Goal: Task Accomplishment & Management: Manage account settings

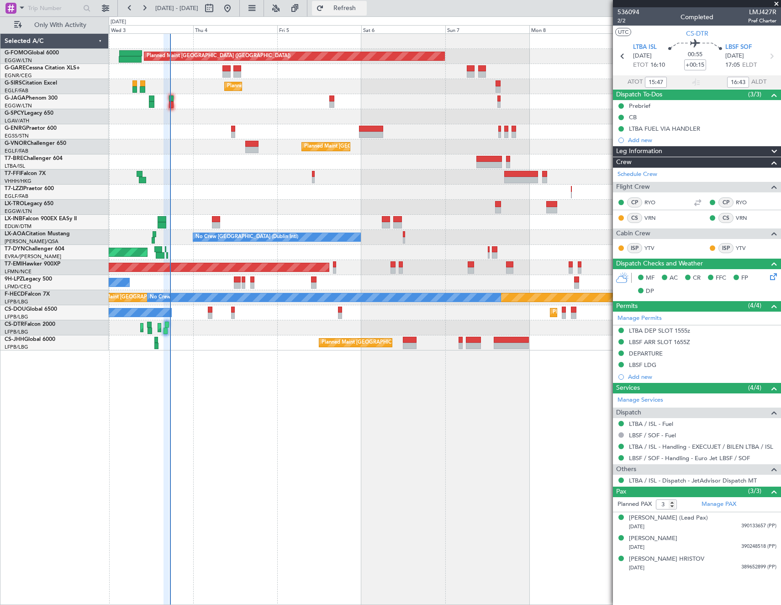
click at [364, 10] on span "Refresh" at bounding box center [345, 8] width 38 height 6
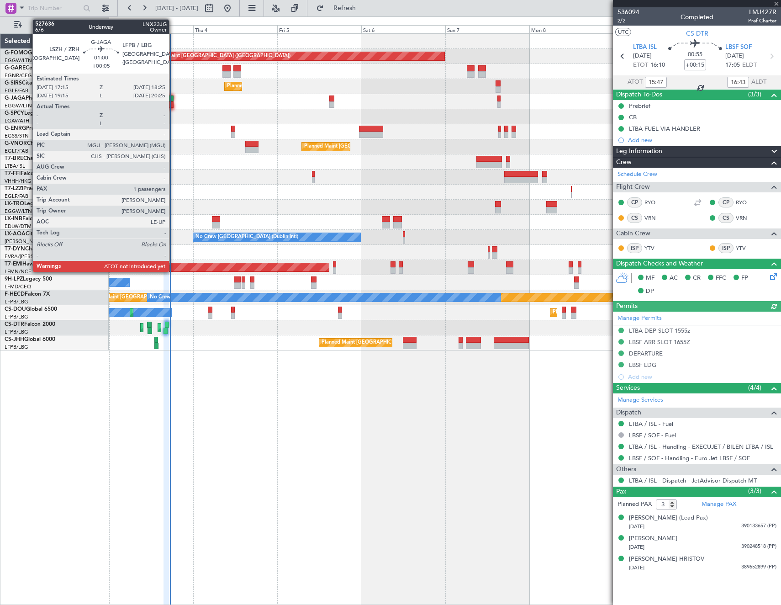
click at [173, 102] on div at bounding box center [171, 104] width 4 height 6
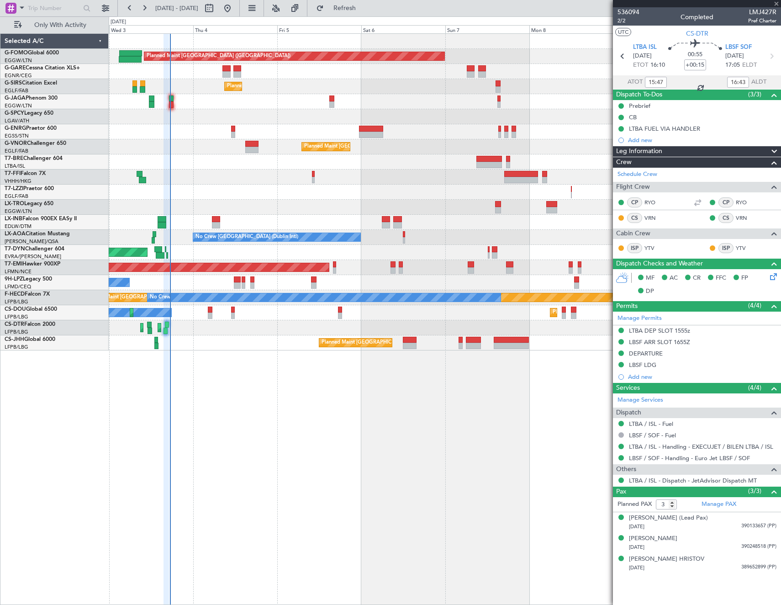
type input "+00:05"
type input "1"
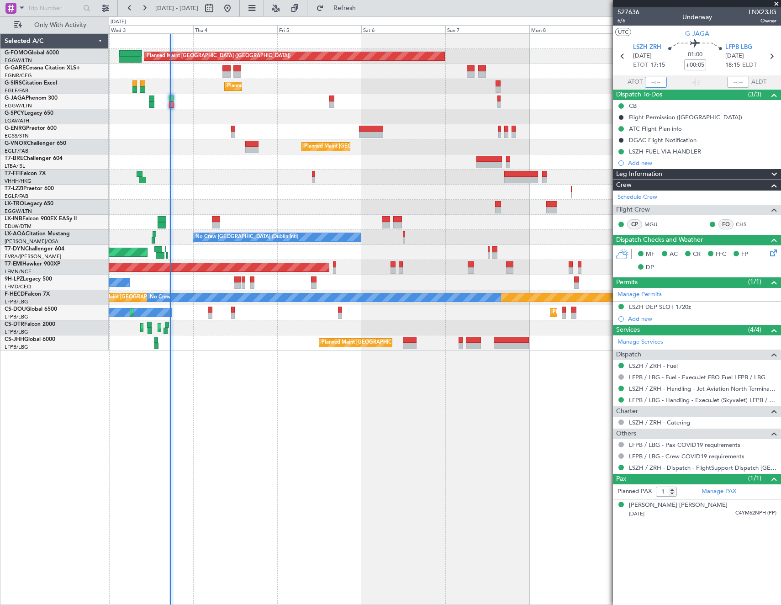
click at [655, 79] on input "text" at bounding box center [656, 82] width 22 height 11
click at [640, 547] on article "527636 6/6 Underway LNX23JG Owner UTC G-JAGA LSZH ZRH [DATE] ETOT 17:15 01:00 +…" at bounding box center [697, 305] width 168 height 597
type input "17:23"
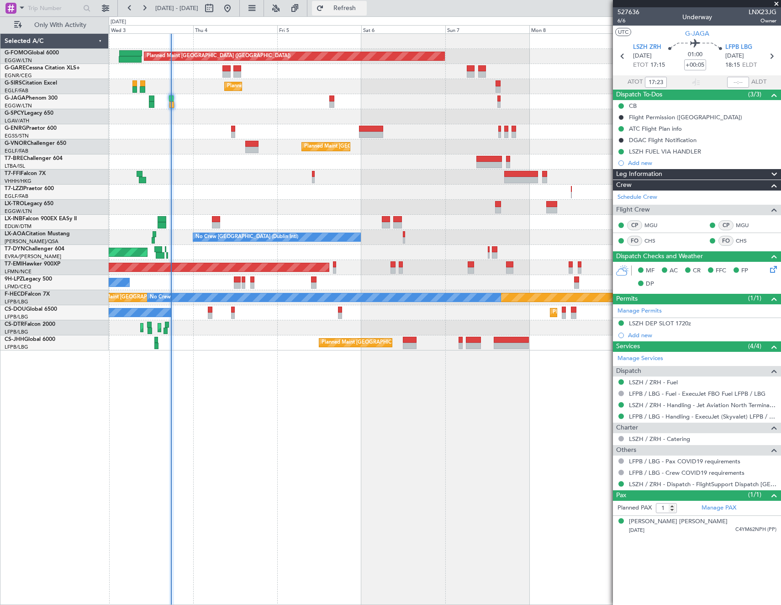
click at [358, 9] on span "Refresh" at bounding box center [345, 8] width 38 height 6
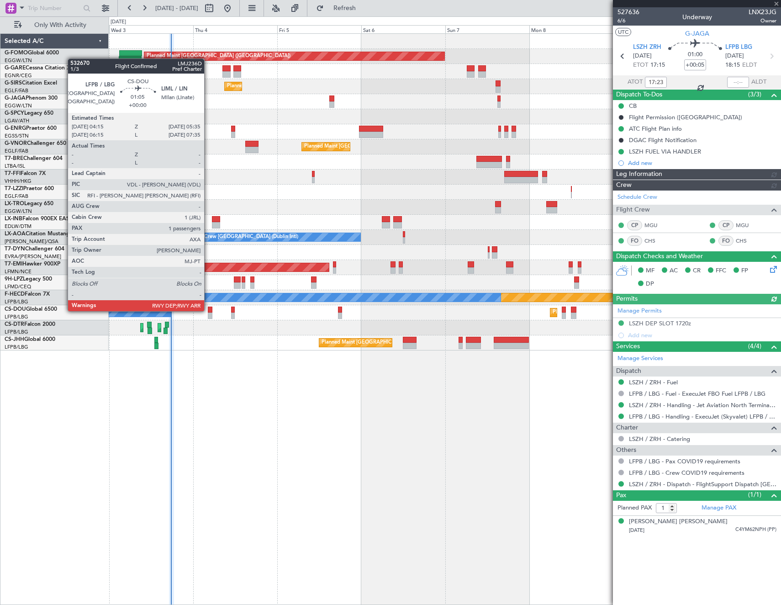
click at [208, 310] on div at bounding box center [210, 310] width 5 height 6
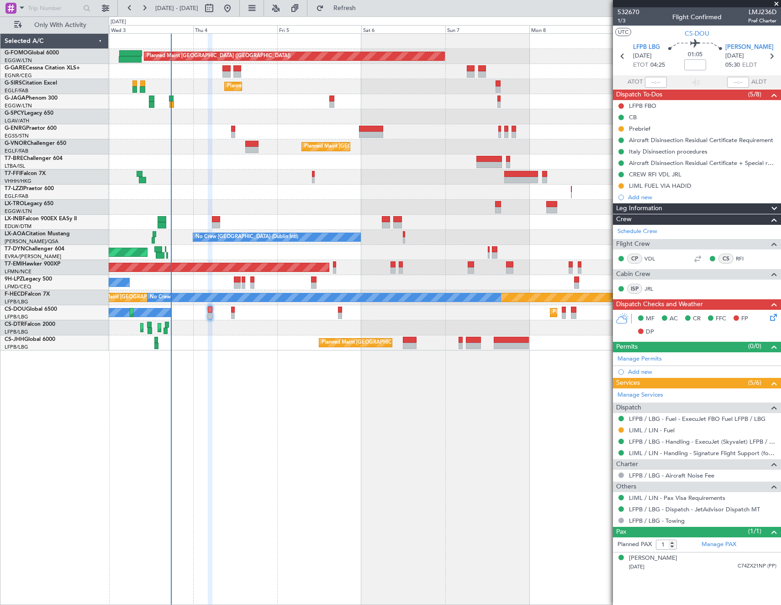
drag, startPoint x: 620, startPoint y: 128, endPoint x: 627, endPoint y: 132, distance: 8.2
click at [622, 128] on button at bounding box center [620, 128] width 5 height 5
click at [624, 169] on span "Completed" at bounding box center [625, 168] width 30 height 9
click at [622, 185] on button at bounding box center [620, 185] width 5 height 5
click at [624, 240] on span "Cancelled" at bounding box center [623, 239] width 26 height 9
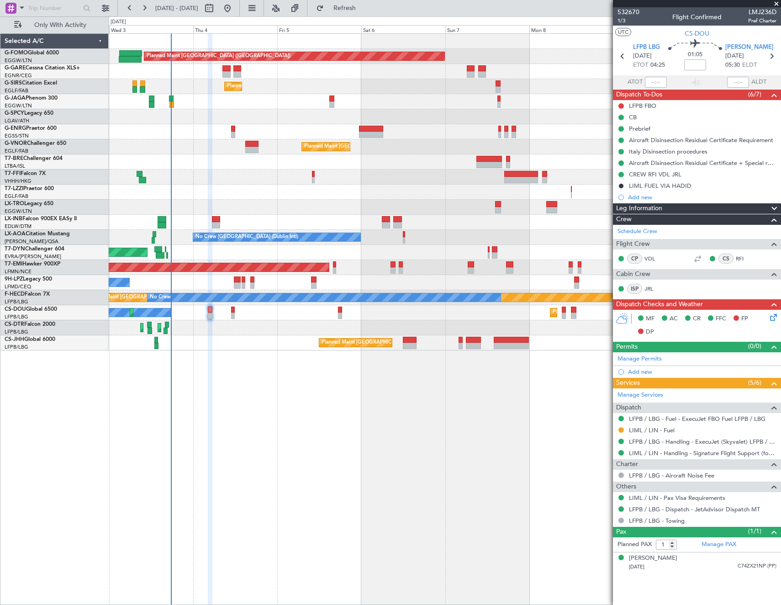
click at [624, 427] on div at bounding box center [621, 429] width 7 height 7
click at [621, 428] on button at bounding box center [620, 429] width 5 height 5
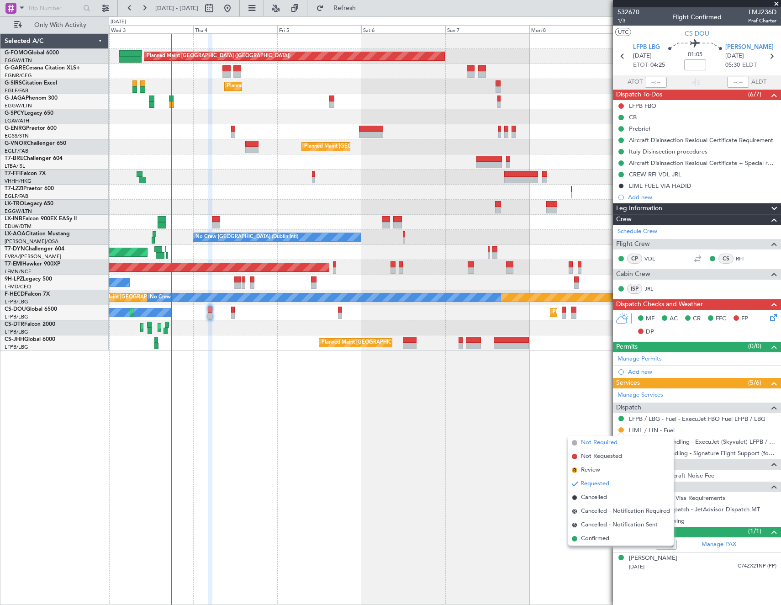
click at [585, 442] on span "Not Required" at bounding box center [599, 442] width 37 height 9
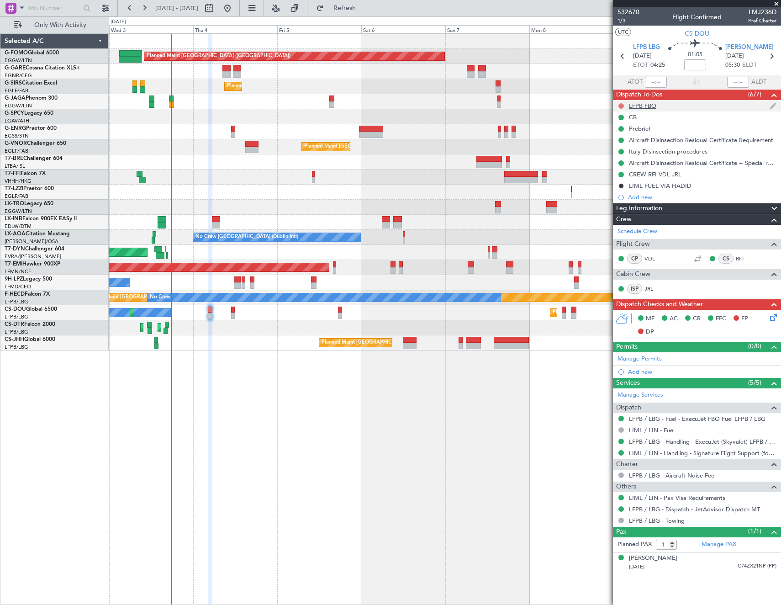
click at [621, 104] on button at bounding box center [620, 105] width 5 height 5
click at [614, 145] on span "Completed" at bounding box center [625, 146] width 30 height 9
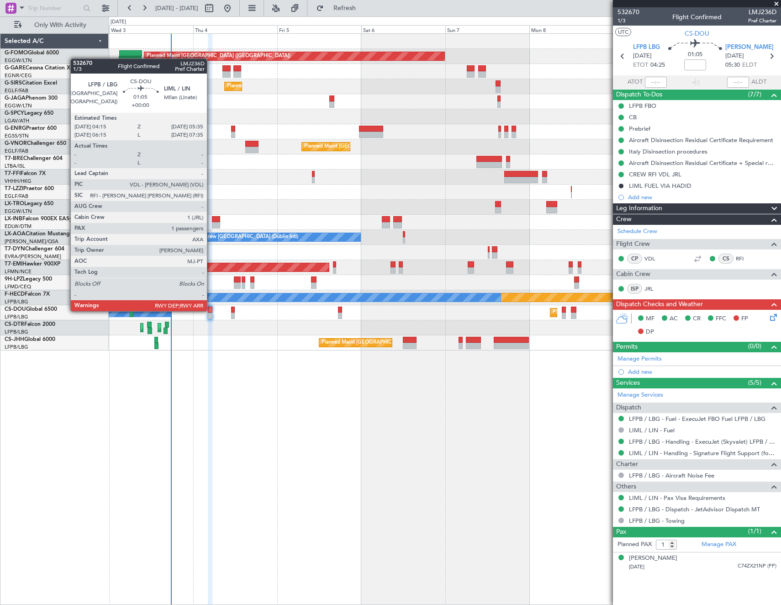
click at [211, 310] on div at bounding box center [210, 310] width 5 height 6
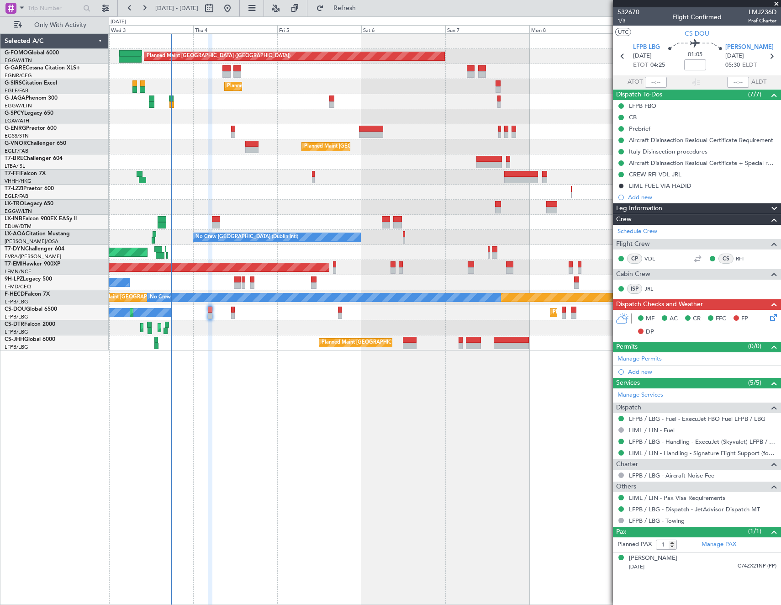
click at [772, 316] on icon at bounding box center [771, 315] width 7 height 7
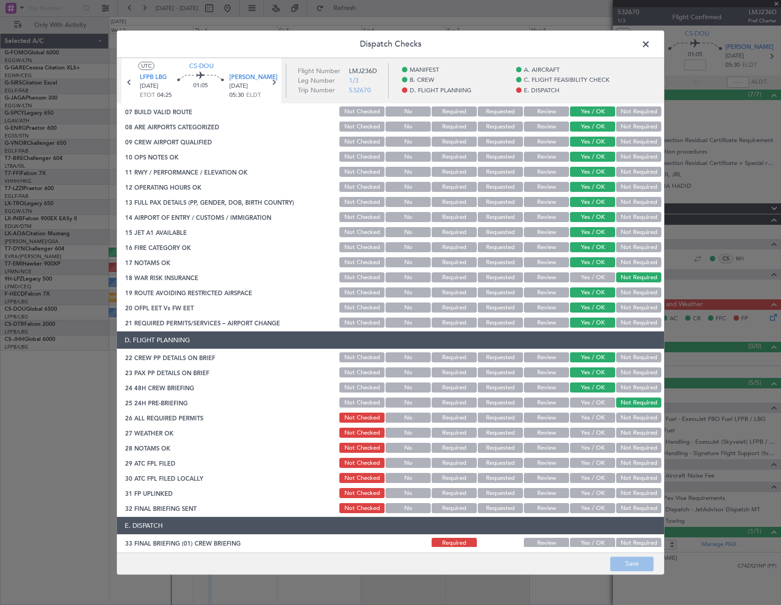
scroll to position [365, 0]
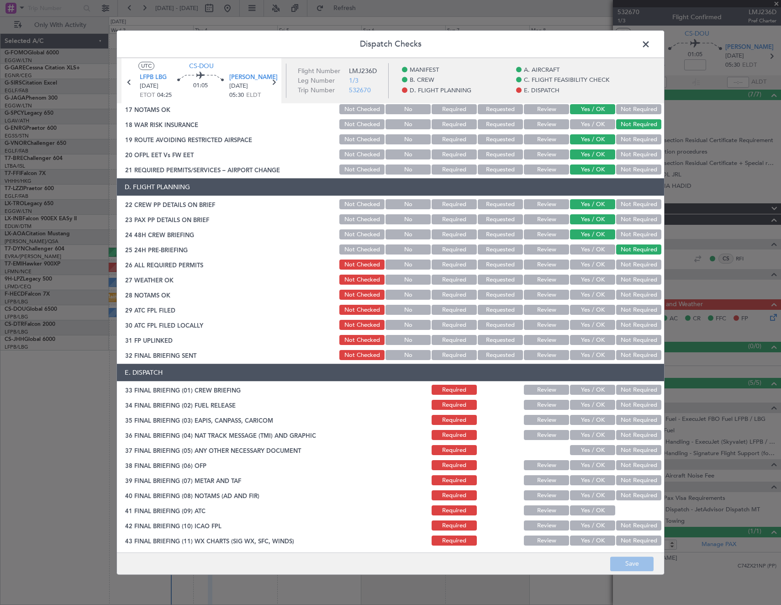
click at [584, 263] on button "Yes / OK" at bounding box center [592, 265] width 45 height 10
click at [536, 280] on button "Review" at bounding box center [546, 280] width 45 height 10
click at [538, 291] on button "Review" at bounding box center [546, 295] width 45 height 10
click at [587, 311] on button "Yes / OK" at bounding box center [592, 310] width 45 height 10
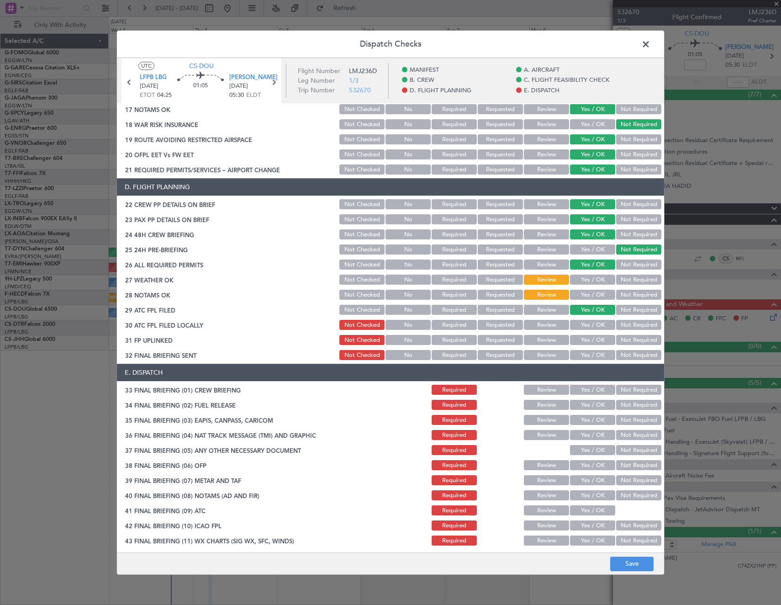
click at [618, 328] on button "Not Required" at bounding box center [638, 325] width 45 height 10
drag, startPoint x: 592, startPoint y: 339, endPoint x: 631, endPoint y: 350, distance: 40.2
click at [595, 339] on button "Yes / OK" at bounding box center [592, 340] width 45 height 10
click at [633, 354] on button "Not Required" at bounding box center [638, 355] width 45 height 10
click at [583, 388] on button "Yes / OK" at bounding box center [592, 390] width 45 height 10
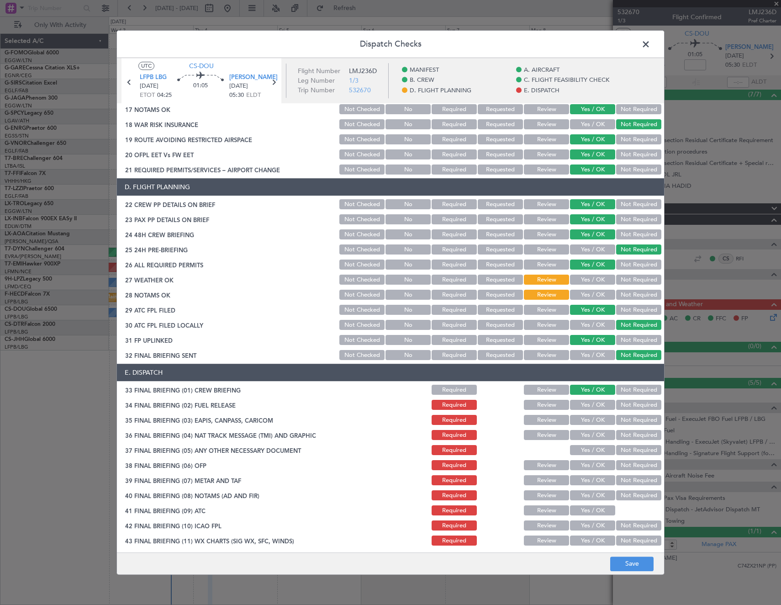
click at [622, 403] on button "Not Required" at bounding box center [638, 405] width 45 height 10
click at [621, 421] on button "Not Required" at bounding box center [638, 420] width 45 height 10
drag, startPoint x: 623, startPoint y: 433, endPoint x: 585, endPoint y: 453, distance: 42.7
click at [623, 435] on button "Not Required" at bounding box center [638, 435] width 45 height 10
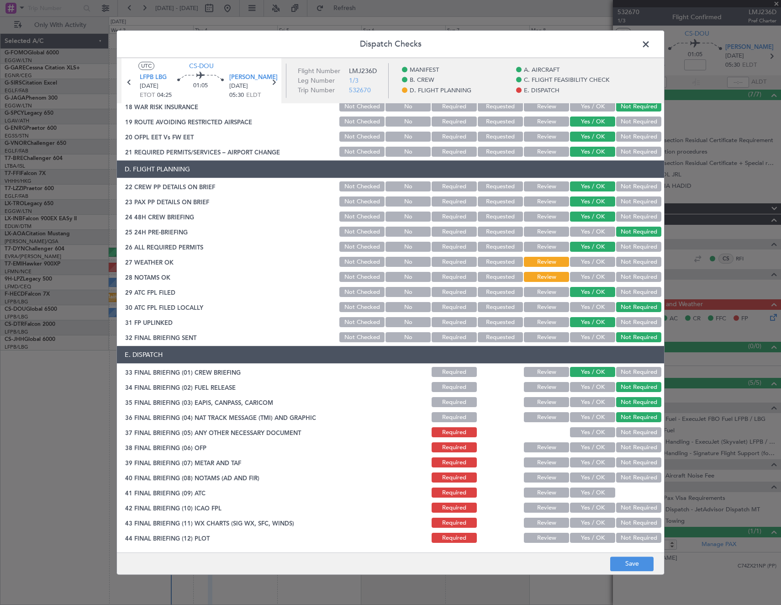
click at [589, 433] on button "Yes / OK" at bounding box center [592, 433] width 45 height 10
click at [590, 448] on button "Yes / OK" at bounding box center [592, 448] width 45 height 10
click at [588, 463] on button "Yes / OK" at bounding box center [592, 463] width 45 height 10
drag, startPoint x: 587, startPoint y: 475, endPoint x: 587, endPoint y: 486, distance: 11.0
click at [587, 476] on button "Yes / OK" at bounding box center [592, 478] width 45 height 10
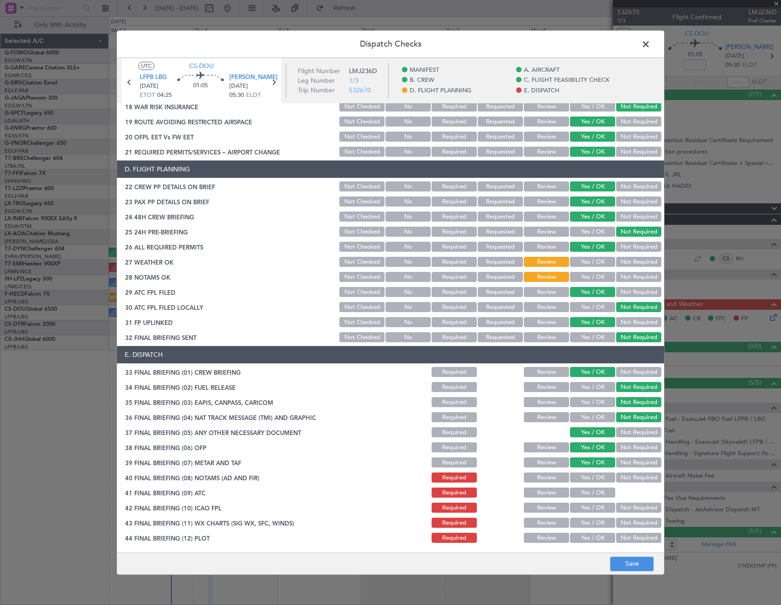
click at [587, 489] on div "Yes / OK" at bounding box center [592, 492] width 46 height 13
click at [586, 496] on button "Yes / OK" at bounding box center [592, 493] width 45 height 10
click at [587, 515] on section "E. DISPATCH 33 FINAL BRIEFING (01) CREW BRIEFING Required Review Yes / OK Not R…" at bounding box center [390, 445] width 547 height 198
click at [585, 509] on button "Yes / OK" at bounding box center [592, 508] width 45 height 10
drag, startPoint x: 585, startPoint y: 519, endPoint x: 584, endPoint y: 532, distance: 12.9
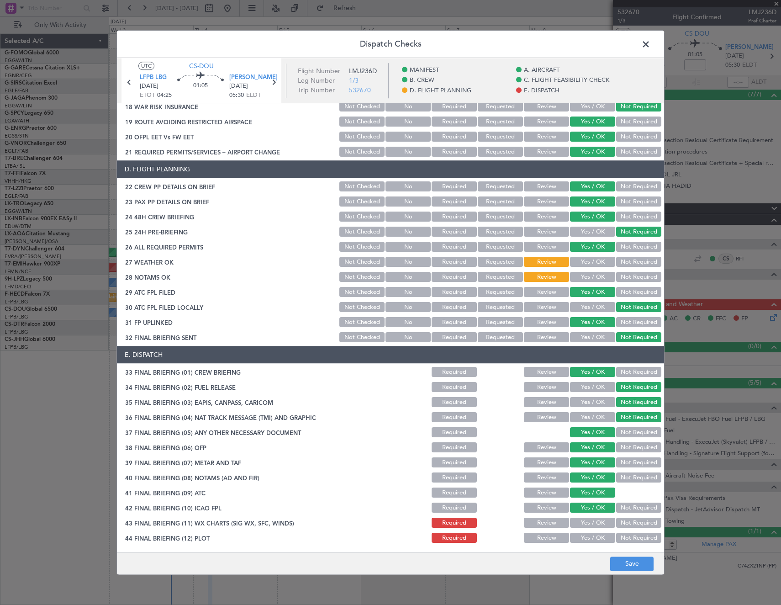
click at [585, 522] on button "Yes / OK" at bounding box center [592, 523] width 45 height 10
drag, startPoint x: 583, startPoint y: 534, endPoint x: 592, endPoint y: 544, distance: 13.2
click at [583, 535] on button "Yes / OK" at bounding box center [592, 538] width 45 height 10
click at [634, 568] on button "Save" at bounding box center [631, 563] width 43 height 15
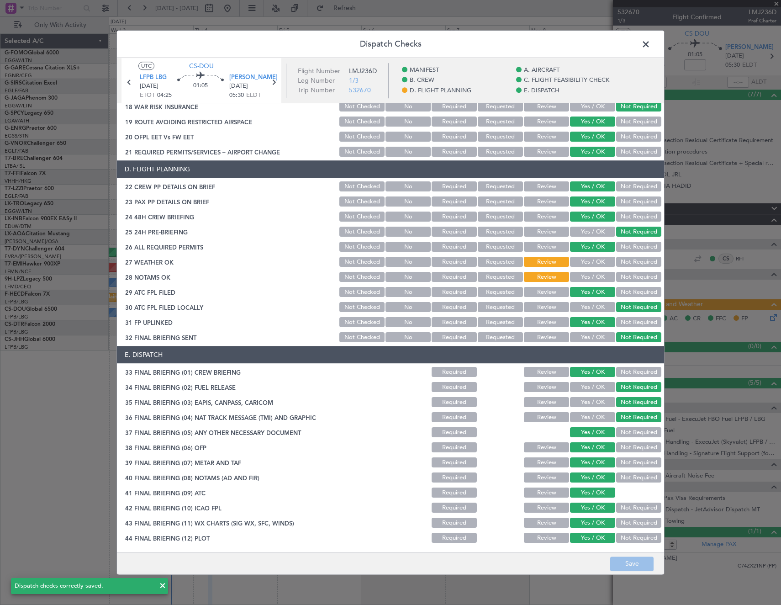
click at [650, 47] on span at bounding box center [650, 46] width 0 height 18
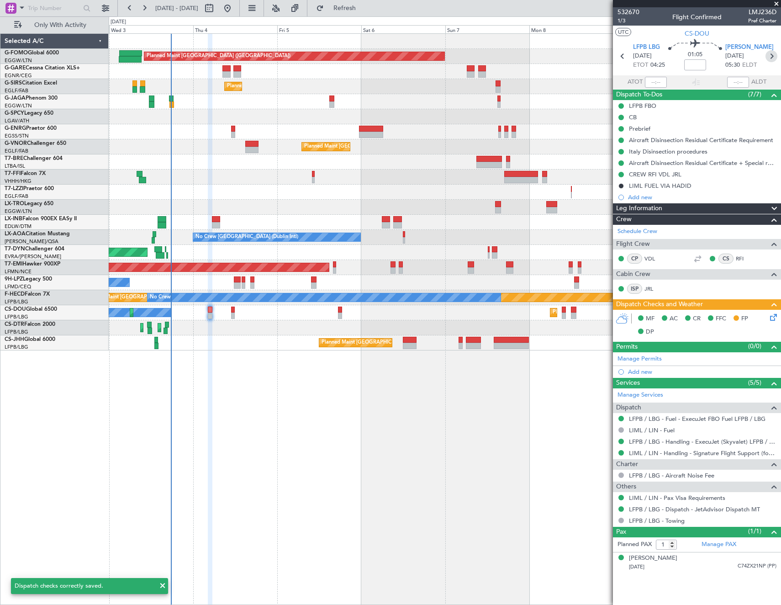
click at [770, 55] on icon at bounding box center [772, 56] width 12 height 12
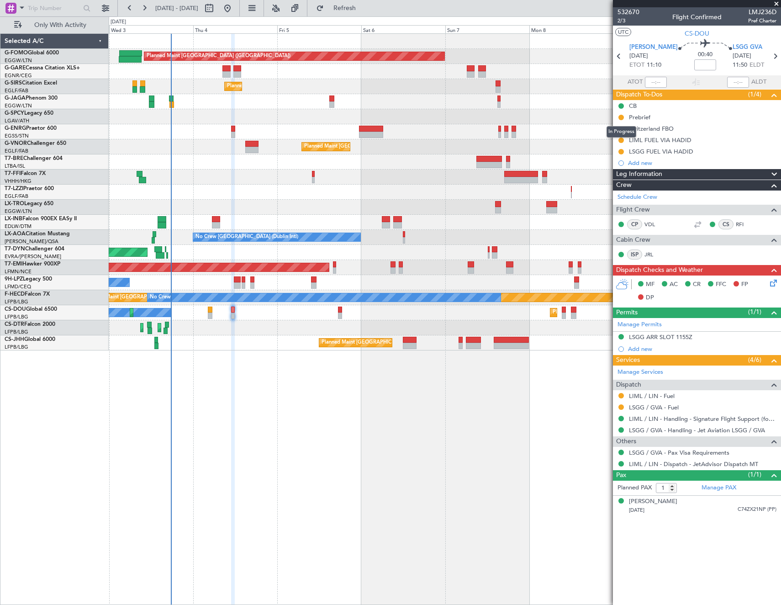
drag, startPoint x: 620, startPoint y: 116, endPoint x: 620, endPoint y: 138, distance: 21.9
click at [620, 116] on button at bounding box center [620, 117] width 5 height 5
click at [613, 157] on span "Completed" at bounding box center [625, 157] width 30 height 9
click at [621, 141] on button at bounding box center [620, 139] width 5 height 5
click at [620, 196] on span "Cancelled" at bounding box center [623, 194] width 26 height 9
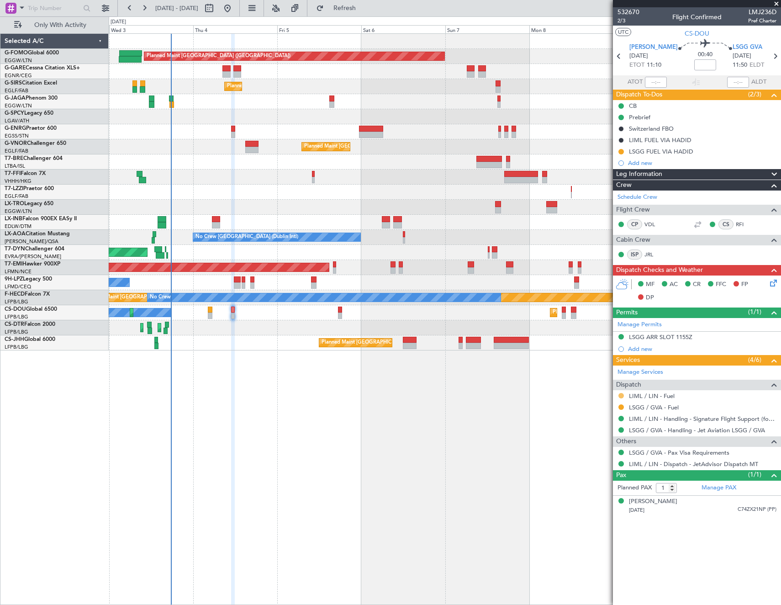
click at [621, 394] on button at bounding box center [620, 395] width 5 height 5
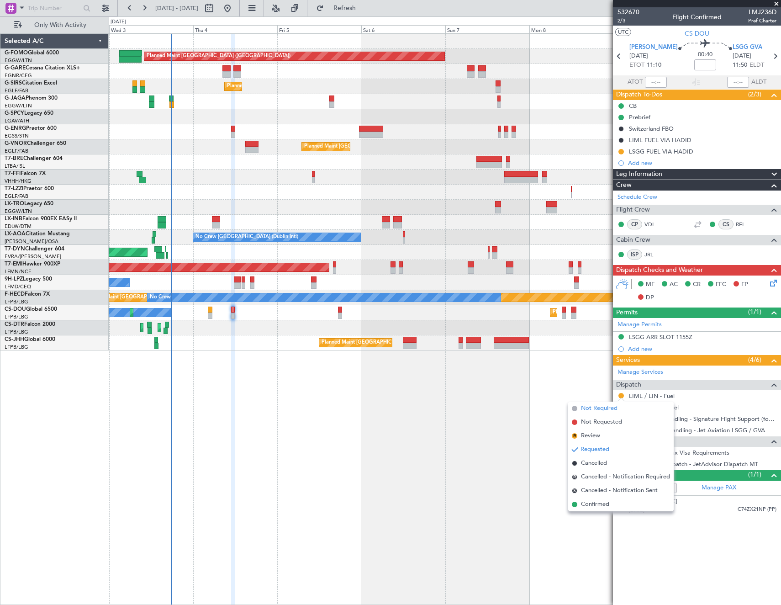
click at [586, 409] on span "Not Required" at bounding box center [599, 408] width 37 height 9
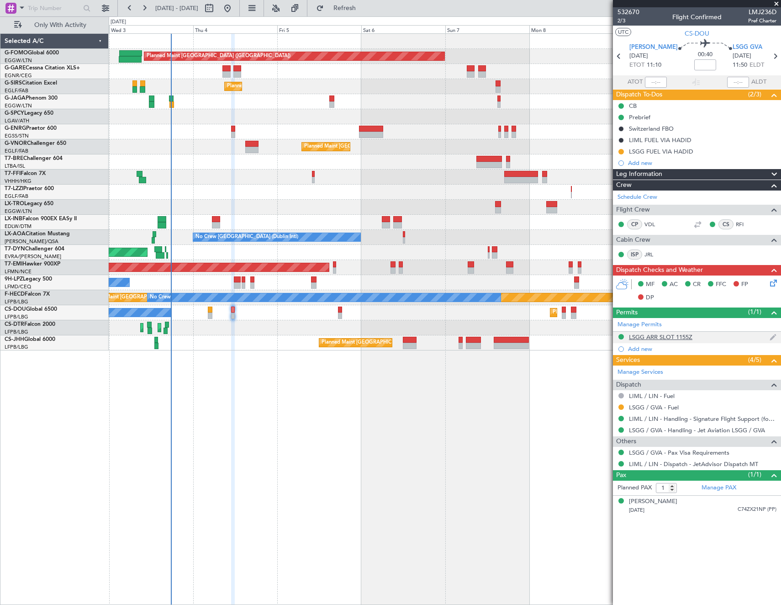
click at [669, 340] on div "LSGG ARR SLOT 1155Z" at bounding box center [660, 337] width 63 height 8
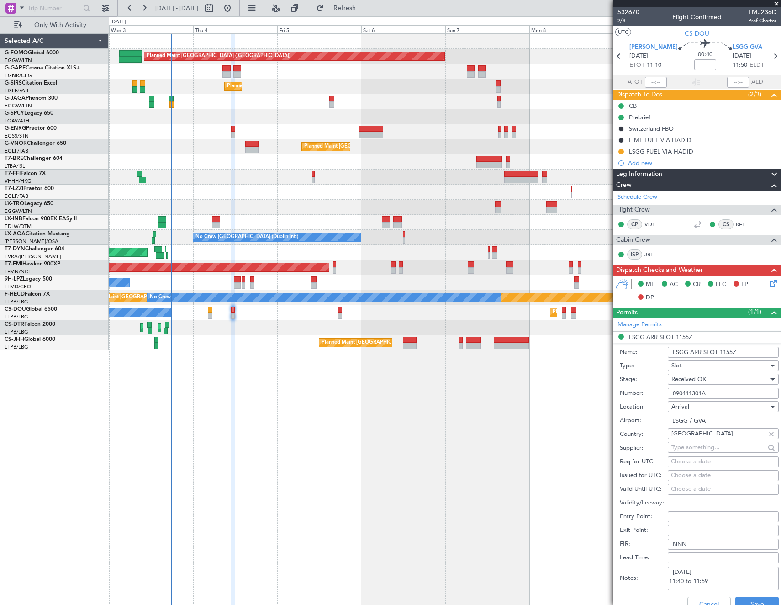
click at [695, 364] on div "Slot" at bounding box center [719, 366] width 97 height 14
drag, startPoint x: 698, startPoint y: 413, endPoint x: 702, endPoint y: 367, distance: 46.3
click at [698, 409] on span "PPR" at bounding box center [720, 411] width 96 height 14
click at [691, 350] on input "LSGG ARR SLOT 1155Z" at bounding box center [723, 352] width 111 height 11
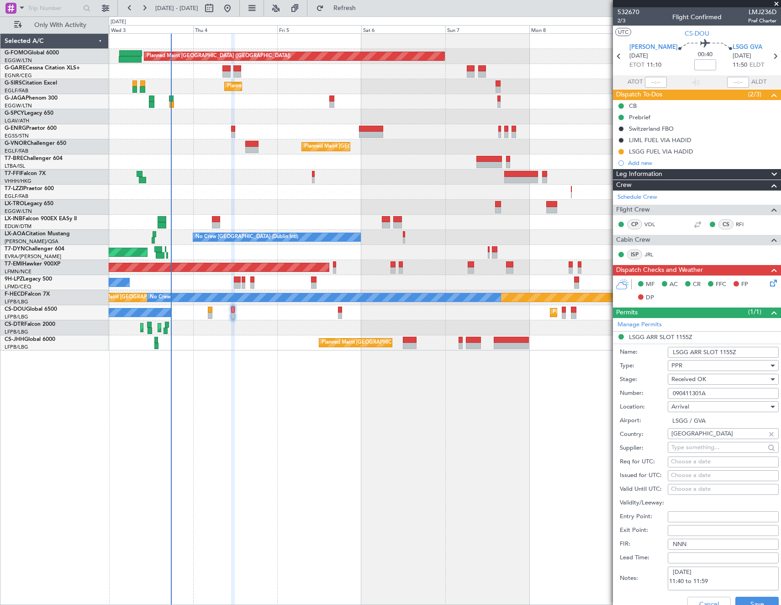
click at [691, 350] on input "LSGG ARR SLOT 1155Z" at bounding box center [723, 352] width 111 height 11
click at [696, 354] on input "LSGG ARR SLOT 1155Z" at bounding box center [723, 352] width 111 height 11
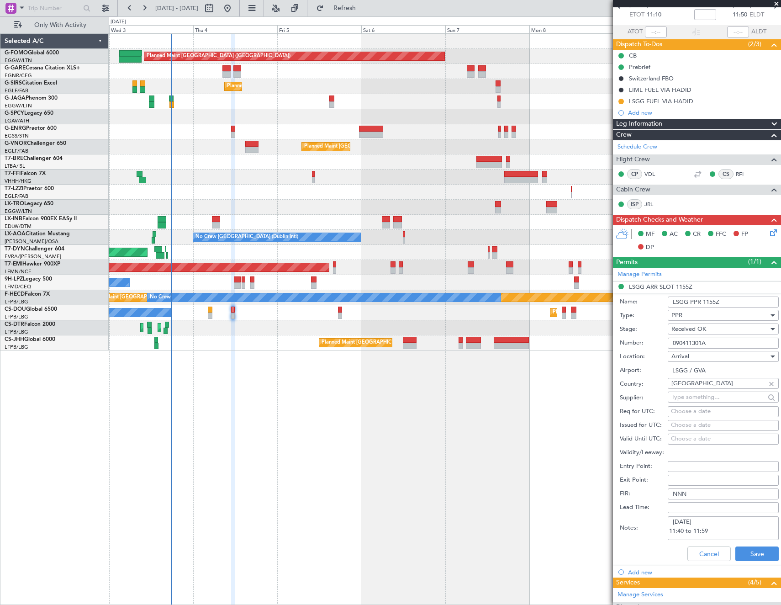
scroll to position [91, 0]
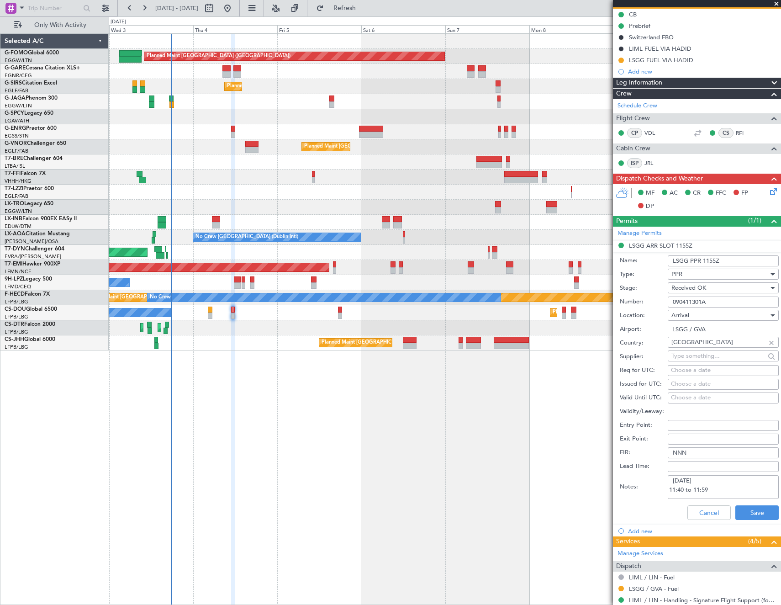
type input "LSGG PPR 1155Z"
click at [706, 301] on input "090411301A" at bounding box center [723, 301] width 111 height 11
click at [705, 515] on button "Cancel" at bounding box center [708, 512] width 43 height 15
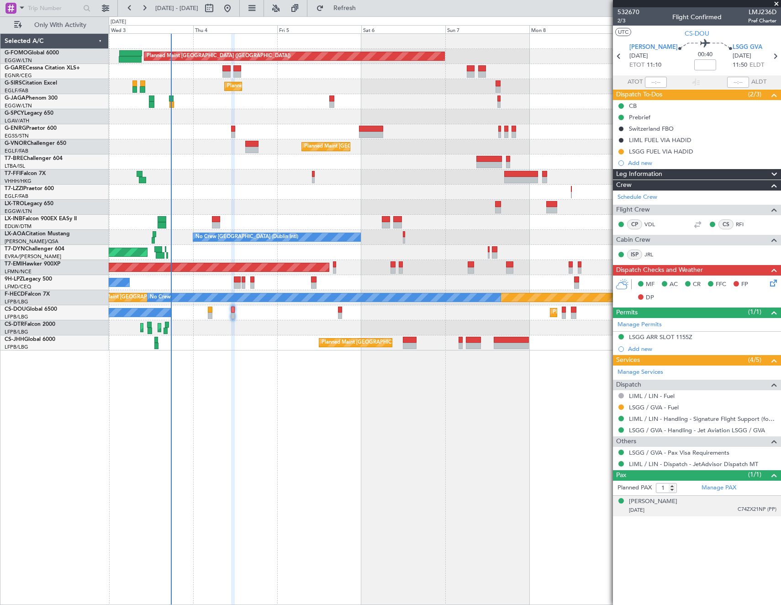
scroll to position [0, 0]
click at [623, 23] on span "2/3" at bounding box center [629, 21] width 22 height 8
click at [772, 282] on icon at bounding box center [771, 281] width 7 height 7
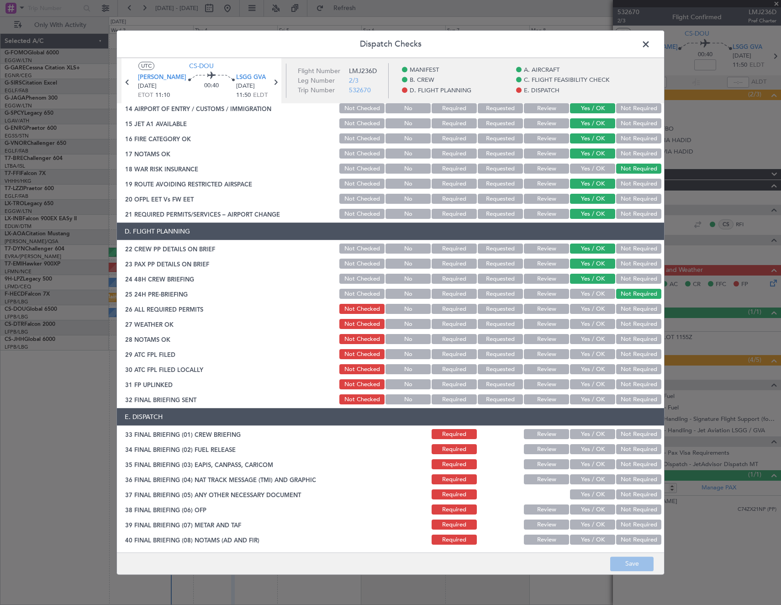
scroll to position [383, 0]
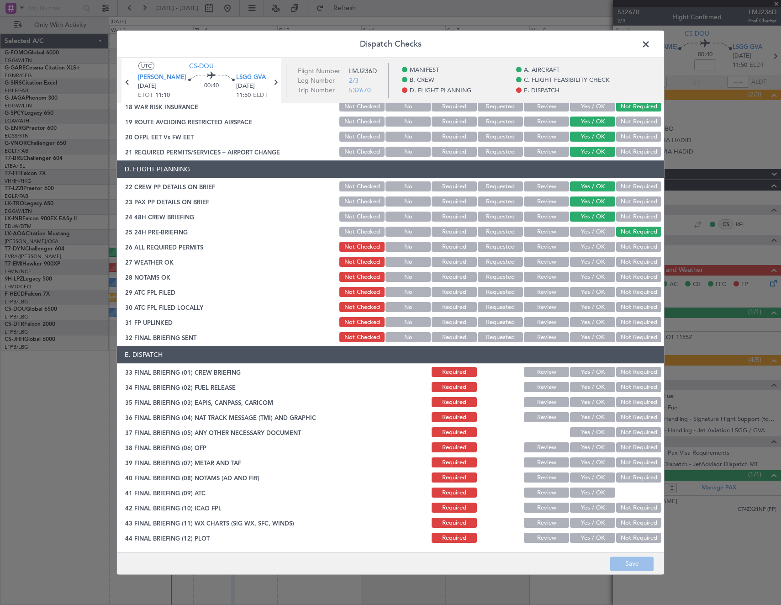
click at [590, 246] on button "Yes / OK" at bounding box center [592, 247] width 45 height 10
click at [591, 263] on button "Yes / OK" at bounding box center [592, 262] width 45 height 10
click at [591, 276] on button "Yes / OK" at bounding box center [592, 277] width 45 height 10
drag, startPoint x: 593, startPoint y: 290, endPoint x: 623, endPoint y: 305, distance: 33.3
click at [594, 291] on button "Yes / OK" at bounding box center [592, 292] width 45 height 10
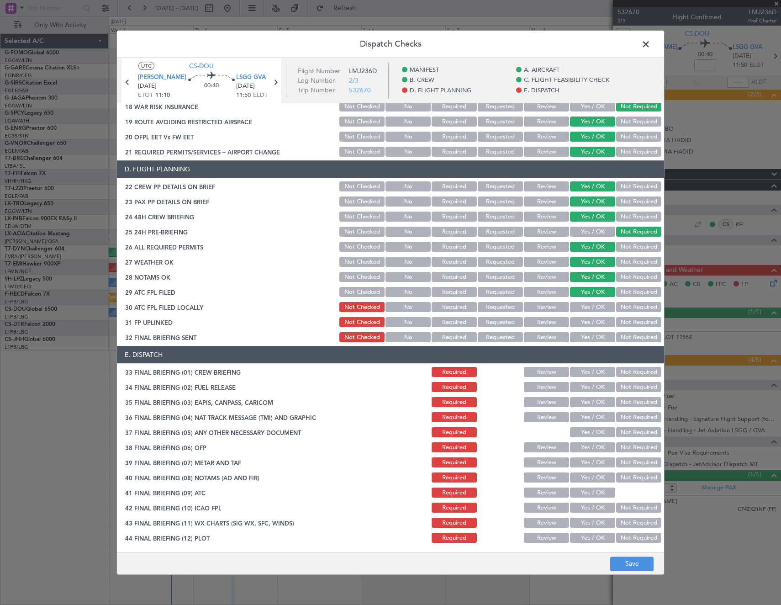
click at [624, 306] on button "Not Required" at bounding box center [638, 307] width 45 height 10
drag, startPoint x: 603, startPoint y: 324, endPoint x: 637, endPoint y: 333, distance: 35.1
click at [606, 324] on button "Yes / OK" at bounding box center [592, 322] width 45 height 10
click at [638, 334] on button "Not Required" at bounding box center [638, 338] width 45 height 10
click at [588, 369] on button "Yes / OK" at bounding box center [592, 372] width 45 height 10
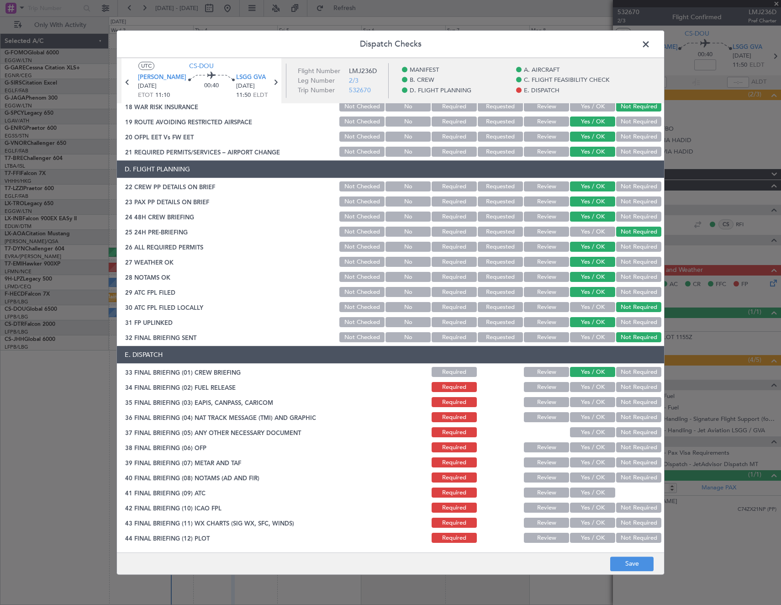
click at [636, 387] on button "Not Required" at bounding box center [638, 387] width 45 height 10
click at [635, 400] on button "Not Required" at bounding box center [638, 402] width 45 height 10
click at [631, 415] on button "Not Required" at bounding box center [638, 417] width 45 height 10
click at [581, 436] on button "Yes / OK" at bounding box center [592, 433] width 45 height 10
drag, startPoint x: 582, startPoint y: 451, endPoint x: 581, endPoint y: 458, distance: 6.9
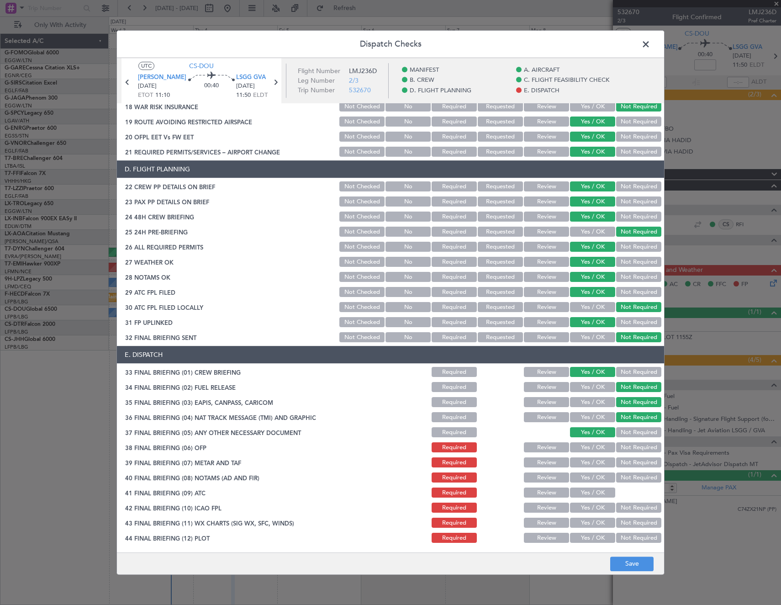
click at [581, 451] on button "Yes / OK" at bounding box center [592, 448] width 45 height 10
drag, startPoint x: 581, startPoint y: 465, endPoint x: 582, endPoint y: 475, distance: 10.5
click at [581, 465] on button "Yes / OK" at bounding box center [592, 463] width 45 height 10
drag, startPoint x: 582, startPoint y: 477, endPoint x: 583, endPoint y: 486, distance: 8.3
click at [582, 481] on button "Yes / OK" at bounding box center [592, 478] width 45 height 10
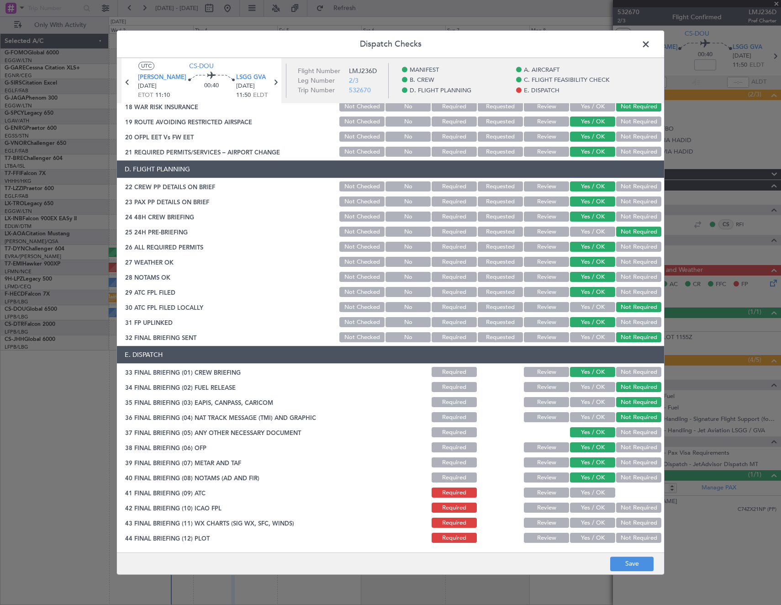
click at [583, 493] on button "Yes / OK" at bounding box center [592, 493] width 45 height 10
drag, startPoint x: 584, startPoint y: 498, endPoint x: 585, endPoint y: 508, distance: 9.7
click at [584, 502] on section "E. DISPATCH 33 FINAL BRIEFING (01) CREW BRIEFING Required Review Yes / OK Not R…" at bounding box center [390, 445] width 547 height 198
click at [585, 510] on button "Yes / OK" at bounding box center [592, 508] width 45 height 10
click at [587, 524] on button "Yes / OK" at bounding box center [592, 523] width 45 height 10
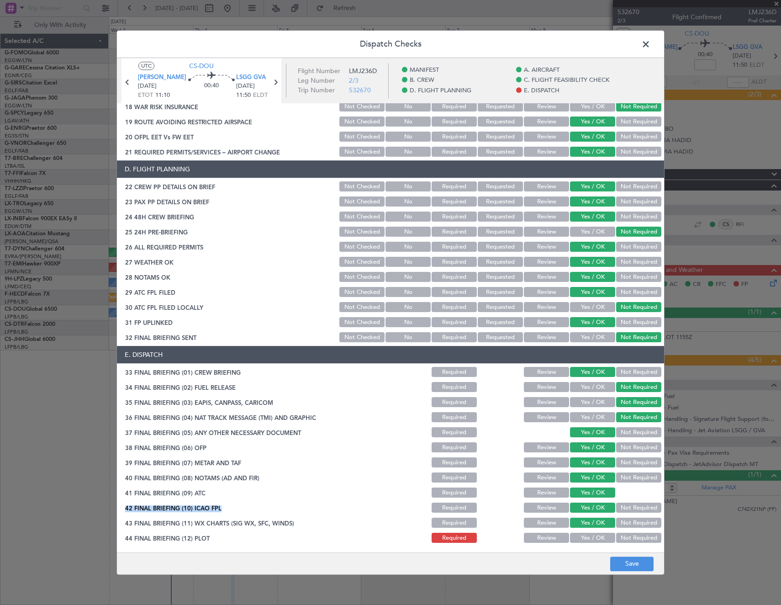
click at [587, 541] on button "Yes / OK" at bounding box center [592, 538] width 45 height 10
click at [627, 559] on button "Save" at bounding box center [631, 563] width 43 height 15
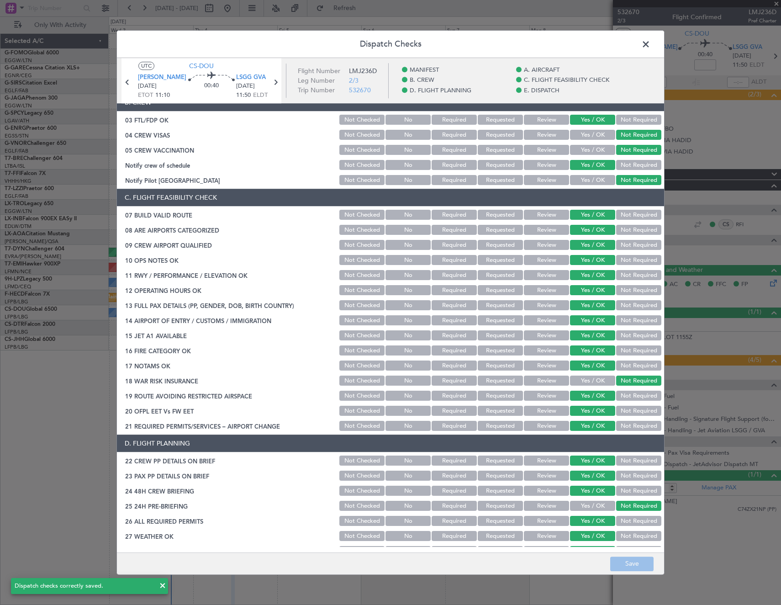
scroll to position [0, 0]
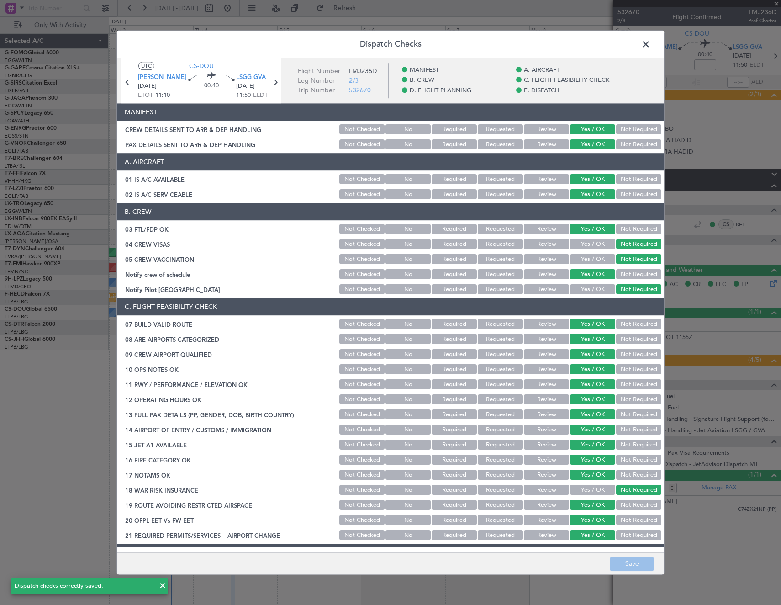
click at [650, 48] on span at bounding box center [650, 46] width 0 height 18
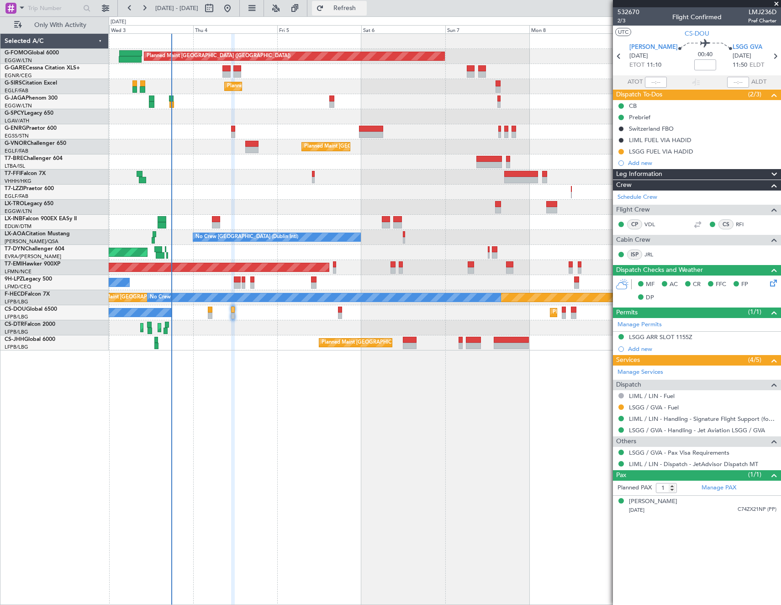
click at [367, 8] on button "Refresh" at bounding box center [339, 8] width 55 height 15
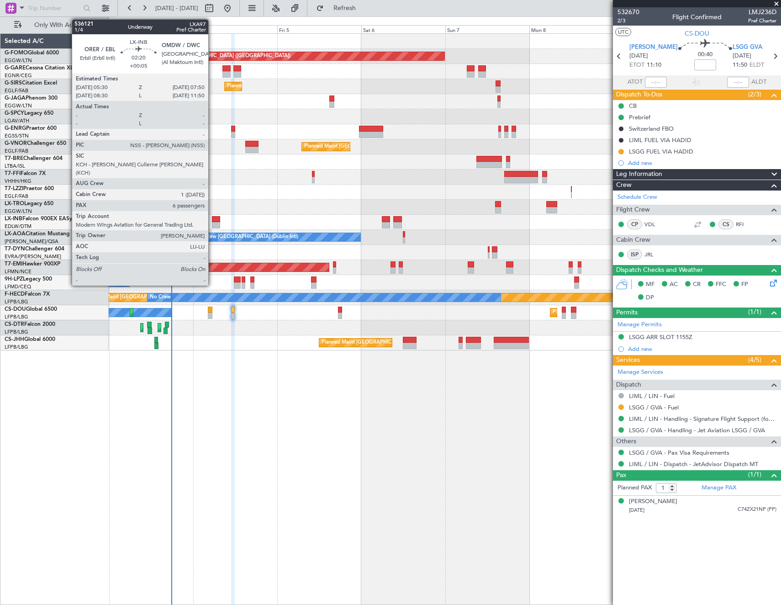
click at [212, 218] on div at bounding box center [216, 219] width 8 height 6
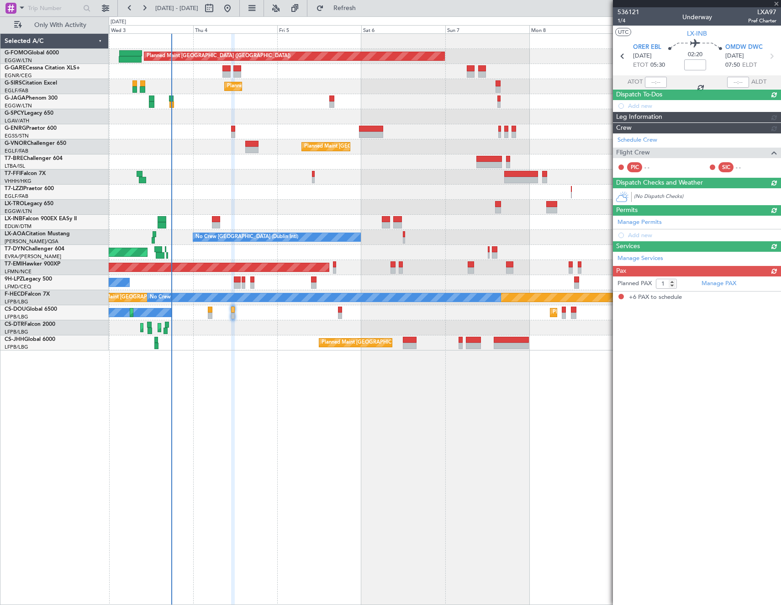
type input "+00:05"
type input "6"
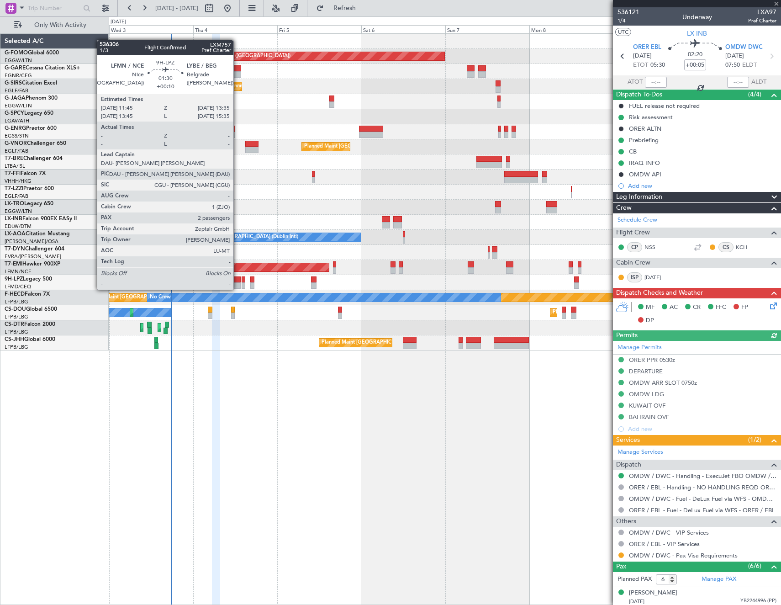
click at [238, 280] on div at bounding box center [237, 279] width 7 height 6
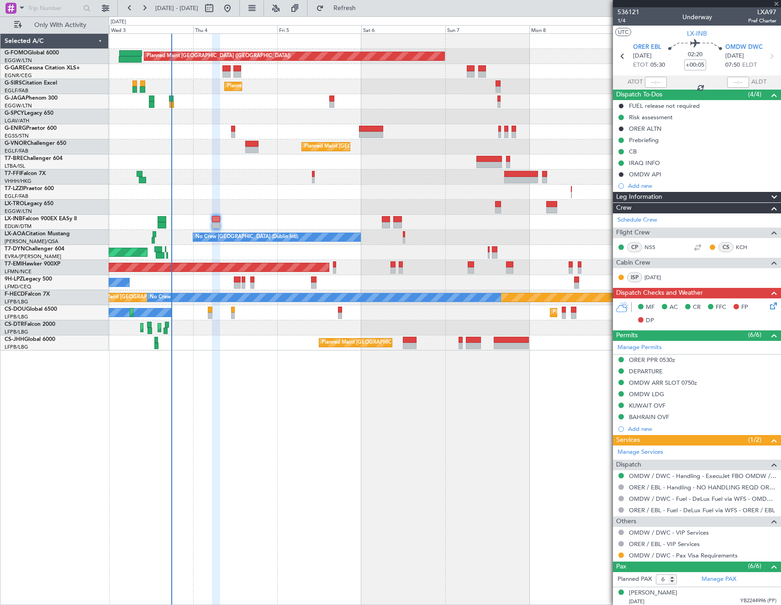
type input "+00:10"
type input "2"
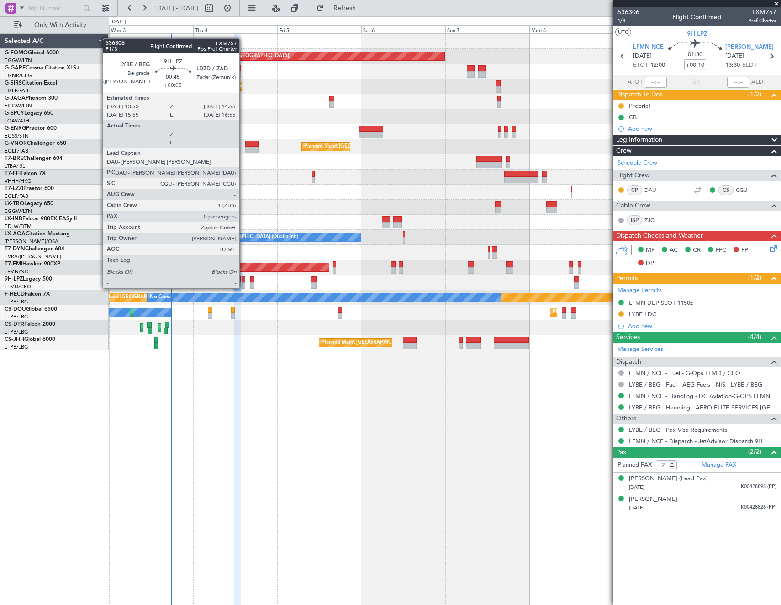
click at [243, 279] on div at bounding box center [244, 279] width 4 height 6
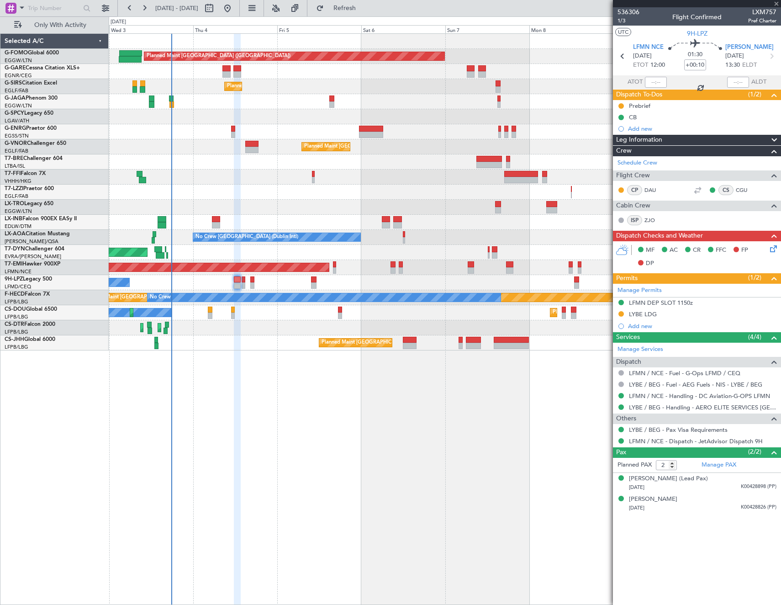
type input "+00:05"
type input "0"
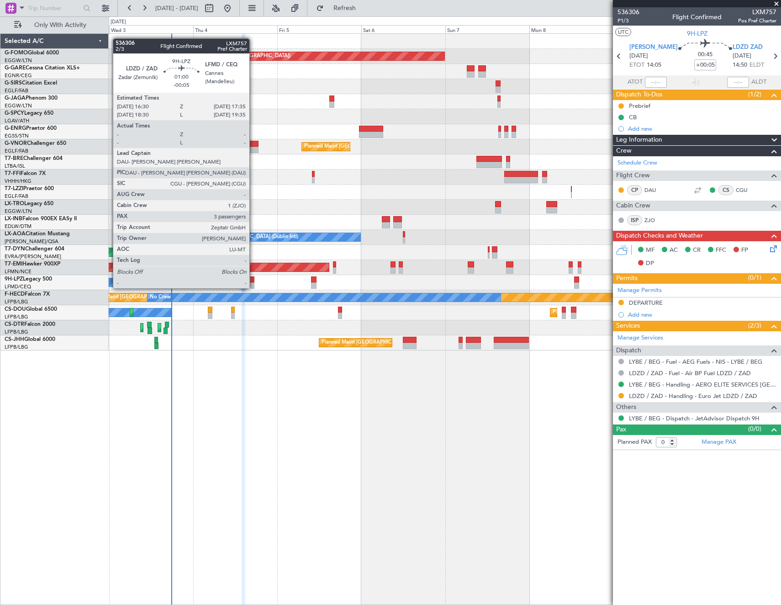
click at [254, 279] on div at bounding box center [252, 279] width 4 height 6
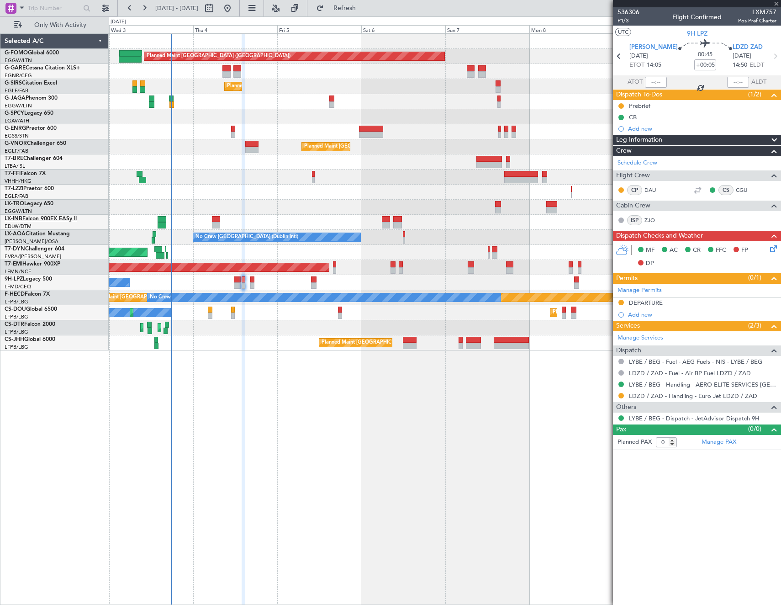
type input "-00:05"
type input "3"
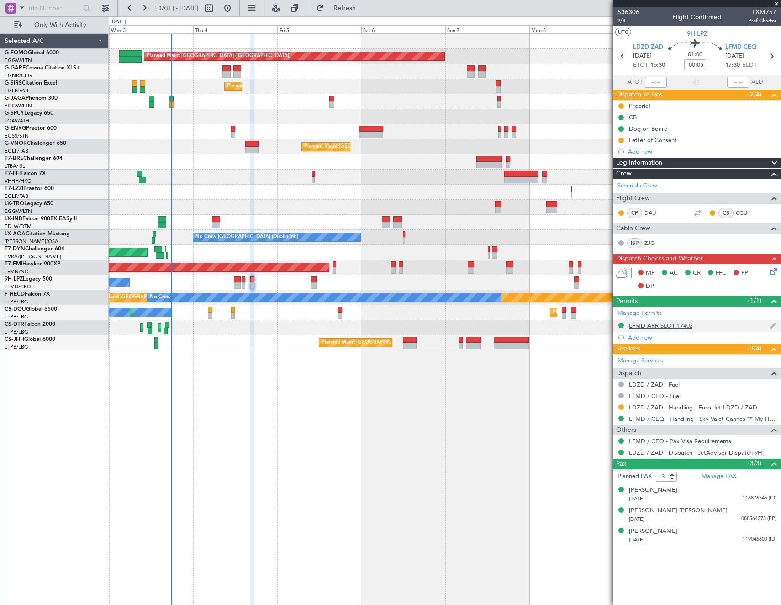
click at [661, 328] on div "LFMD ARR SLOT 1740z" at bounding box center [660, 326] width 63 height 8
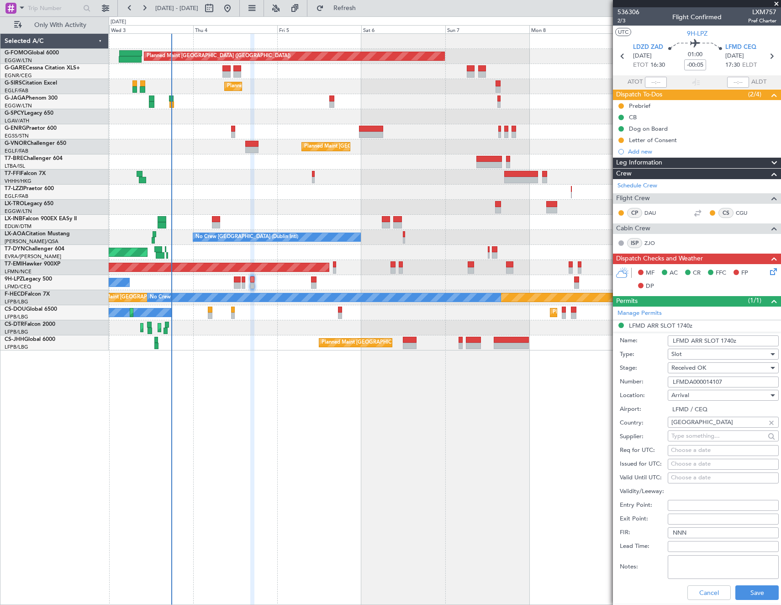
click at [741, 378] on input "LFMDA000014107" at bounding box center [723, 381] width 111 height 11
click at [757, 595] on button "Save" at bounding box center [756, 592] width 43 height 15
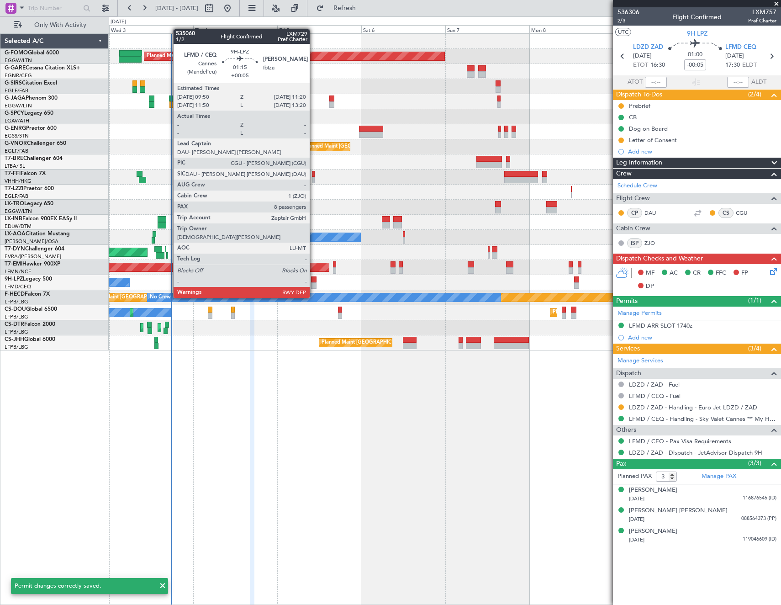
click at [314, 280] on div at bounding box center [313, 279] width 5 height 6
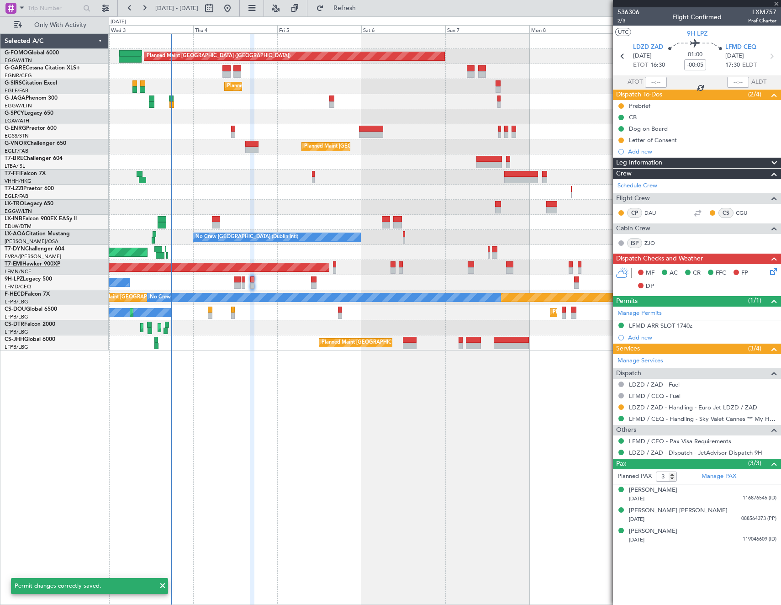
type input "+00:05"
type input "8"
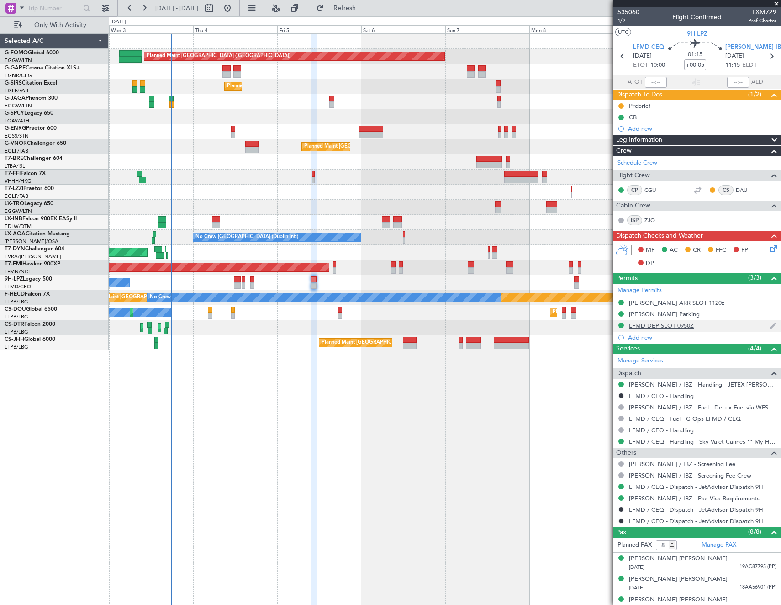
click at [661, 326] on div "LFMD DEP SLOT 0950Z" at bounding box center [661, 326] width 65 height 8
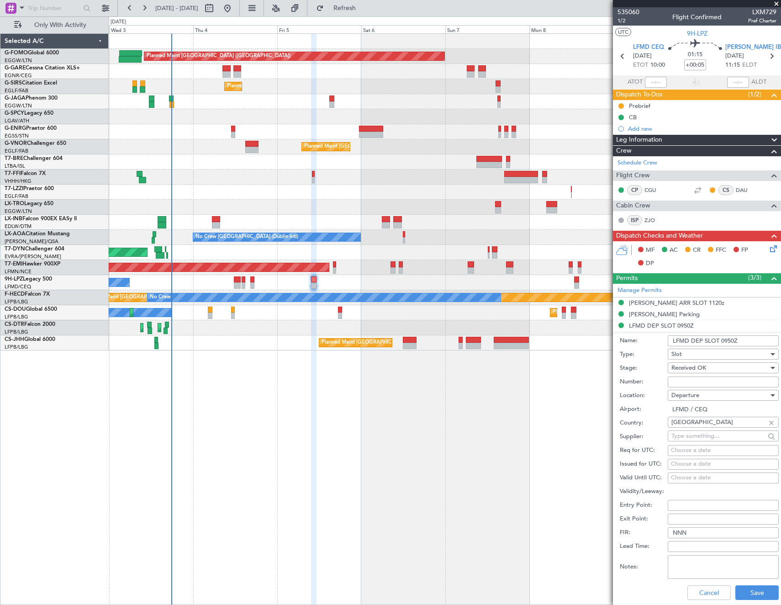
click at [720, 382] on input "Number:" at bounding box center [723, 381] width 111 height 11
click at [710, 379] on input "Number:" at bounding box center [723, 381] width 111 height 11
paste input "LFMDD000014108"
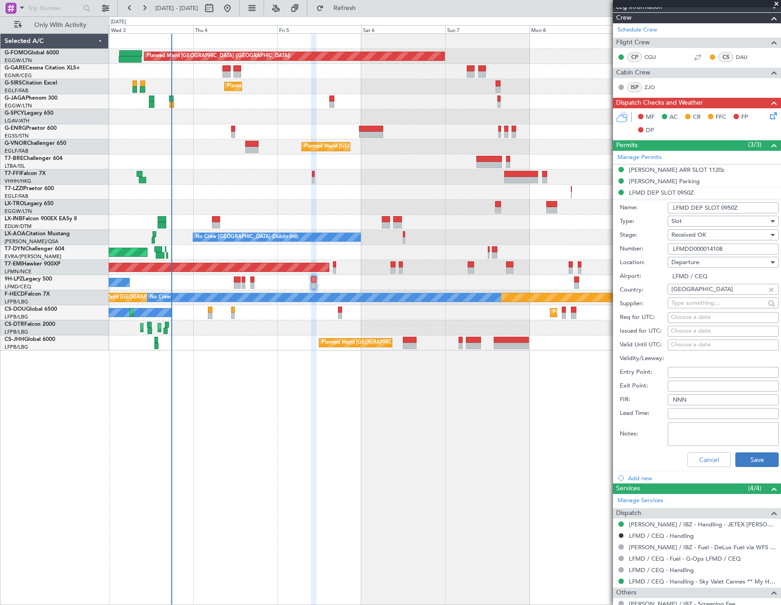
scroll to position [137, 0]
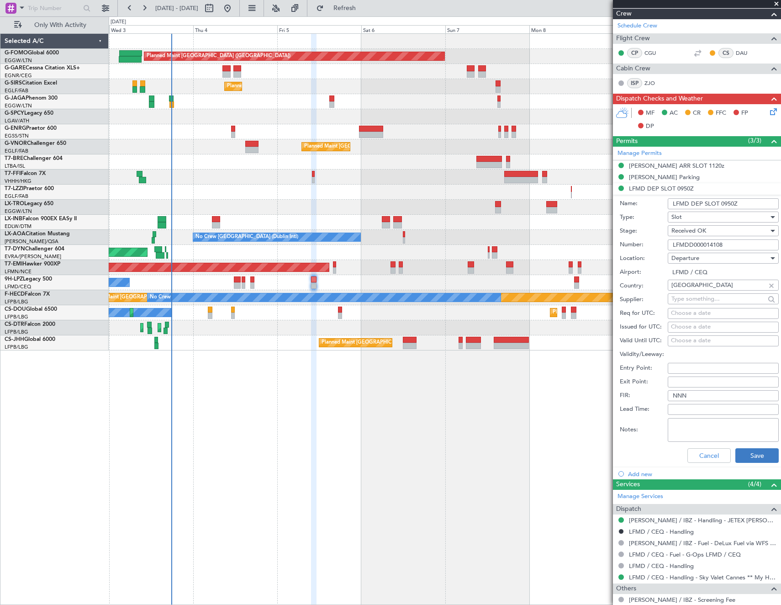
type input "LFMDD000014108"
click at [751, 449] on button "Save" at bounding box center [756, 455] width 43 height 15
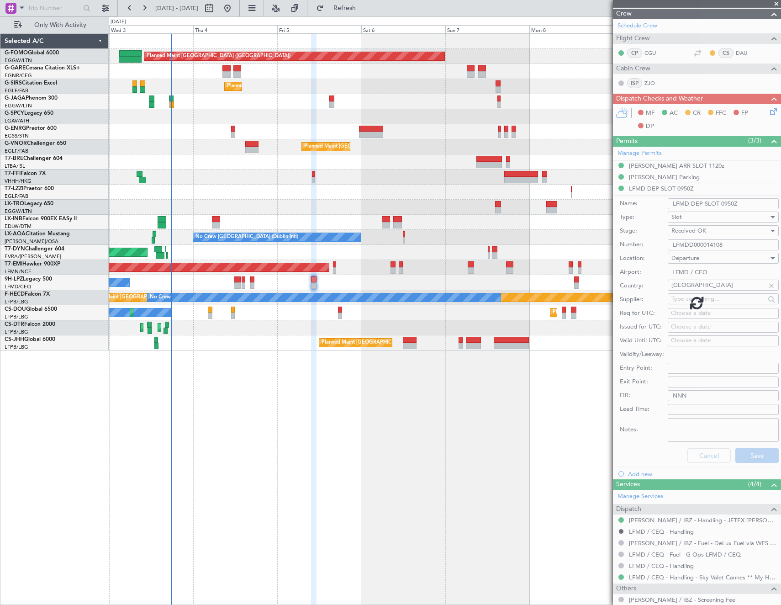
scroll to position [112, 0]
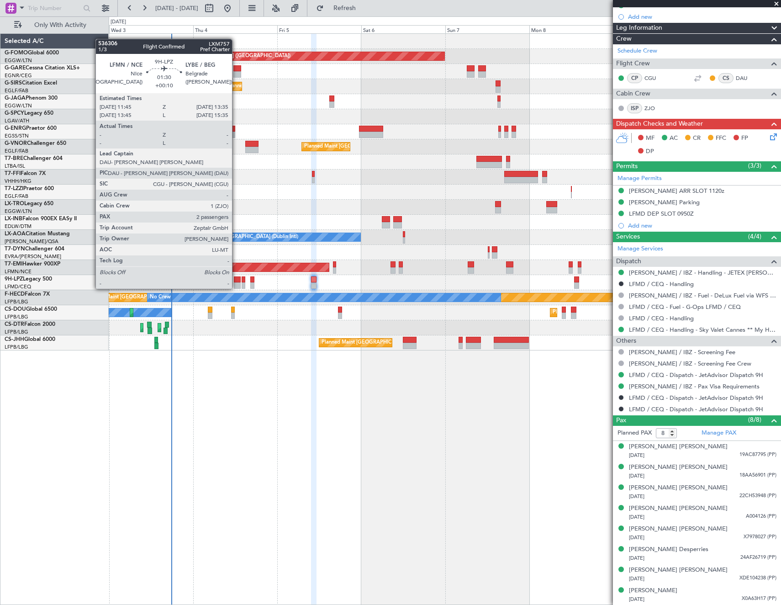
click at [236, 280] on div at bounding box center [237, 279] width 7 height 6
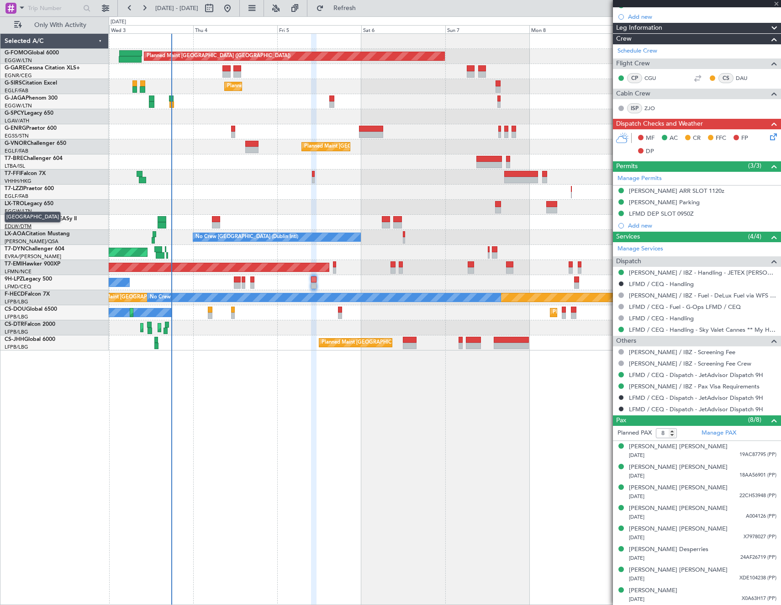
type input "+00:10"
type input "2"
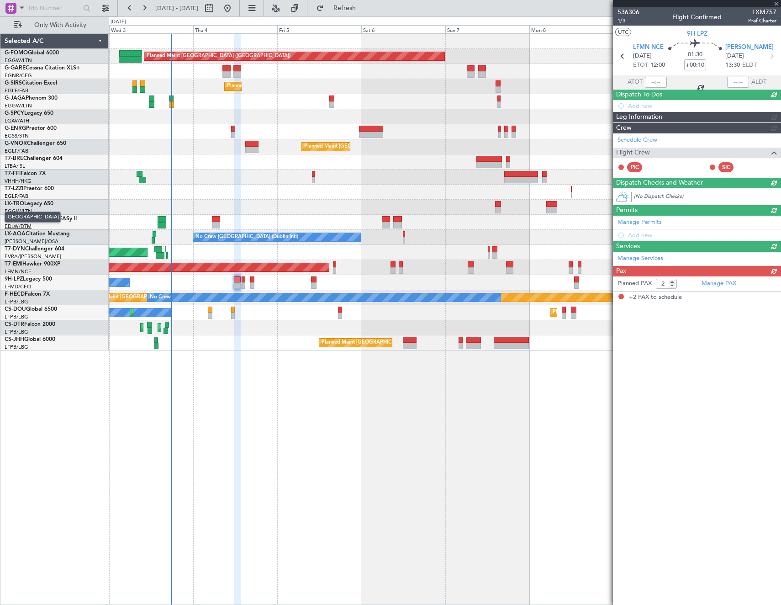
scroll to position [0, 0]
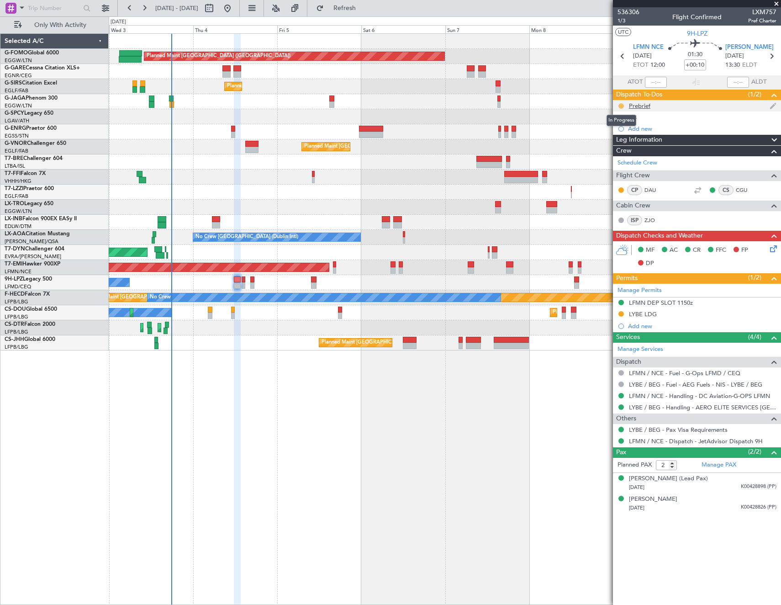
click at [620, 104] on button at bounding box center [620, 105] width 5 height 5
click at [620, 161] on span "Cancelled" at bounding box center [623, 159] width 26 height 9
click at [774, 248] on icon at bounding box center [771, 246] width 7 height 7
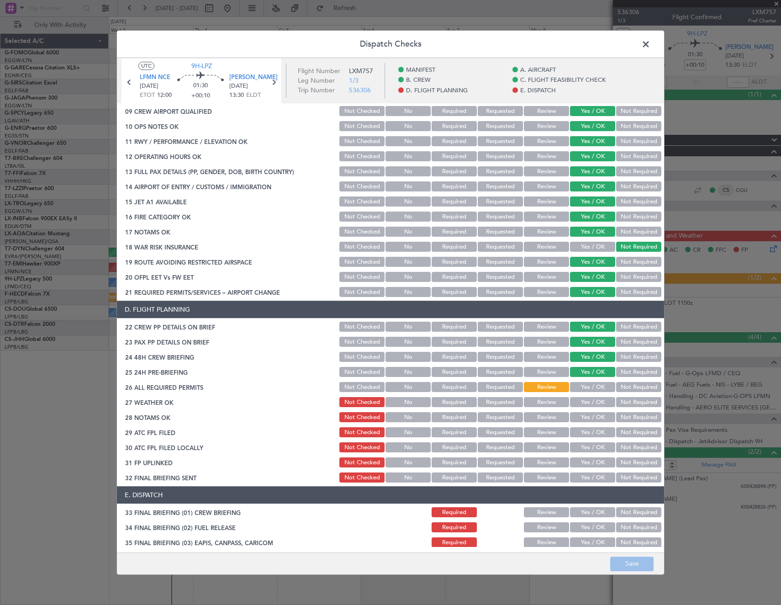
scroll to position [365, 0]
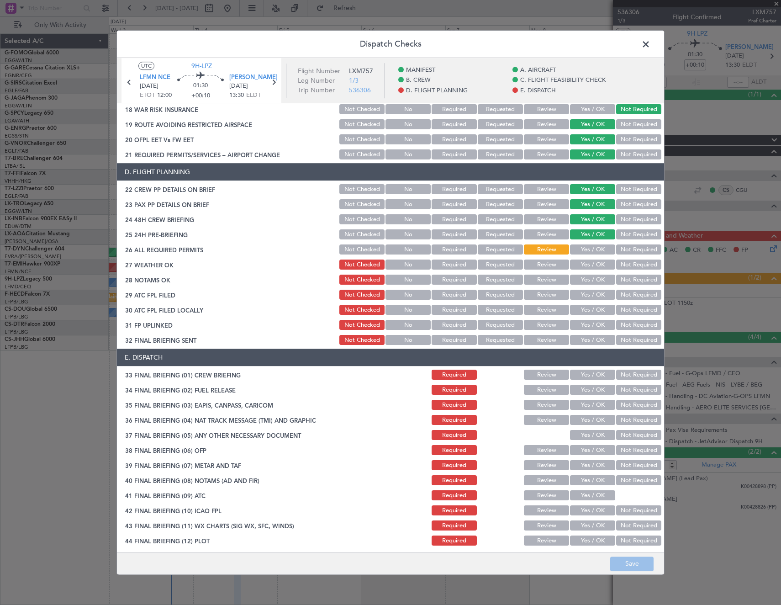
click at [545, 265] on button "Review" at bounding box center [546, 265] width 45 height 10
click at [544, 278] on button "Review" at bounding box center [546, 280] width 45 height 10
drag, startPoint x: 585, startPoint y: 294, endPoint x: 621, endPoint y: 302, distance: 36.6
click at [586, 294] on button "Yes / OK" at bounding box center [592, 295] width 45 height 10
drag, startPoint x: 630, startPoint y: 310, endPoint x: 590, endPoint y: 328, distance: 44.4
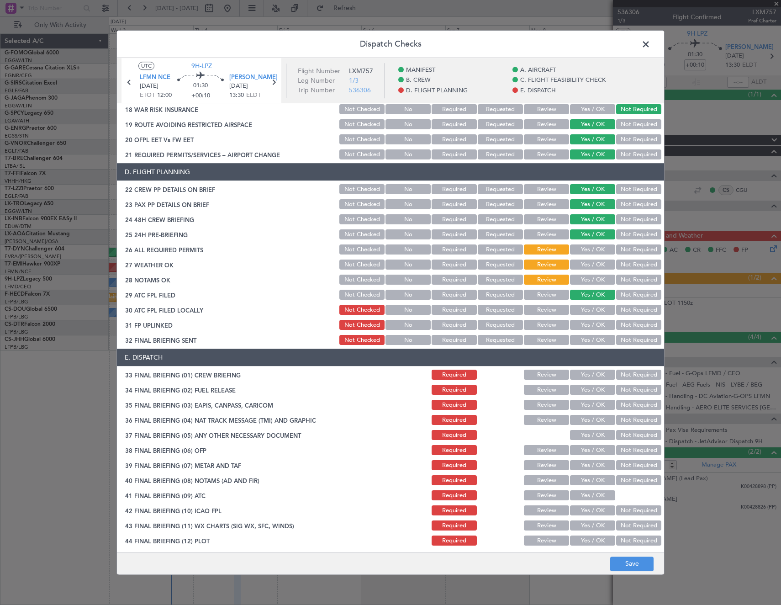
click at [626, 312] on button "Not Required" at bounding box center [638, 310] width 45 height 10
drag, startPoint x: 590, startPoint y: 328, endPoint x: 627, endPoint y: 336, distance: 37.9
click at [592, 328] on button "Yes / OK" at bounding box center [592, 325] width 45 height 10
click at [628, 336] on button "Not Required" at bounding box center [638, 340] width 45 height 10
click at [584, 375] on button "Yes / OK" at bounding box center [592, 375] width 45 height 10
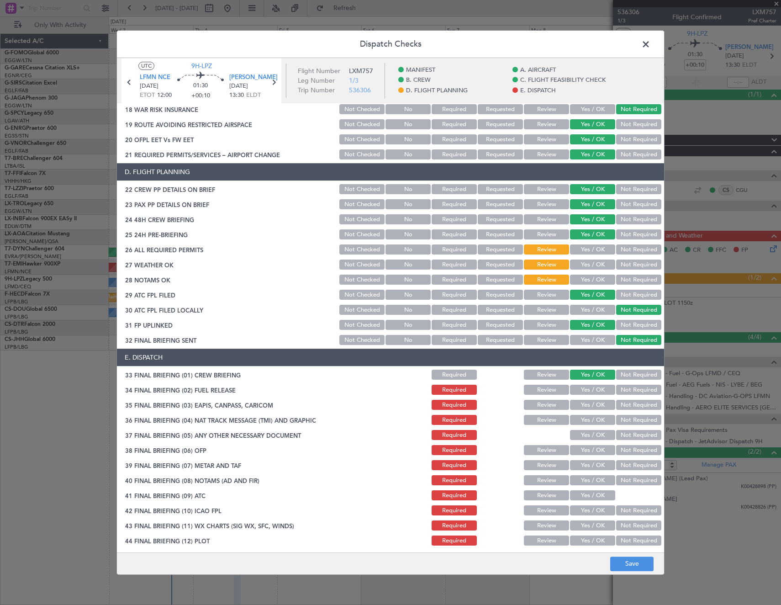
drag, startPoint x: 627, startPoint y: 390, endPoint x: 627, endPoint y: 400, distance: 9.6
click at [627, 391] on button "Not Required" at bounding box center [638, 390] width 45 height 10
click at [627, 405] on button "Not Required" at bounding box center [638, 405] width 45 height 10
drag, startPoint x: 627, startPoint y: 418, endPoint x: 590, endPoint y: 438, distance: 41.7
click at [625, 420] on button "Not Required" at bounding box center [638, 420] width 45 height 10
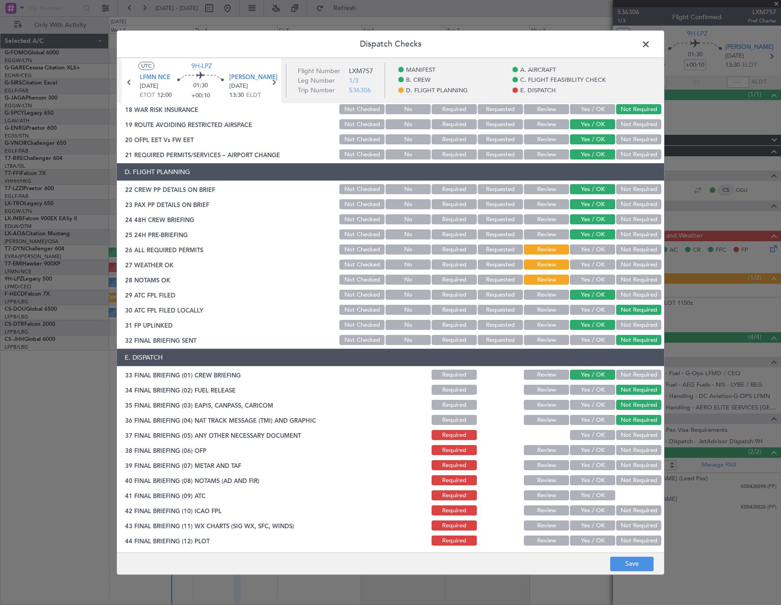
click at [588, 438] on button "Yes / OK" at bounding box center [592, 435] width 45 height 10
drag, startPoint x: 583, startPoint y: 453, endPoint x: 583, endPoint y: 464, distance: 11.4
click at [583, 453] on button "Yes / OK" at bounding box center [592, 450] width 45 height 10
click at [583, 467] on button "Yes / OK" at bounding box center [592, 465] width 45 height 10
drag, startPoint x: 583, startPoint y: 480, endPoint x: 583, endPoint y: 490, distance: 9.6
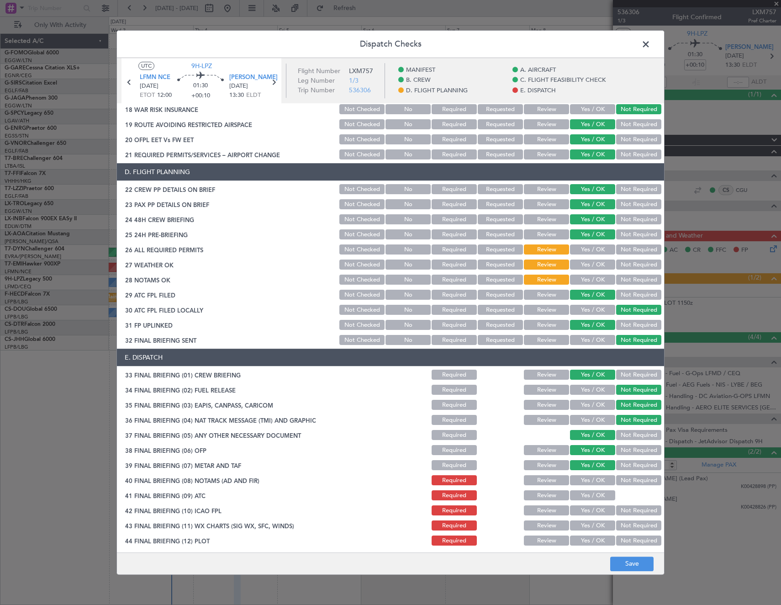
click at [583, 483] on button "Yes / OK" at bounding box center [592, 481] width 45 height 10
drag, startPoint x: 582, startPoint y: 493, endPoint x: 579, endPoint y: 503, distance: 10.9
click at [582, 493] on button "Yes / OK" at bounding box center [592, 496] width 45 height 10
drag, startPoint x: 579, startPoint y: 509, endPoint x: 578, endPoint y: 518, distance: 8.7
click at [579, 512] on button "Yes / OK" at bounding box center [592, 511] width 45 height 10
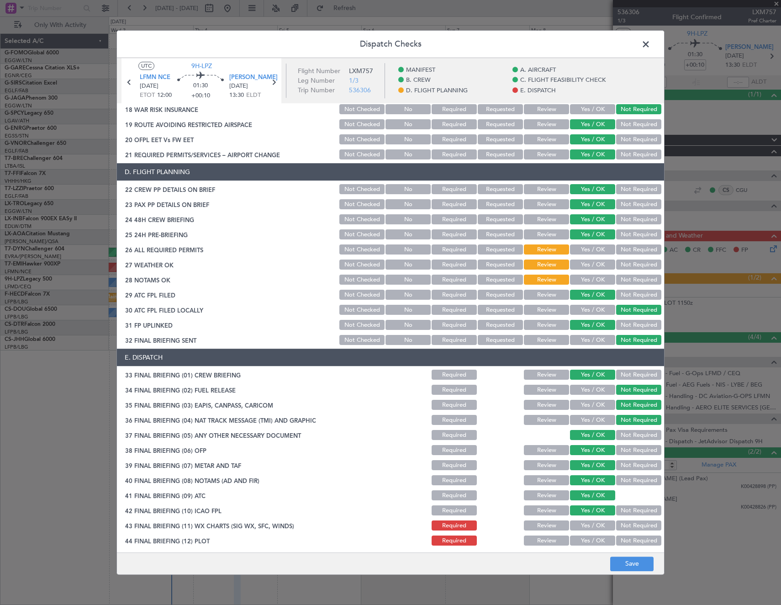
click at [578, 522] on div "Yes / OK" at bounding box center [592, 525] width 46 height 13
click at [580, 530] on button "Yes / OK" at bounding box center [592, 526] width 45 height 10
click at [581, 543] on button "Yes / OK" at bounding box center [592, 541] width 45 height 10
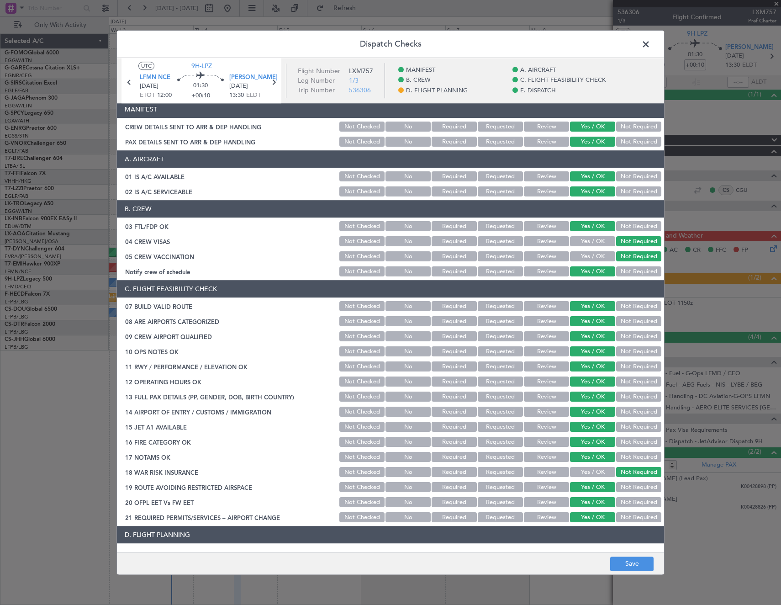
scroll to position [0, 0]
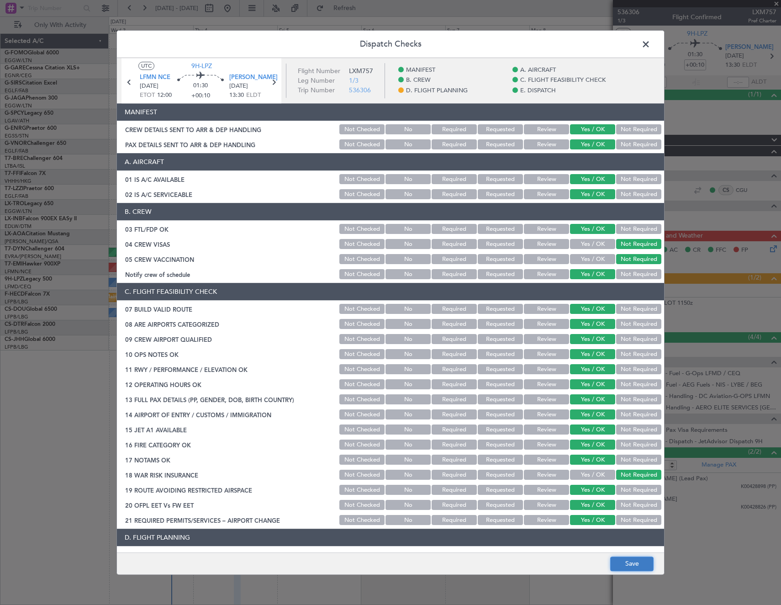
click at [631, 564] on button "Save" at bounding box center [631, 563] width 43 height 15
click at [650, 44] on span at bounding box center [650, 46] width 0 height 18
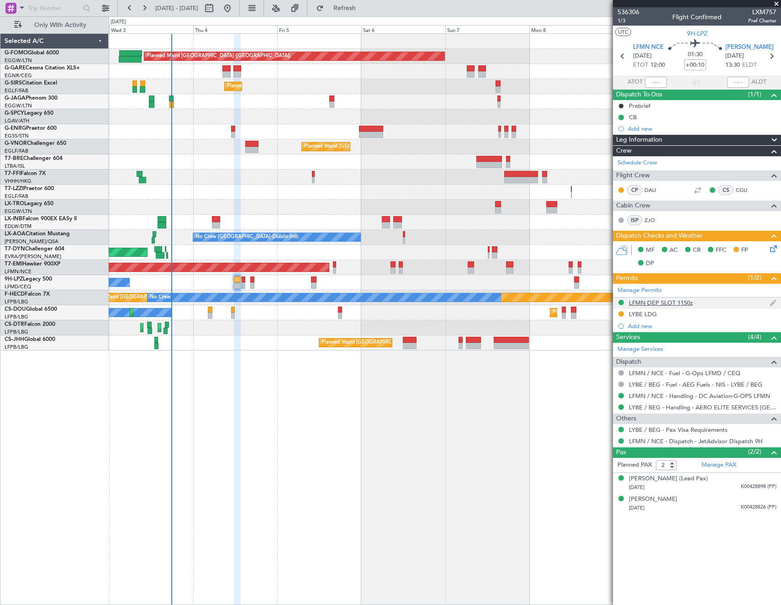
click at [690, 301] on div "LFMN DEP SLOT 1150z" at bounding box center [661, 303] width 64 height 8
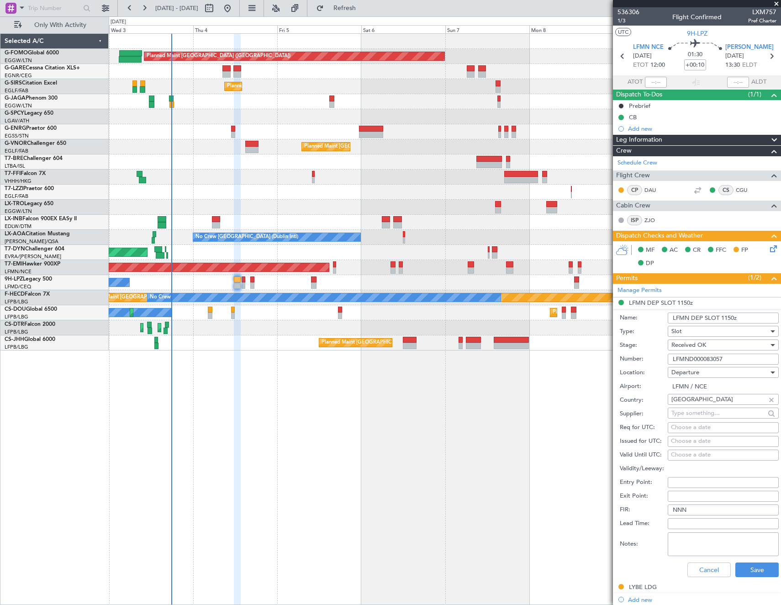
click at [710, 360] on input "LFMND000083057" at bounding box center [723, 359] width 111 height 11
click at [646, 586] on div "LYBE LDG" at bounding box center [643, 587] width 28 height 8
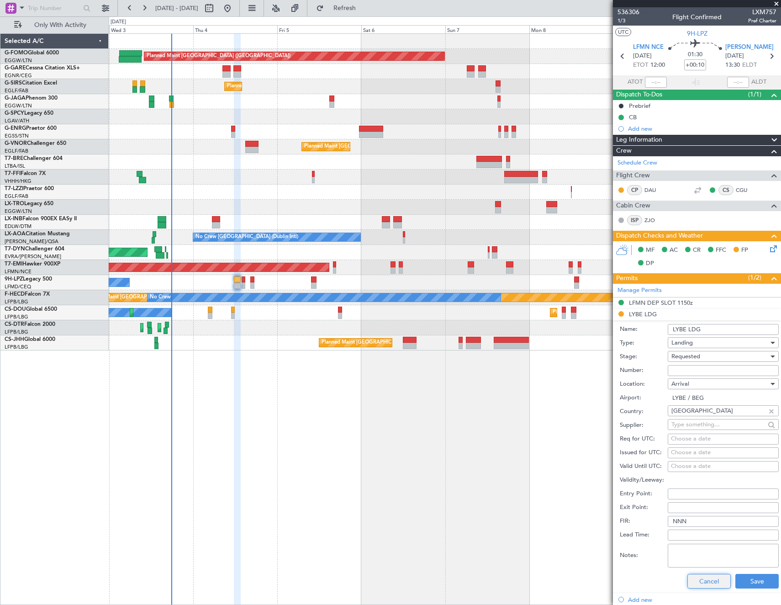
click at [697, 582] on button "Cancel" at bounding box center [708, 581] width 43 height 15
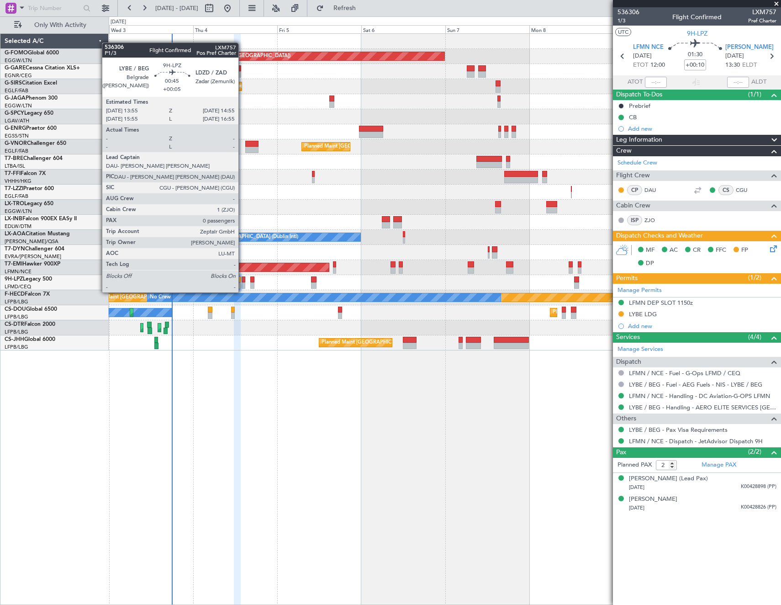
click at [243, 283] on div at bounding box center [244, 285] width 4 height 6
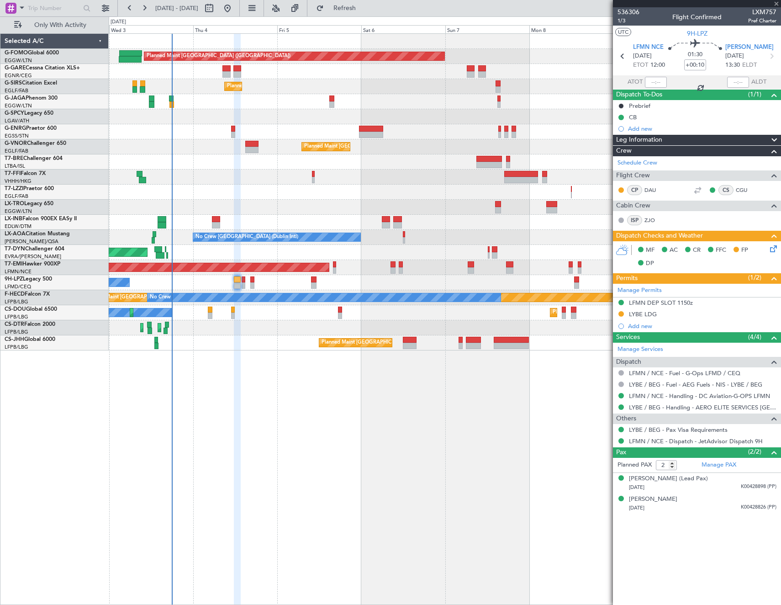
type input "+00:05"
type input "0"
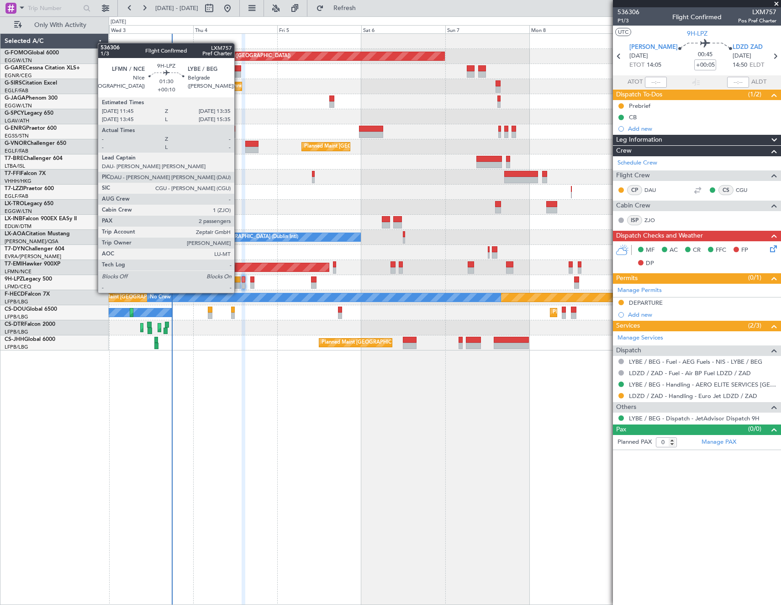
click at [238, 284] on div at bounding box center [237, 285] width 7 height 6
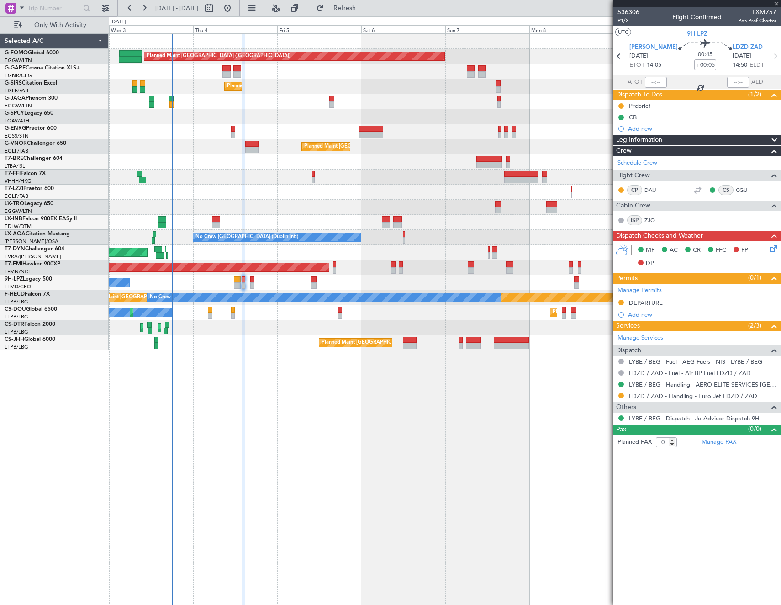
type input "+00:10"
type input "2"
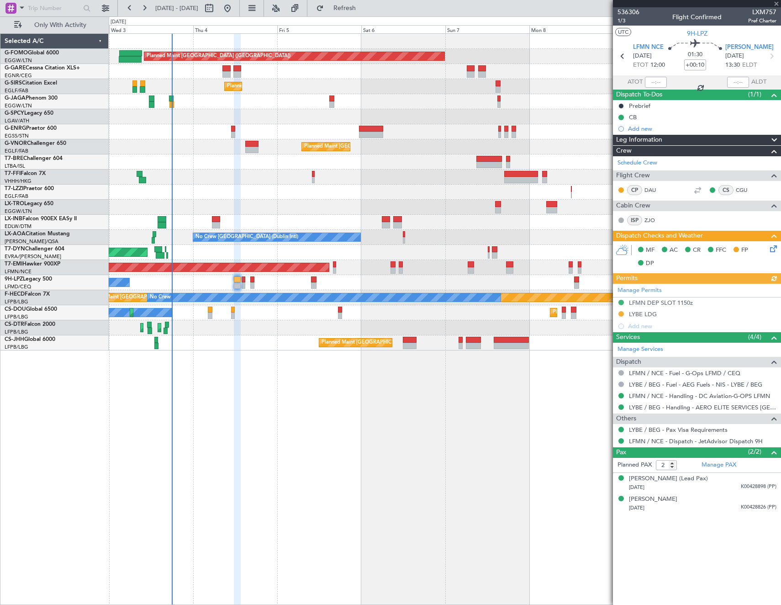
click at [774, 246] on icon at bounding box center [771, 246] width 7 height 7
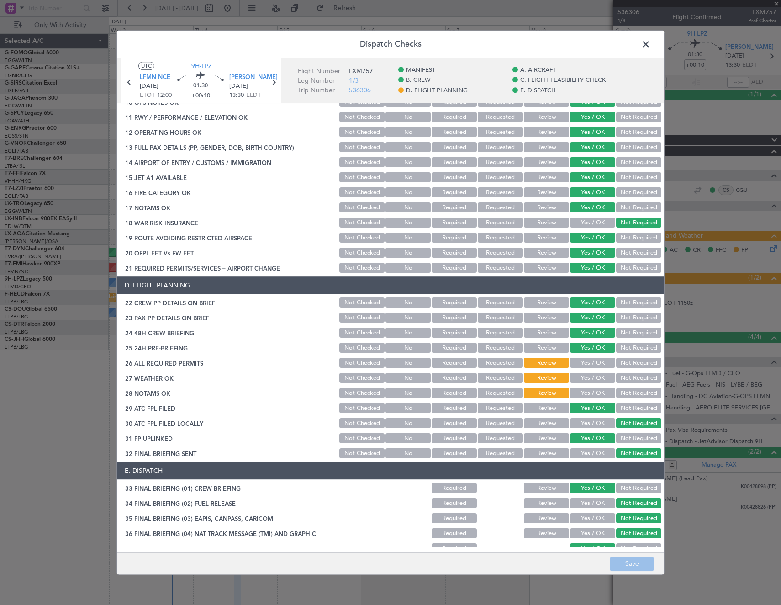
scroll to position [368, 0]
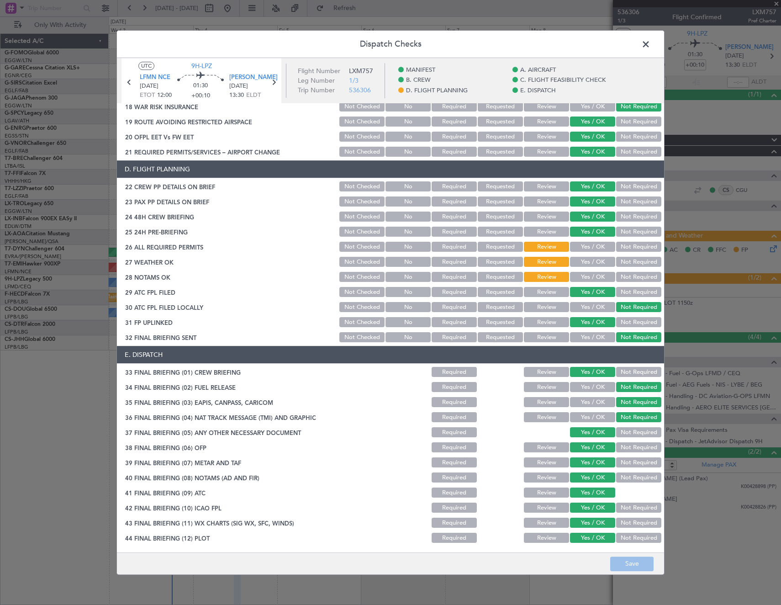
click at [545, 372] on button "Review" at bounding box center [546, 372] width 45 height 10
click at [453, 372] on button "Required" at bounding box center [454, 372] width 45 height 10
click at [630, 560] on button "Save" at bounding box center [631, 563] width 43 height 15
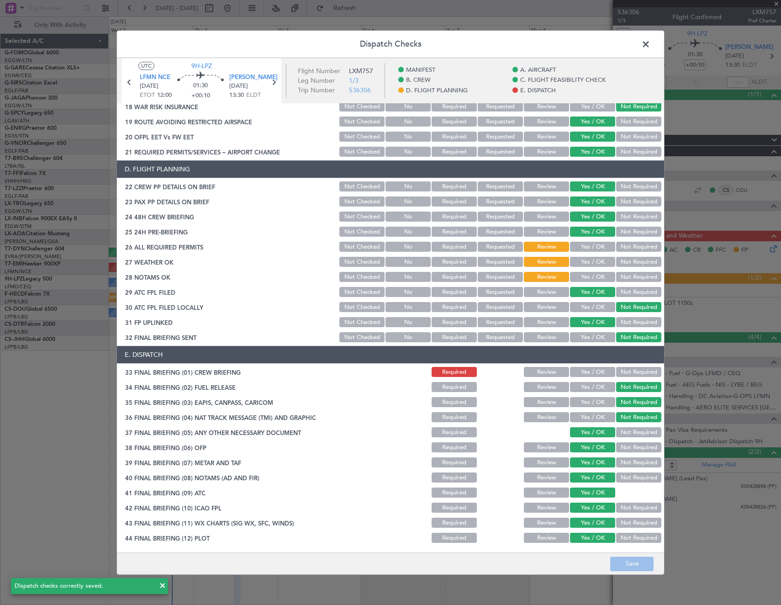
click at [650, 49] on span at bounding box center [650, 46] width 0 height 18
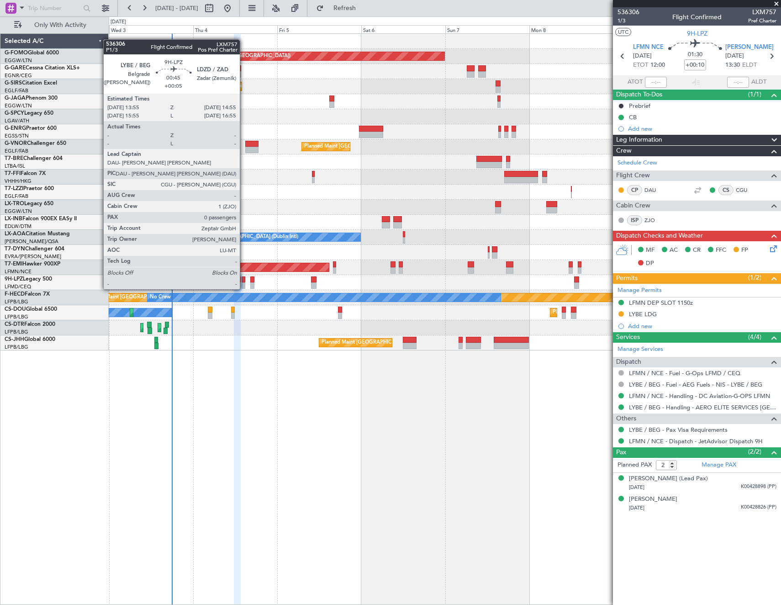
click at [244, 280] on div at bounding box center [244, 279] width 4 height 6
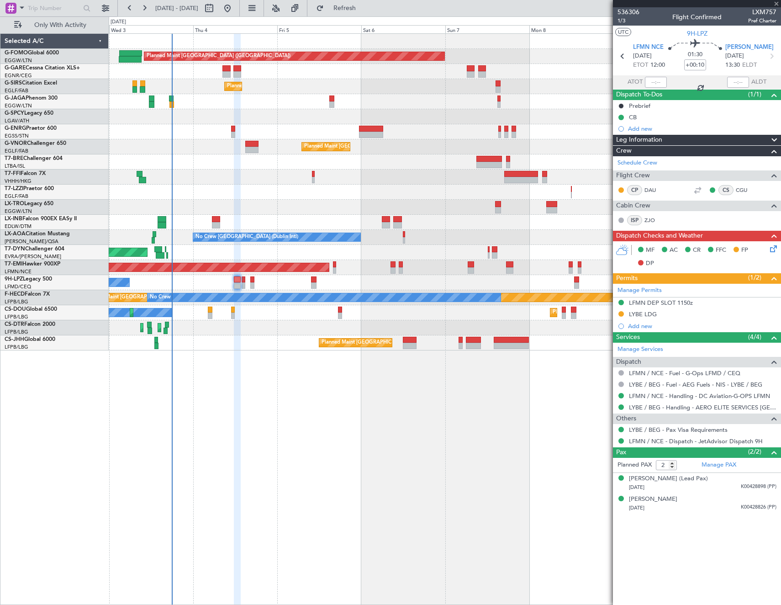
type input "+00:05"
type input "0"
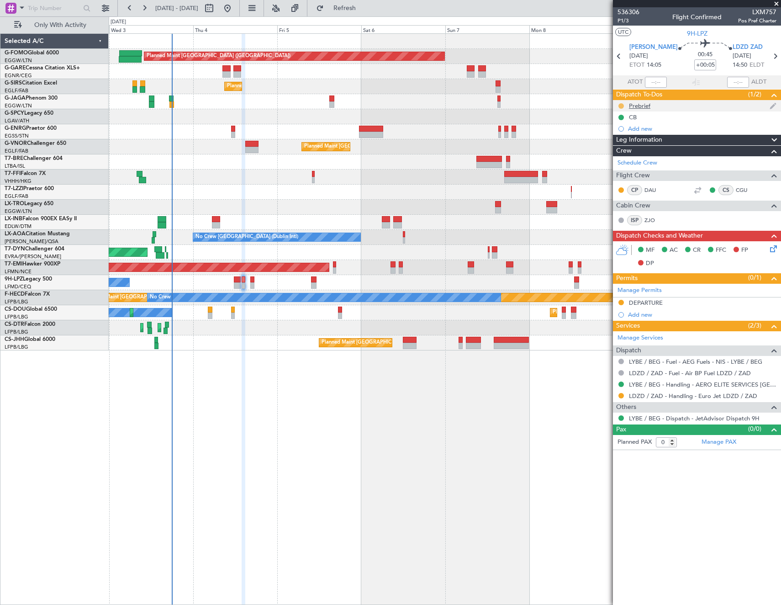
click at [622, 106] on button at bounding box center [620, 105] width 5 height 5
click at [618, 162] on span "Cancelled" at bounding box center [623, 159] width 26 height 9
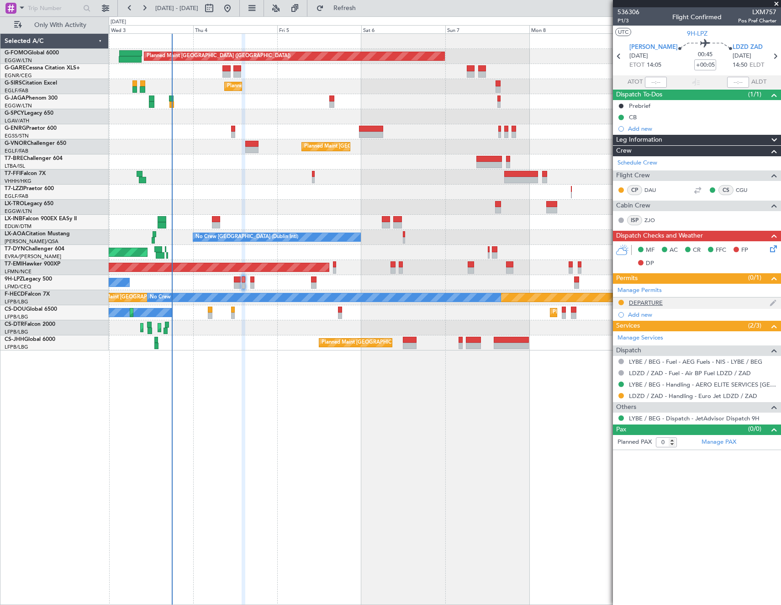
click at [654, 301] on div "DEPARTURE" at bounding box center [646, 303] width 34 height 8
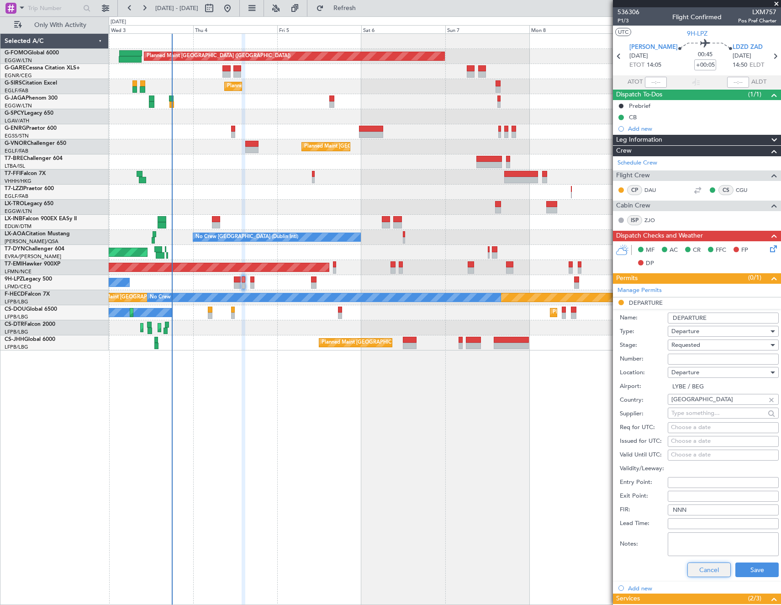
click at [699, 570] on button "Cancel" at bounding box center [708, 569] width 43 height 15
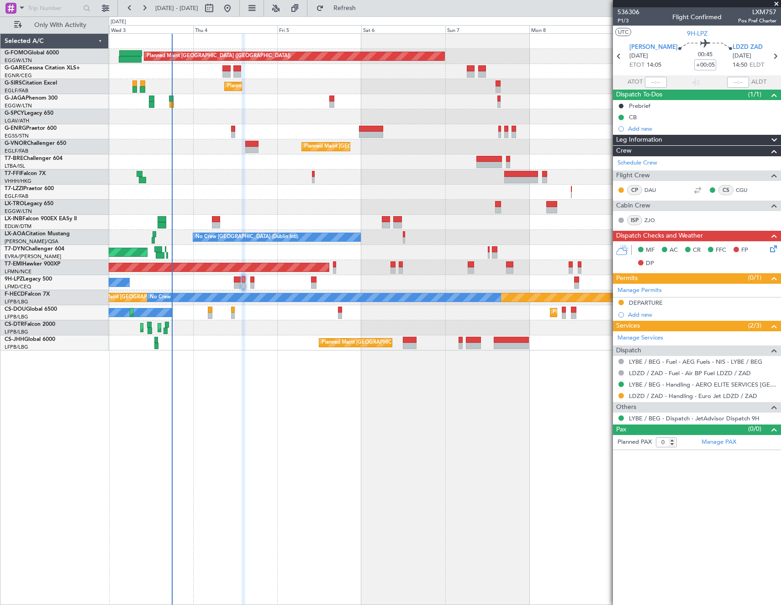
click at [774, 249] on icon at bounding box center [771, 246] width 7 height 7
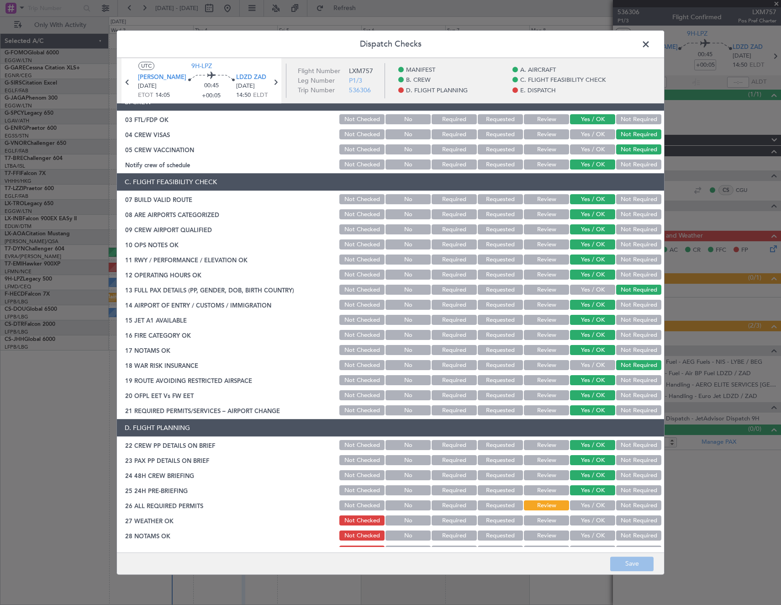
scroll to position [365, 0]
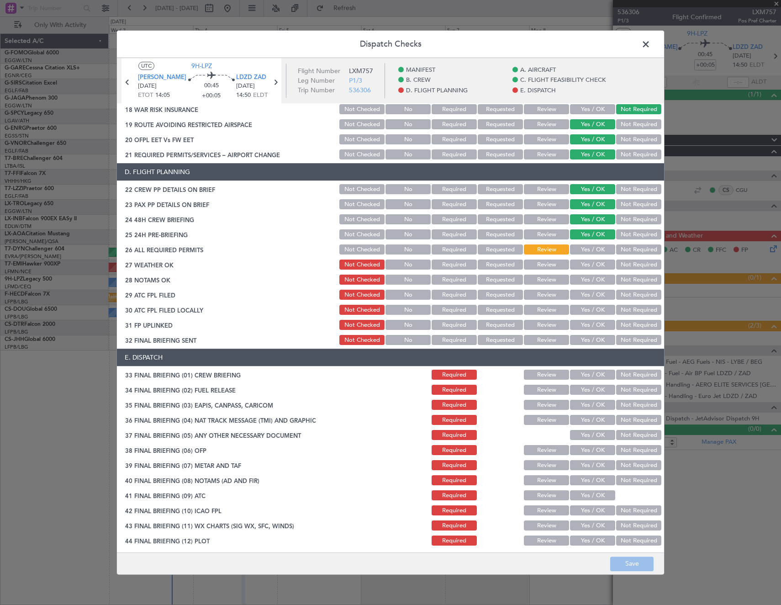
click at [578, 265] on button "Yes / OK" at bounding box center [592, 265] width 45 height 10
click at [584, 281] on button "Yes / OK" at bounding box center [592, 280] width 45 height 10
click at [540, 294] on button "Review" at bounding box center [546, 295] width 45 height 10
click at [623, 309] on button "Not Required" at bounding box center [638, 310] width 45 height 10
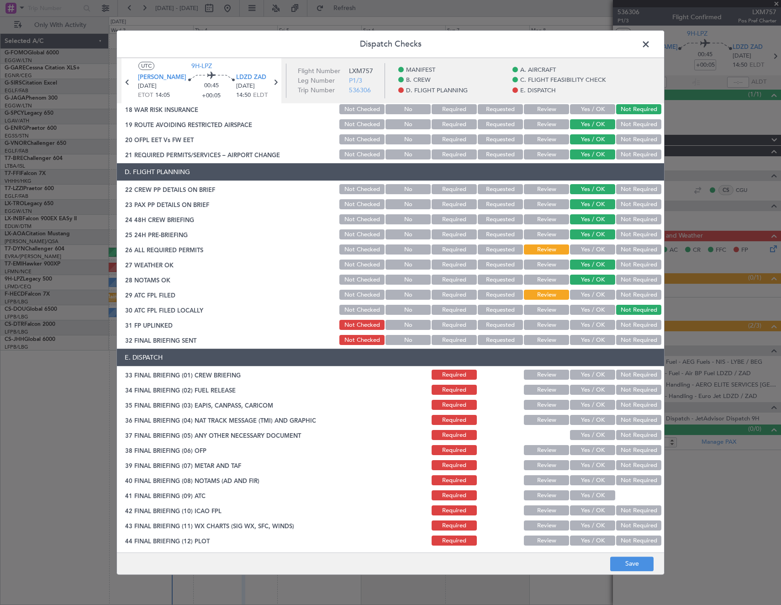
drag, startPoint x: 597, startPoint y: 321, endPoint x: 605, endPoint y: 327, distance: 9.1
click at [598, 322] on button "Yes / OK" at bounding box center [592, 325] width 45 height 10
click at [619, 337] on button "Not Required" at bounding box center [638, 340] width 45 height 10
click at [613, 398] on section "E. DISPATCH 33 FINAL BRIEFING (01) CREW BRIEFING Required Review Yes / OK Not R…" at bounding box center [390, 448] width 547 height 198
click at [625, 394] on button "Not Required" at bounding box center [638, 390] width 45 height 10
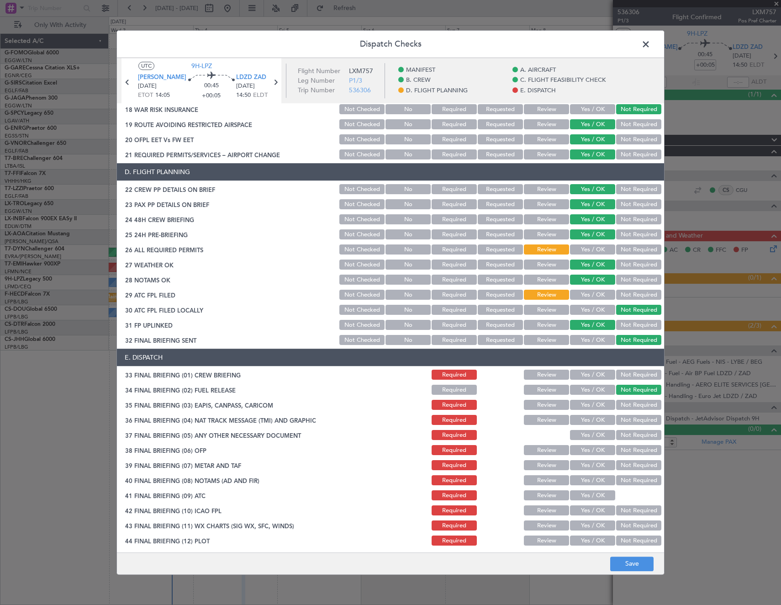
click at [625, 407] on button "Not Required" at bounding box center [638, 405] width 45 height 10
click at [629, 421] on button "Not Required" at bounding box center [638, 420] width 45 height 10
click at [593, 436] on button "Yes / OK" at bounding box center [592, 435] width 45 height 10
drag, startPoint x: 592, startPoint y: 450, endPoint x: 587, endPoint y: 463, distance: 14.0
click at [592, 450] on button "Yes / OK" at bounding box center [592, 450] width 45 height 10
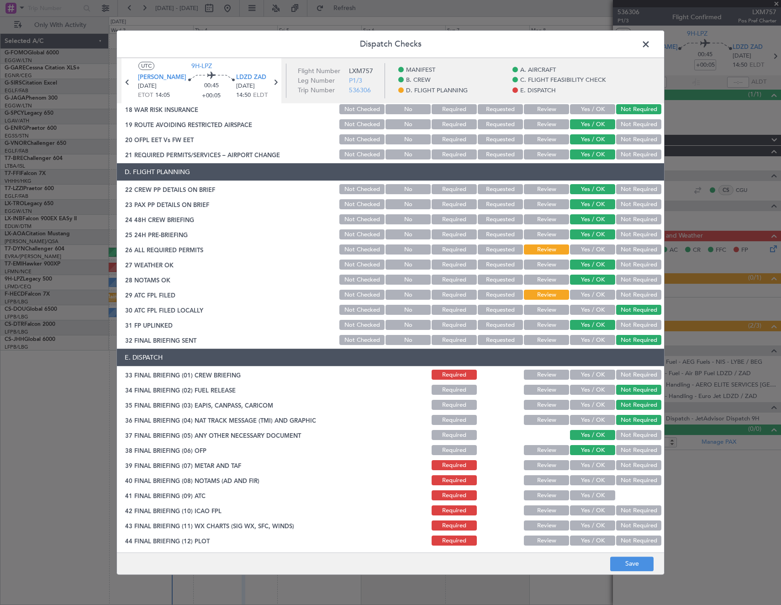
click at [585, 468] on button "Yes / OK" at bounding box center [592, 465] width 45 height 10
click at [585, 483] on button "Yes / OK" at bounding box center [592, 481] width 45 height 10
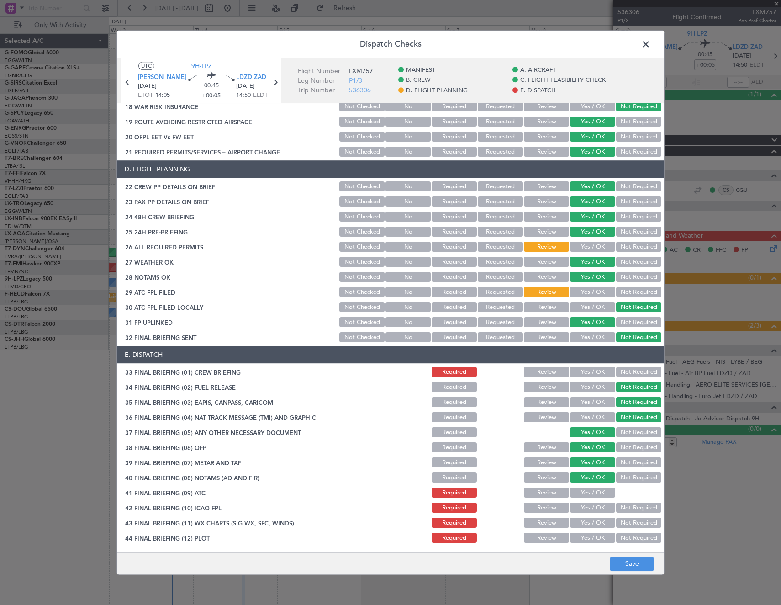
click at [587, 493] on button "Yes / OK" at bounding box center [592, 493] width 45 height 10
drag, startPoint x: 580, startPoint y: 514, endPoint x: 579, endPoint y: 522, distance: 7.9
click at [579, 517] on section "E. DISPATCH 33 FINAL BRIEFING (01) CREW BRIEFING Required Review Yes / OK Not R…" at bounding box center [390, 445] width 547 height 198
click at [579, 532] on div "Yes / OK" at bounding box center [592, 538] width 46 height 13
click at [581, 506] on button "Yes / OK" at bounding box center [592, 508] width 45 height 10
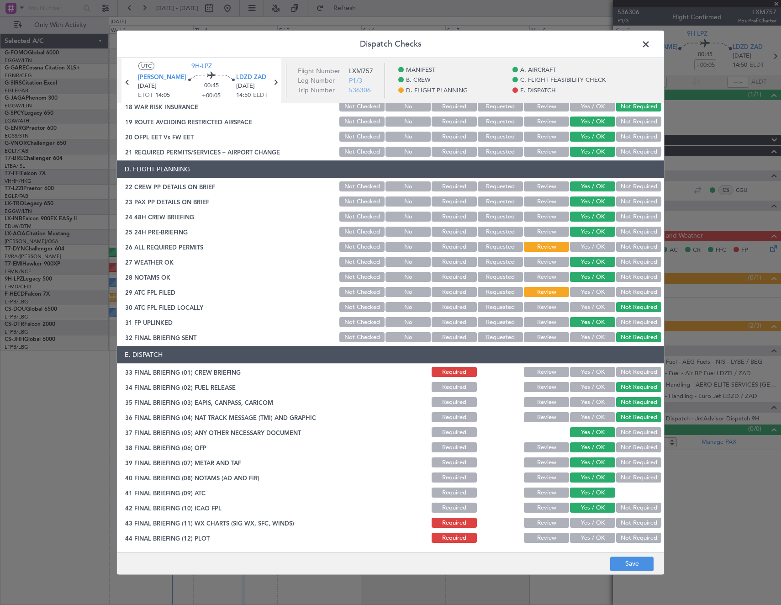
drag, startPoint x: 581, startPoint y: 522, endPoint x: 582, endPoint y: 534, distance: 12.0
click at [581, 523] on button "Yes / OK" at bounding box center [592, 523] width 45 height 10
click at [583, 538] on button "Yes / OK" at bounding box center [592, 538] width 45 height 10
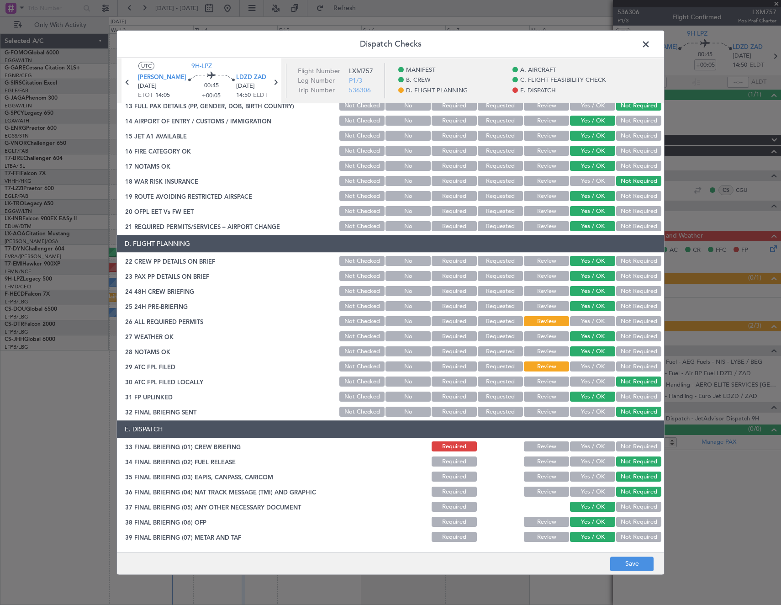
scroll to position [277, 0]
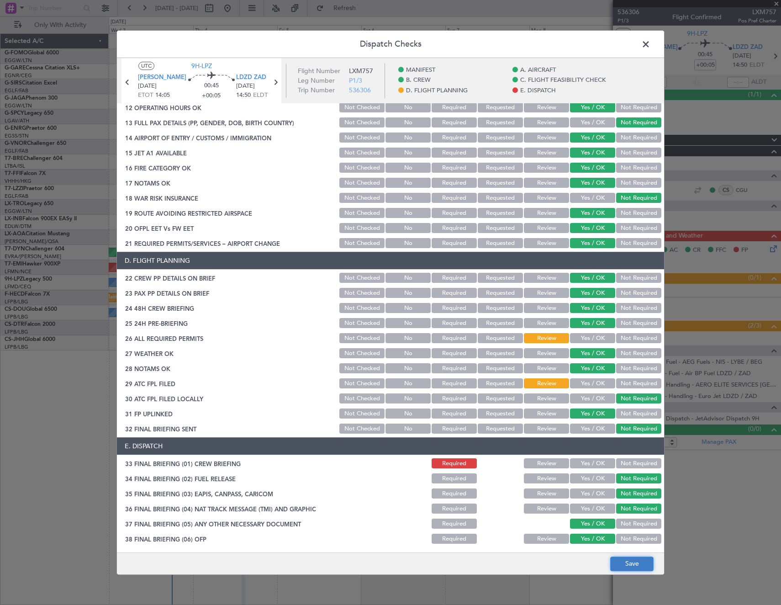
click at [640, 566] on button "Save" at bounding box center [631, 563] width 43 height 15
drag, startPoint x: 648, startPoint y: 41, endPoint x: 648, endPoint y: 48, distance: 7.3
click at [650, 41] on span at bounding box center [650, 46] width 0 height 18
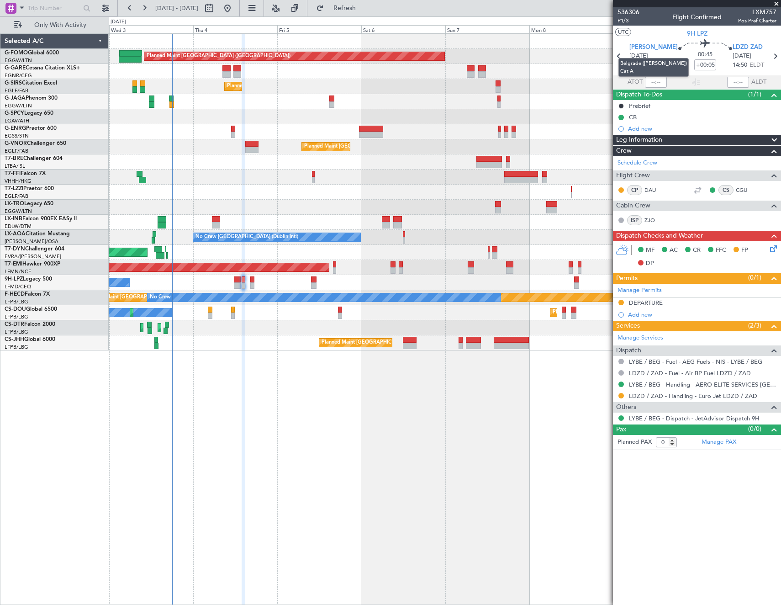
click at [622, 57] on mat-tooltip-component "Belgrade (Nikola Tesla) Cat A" at bounding box center [653, 68] width 83 height 32
click at [621, 56] on icon at bounding box center [619, 56] width 12 height 12
type input "+00:10"
type input "2"
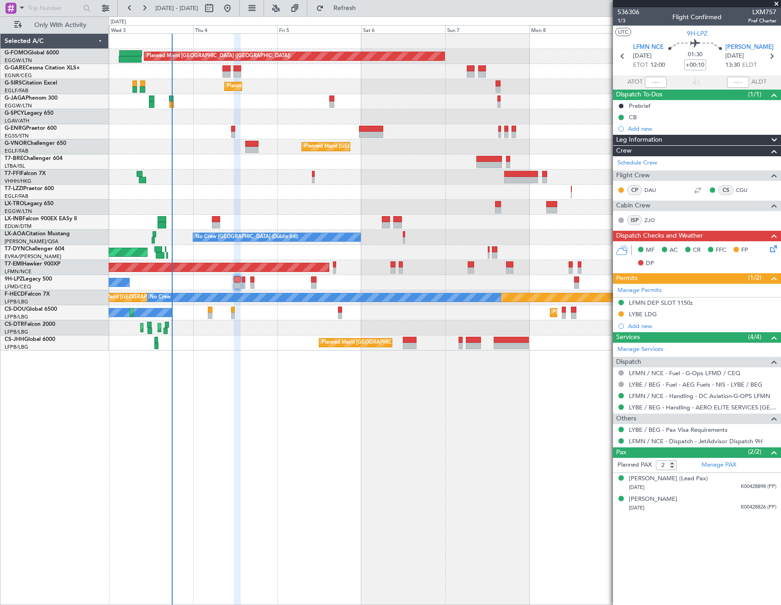
click at [773, 248] on icon at bounding box center [771, 246] width 7 height 7
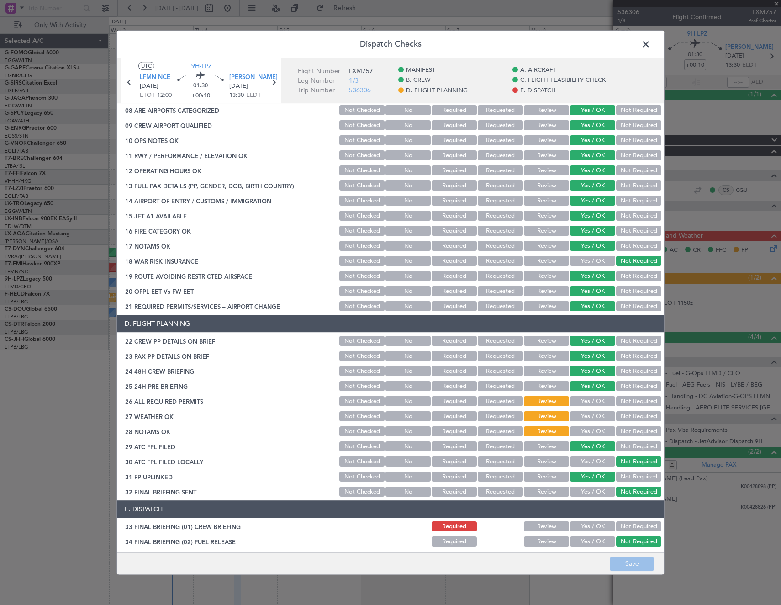
scroll to position [274, 0]
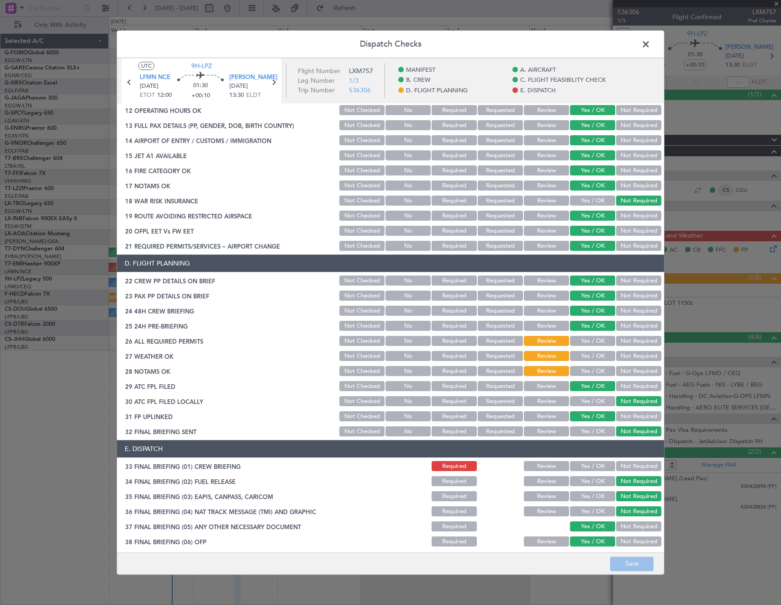
click at [537, 387] on button "Review" at bounding box center [546, 386] width 45 height 10
click at [451, 386] on button "Required" at bounding box center [454, 386] width 45 height 10
click at [633, 558] on button "Save" at bounding box center [631, 563] width 43 height 15
click at [650, 45] on span at bounding box center [650, 46] width 0 height 18
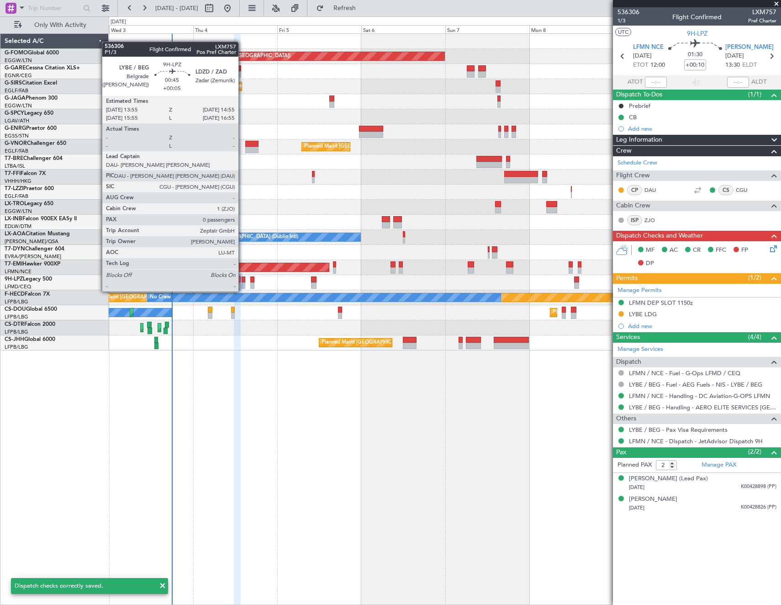
click at [243, 282] on div at bounding box center [244, 285] width 4 height 6
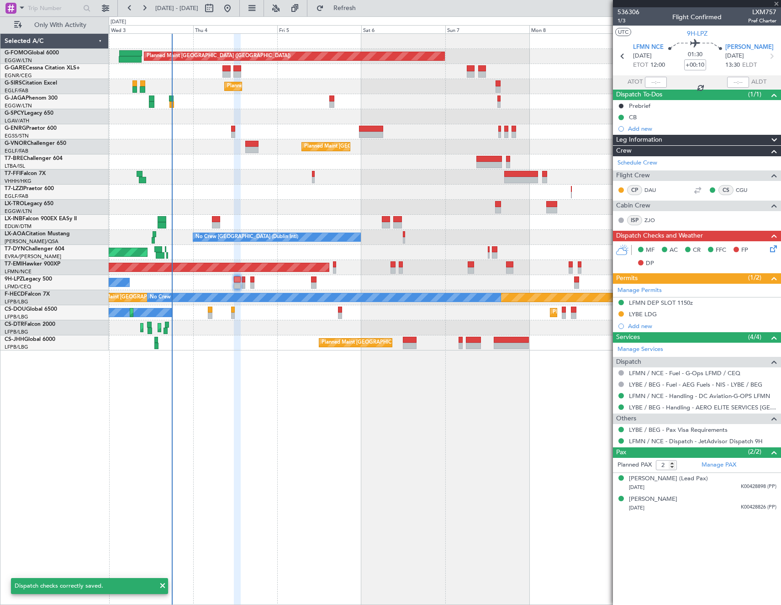
type input "+00:05"
type input "0"
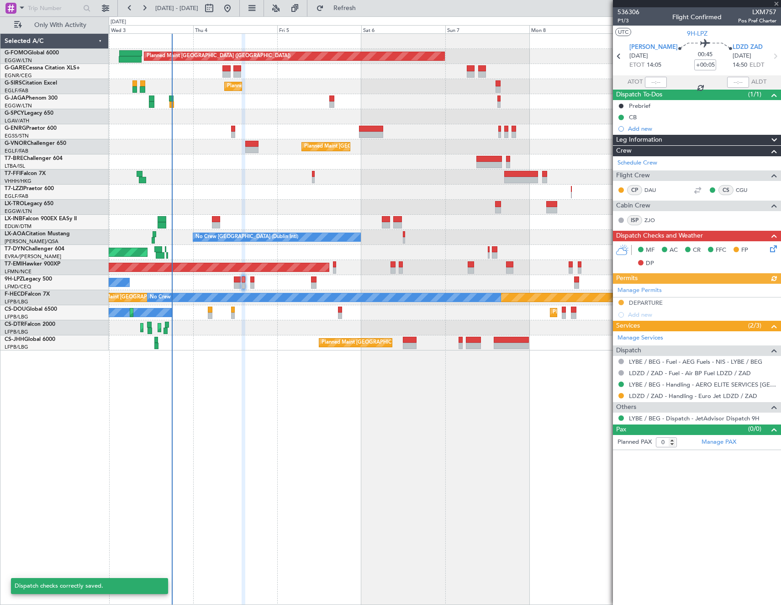
click at [774, 249] on icon at bounding box center [771, 246] width 7 height 7
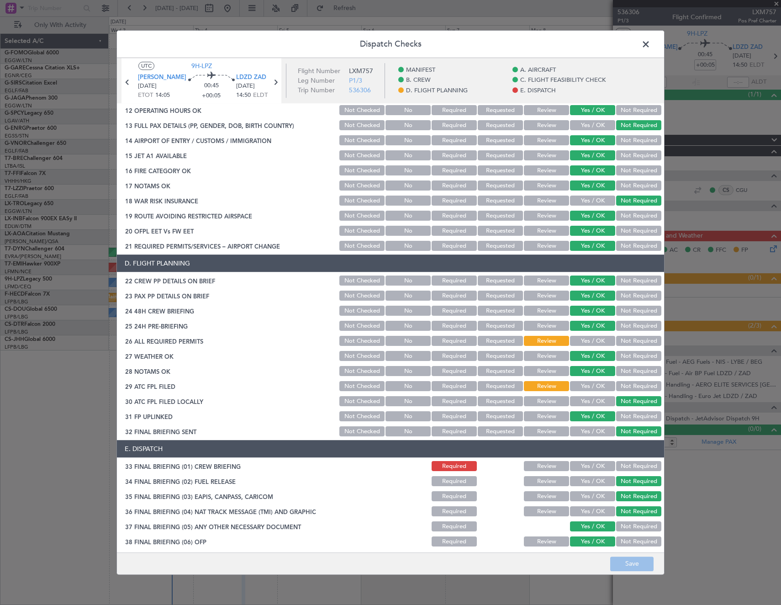
click at [452, 388] on button "Required" at bounding box center [454, 386] width 45 height 10
click at [642, 567] on button "Save" at bounding box center [631, 563] width 43 height 15
click at [650, 45] on span at bounding box center [650, 46] width 0 height 18
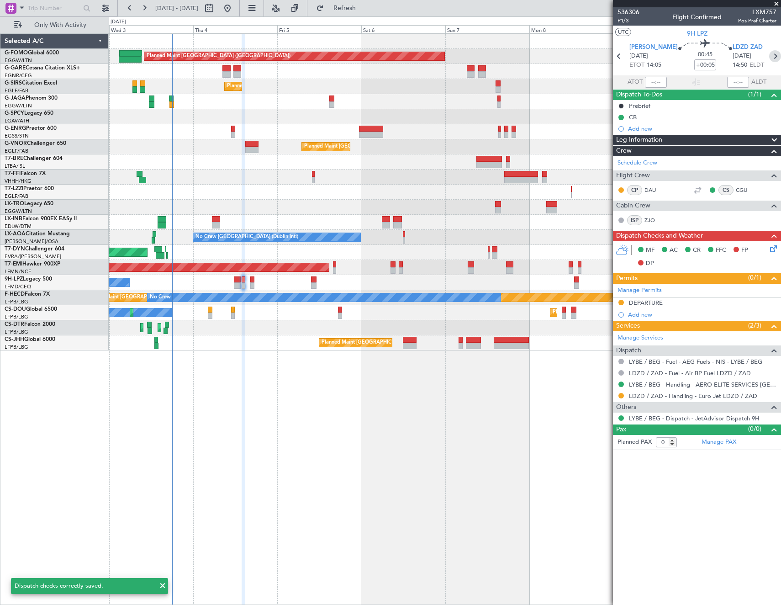
click at [773, 54] on icon at bounding box center [775, 56] width 12 height 12
type input "-00:05"
type input "3"
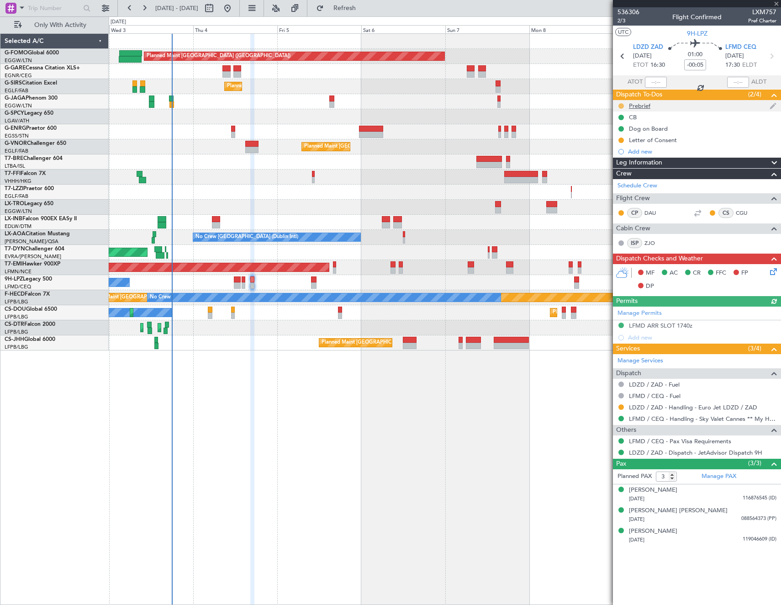
click at [619, 105] on button at bounding box center [620, 105] width 5 height 5
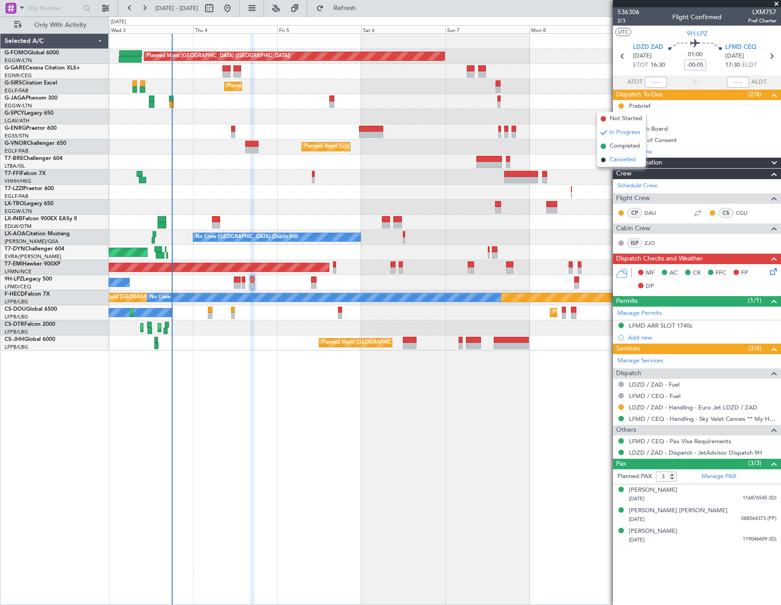
click at [614, 158] on span "Cancelled" at bounding box center [623, 159] width 26 height 9
click at [775, 274] on icon at bounding box center [771, 269] width 7 height 7
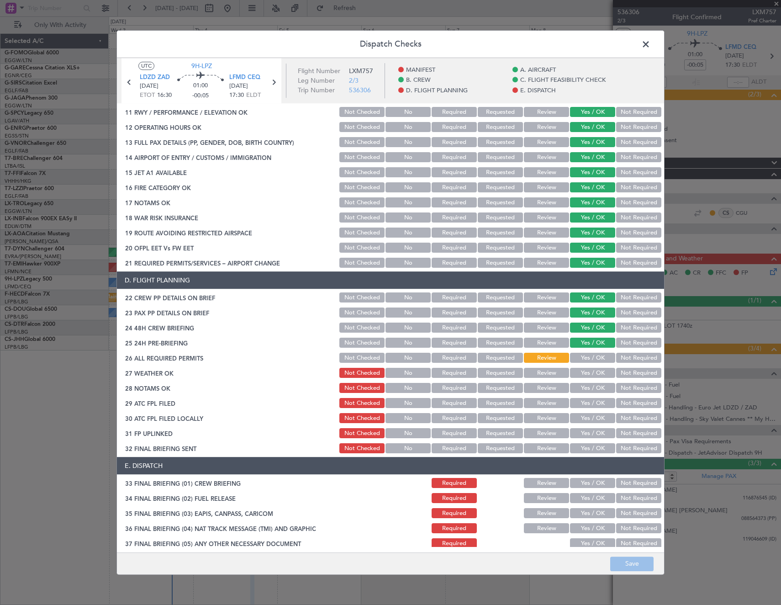
scroll to position [320, 0]
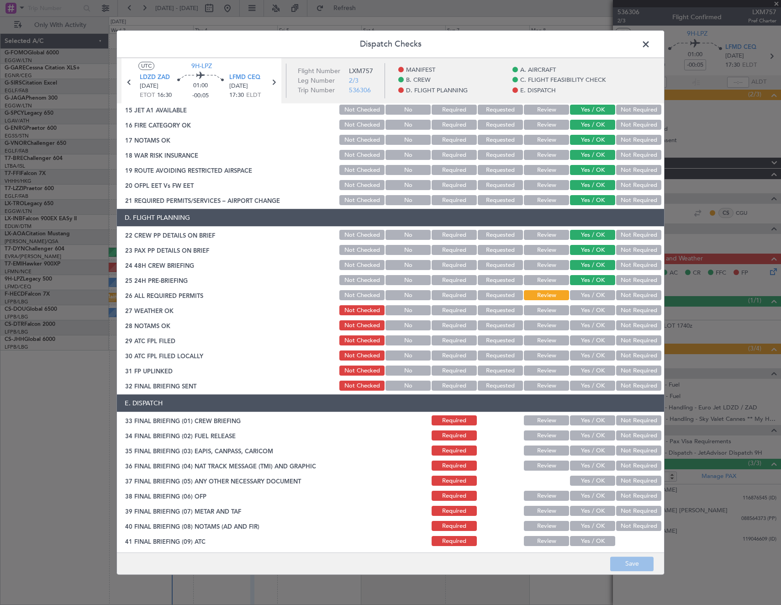
click at [585, 295] on button "Yes / OK" at bounding box center [592, 296] width 45 height 10
click at [580, 310] on button "Yes / OK" at bounding box center [592, 311] width 45 height 10
click at [580, 324] on button "Yes / OK" at bounding box center [592, 326] width 45 height 10
click at [441, 343] on button "Required" at bounding box center [454, 341] width 45 height 10
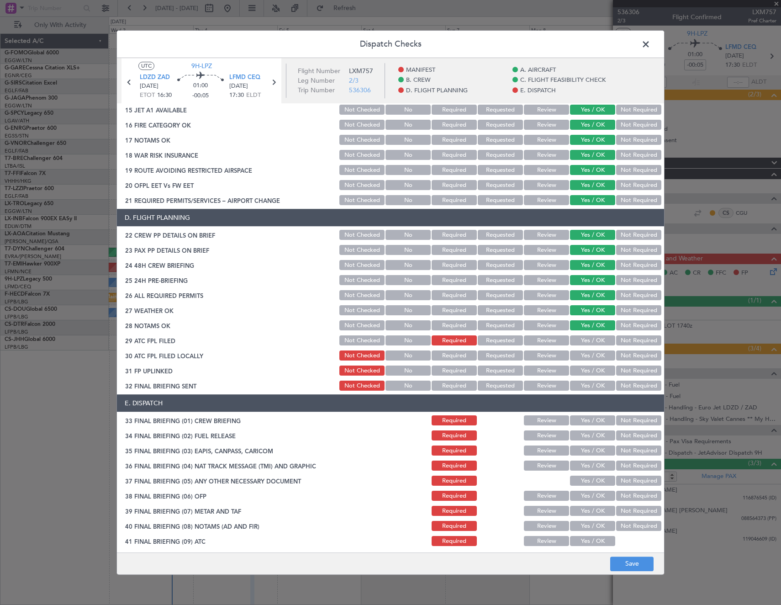
click at [629, 357] on button "Not Required" at bounding box center [638, 356] width 45 height 10
click at [599, 368] on button "Yes / OK" at bounding box center [592, 371] width 45 height 10
click at [621, 381] on button "Not Required" at bounding box center [638, 386] width 45 height 10
drag, startPoint x: 622, startPoint y: 433, endPoint x: 622, endPoint y: 450, distance: 16.9
click at [622, 434] on button "Not Required" at bounding box center [638, 436] width 45 height 10
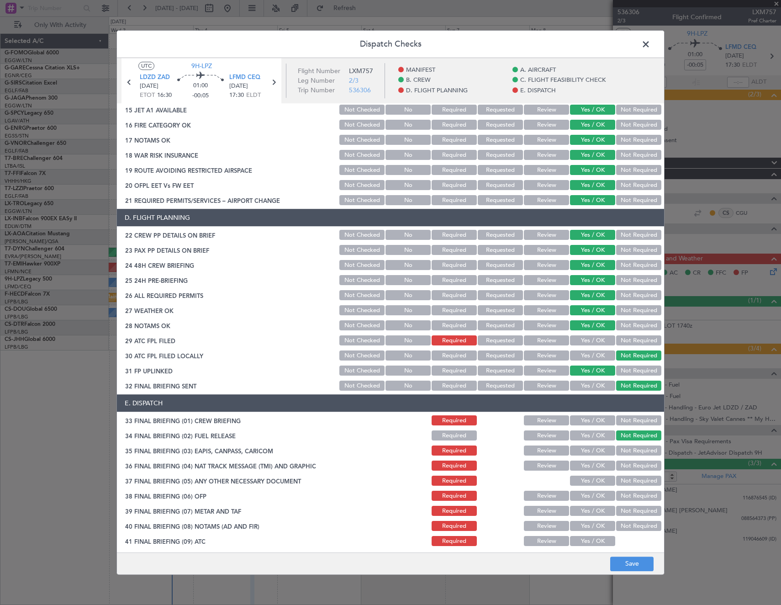
click at [623, 450] on button "Not Required" at bounding box center [638, 451] width 45 height 10
click at [623, 464] on button "Not Required" at bounding box center [638, 466] width 45 height 10
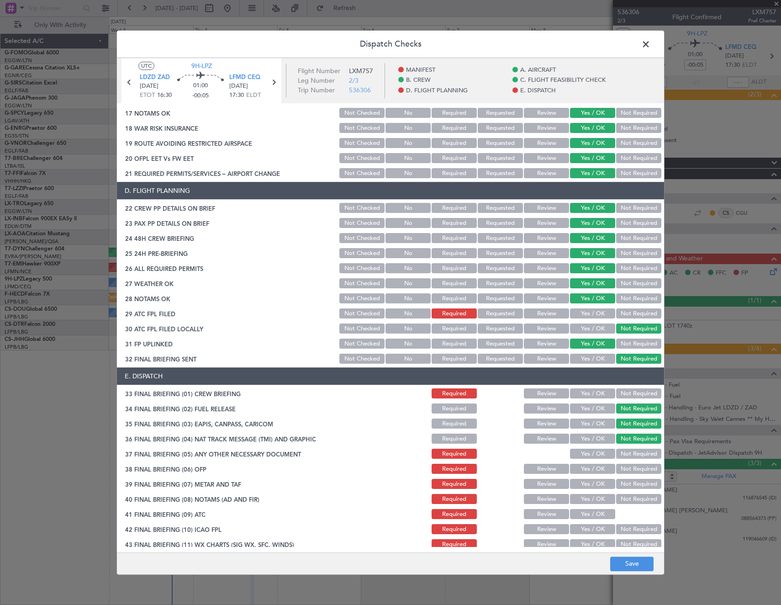
scroll to position [368, 0]
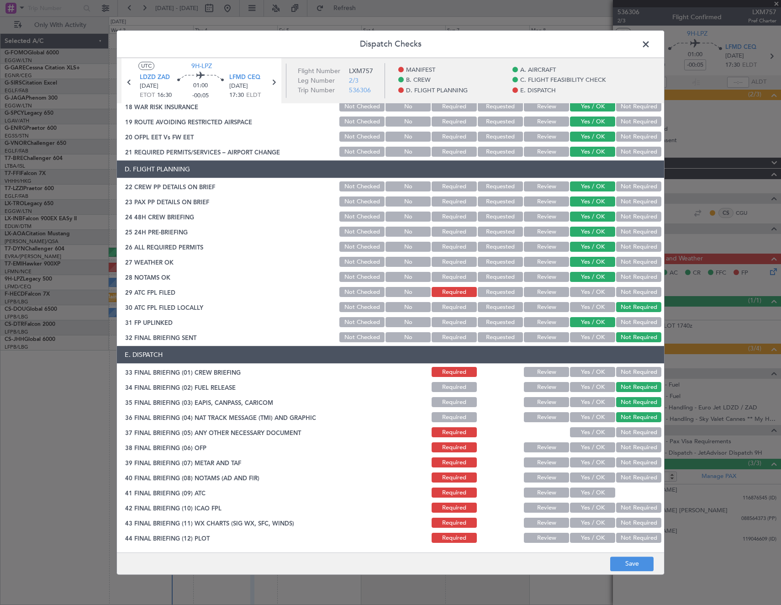
click at [593, 432] on button "Yes / OK" at bounding box center [592, 433] width 45 height 10
click at [587, 449] on button "Yes / OK" at bounding box center [592, 448] width 45 height 10
click at [587, 462] on button "Yes / OK" at bounding box center [592, 463] width 45 height 10
click at [588, 480] on button "Yes / OK" at bounding box center [592, 478] width 45 height 10
drag, startPoint x: 586, startPoint y: 492, endPoint x: 586, endPoint y: 505, distance: 13.2
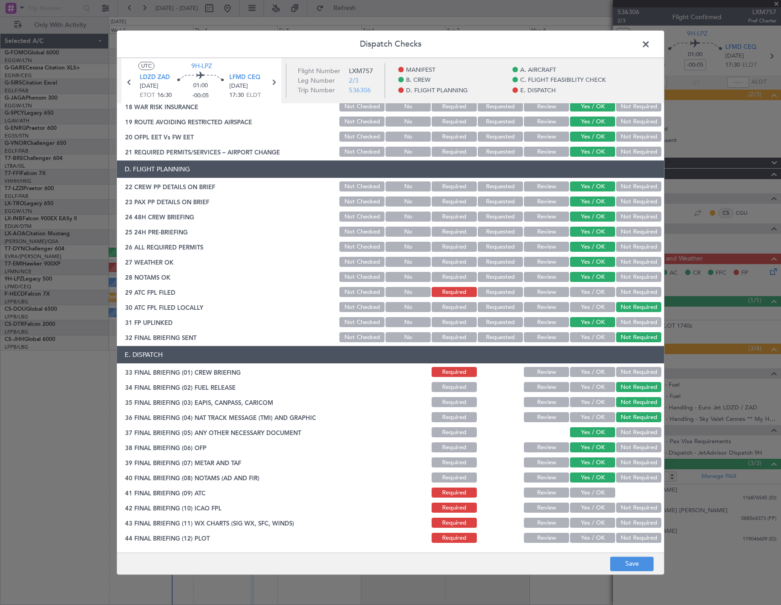
click at [586, 494] on button "Yes / OK" at bounding box center [592, 493] width 45 height 10
drag, startPoint x: 586, startPoint y: 507, endPoint x: 587, endPoint y: 518, distance: 11.5
click at [587, 509] on button "Yes / OK" at bounding box center [592, 508] width 45 height 10
click at [587, 524] on button "Yes / OK" at bounding box center [592, 523] width 45 height 10
click at [585, 538] on button "Yes / OK" at bounding box center [592, 538] width 45 height 10
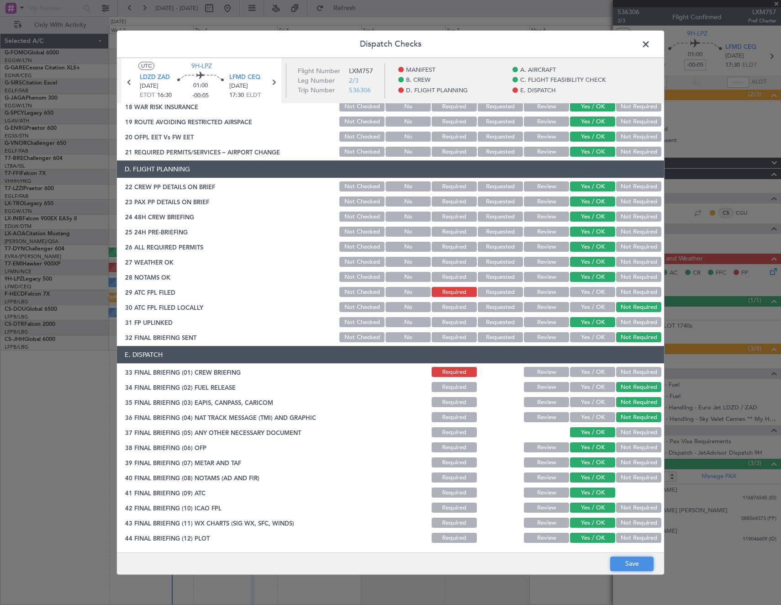
click at [620, 558] on button "Save" at bounding box center [631, 563] width 43 height 15
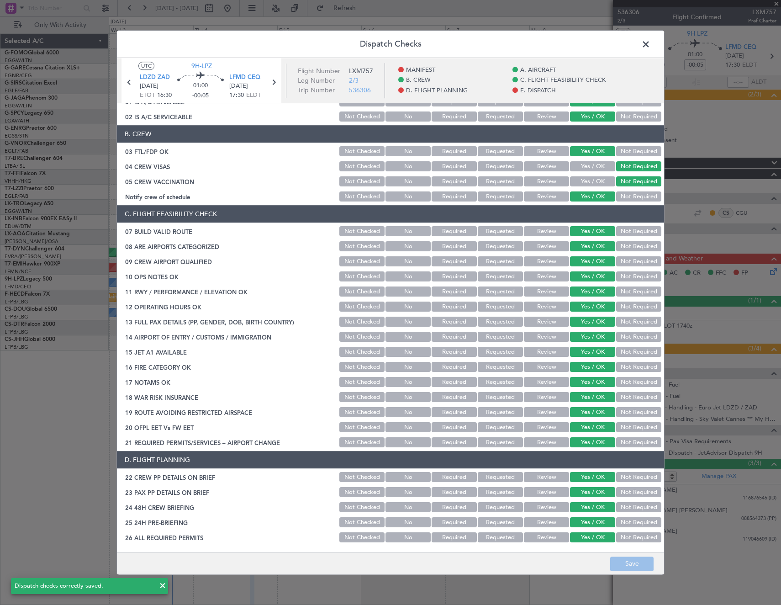
scroll to position [48, 0]
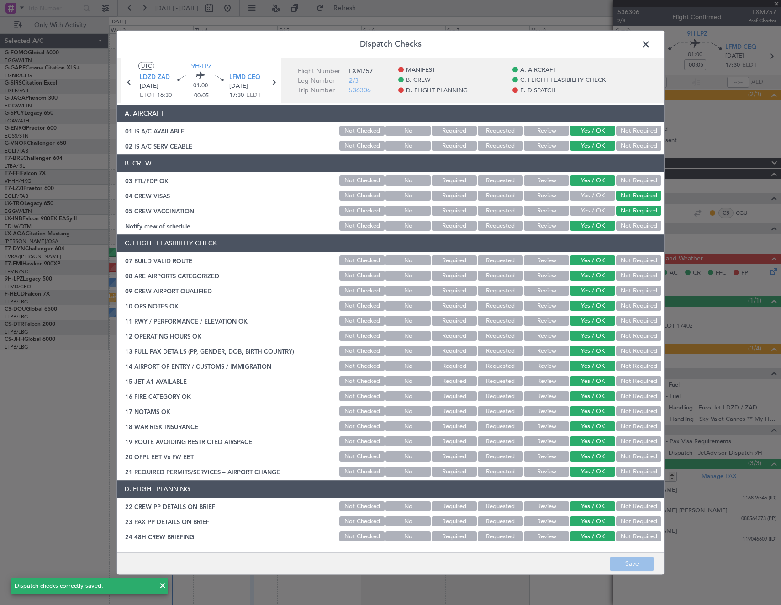
click at [650, 45] on span at bounding box center [650, 46] width 0 height 18
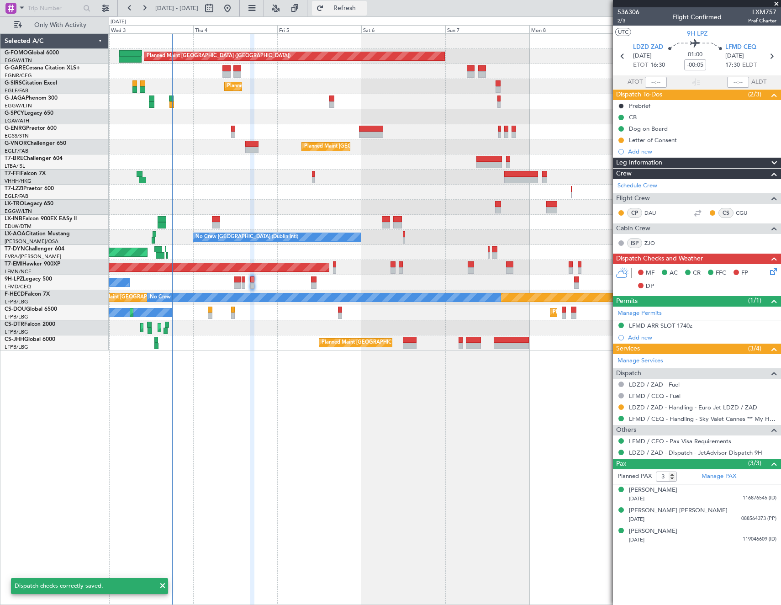
click at [367, 13] on button "Refresh" at bounding box center [339, 8] width 55 height 15
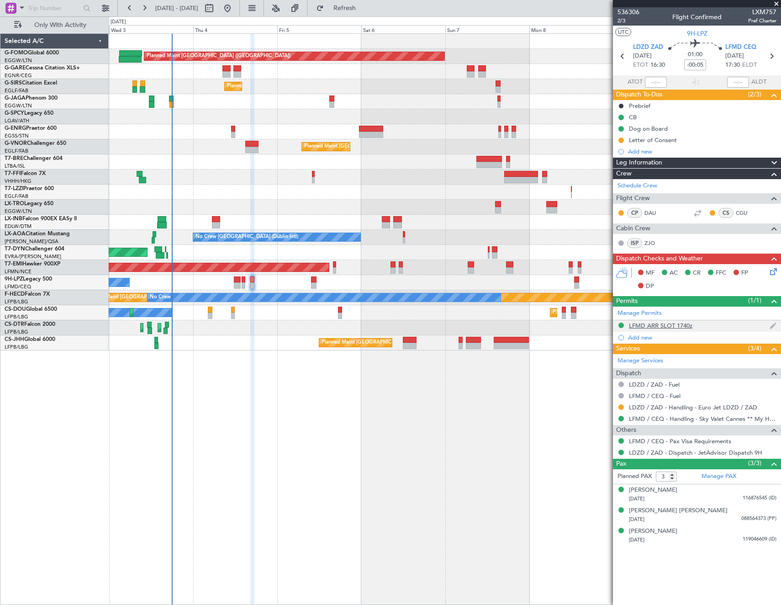
click at [660, 327] on div "LFMD ARR SLOT 1740z" at bounding box center [660, 326] width 63 height 8
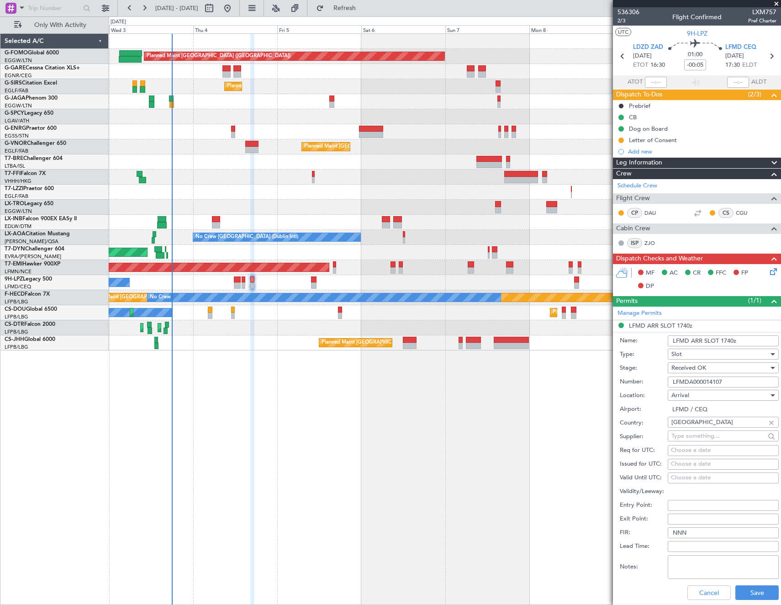
click at [708, 382] on input "LFMDA000014107" at bounding box center [723, 381] width 111 height 11
click at [700, 593] on button "Cancel" at bounding box center [708, 592] width 43 height 15
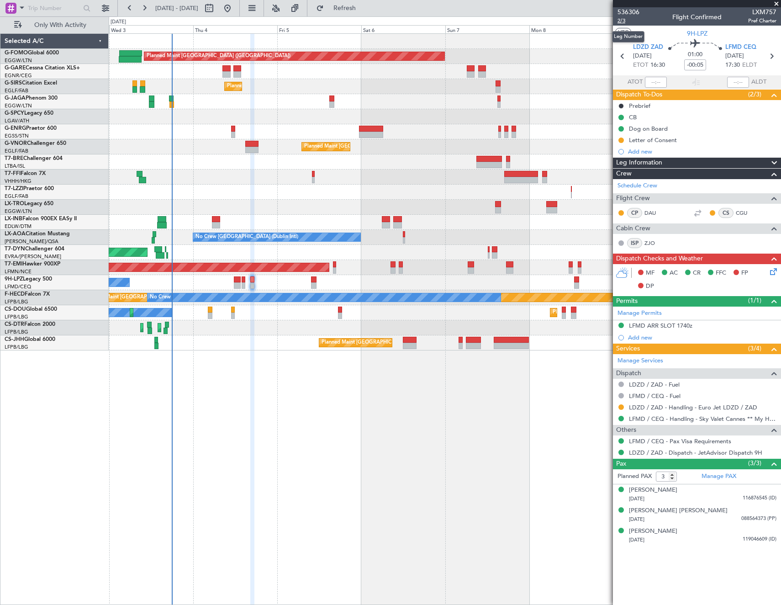
click at [621, 21] on span "2/3" at bounding box center [629, 21] width 22 height 8
click at [772, 268] on icon at bounding box center [771, 269] width 7 height 7
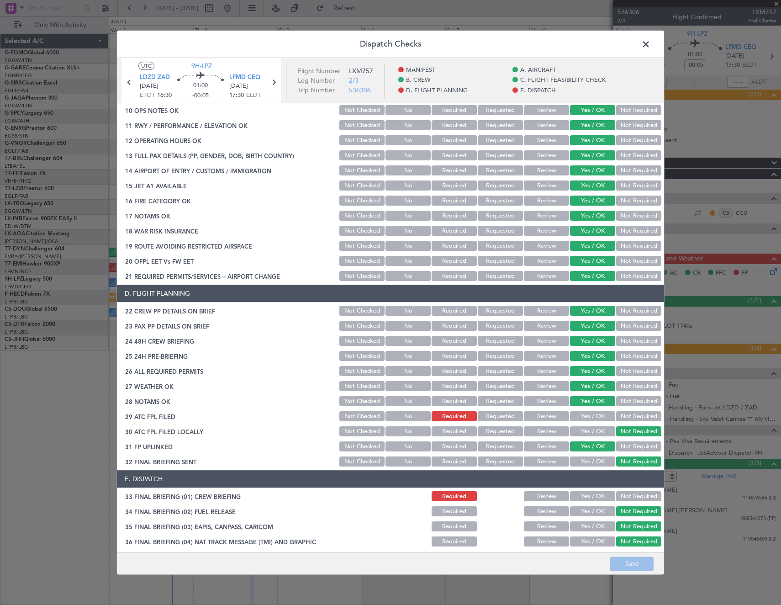
scroll to position [274, 0]
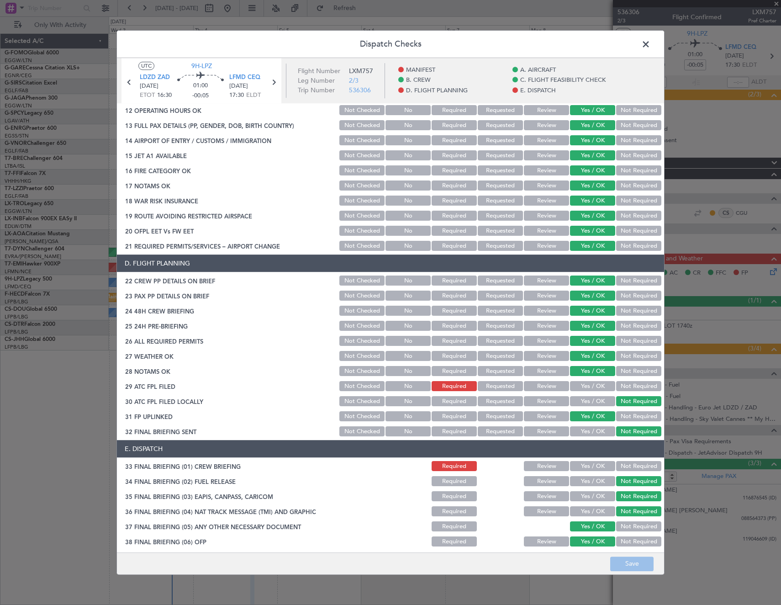
click at [591, 387] on button "Yes / OK" at bounding box center [592, 386] width 45 height 10
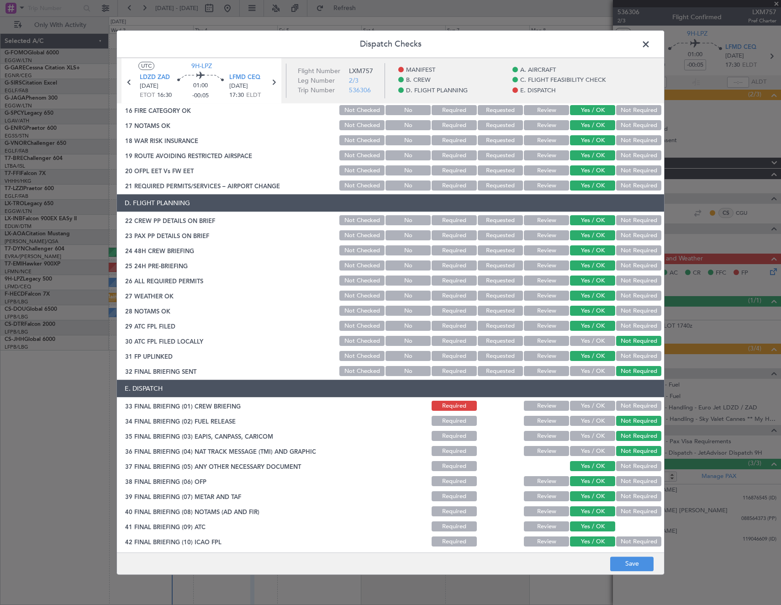
scroll to position [368, 0]
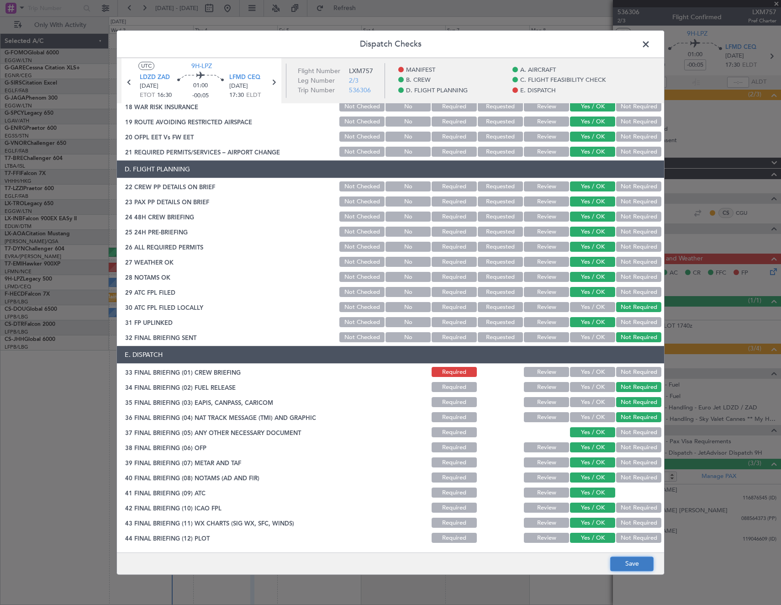
click at [635, 561] on button "Save" at bounding box center [631, 563] width 43 height 15
click at [650, 42] on span at bounding box center [650, 46] width 0 height 18
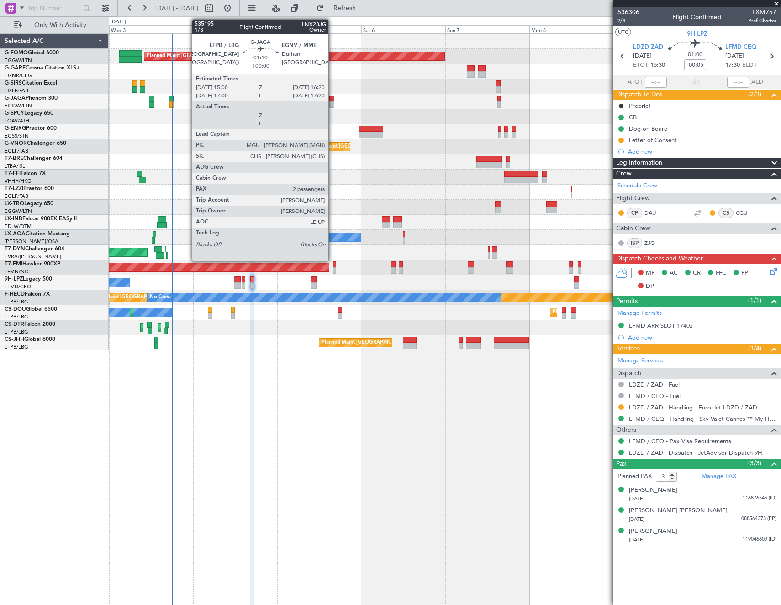
click at [333, 100] on div at bounding box center [331, 98] width 5 height 6
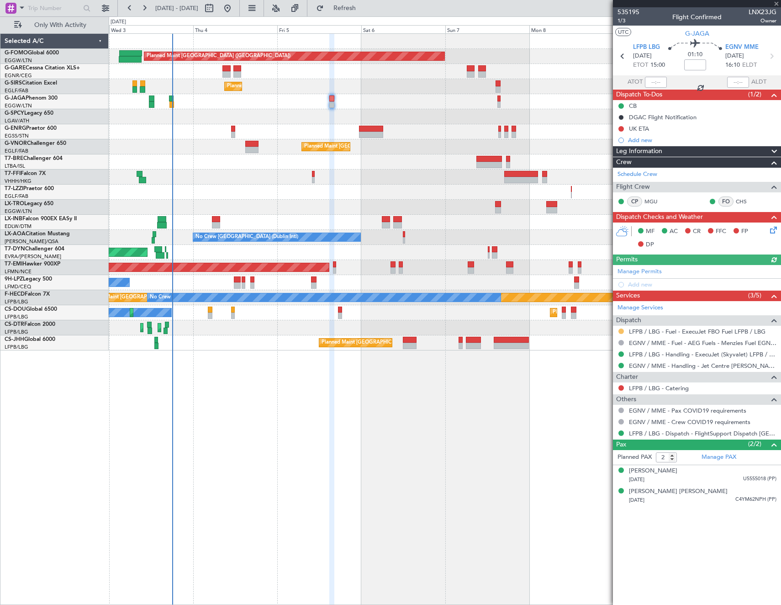
click at [621, 330] on button at bounding box center [620, 330] width 5 height 5
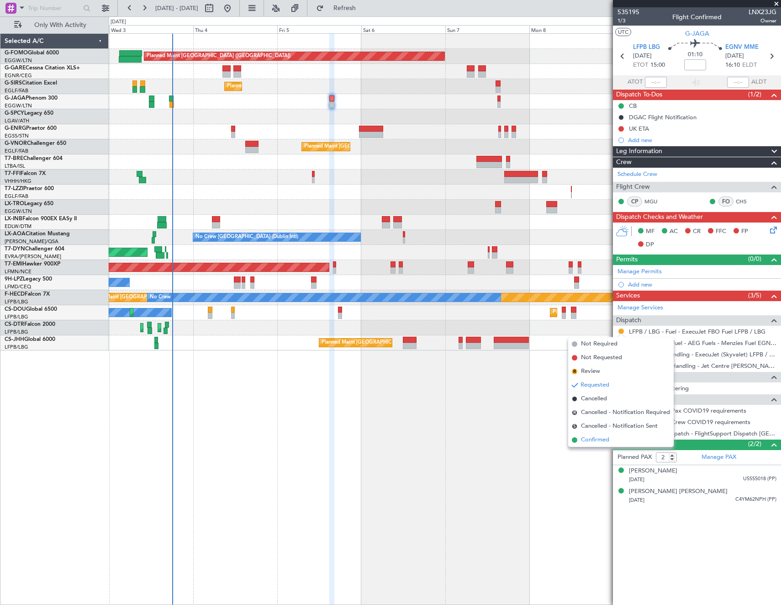
click at [590, 435] on span "Confirmed" at bounding box center [595, 439] width 28 height 9
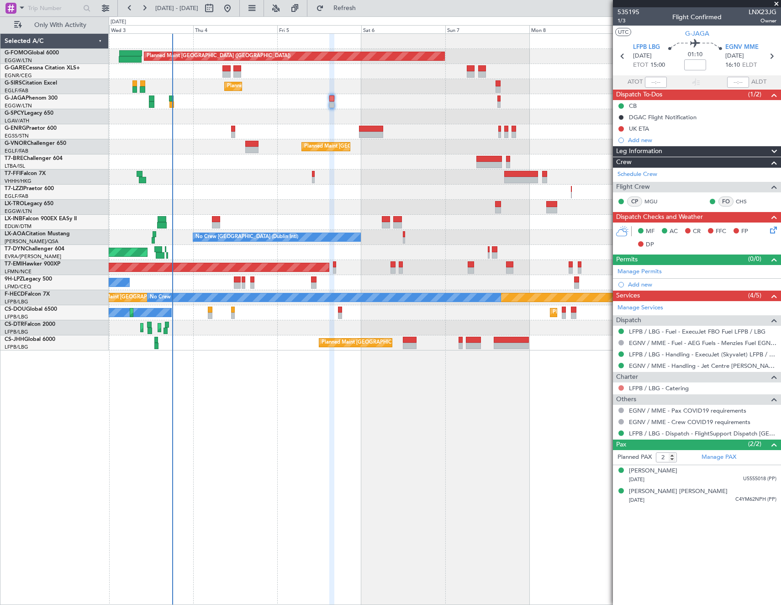
click at [622, 385] on button at bounding box center [620, 387] width 5 height 5
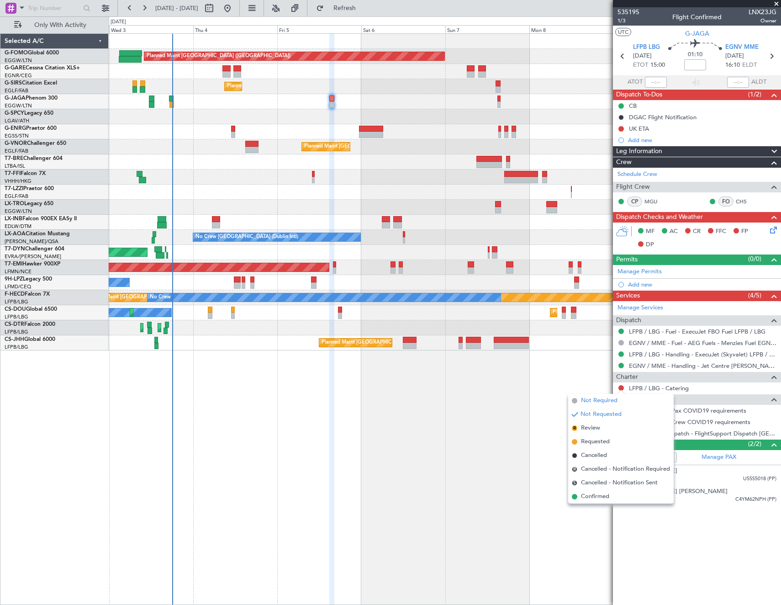
click at [593, 398] on span "Not Required" at bounding box center [599, 400] width 37 height 9
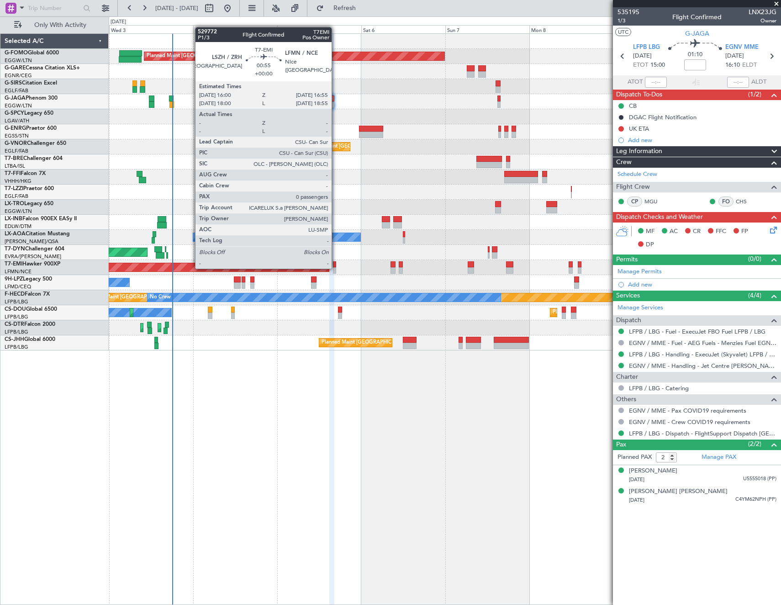
click at [336, 268] on div at bounding box center [335, 270] width 4 height 6
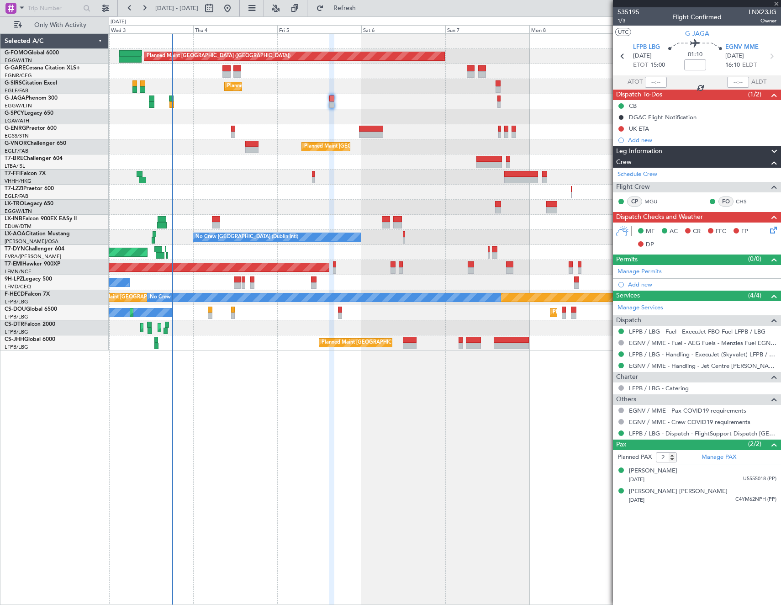
type input "0"
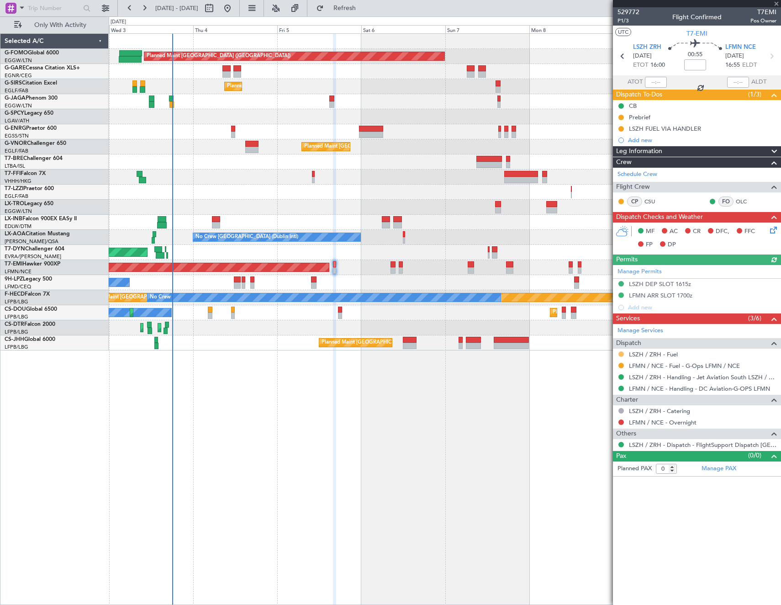
click at [623, 354] on button at bounding box center [620, 353] width 5 height 5
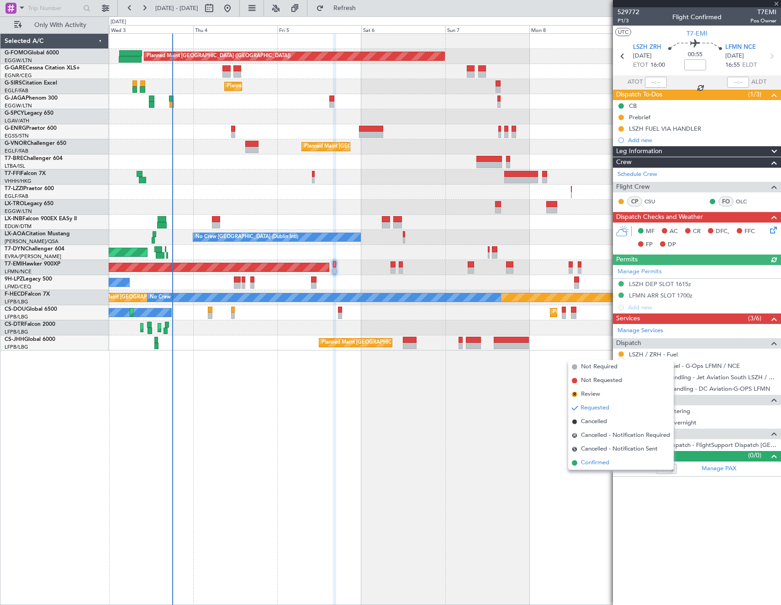
click at [599, 463] on span "Confirmed" at bounding box center [595, 462] width 28 height 9
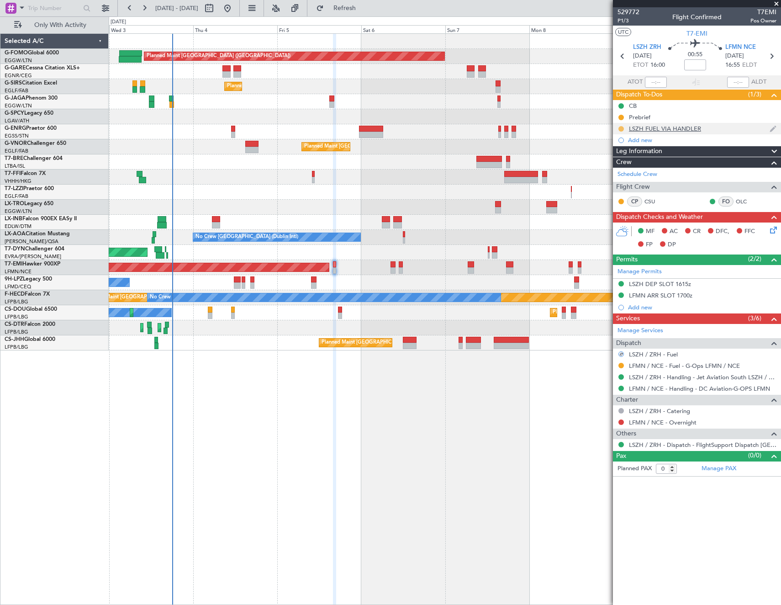
click at [622, 127] on button at bounding box center [620, 128] width 5 height 5
click at [622, 167] on span "Completed" at bounding box center [625, 168] width 30 height 9
click at [618, 422] on div "Not Required" at bounding box center [621, 424] width 35 height 11
click at [621, 422] on button at bounding box center [620, 421] width 5 height 5
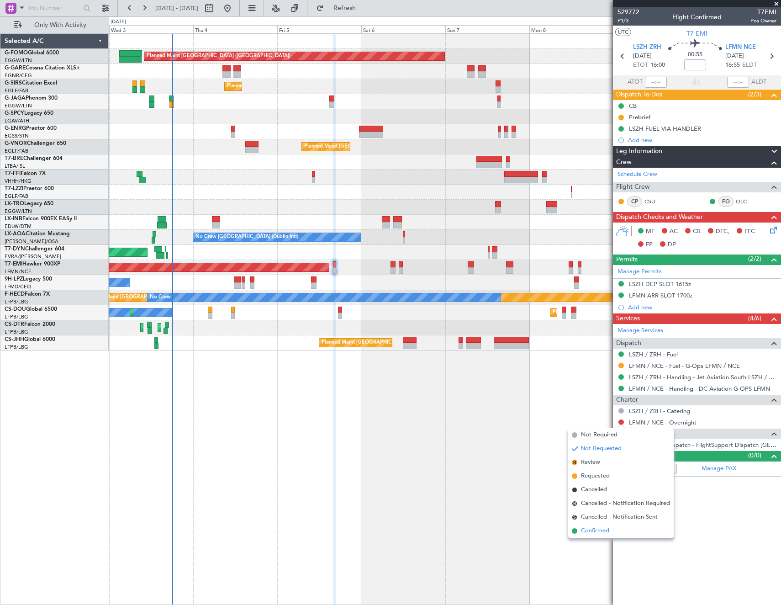
click at [611, 530] on li "Confirmed" at bounding box center [621, 531] width 106 height 14
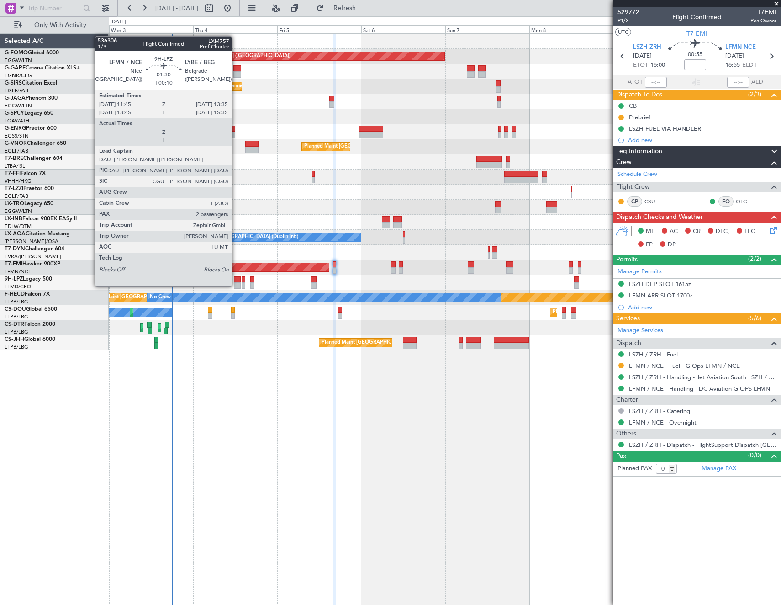
click at [236, 277] on div at bounding box center [237, 279] width 7 height 6
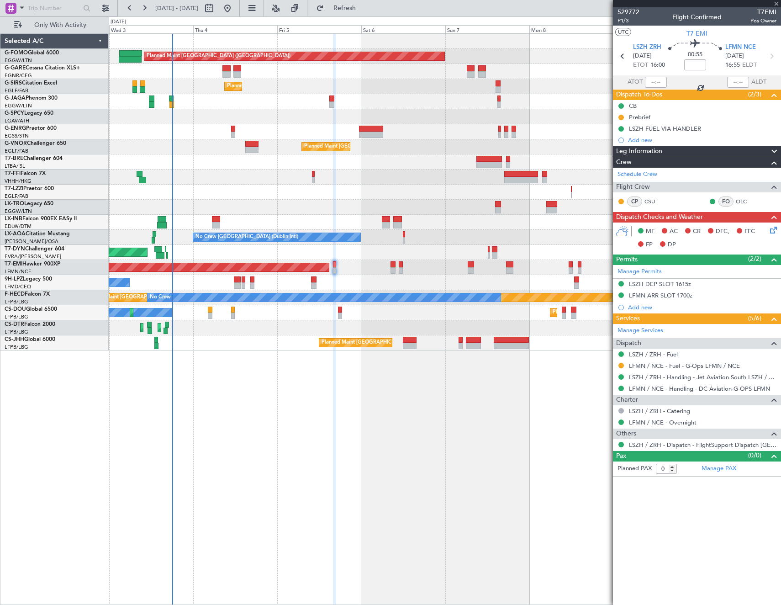
type input "+00:10"
type input "2"
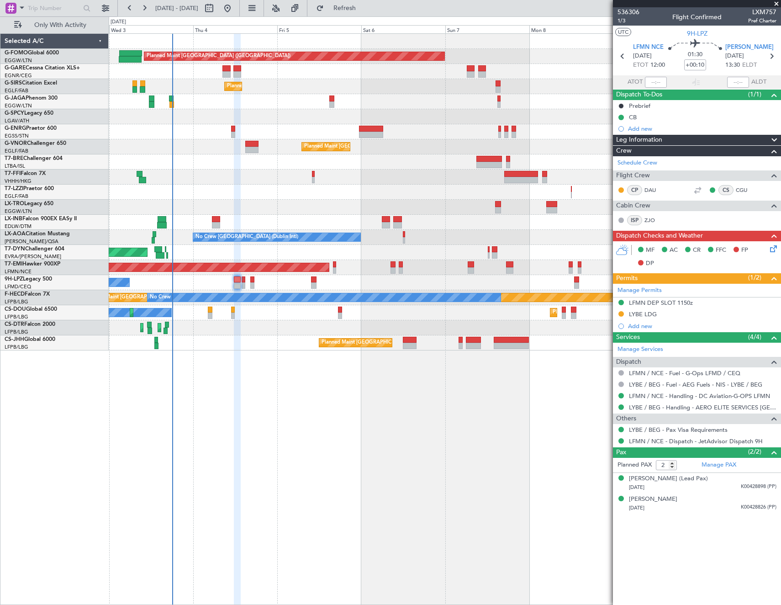
click at [771, 247] on icon at bounding box center [771, 246] width 7 height 7
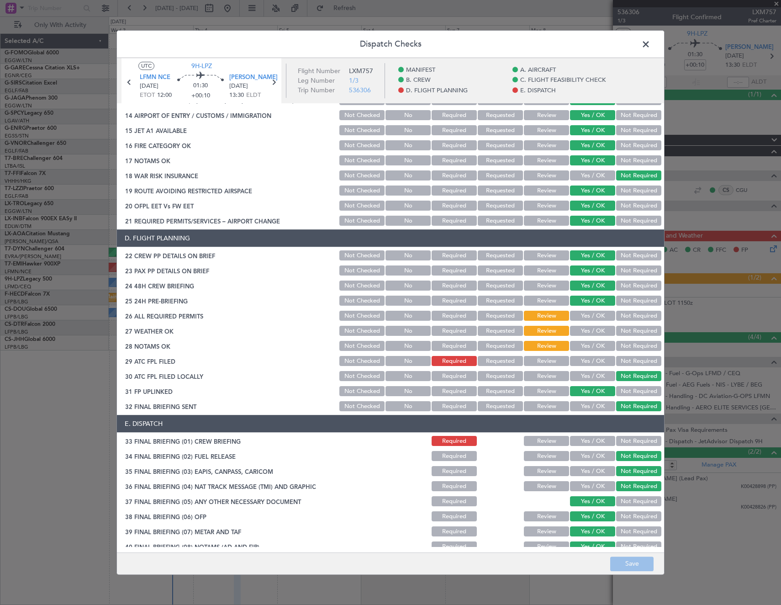
scroll to position [320, 0]
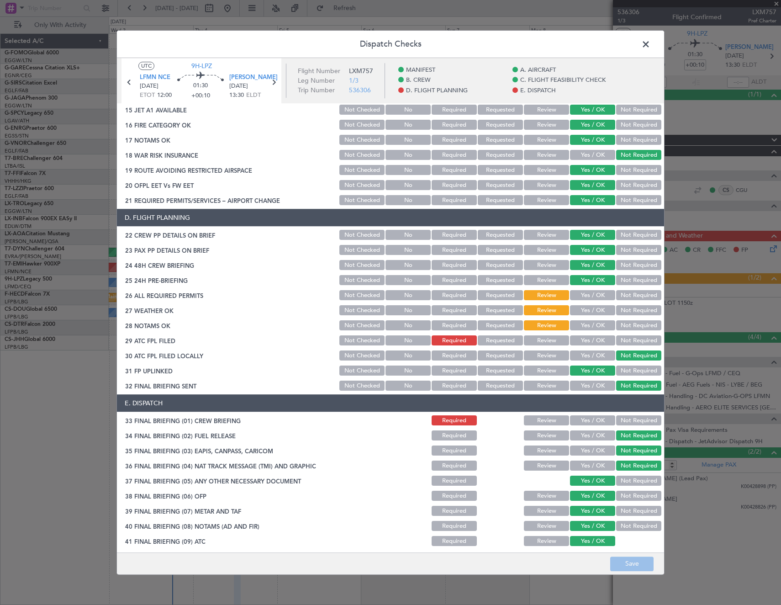
click at [650, 47] on span at bounding box center [650, 46] width 0 height 18
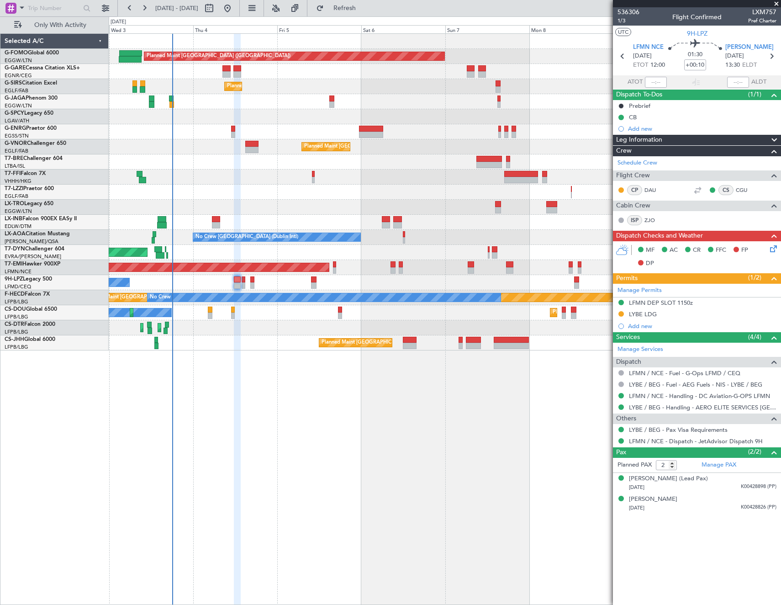
click at [246, 282] on div "No Crew Planned Maint Nice (Côte d'Azur Airport) No Crew" at bounding box center [445, 282] width 672 height 15
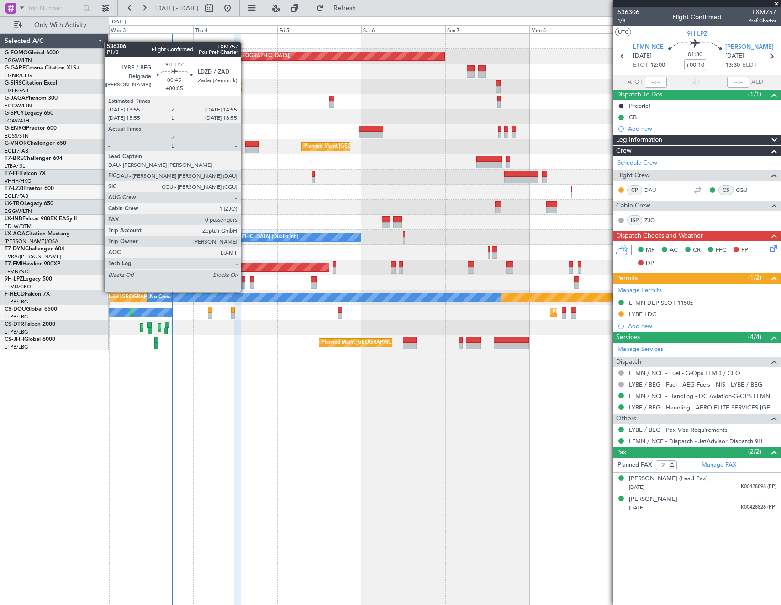
click at [245, 282] on div at bounding box center [244, 285] width 4 height 6
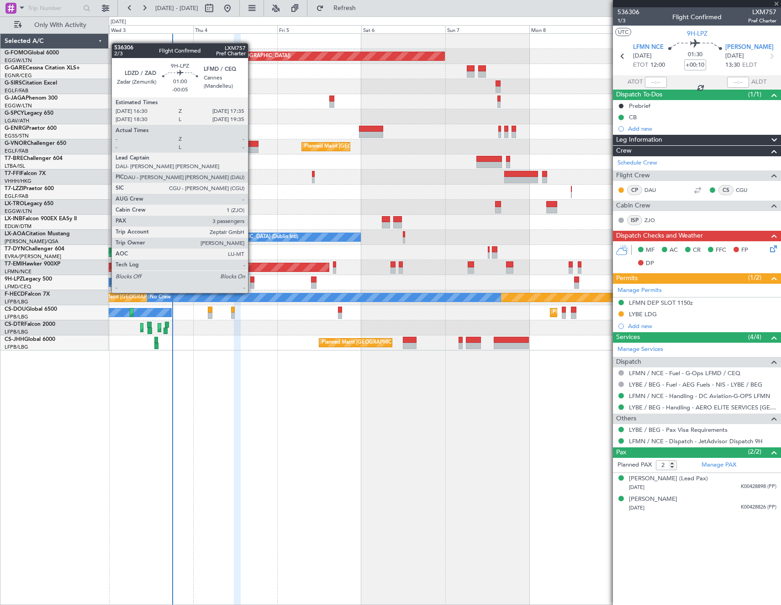
type input "+00:05"
type input "0"
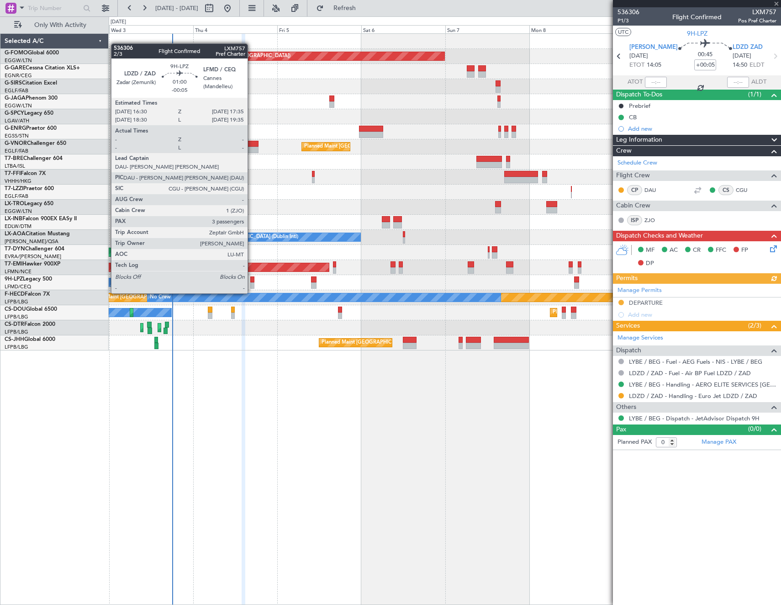
click at [252, 284] on div at bounding box center [252, 285] width 4 height 6
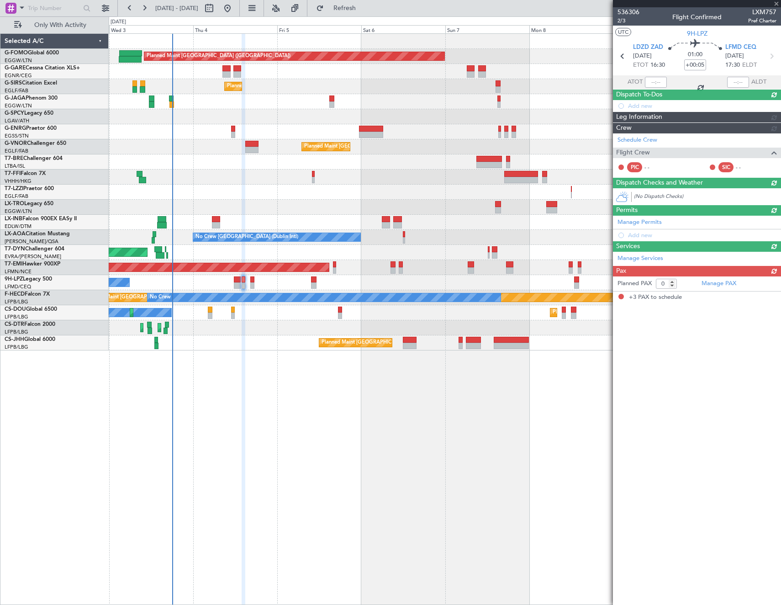
type input "-00:05"
type input "3"
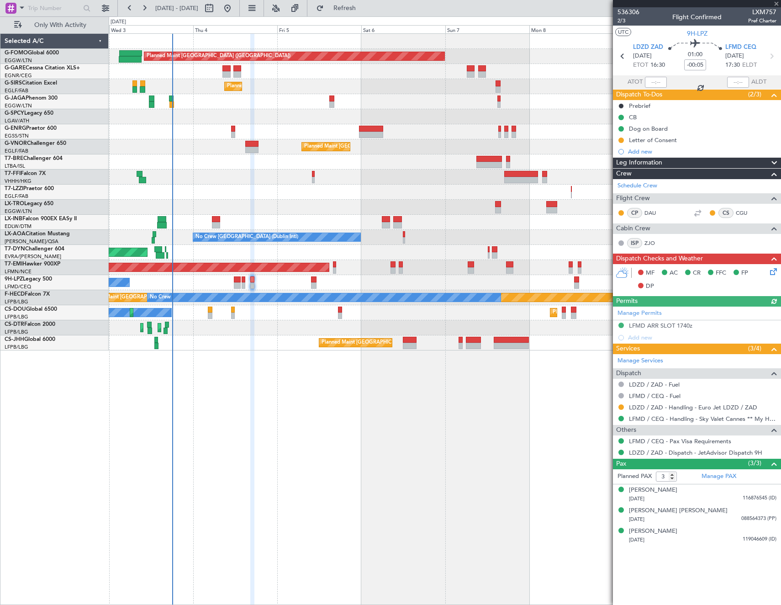
click at [776, 274] on icon at bounding box center [771, 269] width 7 height 7
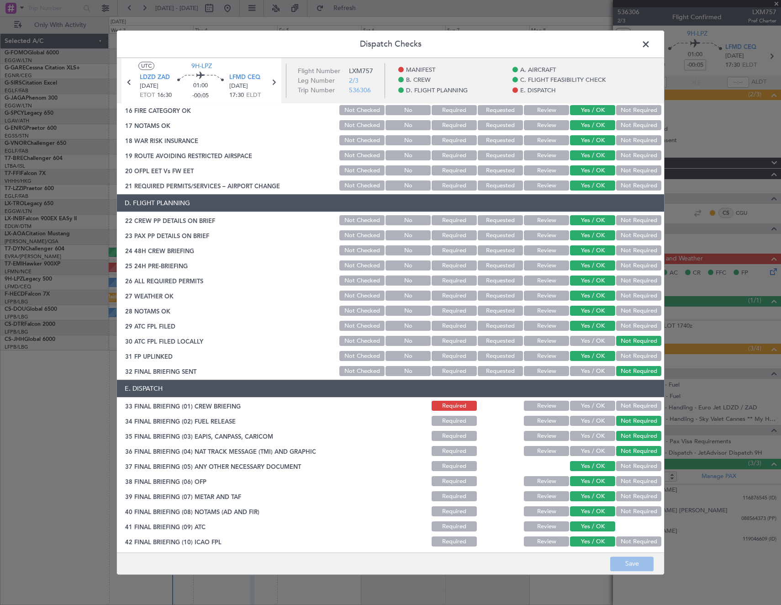
scroll to position [368, 0]
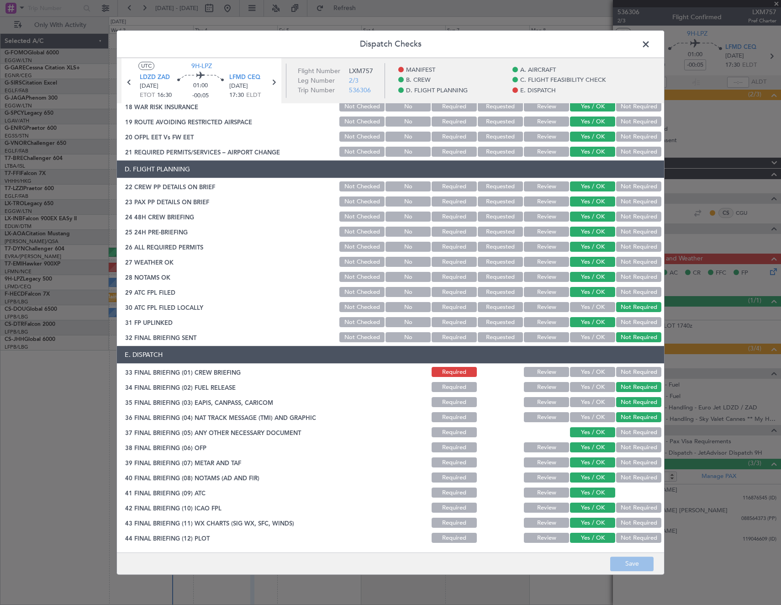
click at [650, 41] on span at bounding box center [650, 46] width 0 height 18
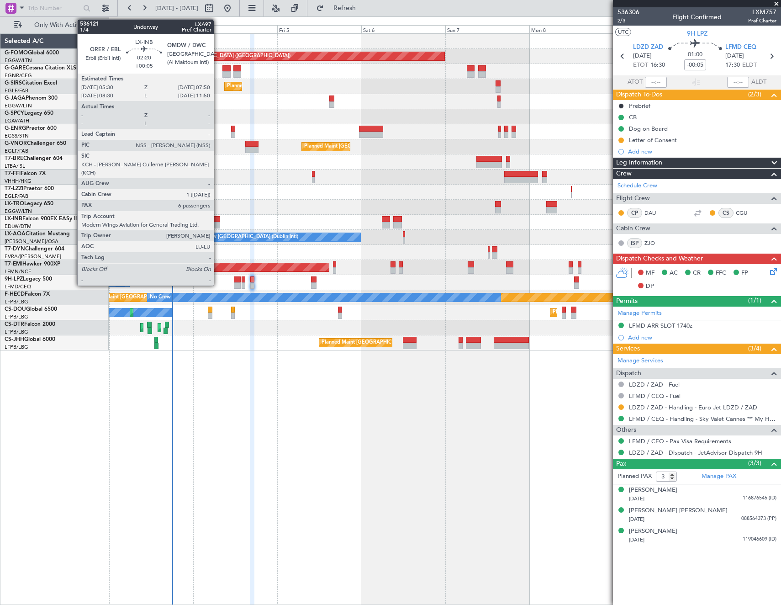
click at [218, 224] on div at bounding box center [216, 225] width 8 height 6
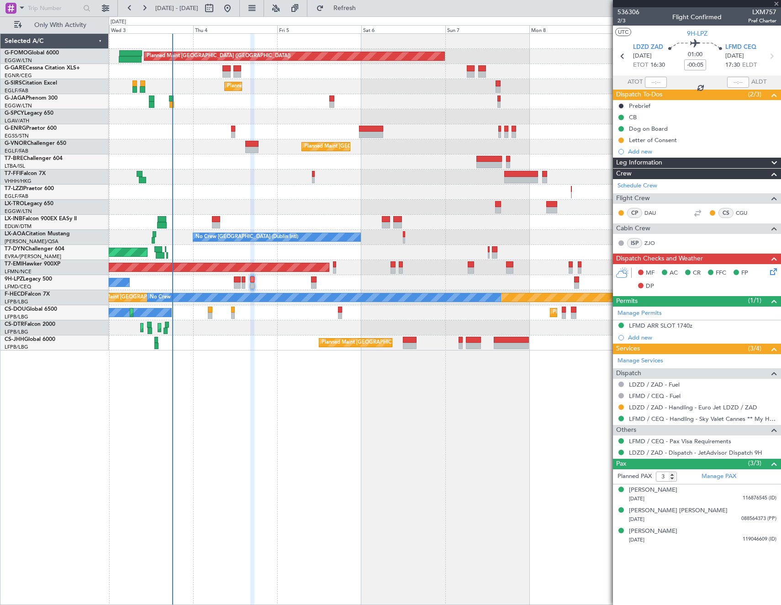
type input "+00:05"
type input "6"
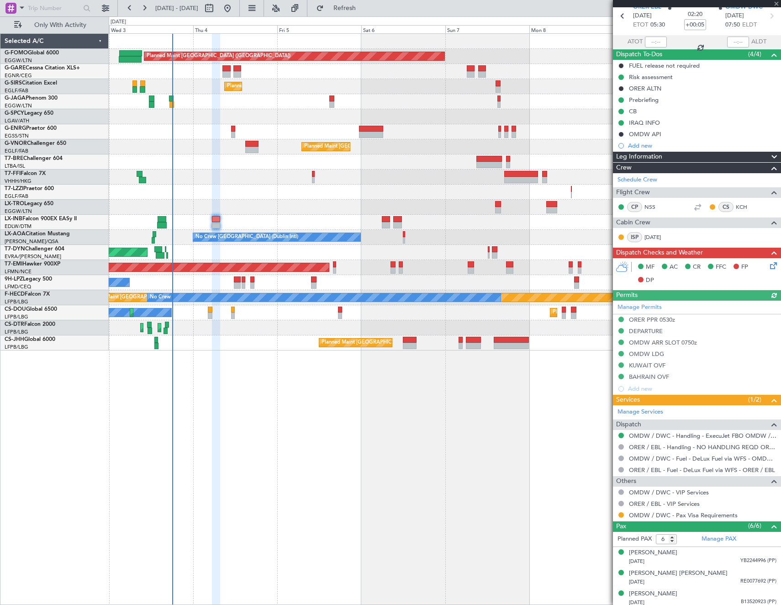
scroll to position [91, 0]
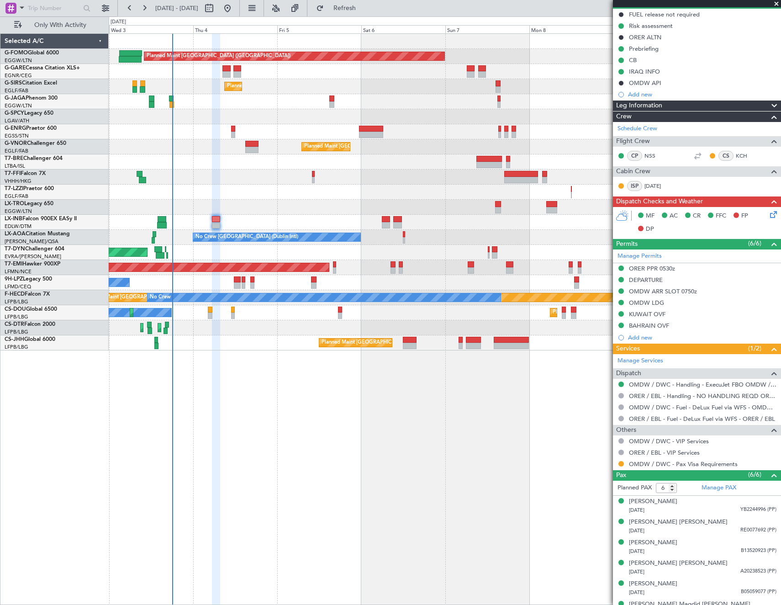
click at [770, 212] on icon at bounding box center [771, 212] width 7 height 7
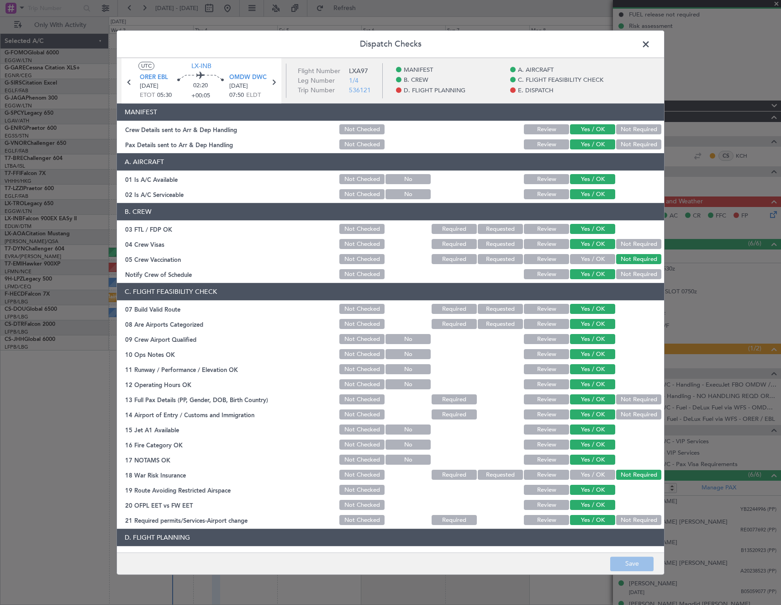
scroll to position [274, 0]
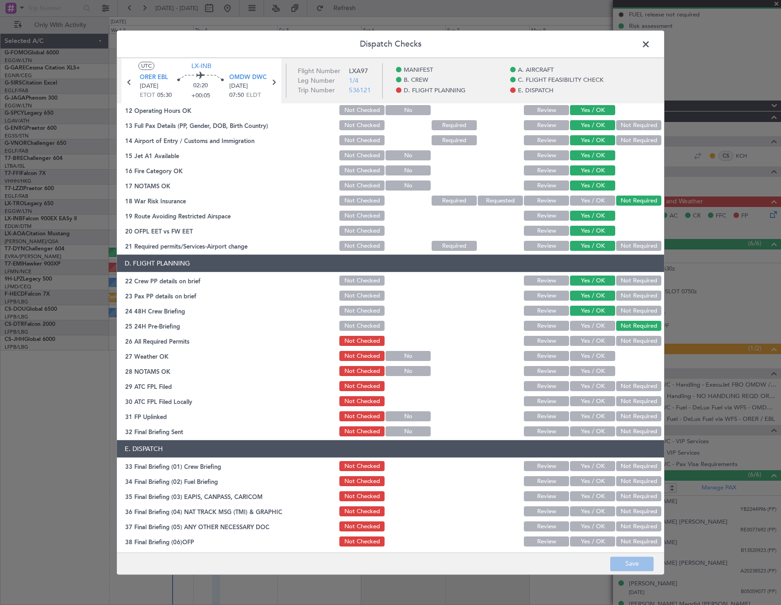
click at [586, 343] on button "Yes / OK" at bounding box center [592, 341] width 45 height 10
click at [587, 357] on button "Yes / OK" at bounding box center [592, 356] width 45 height 10
click at [587, 367] on button "Yes / OK" at bounding box center [592, 371] width 45 height 10
click at [590, 388] on button "Yes / OK" at bounding box center [592, 386] width 45 height 10
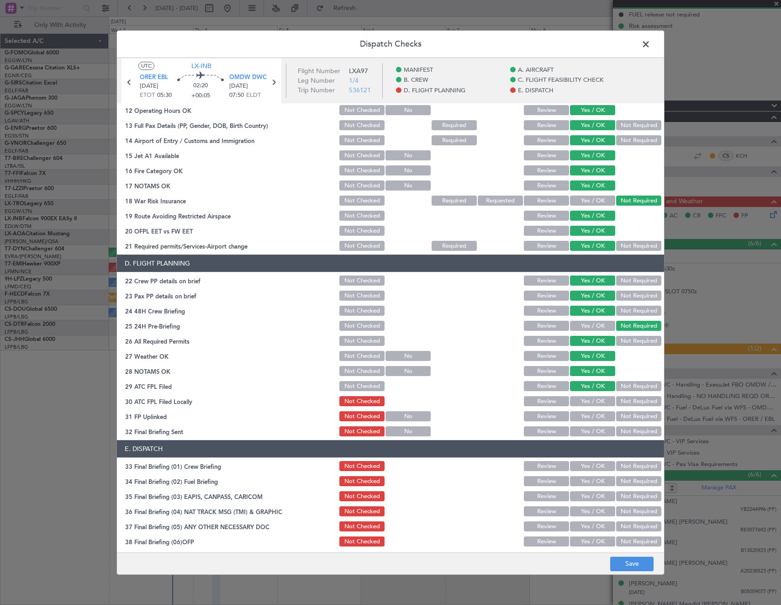
click at [592, 402] on button "Yes / OK" at bounding box center [592, 401] width 45 height 10
click at [590, 415] on button "Yes / OK" at bounding box center [592, 417] width 45 height 10
click at [630, 432] on button "Not Required" at bounding box center [638, 432] width 45 height 10
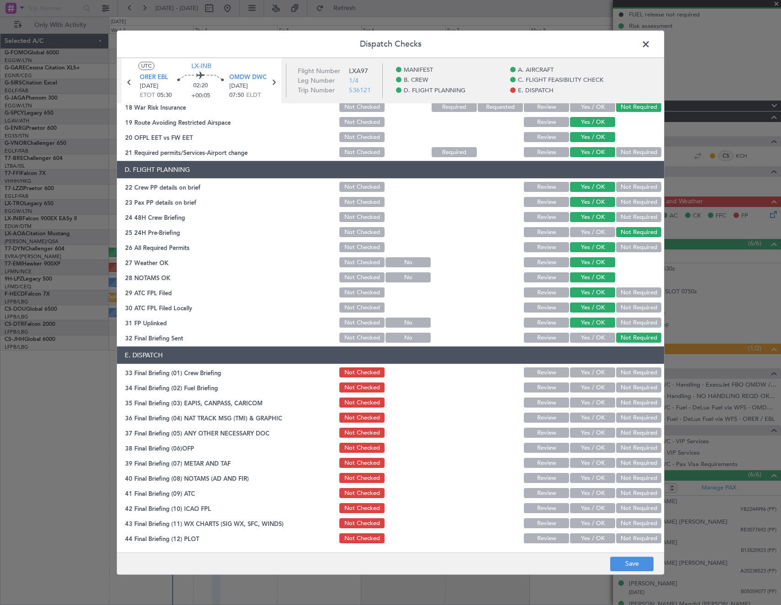
scroll to position [368, 0]
click at [630, 388] on button "Not Required" at bounding box center [638, 387] width 45 height 10
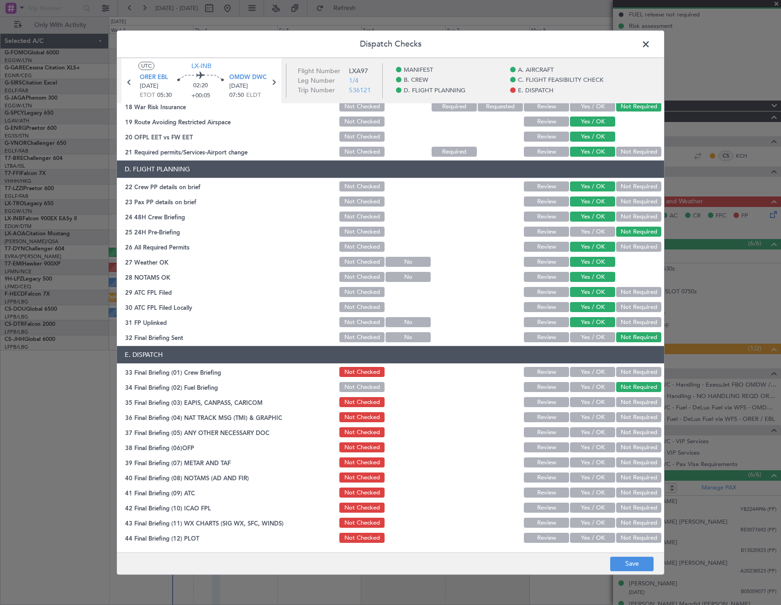
click at [629, 406] on button "Not Required" at bounding box center [638, 402] width 45 height 10
click at [626, 417] on button "Not Required" at bounding box center [638, 417] width 45 height 10
click at [584, 430] on button "Yes / OK" at bounding box center [592, 433] width 45 height 10
click at [587, 450] on button "Yes / OK" at bounding box center [592, 448] width 45 height 10
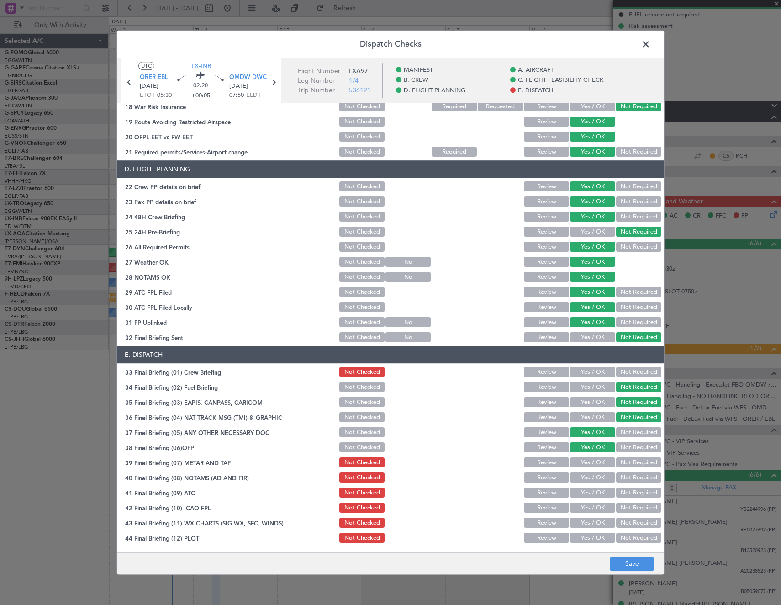
drag, startPoint x: 589, startPoint y: 463, endPoint x: 588, endPoint y: 476, distance: 12.4
click at [589, 464] on button "Yes / OK" at bounding box center [592, 463] width 45 height 10
drag, startPoint x: 588, startPoint y: 476, endPoint x: 587, endPoint y: 489, distance: 13.7
click at [588, 478] on button "Yes / OK" at bounding box center [592, 478] width 45 height 10
drag, startPoint x: 587, startPoint y: 489, endPoint x: 587, endPoint y: 505, distance: 15.5
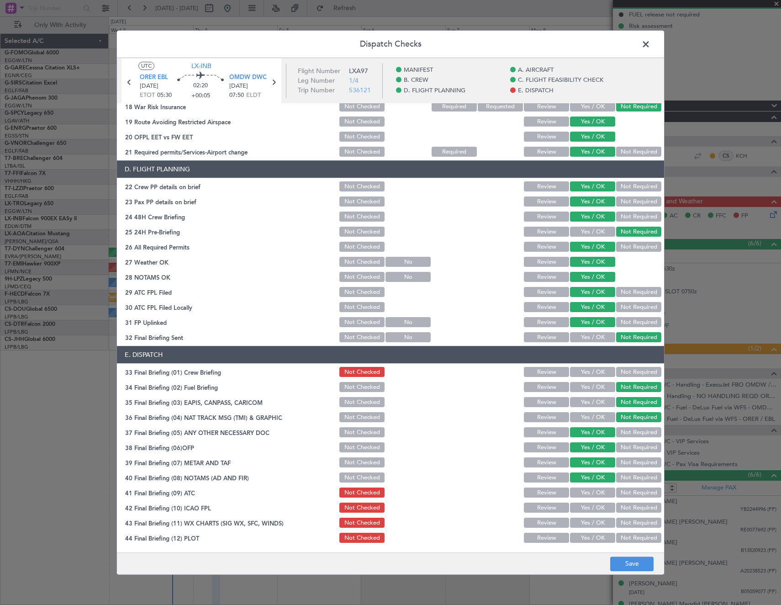
click at [587, 493] on button "Yes / OK" at bounding box center [592, 493] width 45 height 10
drag, startPoint x: 586, startPoint y: 511, endPoint x: 584, endPoint y: 525, distance: 14.3
click at [586, 511] on button "Yes / OK" at bounding box center [592, 508] width 45 height 10
click at [584, 525] on button "Yes / OK" at bounding box center [592, 523] width 45 height 10
click at [592, 539] on button "Yes / OK" at bounding box center [592, 538] width 45 height 10
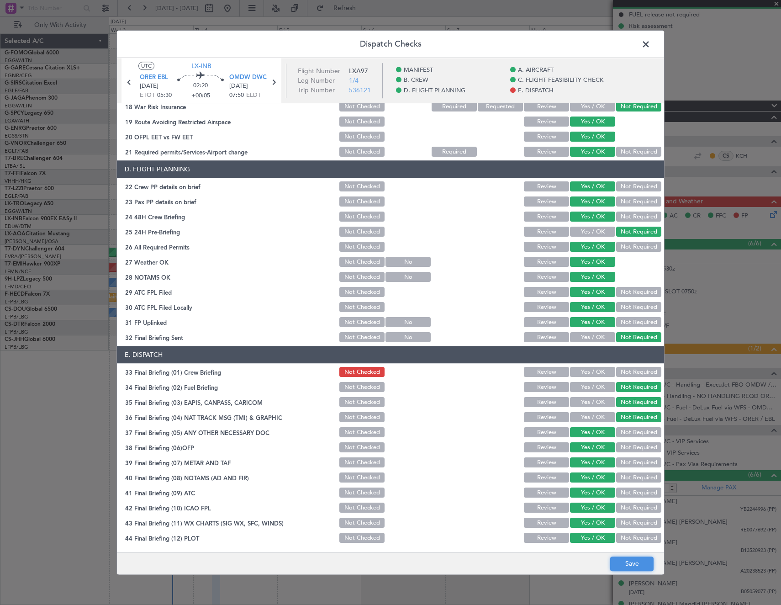
click at [638, 570] on button "Save" at bounding box center [631, 563] width 43 height 15
click at [650, 44] on span at bounding box center [650, 46] width 0 height 18
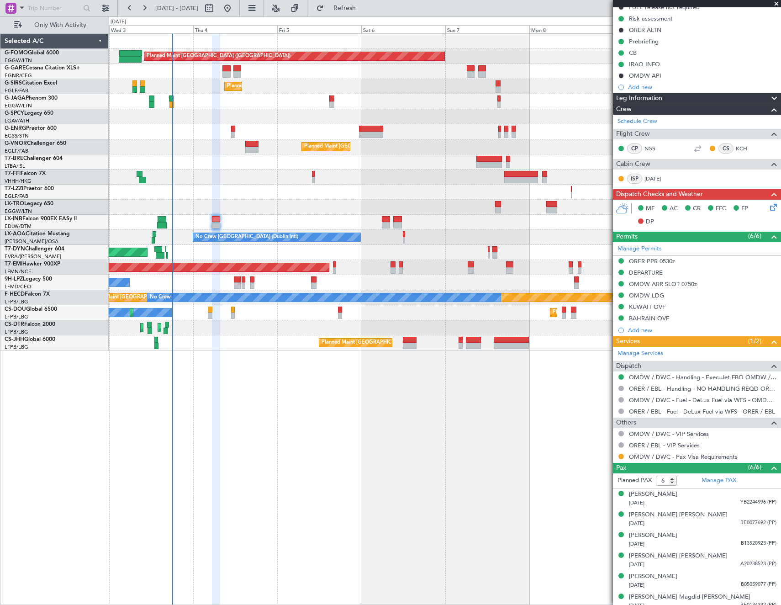
scroll to position [105, 0]
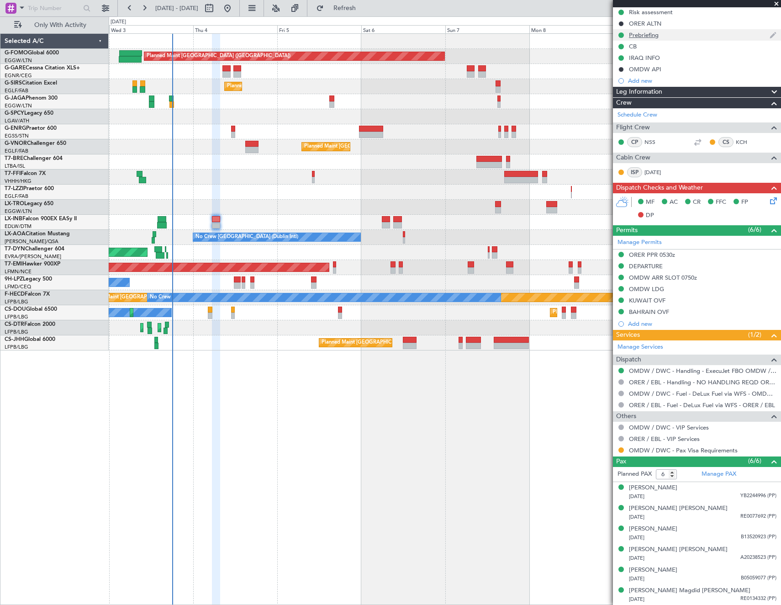
click at [640, 34] on div "Prebriefing" at bounding box center [644, 35] width 30 height 8
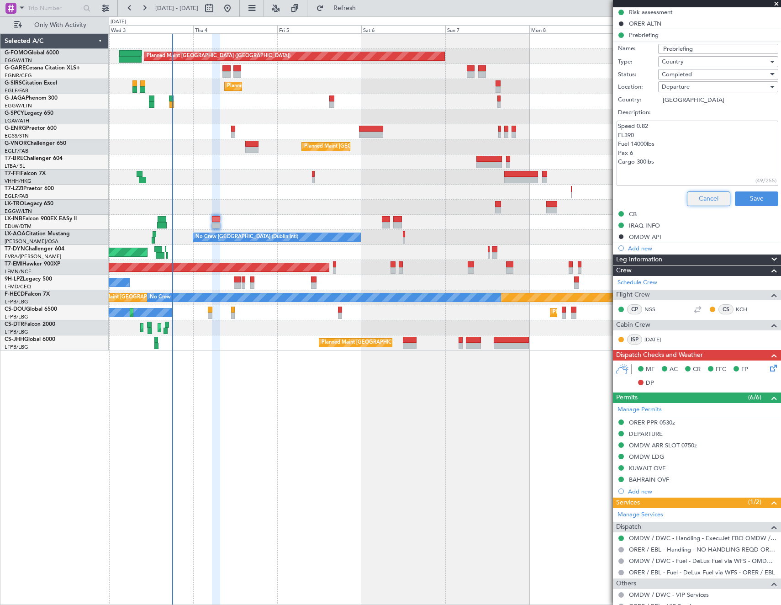
click at [698, 194] on button "Cancel" at bounding box center [708, 198] width 43 height 15
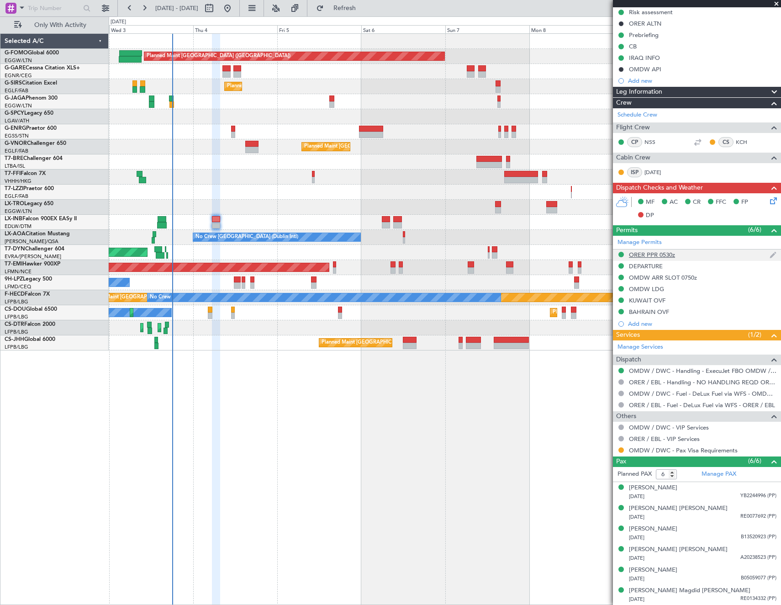
click at [648, 254] on div "ORER PPR 0530z" at bounding box center [652, 255] width 46 height 8
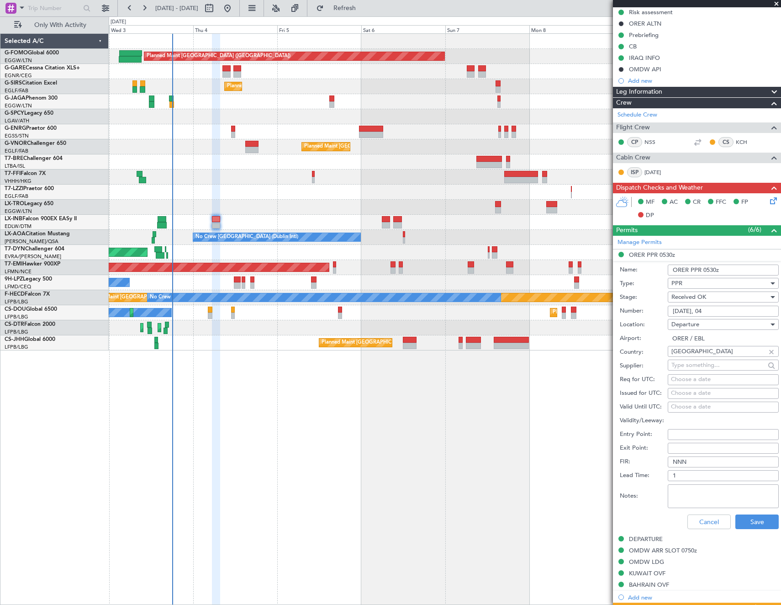
click at [724, 312] on input "3582/09/03, 04" at bounding box center [723, 311] width 111 height 11
drag, startPoint x: 704, startPoint y: 312, endPoint x: 645, endPoint y: 305, distance: 58.9
click at [645, 305] on div "Number: 3582/09/03, 04" at bounding box center [699, 311] width 159 height 14
click at [728, 308] on input "3582/09/03, 04" at bounding box center [723, 311] width 111 height 11
click at [645, 541] on div "DEPARTURE" at bounding box center [646, 539] width 34 height 8
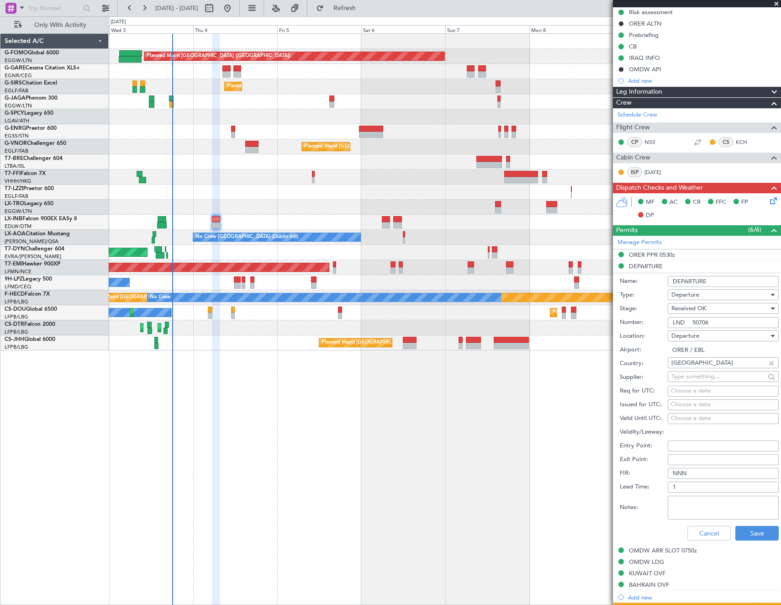
click at [710, 317] on input "LND 50706" at bounding box center [723, 322] width 111 height 11
click at [646, 563] on div "OMDW ARR SLOT 0750z" at bounding box center [662, 565] width 61 height 11
click at [647, 563] on div "OMDW LDG" at bounding box center [646, 562] width 35 height 8
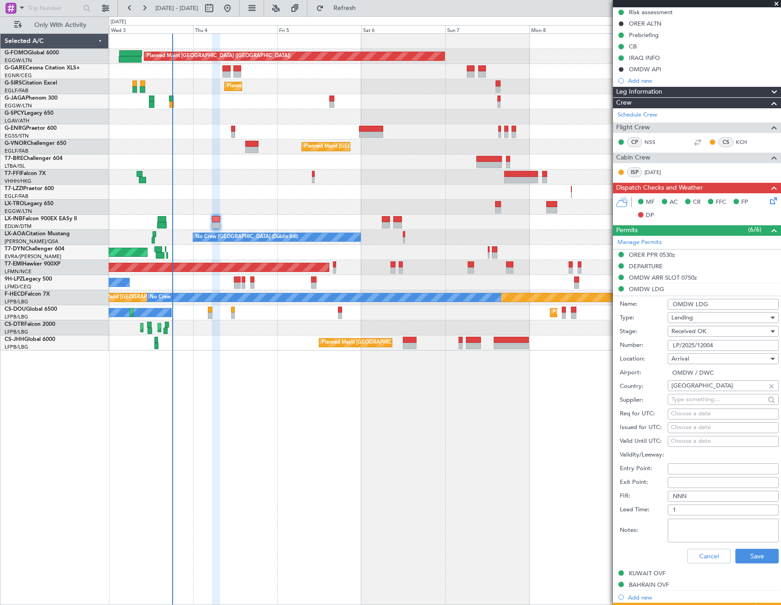
click at [734, 344] on input "LP/2025/12004" at bounding box center [723, 345] width 111 height 11
click at [655, 572] on div "BAHRAIN OVF" at bounding box center [649, 568] width 38 height 11
click at [647, 572] on div "KUWAIT OVF" at bounding box center [647, 573] width 37 height 8
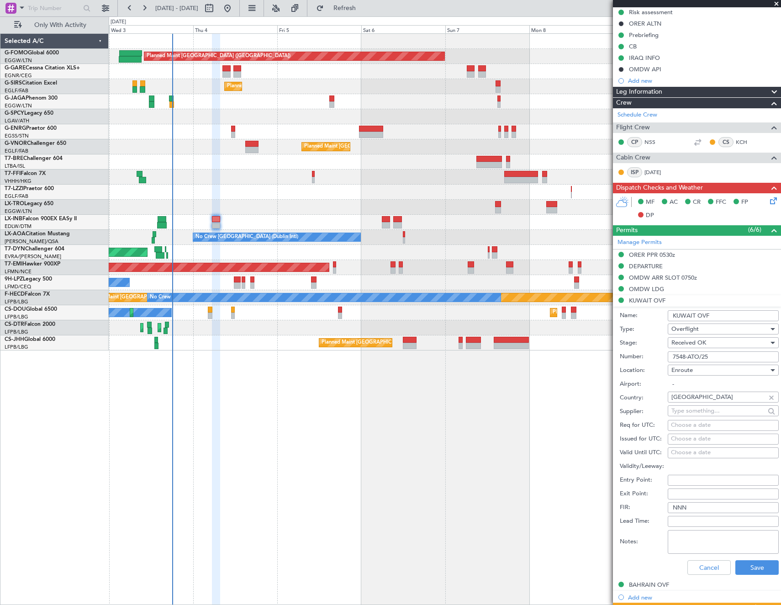
click at [708, 354] on input "7548-ATO/25" at bounding box center [723, 356] width 111 height 11
click at [652, 582] on div "BAHRAIN OVF" at bounding box center [649, 585] width 40 height 8
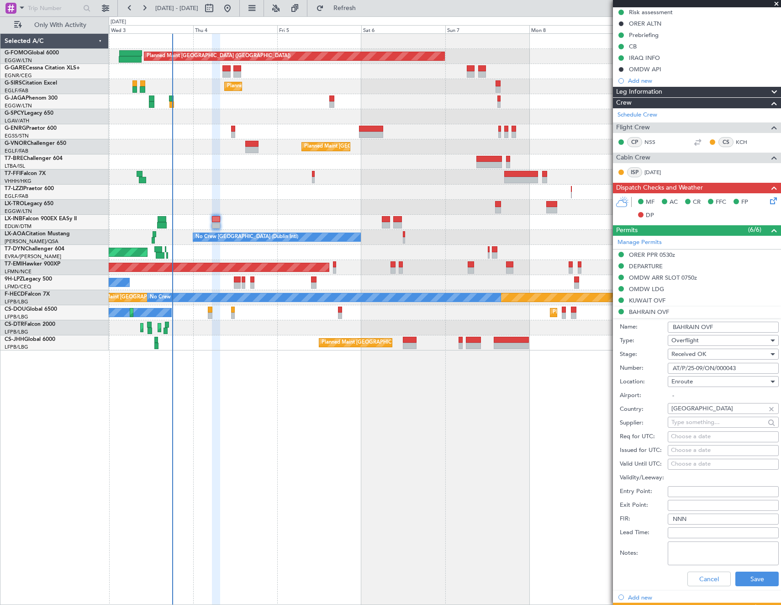
click at [718, 368] on input "AT/P/25-09/ON/000043" at bounding box center [723, 368] width 111 height 11
click at [699, 582] on button "Cancel" at bounding box center [708, 578] width 43 height 15
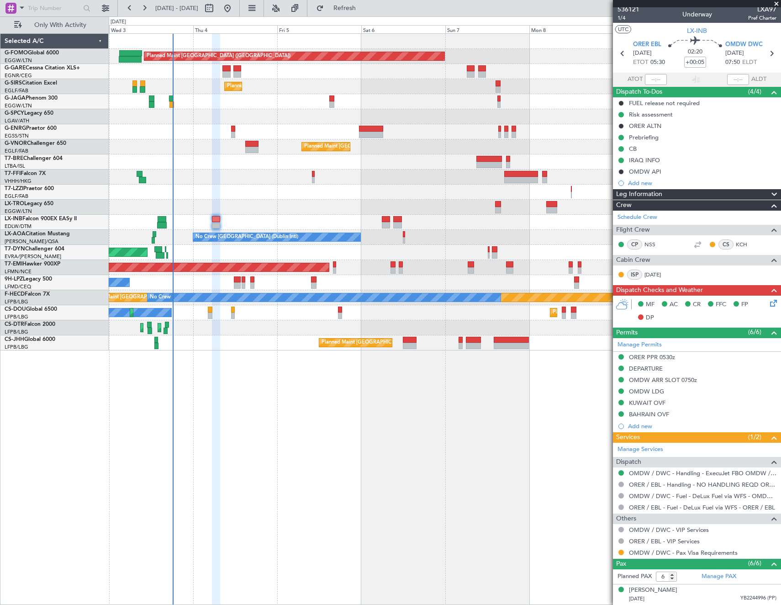
scroll to position [0, 0]
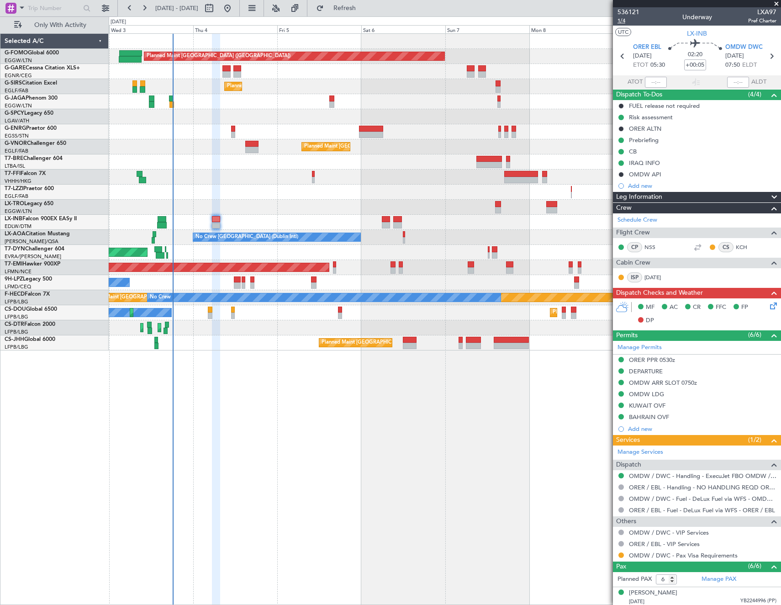
click at [622, 20] on span "1/4" at bounding box center [629, 21] width 22 height 8
click at [769, 306] on icon at bounding box center [771, 304] width 7 height 7
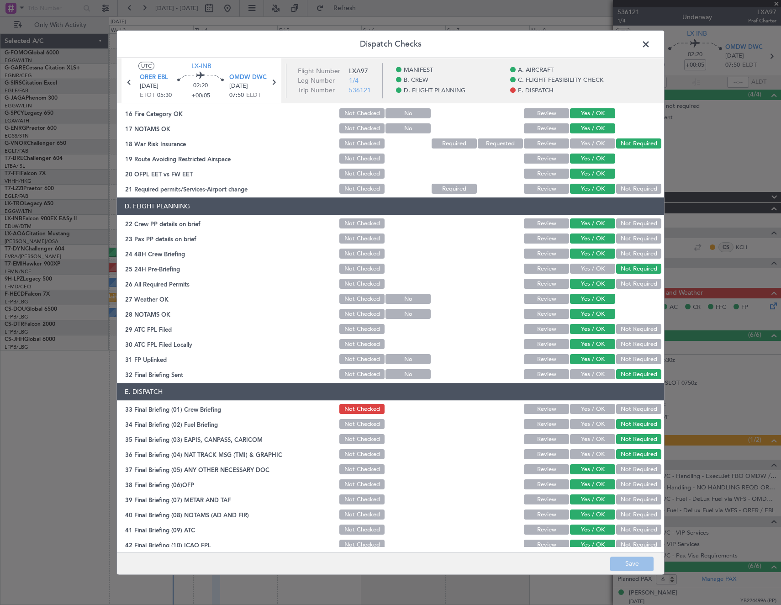
scroll to position [368, 0]
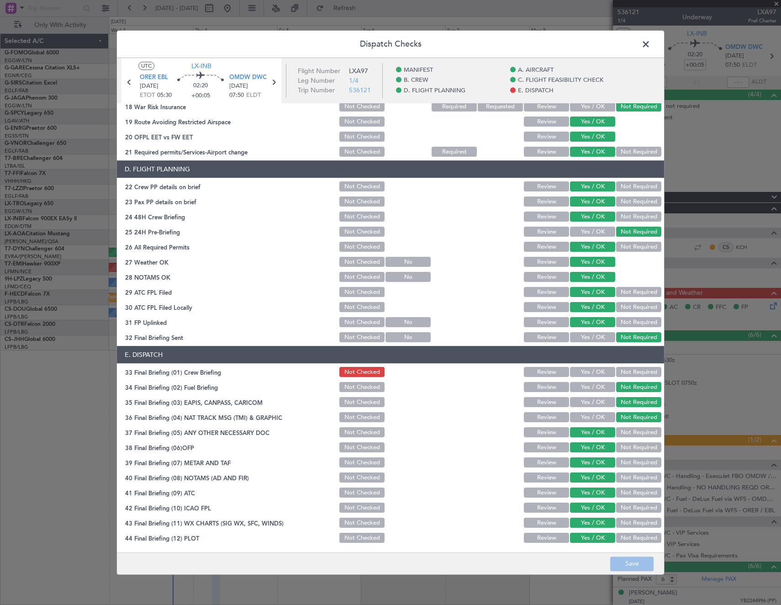
click at [589, 371] on button "Yes / OK" at bounding box center [592, 372] width 45 height 10
click at [644, 564] on button "Save" at bounding box center [631, 563] width 43 height 15
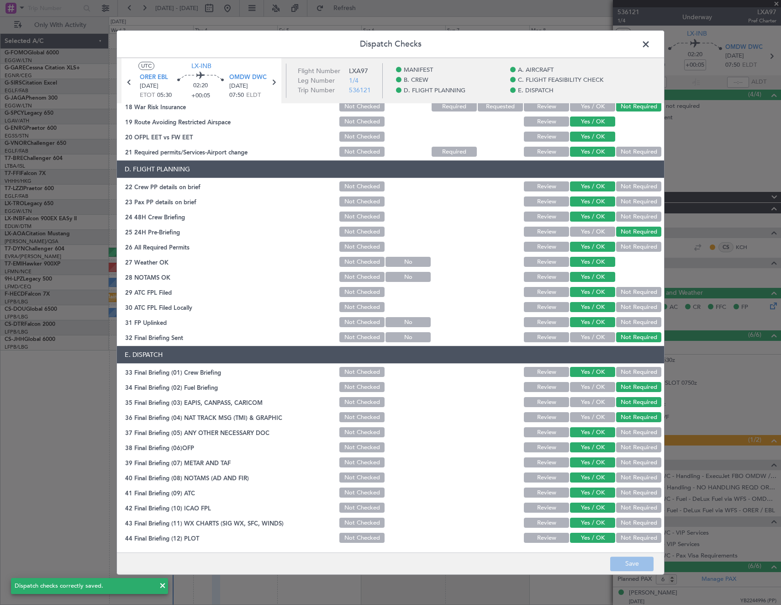
click at [650, 43] on span at bounding box center [650, 46] width 0 height 18
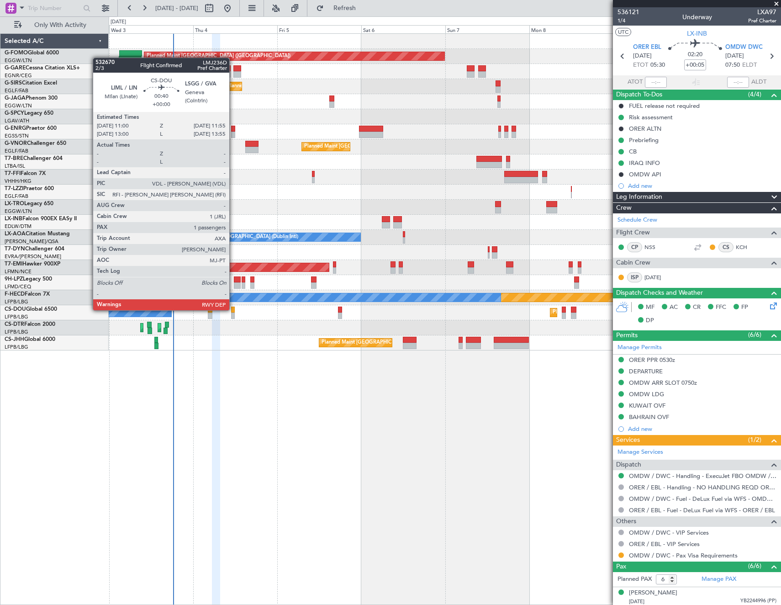
click at [233, 309] on div at bounding box center [233, 310] width 4 height 6
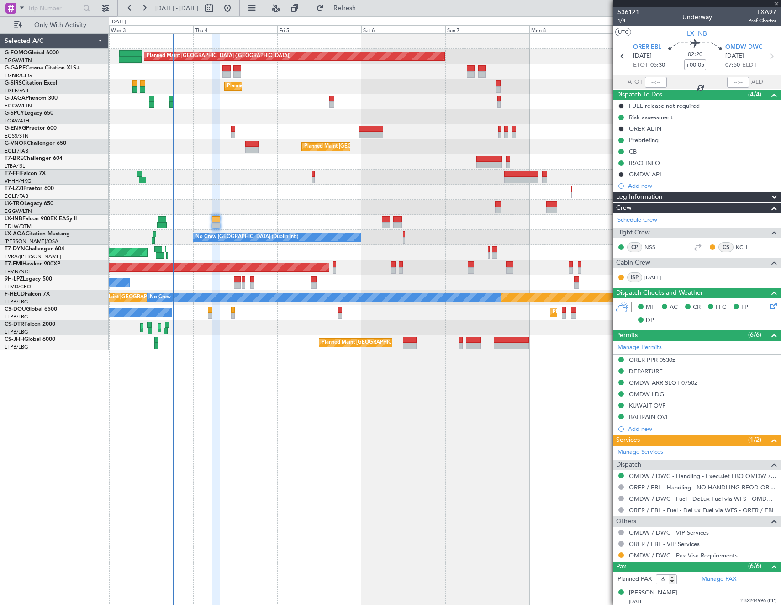
type input "1"
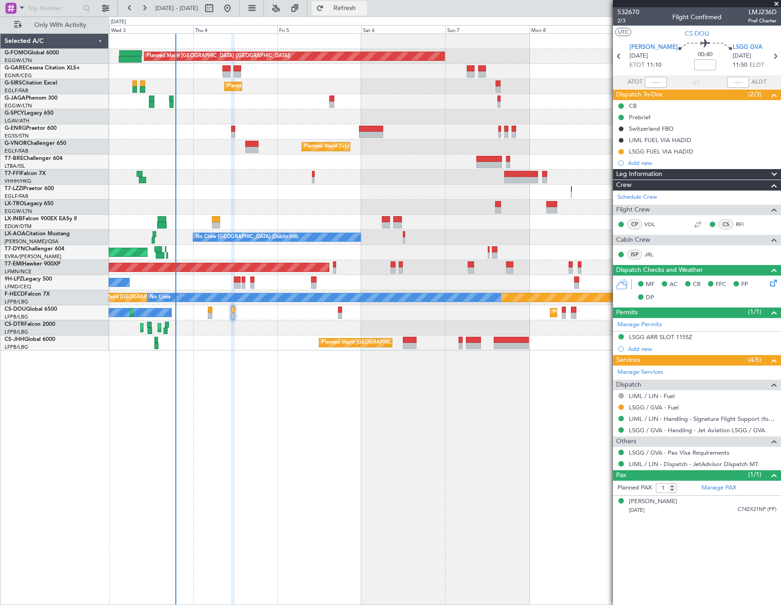
click at [364, 5] on span "Refresh" at bounding box center [345, 8] width 38 height 6
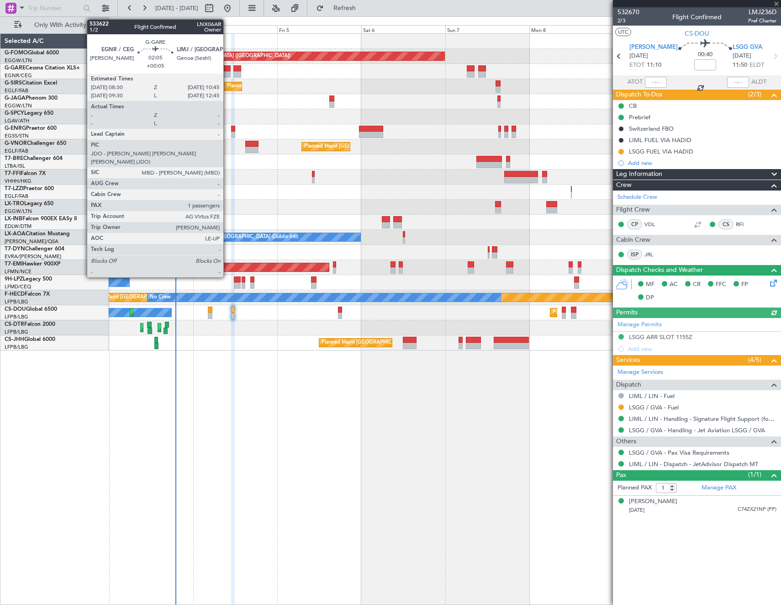
click at [227, 73] on div at bounding box center [226, 74] width 8 height 6
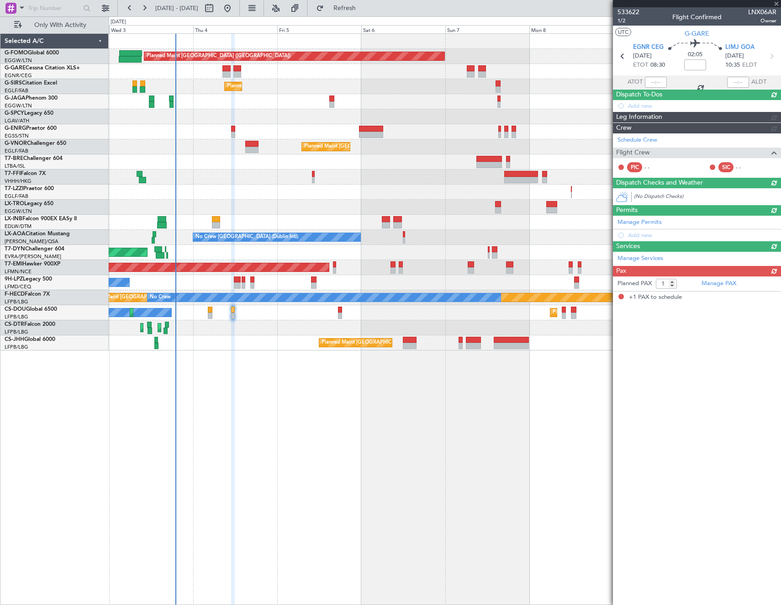
type input "+00:05"
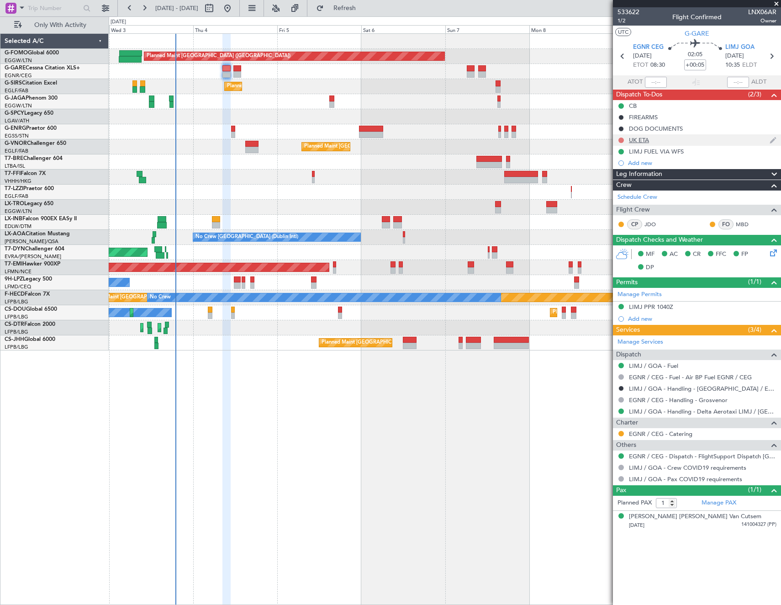
click at [623, 138] on button at bounding box center [620, 139] width 5 height 5
click at [617, 197] on span "Cancelled" at bounding box center [623, 194] width 26 height 9
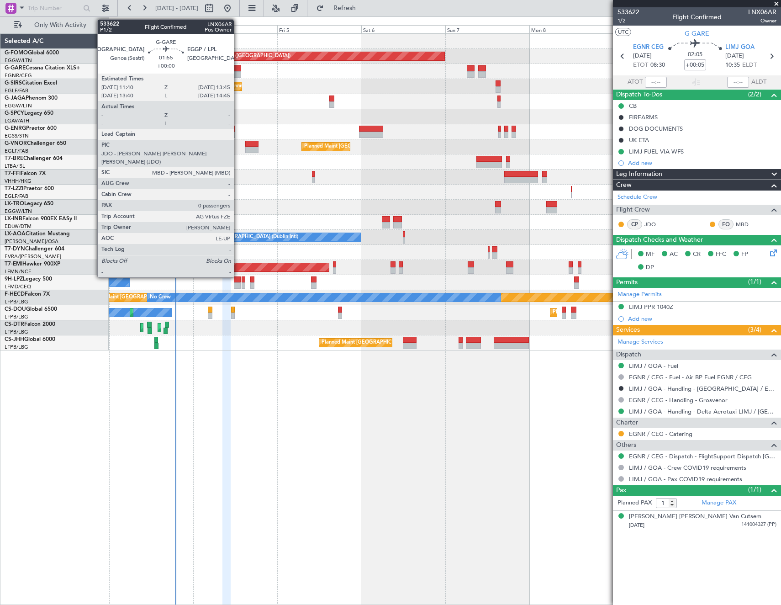
click at [238, 70] on div at bounding box center [236, 68] width 7 height 6
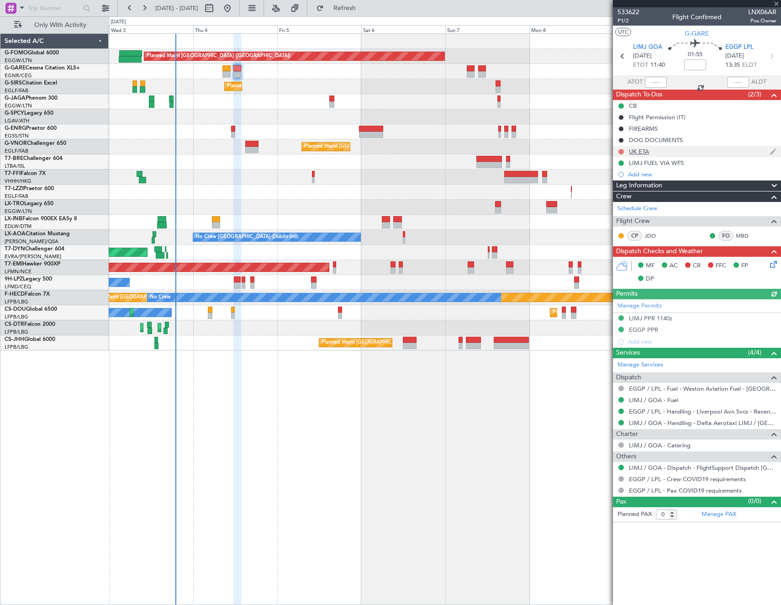
click at [621, 153] on button at bounding box center [620, 151] width 5 height 5
click at [621, 206] on span "Cancelled" at bounding box center [623, 205] width 26 height 9
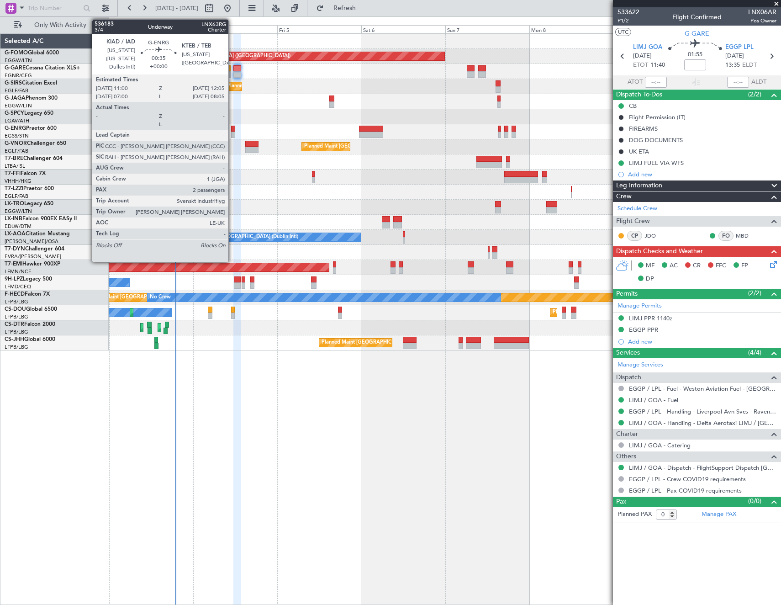
click at [233, 131] on div at bounding box center [233, 129] width 4 height 6
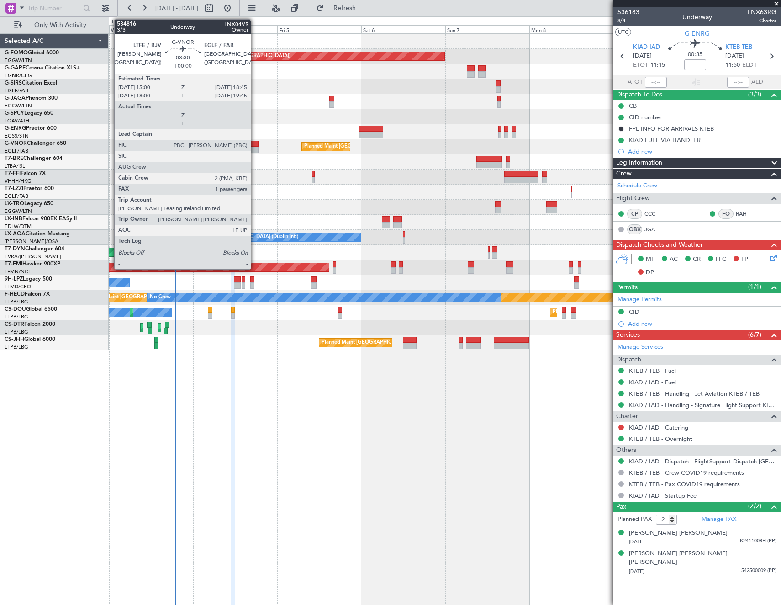
click at [255, 145] on div at bounding box center [251, 144] width 13 height 6
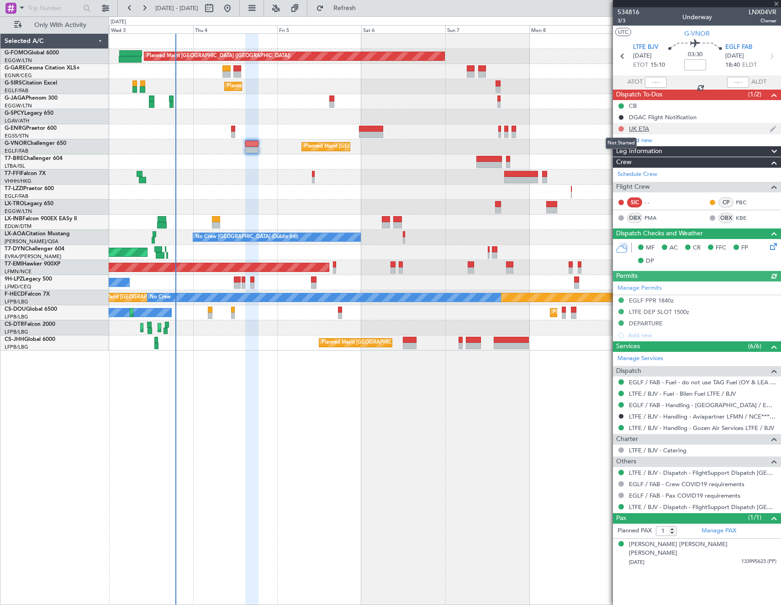
click at [622, 127] on button at bounding box center [620, 128] width 5 height 5
click at [619, 181] on span "Cancelled" at bounding box center [623, 182] width 26 height 9
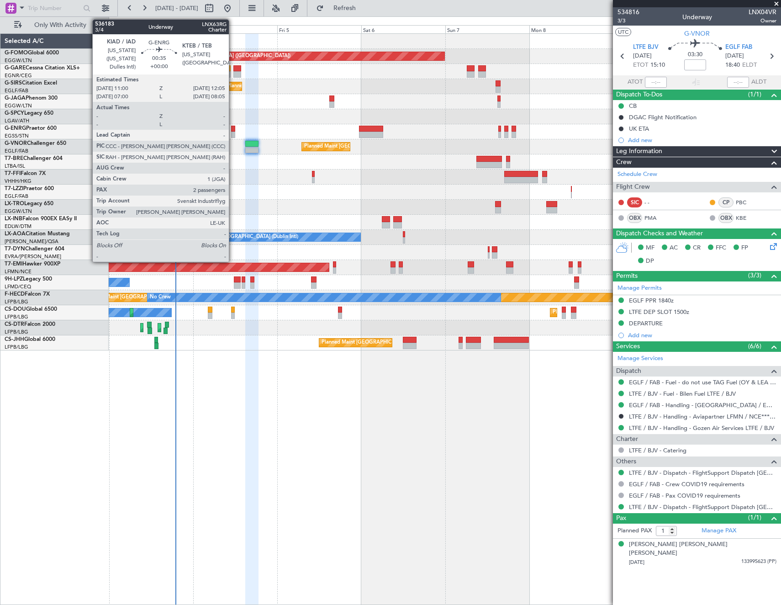
click at [233, 130] on div at bounding box center [233, 129] width 4 height 6
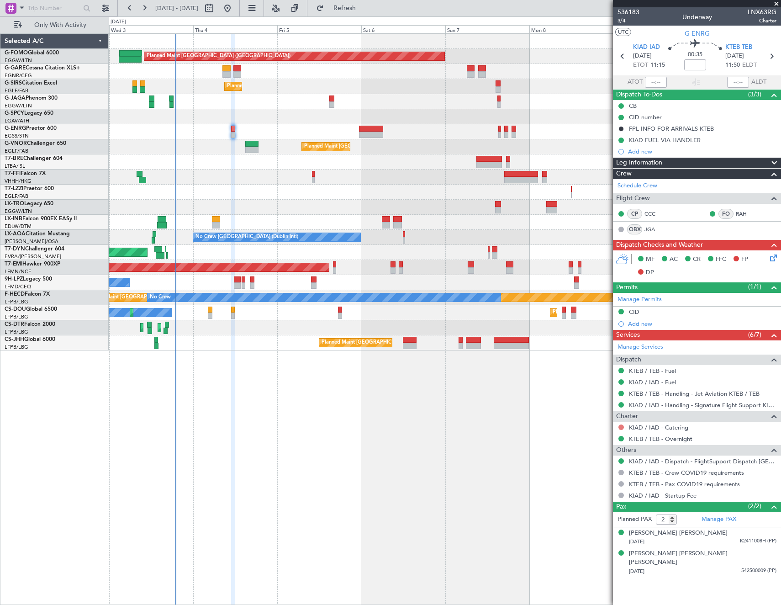
click at [621, 425] on button at bounding box center [620, 426] width 5 height 5
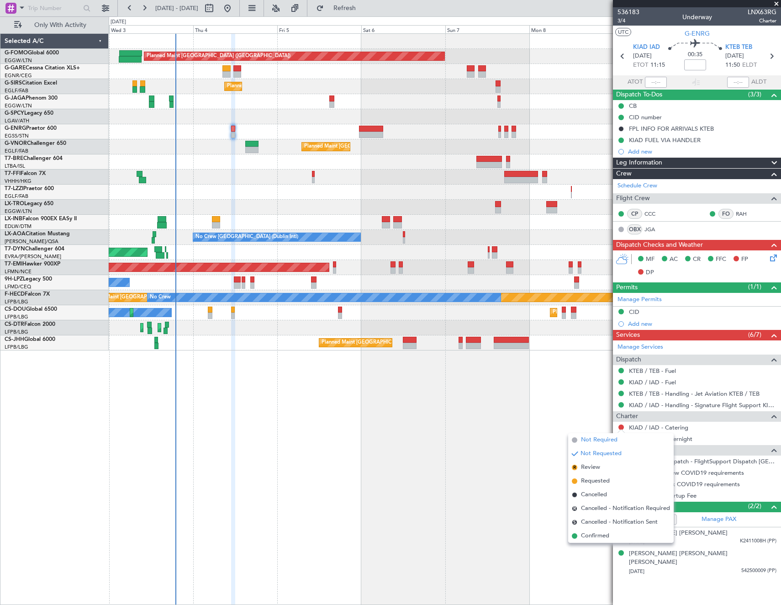
click at [587, 440] on span "Not Required" at bounding box center [599, 439] width 37 height 9
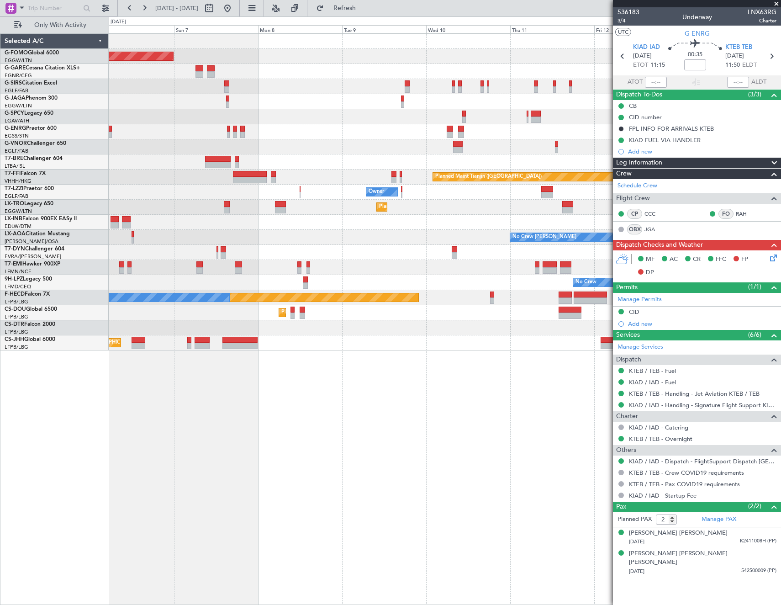
click at [283, 116] on div "Planned Maint London (Luton) Planned Maint London (Farnborough) Planned Maint L…" at bounding box center [445, 192] width 672 height 317
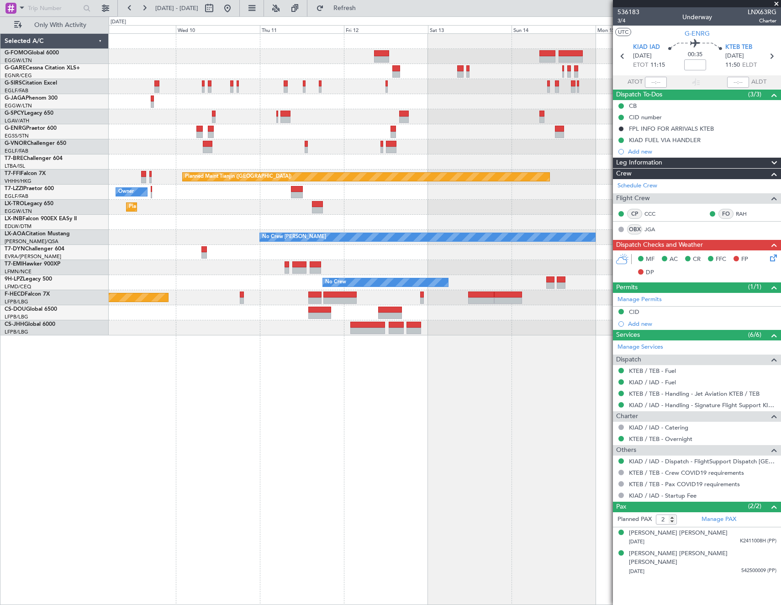
click at [196, 106] on div at bounding box center [445, 101] width 672 height 15
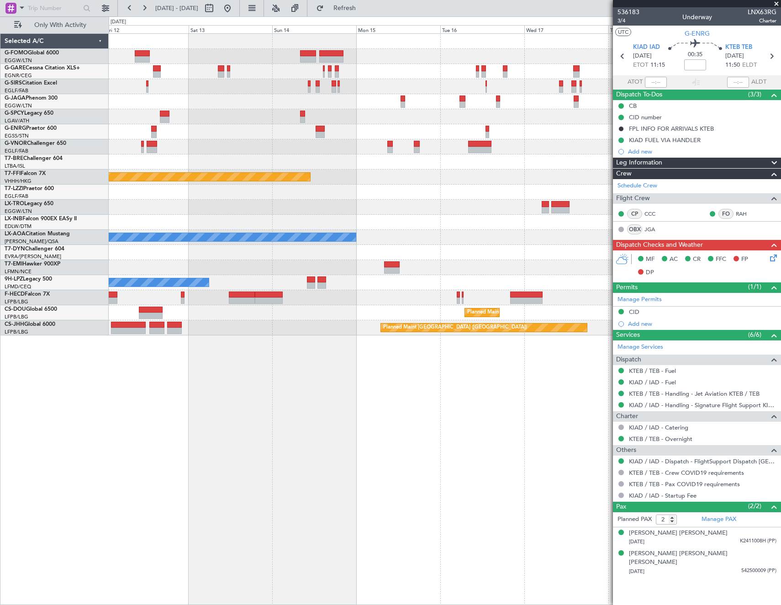
click at [300, 136] on div at bounding box center [445, 131] width 672 height 15
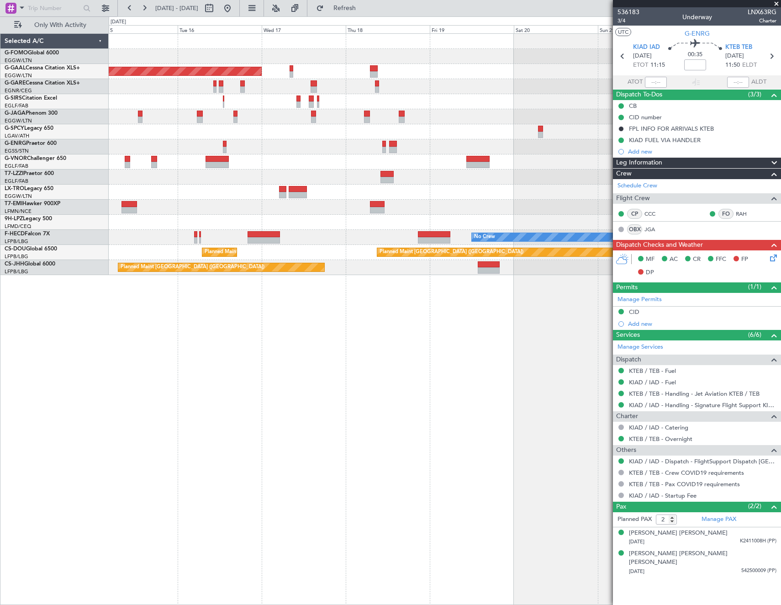
click at [313, 108] on div "Planned Maint Dusseldorf Planned Maint London (Luton) No Crew No Crew Planned M…" at bounding box center [445, 154] width 672 height 241
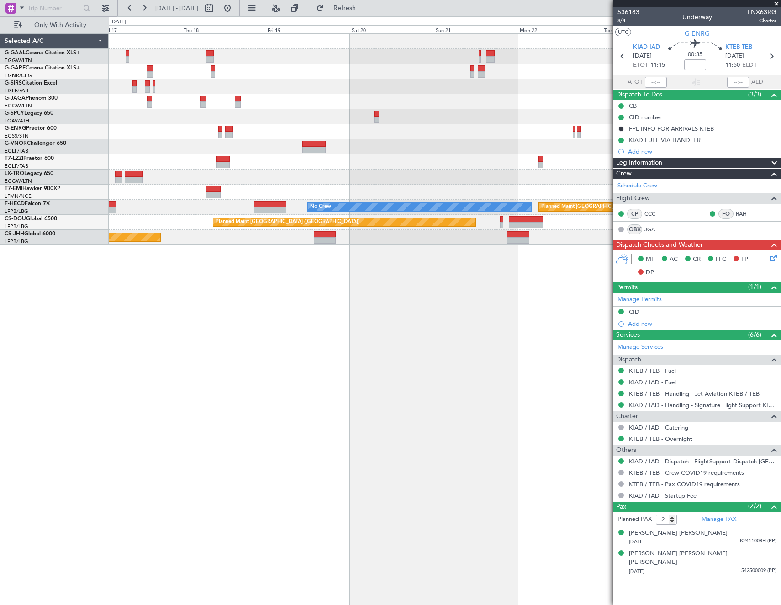
click at [124, 100] on div "Planned Maint [GEOGRAPHIC_DATA] ([GEOGRAPHIC_DATA])" at bounding box center [445, 101] width 672 height 15
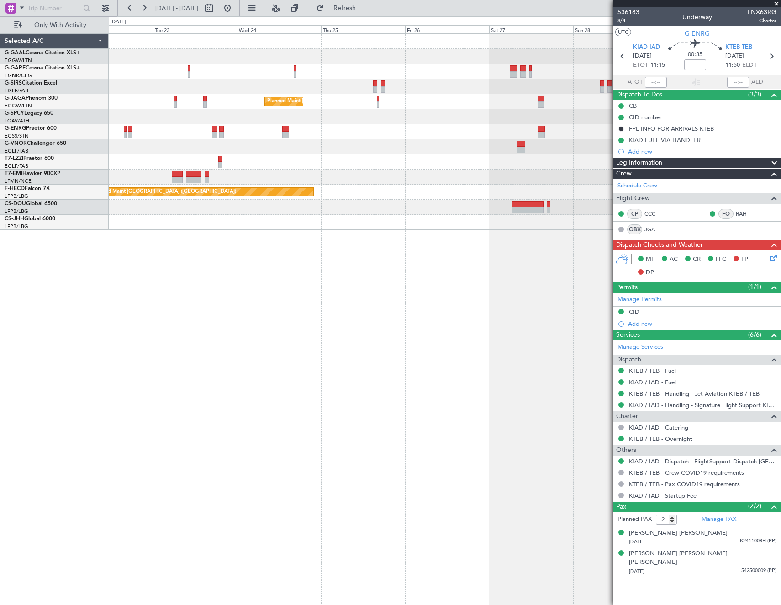
click at [176, 108] on div "Planned Maint [GEOGRAPHIC_DATA] ([GEOGRAPHIC_DATA])" at bounding box center [445, 101] width 672 height 15
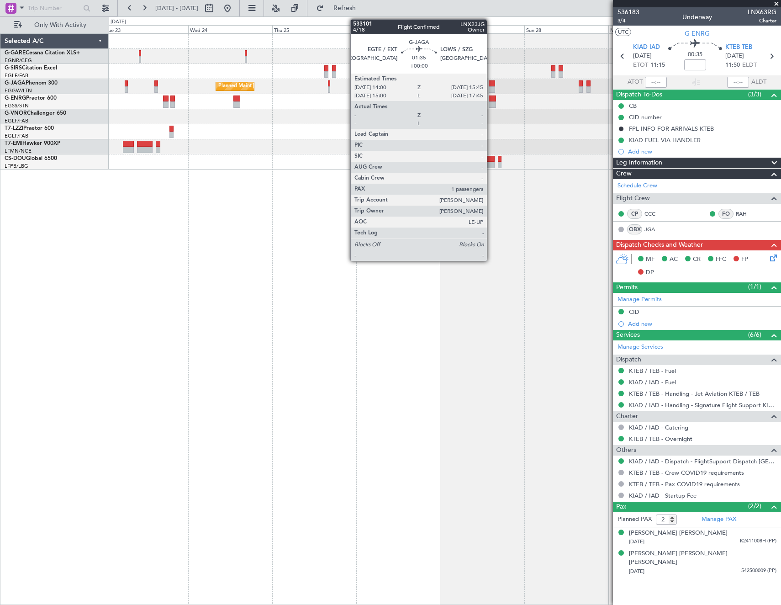
click at [491, 84] on div at bounding box center [492, 83] width 6 height 6
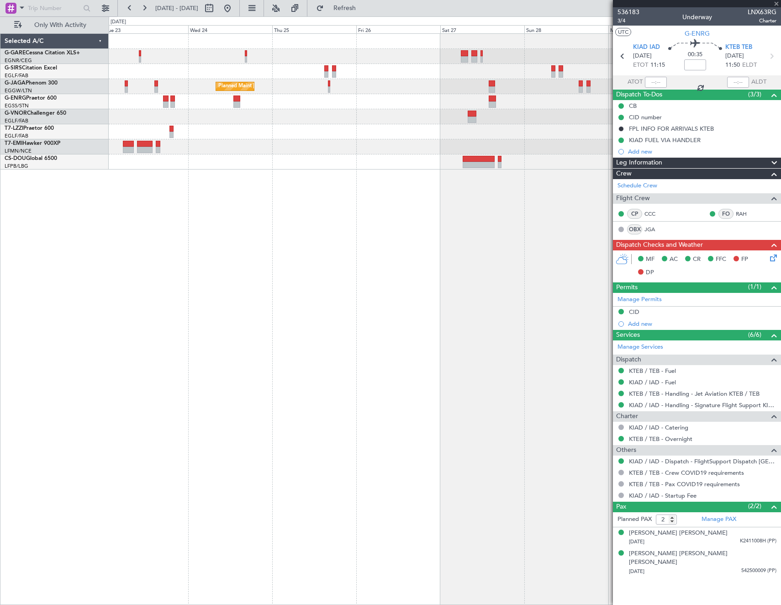
type input "1"
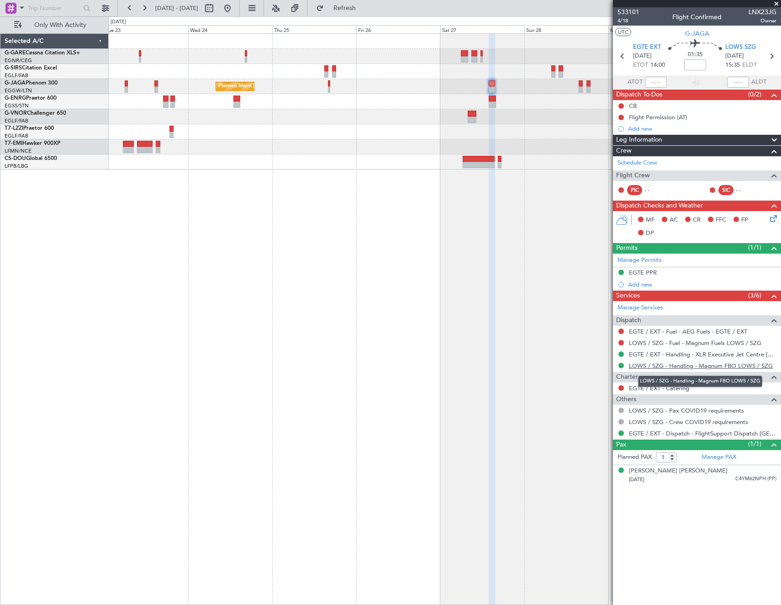
click at [688, 365] on link "LOWS / SZG - Handling - Magnum FBO LOWS / SZG" at bounding box center [701, 366] width 144 height 8
click at [651, 131] on fb-app "23 Sep 2025 - 01 Oct 2025 Refresh Quick Links Only With Activity Planned Maint …" at bounding box center [390, 306] width 781 height 598
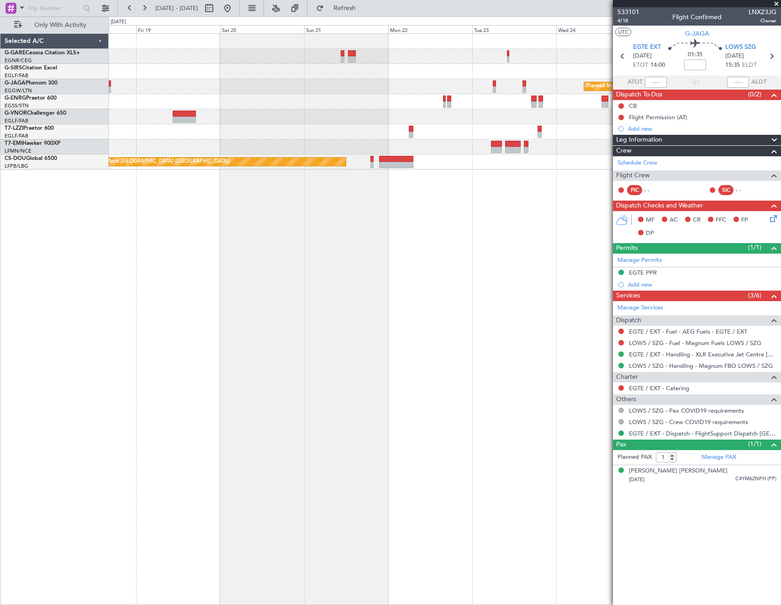
click at [683, 161] on fb-app "23 Sep 2025 - 01 Oct 2025 Refresh Quick Links Only With Activity Planned Maint …" at bounding box center [390, 306] width 781 height 598
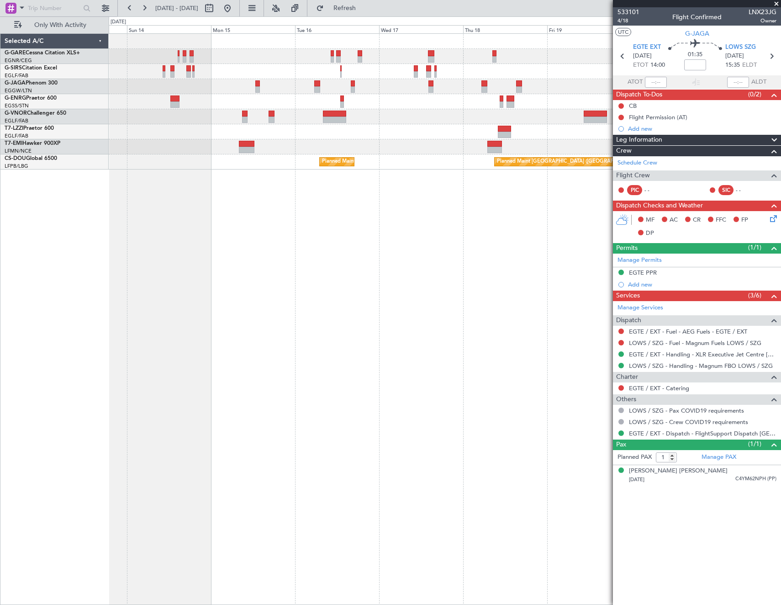
click at [688, 154] on fb-app "23 Sep 2025 - 01 Oct 2025 Refresh Quick Links Only With Activity Planned Maint …" at bounding box center [390, 306] width 781 height 598
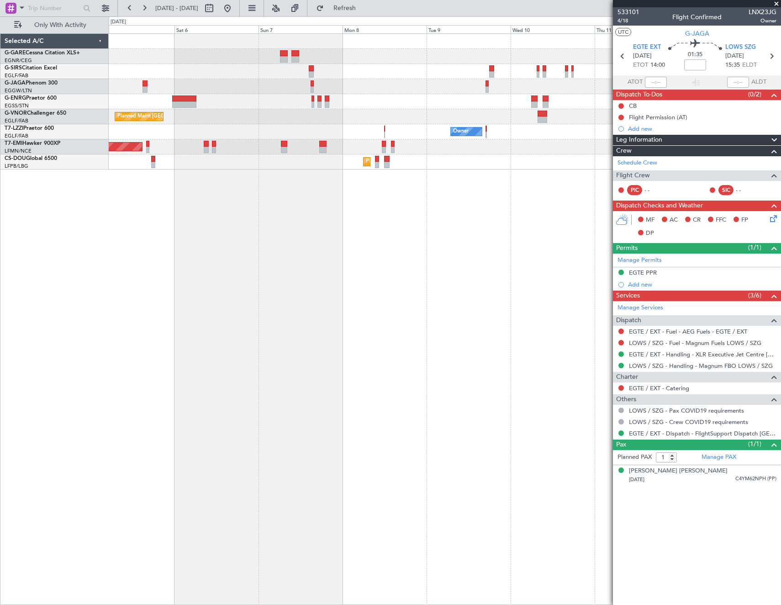
click at [654, 189] on fb-app "23 Sep 2025 - 01 Oct 2025 Refresh Quick Links Only With Activity Planned Maint …" at bounding box center [390, 306] width 781 height 598
click at [655, 190] on fb-app "23 Sep 2025 - 01 Oct 2025 Refresh Quick Links Only With Activity Planned Maint …" at bounding box center [390, 306] width 781 height 598
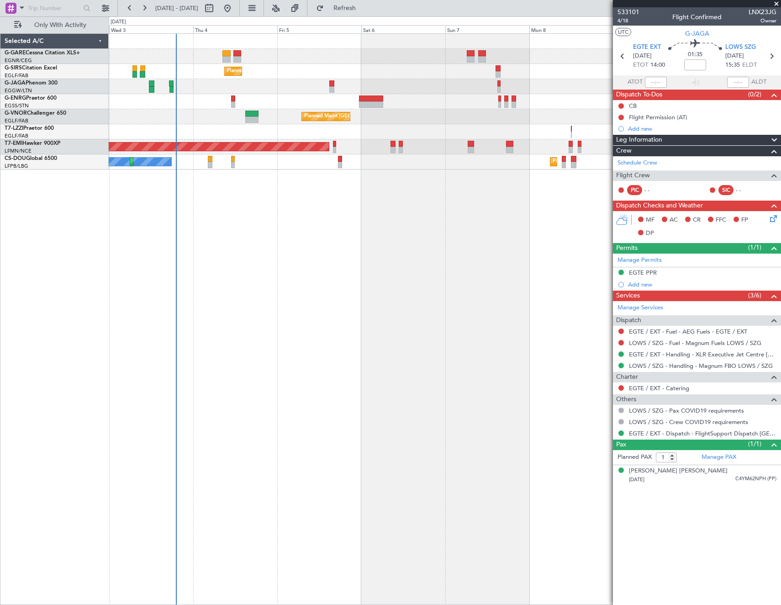
click at [227, 225] on div "Unplanned Maint Chester Planned Maint London (Farnborough) Planned Maint London…" at bounding box center [445, 318] width 672 height 571
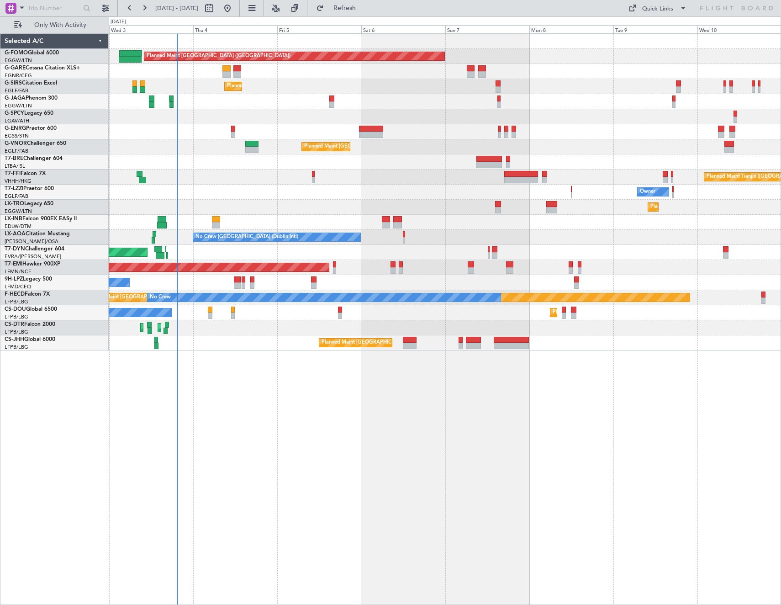
click at [0, 295] on html "02 Sep 2025 - 10 Sep 2025 Refresh Quick Links Only With Activity Planned Maint …" at bounding box center [390, 302] width 781 height 605
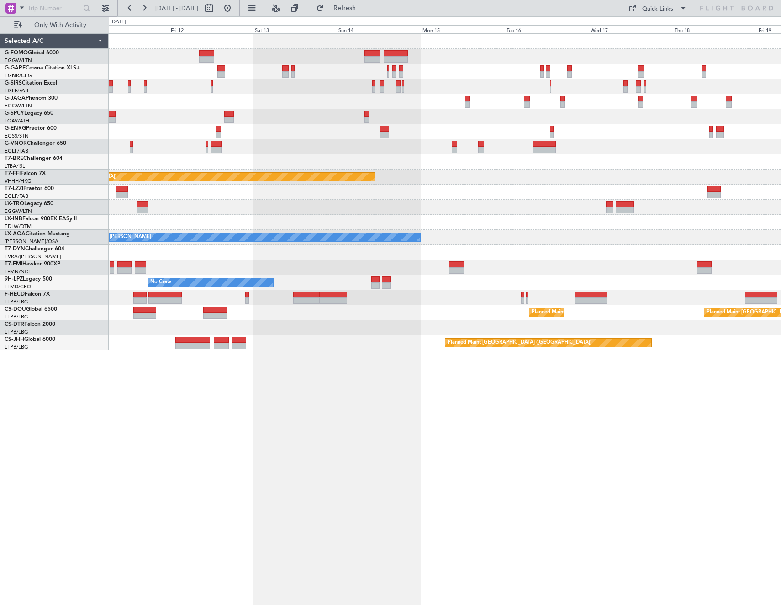
click at [0, 356] on html "02 Sep 2025 - 10 Sep 2025 Refresh Quick Links Only With Activity Planned Maint …" at bounding box center [390, 302] width 781 height 605
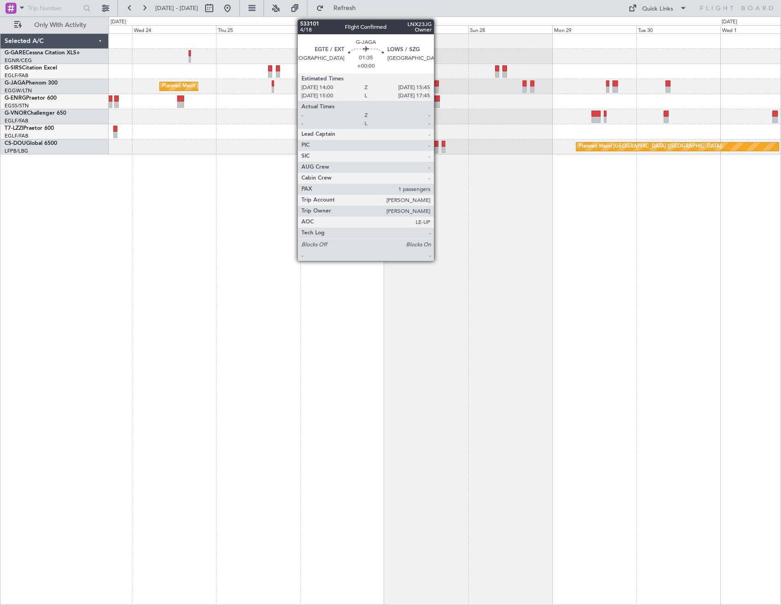
click at [438, 85] on div at bounding box center [436, 83] width 6 height 6
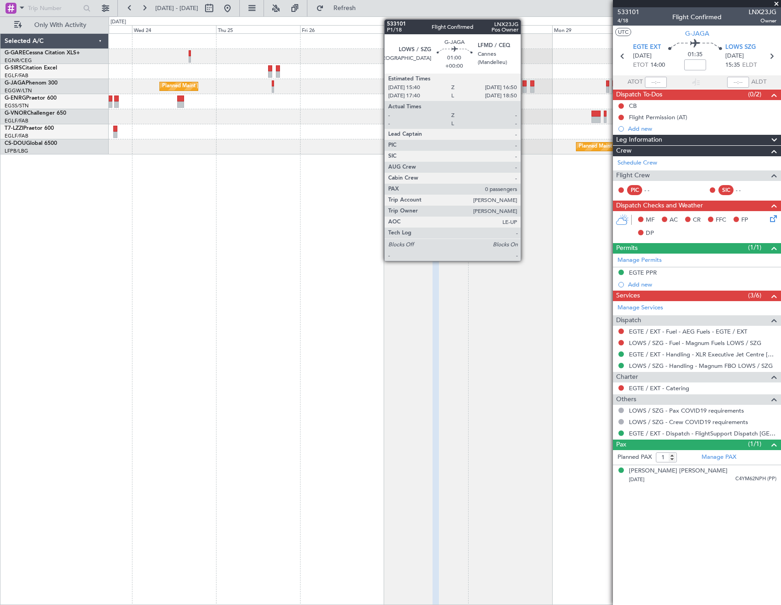
click at [525, 85] on div at bounding box center [525, 83] width 4 height 6
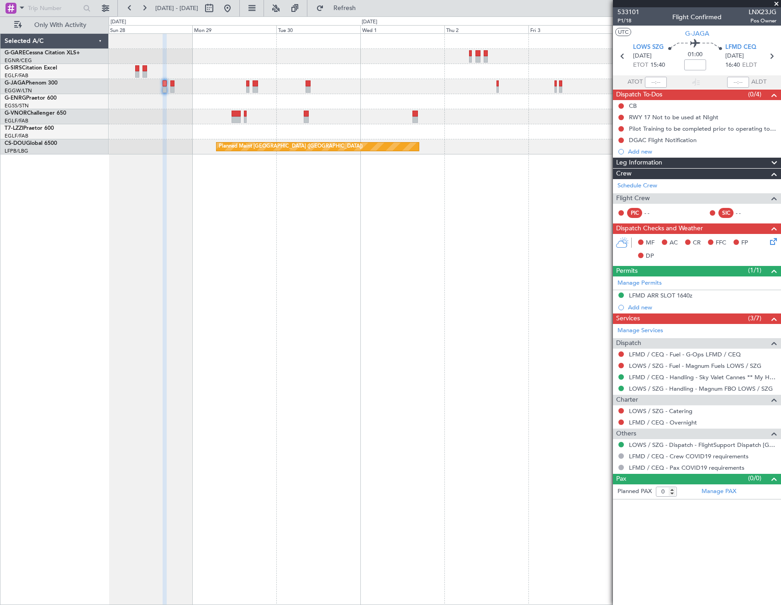
click at [84, 224] on div "Planned Maint Paris (Le Bourget) Selected A/C G-GARE Cessna Citation XLS+ EGNR/…" at bounding box center [390, 310] width 781 height 588
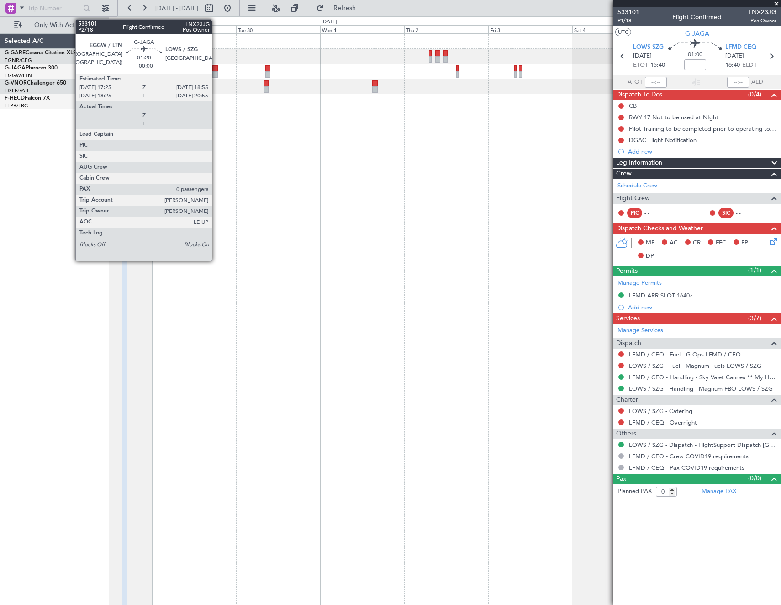
click at [216, 70] on div at bounding box center [214, 68] width 5 height 6
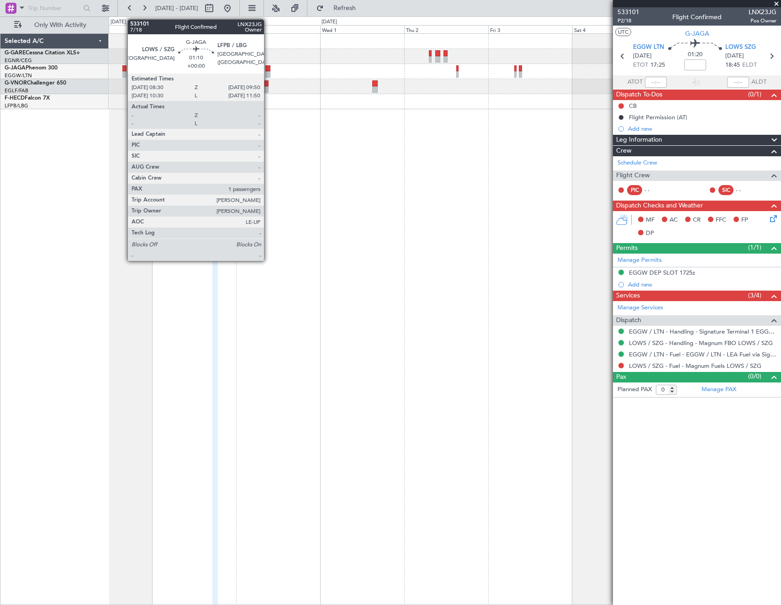
click at [268, 68] on div at bounding box center [267, 68] width 5 height 6
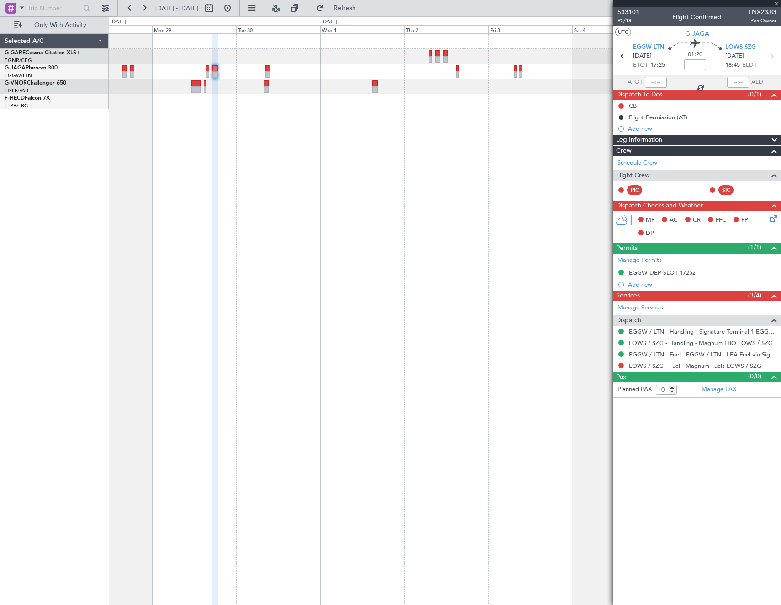
type input "1"
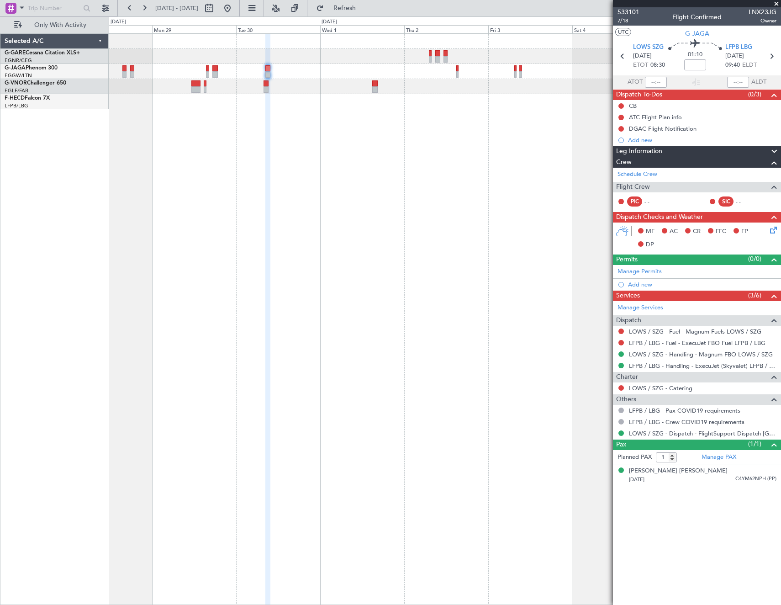
click at [648, 211] on fb-app "28 Sep 2025 - 06 Oct 2025 Refresh Quick Links Only With Activity Selected A/C G…" at bounding box center [390, 306] width 781 height 598
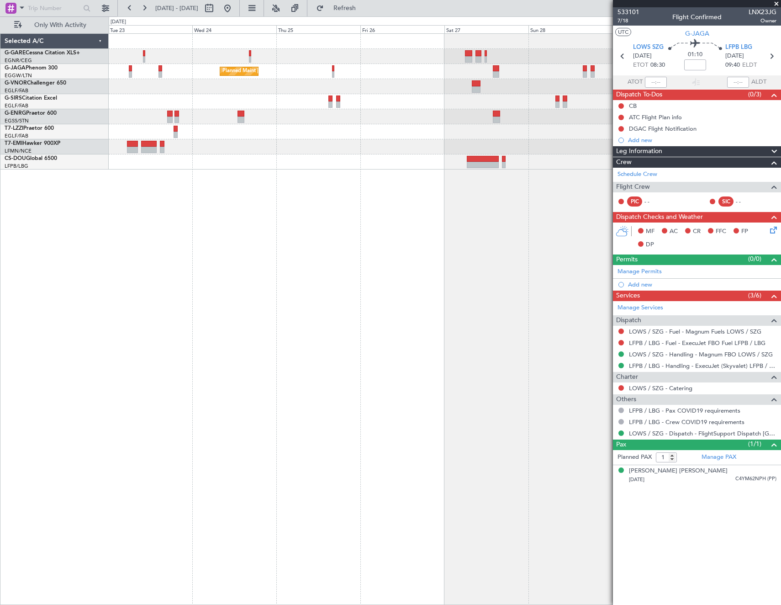
click at [280, 172] on div "Planned Maint London (Luton) Planned Maint Paris (Le Bourget)" at bounding box center [445, 318] width 672 height 571
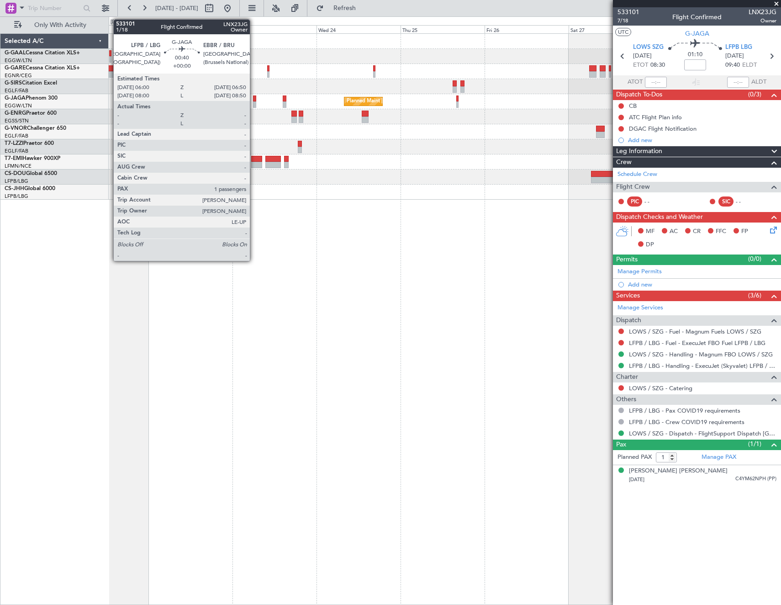
click at [254, 100] on div at bounding box center [254, 98] width 3 height 6
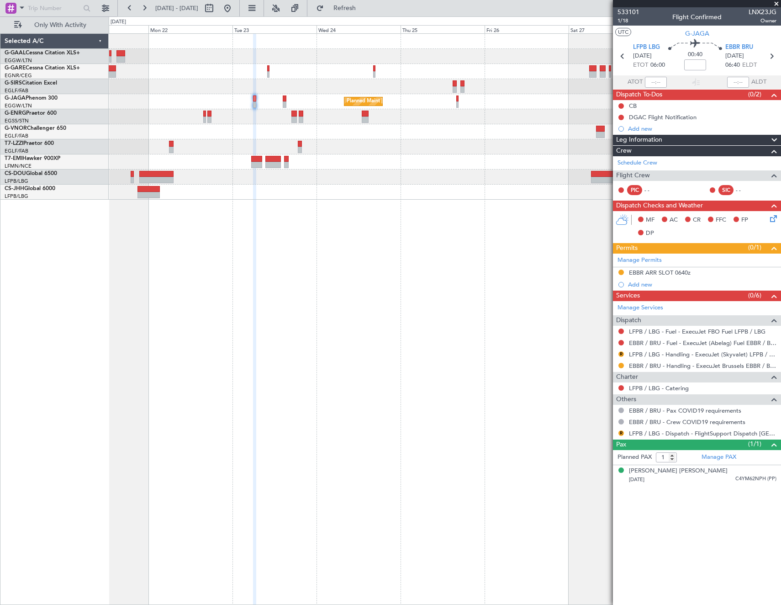
drag, startPoint x: 622, startPoint y: 364, endPoint x: 629, endPoint y: 377, distance: 15.4
click at [622, 364] on button at bounding box center [620, 365] width 5 height 5
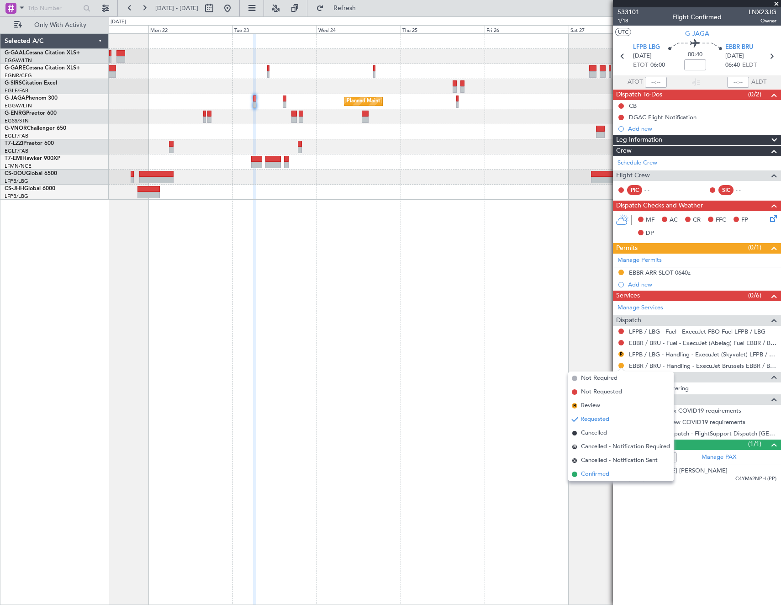
click at [610, 472] on li "Confirmed" at bounding box center [621, 474] width 106 height 14
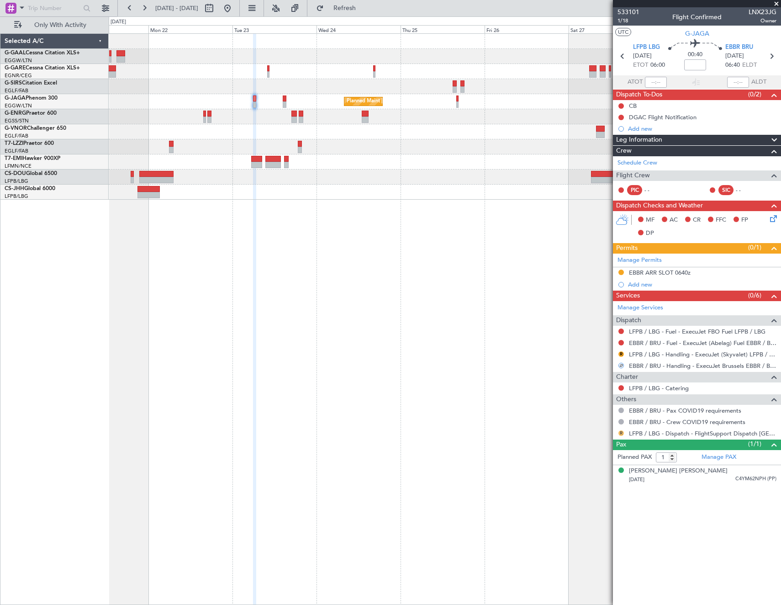
click at [622, 432] on button "R" at bounding box center [620, 432] width 5 height 5
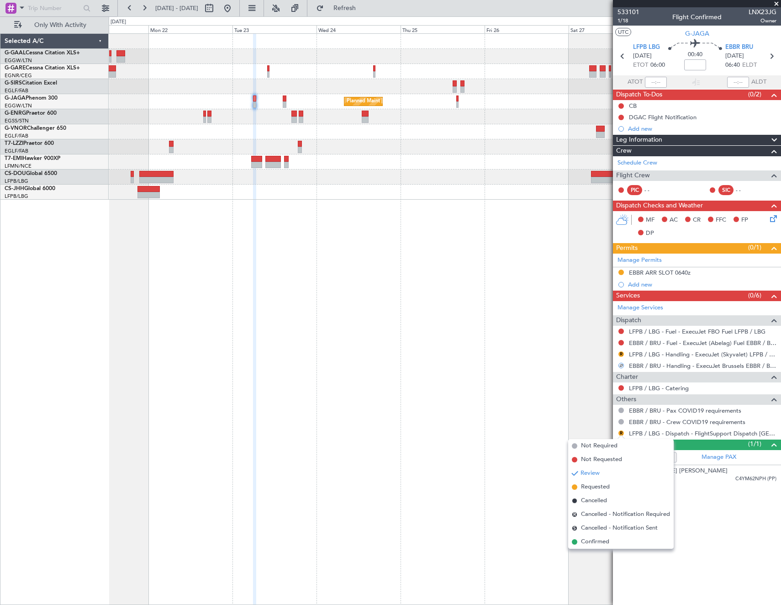
click at [595, 537] on li "Confirmed" at bounding box center [621, 542] width 106 height 14
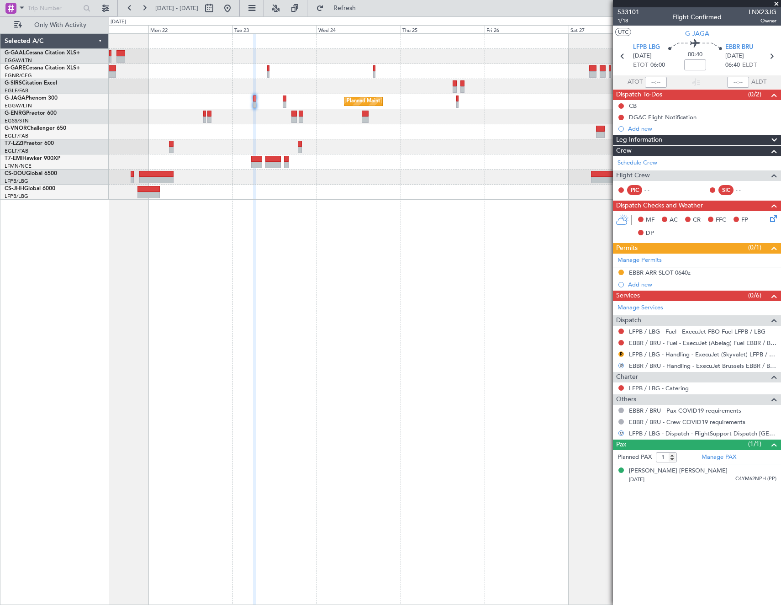
click at [669, 276] on mat-tooltip-component "EBBR ARR SLOT 0640z" at bounding box center [659, 288] width 69 height 24
click at [669, 273] on div "EBBR ARR SLOT 0640z" at bounding box center [660, 273] width 62 height 8
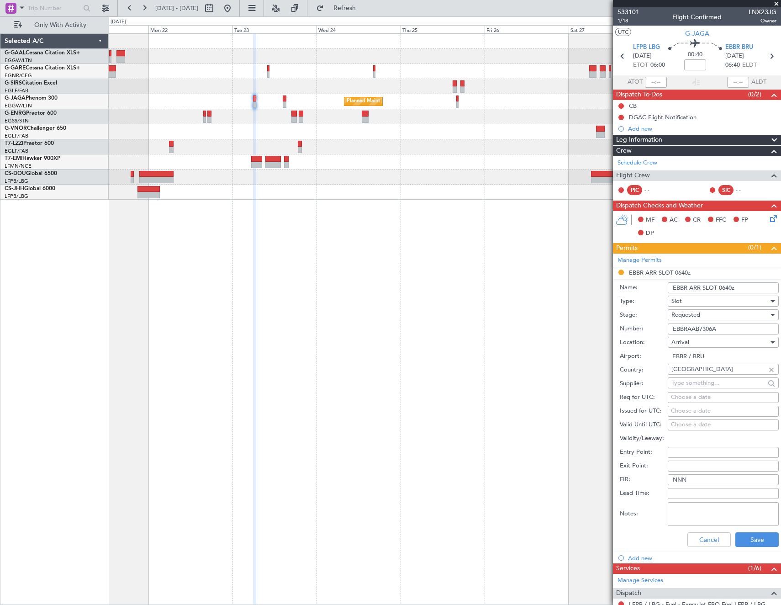
click at [728, 329] on input "EBBRAAB7306A" at bounding box center [723, 328] width 111 height 11
paste input "text"
type input "EBBRAAB7306A"
click at [730, 316] on div "Requested" at bounding box center [719, 315] width 97 height 14
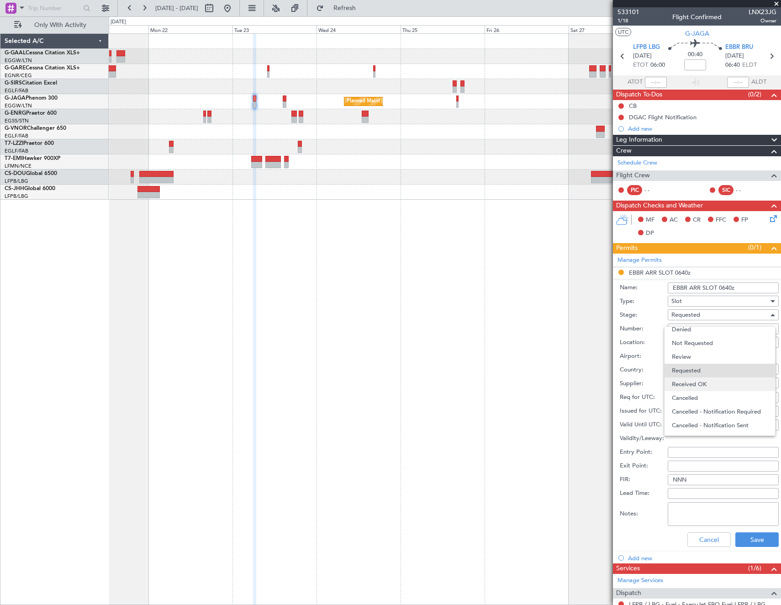
click at [723, 384] on span "Received OK" at bounding box center [720, 384] width 96 height 14
click at [755, 537] on button "Save" at bounding box center [756, 539] width 43 height 15
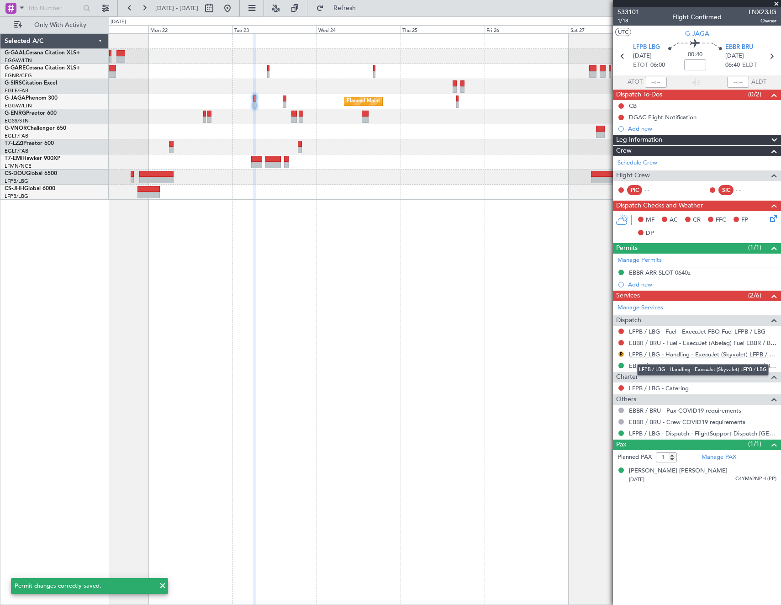
click at [653, 350] on link "LFPB / LBG - Handling - ExecuJet (Skyvalet) LFPB / LBG" at bounding box center [703, 354] width 148 height 8
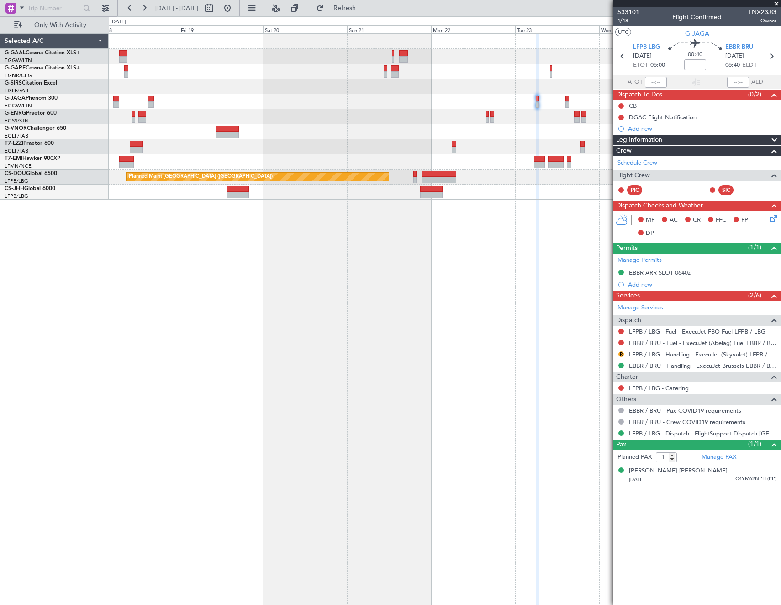
click at [539, 288] on div "Planned Maint Dusseldorf Planned Maint London (Luton) Planned Maint Paris (Le B…" at bounding box center [445, 318] width 672 height 571
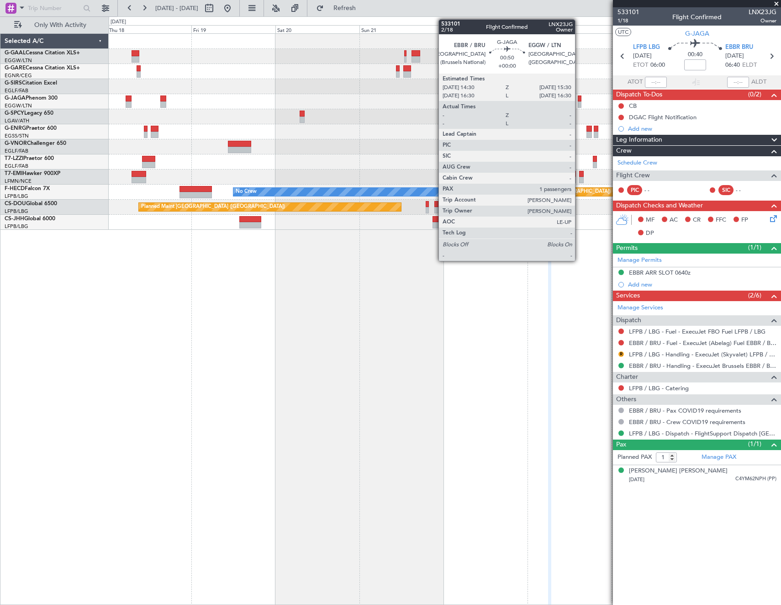
click at [579, 96] on div at bounding box center [580, 98] width 4 height 6
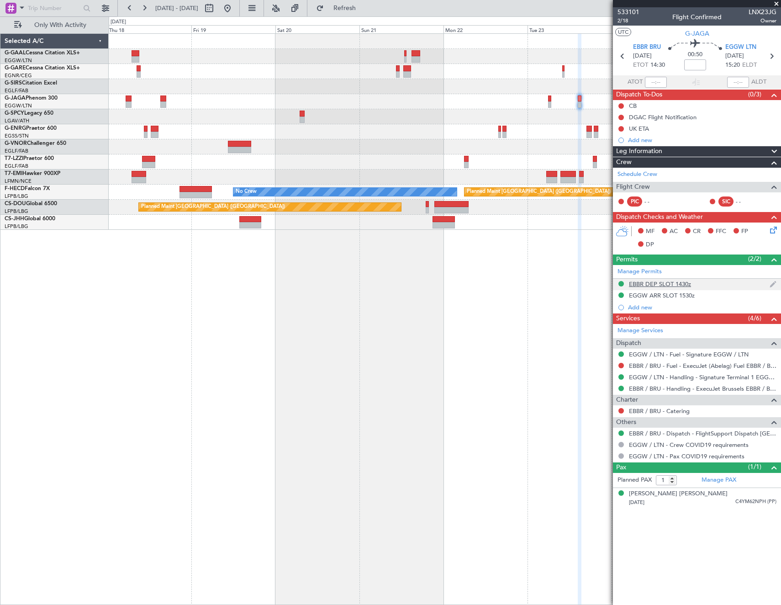
click at [659, 284] on div "EBBR DEP SLOT 1430z" at bounding box center [660, 284] width 62 height 8
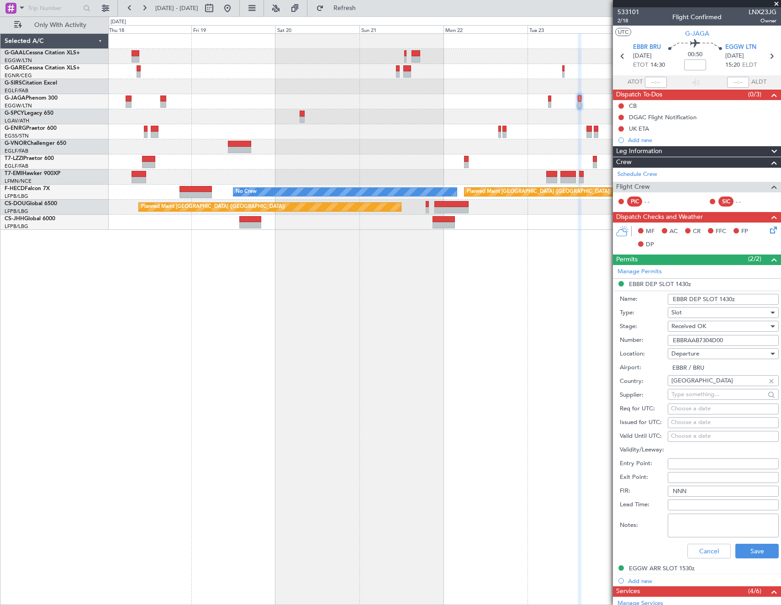
click at [739, 341] on input "EBBRAAB7304D00" at bounding box center [723, 340] width 111 height 11
paste input "text"
type input "EBBRAAB7304D00"
click at [759, 554] on button "Save" at bounding box center [756, 551] width 43 height 15
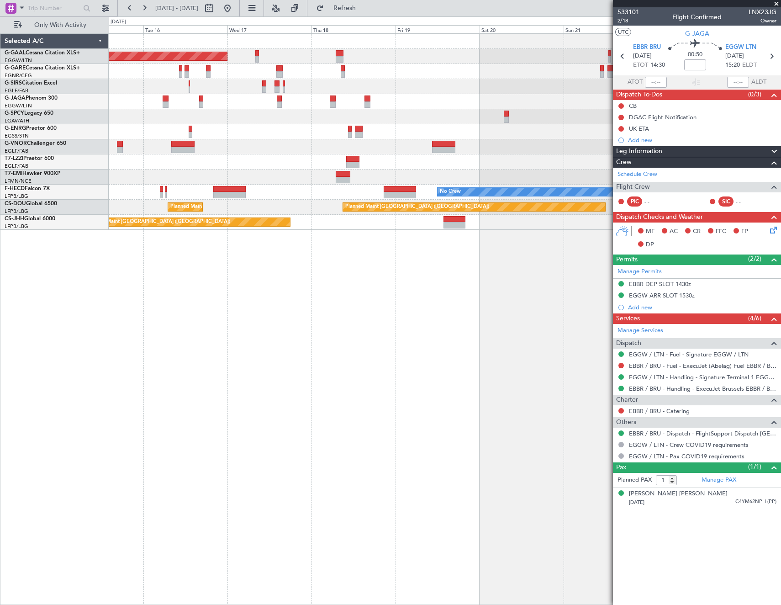
click at [415, 103] on div "Planned Maint Dusseldorf Planned Maint London (Luton) Planned Maint Paris (Le B…" at bounding box center [445, 132] width 672 height 196
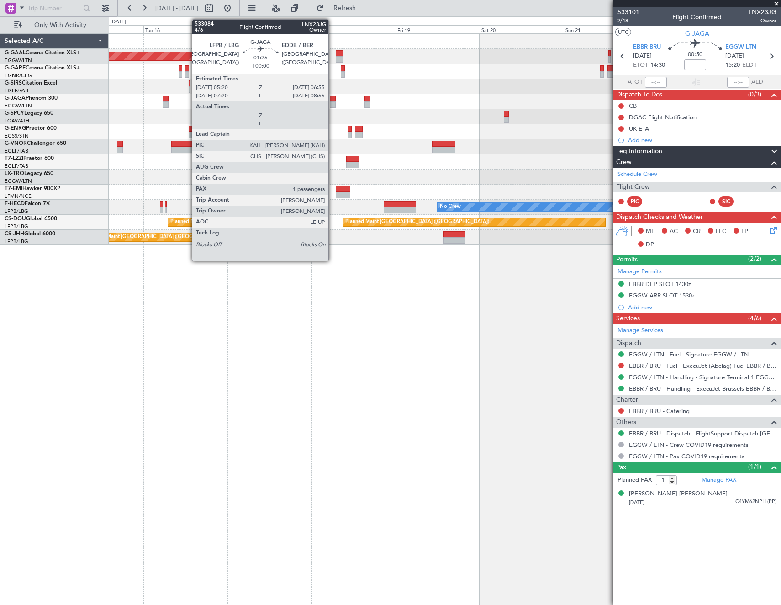
click at [333, 100] on div at bounding box center [333, 98] width 6 height 6
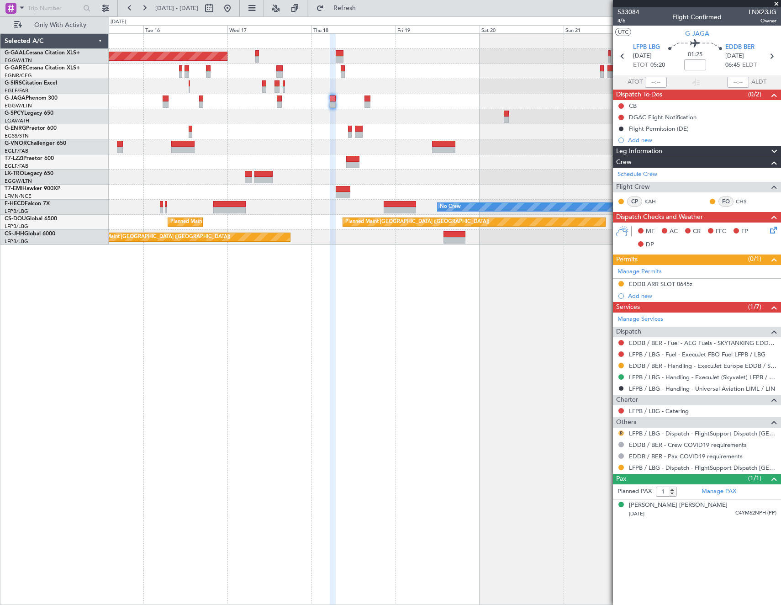
click at [622, 431] on button "R" at bounding box center [620, 432] width 5 height 5
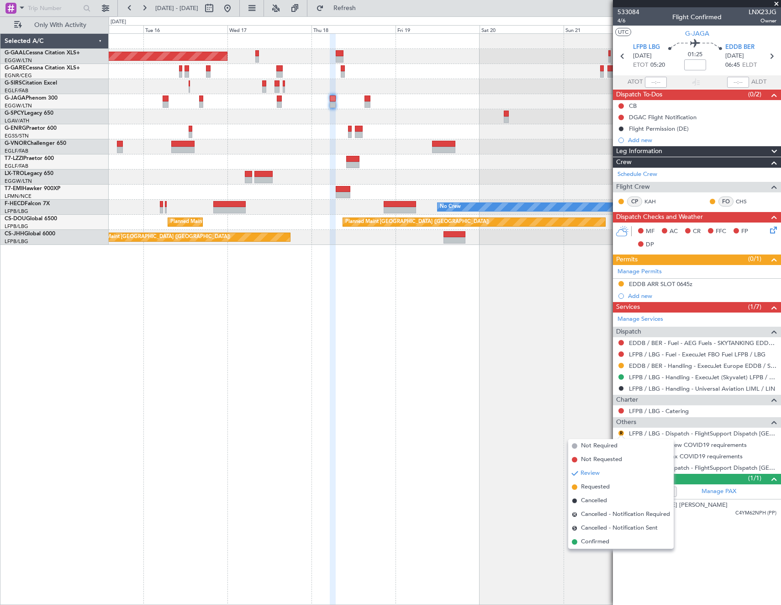
drag, startPoint x: 608, startPoint y: 544, endPoint x: 619, endPoint y: 478, distance: 66.2
click at [609, 540] on span "Confirmed" at bounding box center [595, 541] width 28 height 9
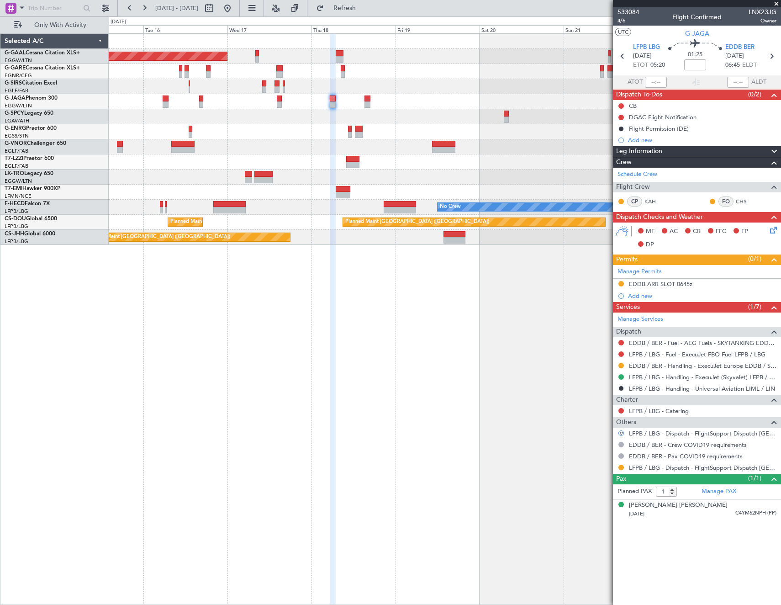
click at [622, 468] on mat-tooltip-component "Not Required" at bounding box center [621, 470] width 48 height 24
click at [620, 468] on button at bounding box center [620, 467] width 5 height 5
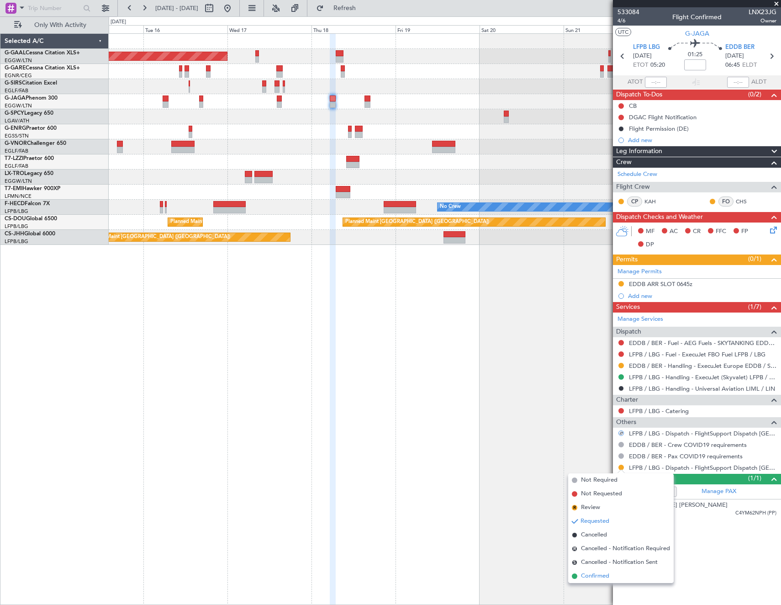
click at [601, 578] on span "Confirmed" at bounding box center [595, 575] width 28 height 9
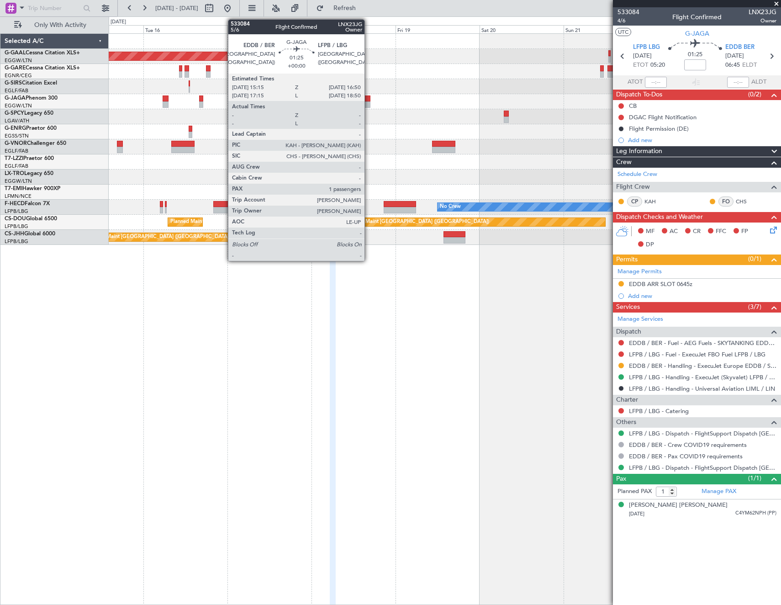
click at [369, 102] on div at bounding box center [368, 104] width 6 height 6
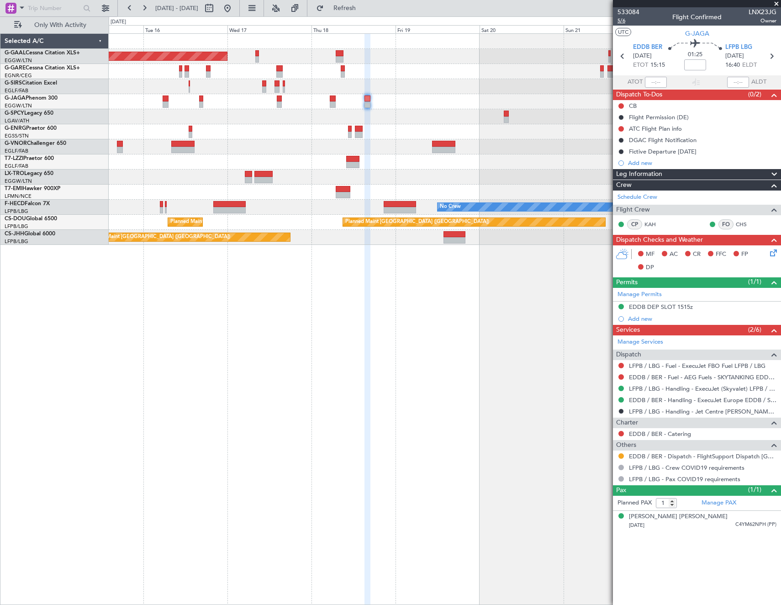
click at [625, 21] on span "5/6" at bounding box center [629, 21] width 22 height 8
click at [688, 400] on link "EDDB / BER - Handling - ExecuJet Europe EDDB / SXF" at bounding box center [703, 400] width 148 height 8
click at [621, 456] on button at bounding box center [620, 455] width 5 height 5
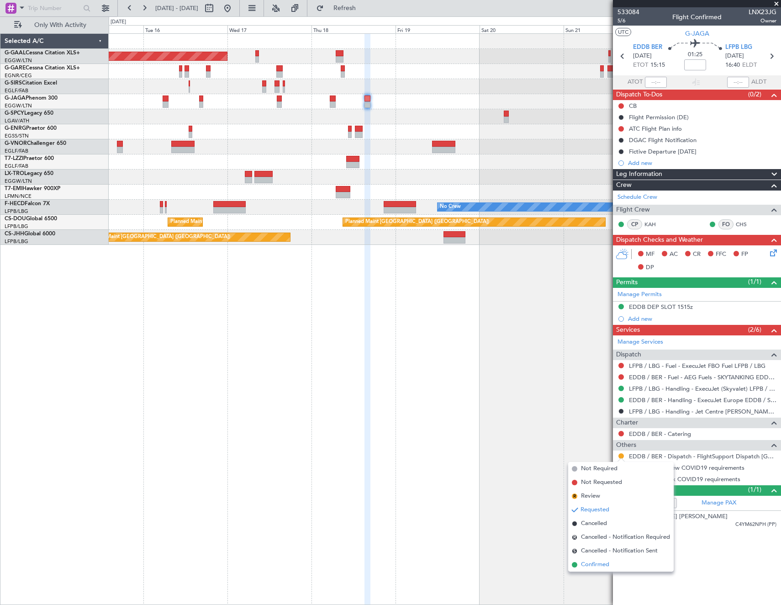
click at [615, 565] on li "Confirmed" at bounding box center [621, 565] width 106 height 14
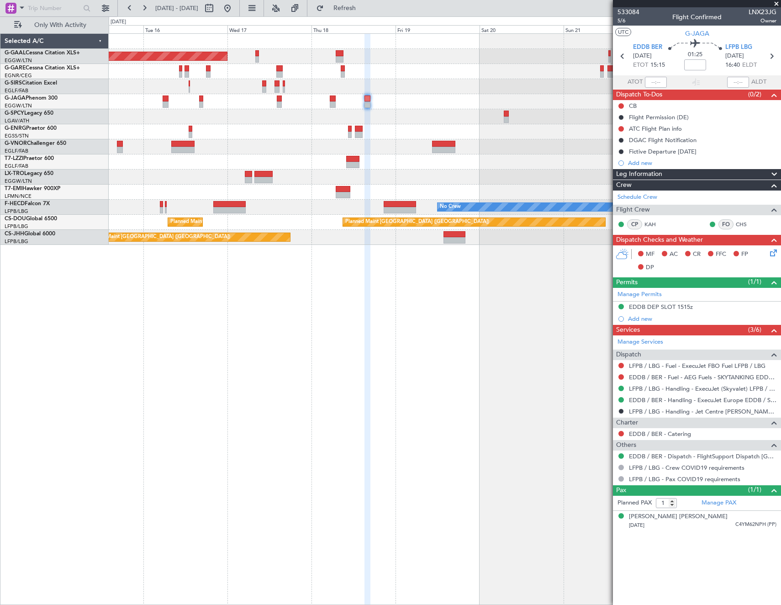
click at [0, 402] on html "15 Sep 2025 - 23 Sep 2025 Refresh Quick Links Only With Activity Planned Maint …" at bounding box center [390, 302] width 781 height 605
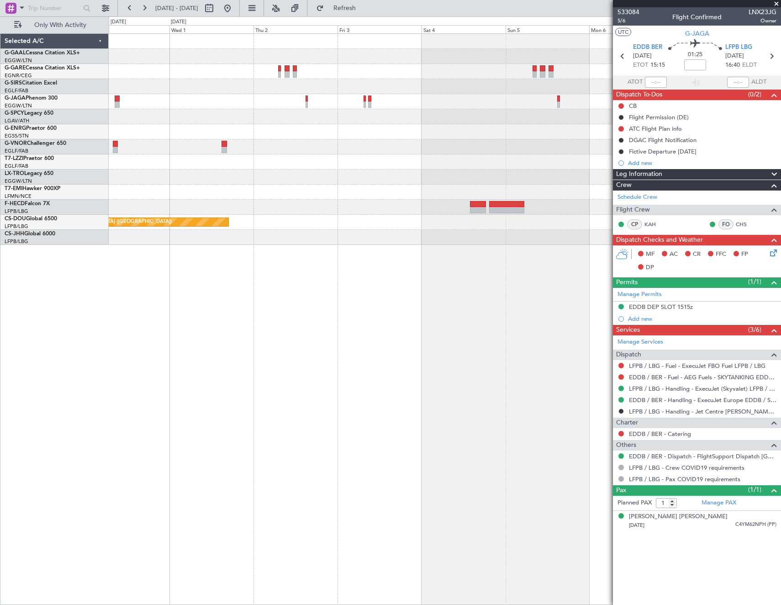
click at [40, 419] on div "Planned Maint Paris (Le Bourget) Selected A/C G-GAAL Cessna Citation XLS+ EGGW/…" at bounding box center [390, 310] width 781 height 588
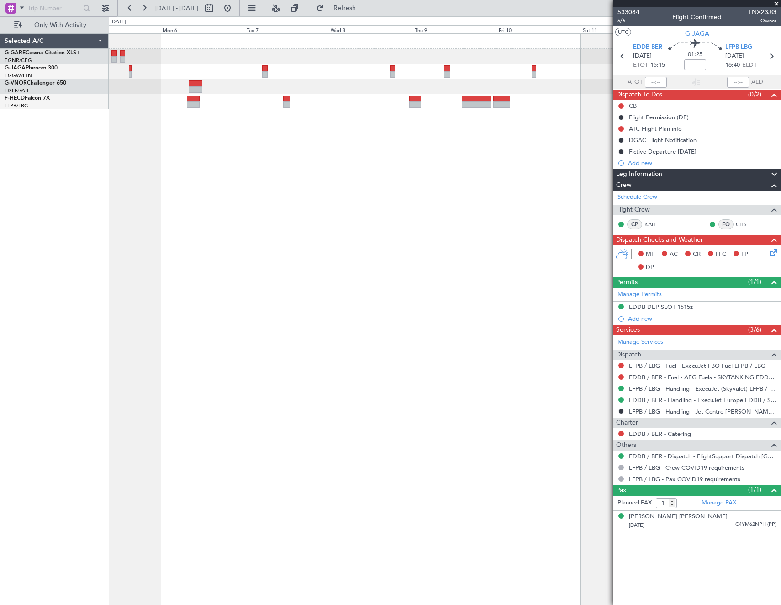
click at [57, 116] on div "Selected A/C G-GARE Cessna Citation XLS+ EGNR/CEG Chester G-JAGA Phenom 300 EGG…" at bounding box center [390, 310] width 781 height 588
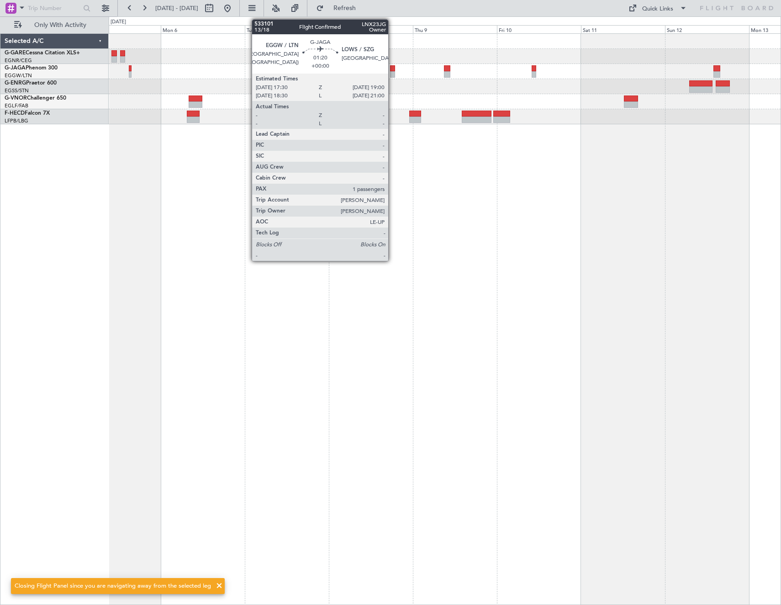
click at [392, 69] on div at bounding box center [392, 68] width 5 height 6
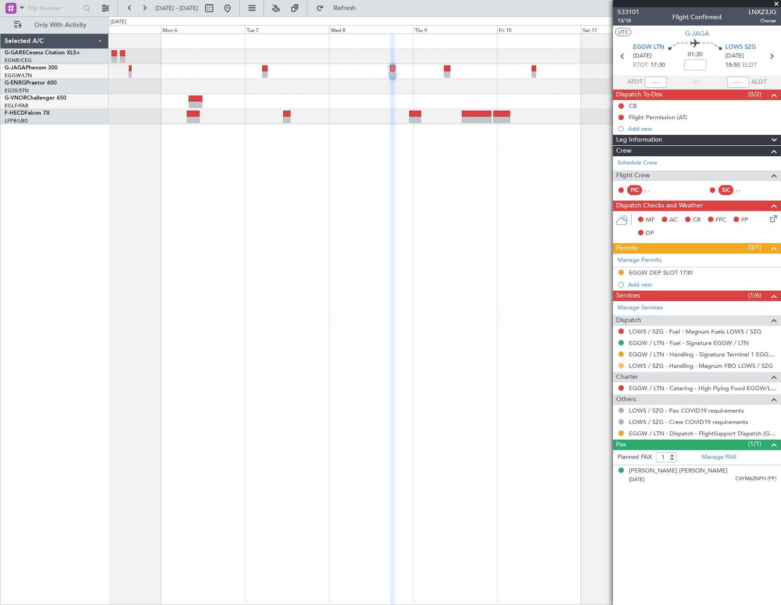
click at [622, 366] on button at bounding box center [620, 365] width 5 height 5
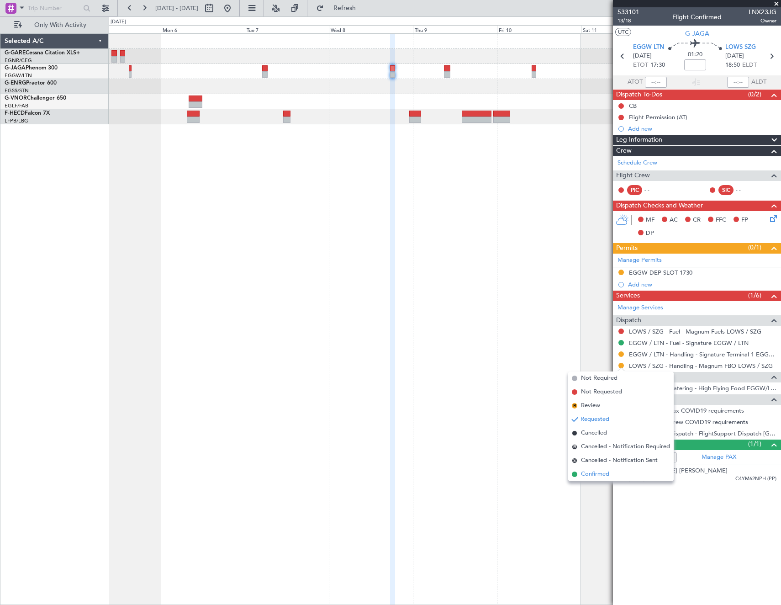
click at [610, 473] on li "Confirmed" at bounding box center [621, 474] width 106 height 14
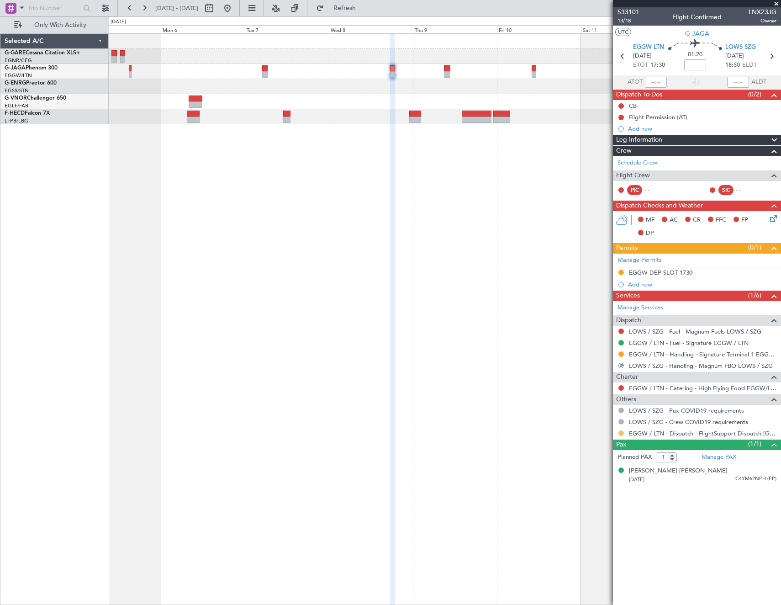
click at [621, 432] on button at bounding box center [620, 432] width 5 height 5
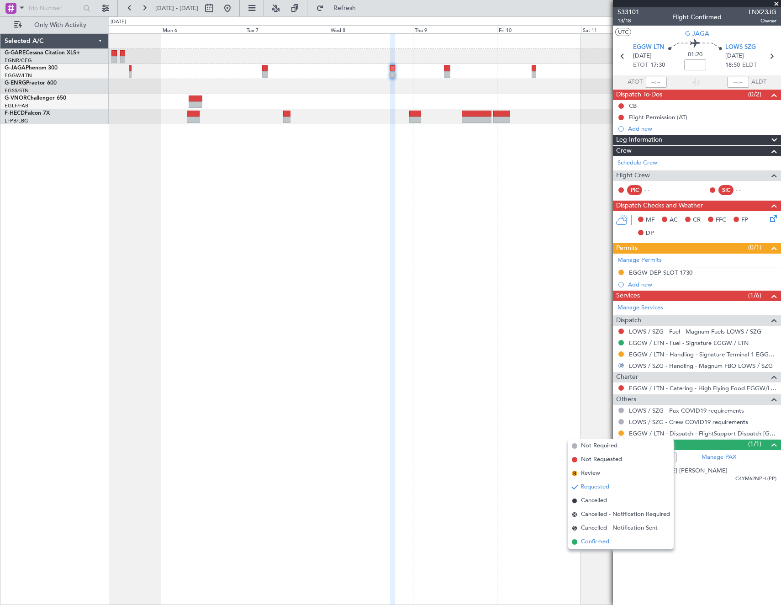
click at [609, 542] on span "Confirmed" at bounding box center [595, 541] width 28 height 9
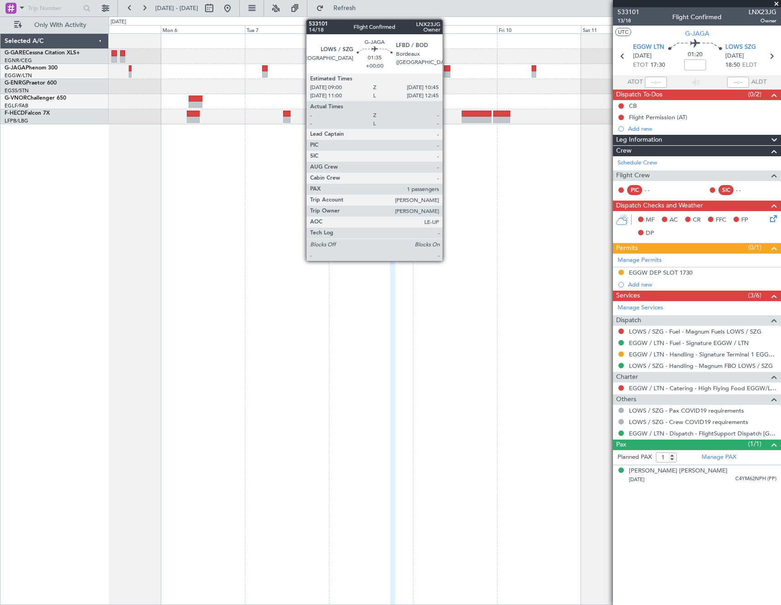
click at [447, 68] on div at bounding box center [447, 68] width 6 height 6
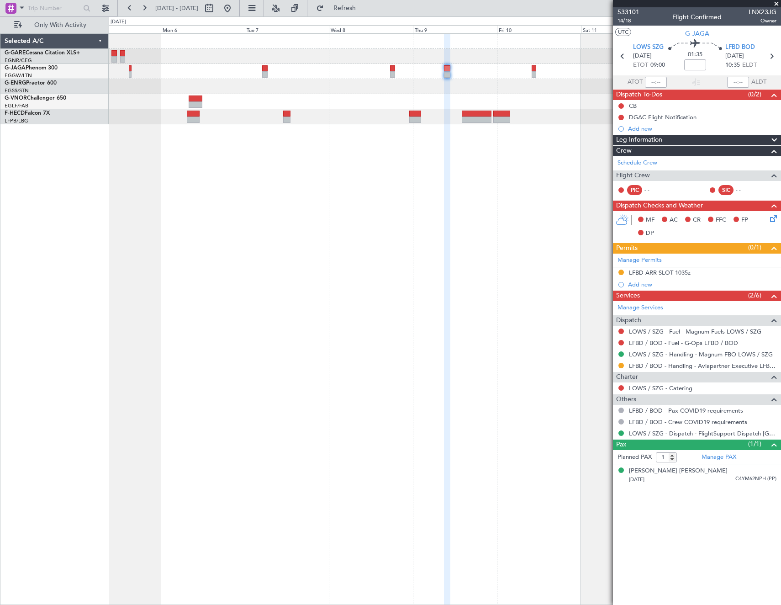
click at [696, 246] on fb-app "05 Oct 2025 - 13 Oct 2025 Refresh Quick Links Only With Activity Selected A/C G…" at bounding box center [390, 306] width 781 height 598
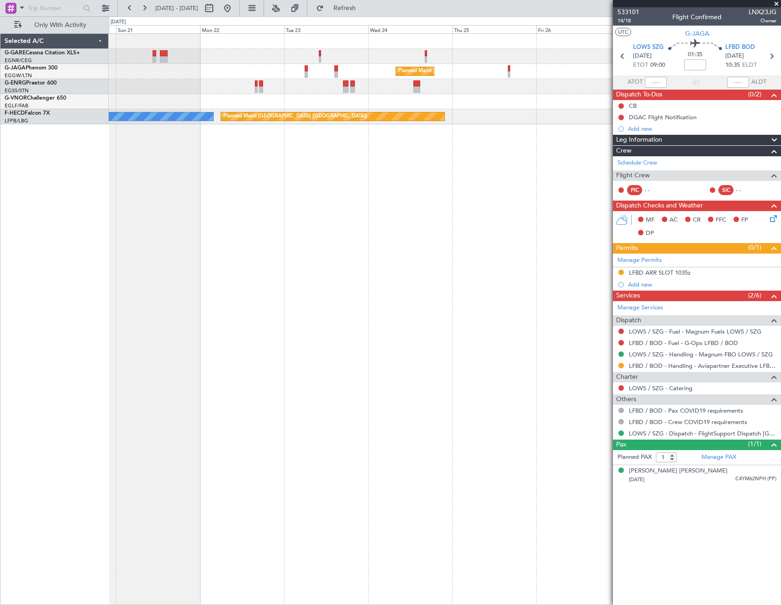
click at [781, 256] on html "05 Oct 2025 - 13 Oct 2025 Refresh Quick Links Only With Activity Planned Maint …" at bounding box center [390, 302] width 781 height 605
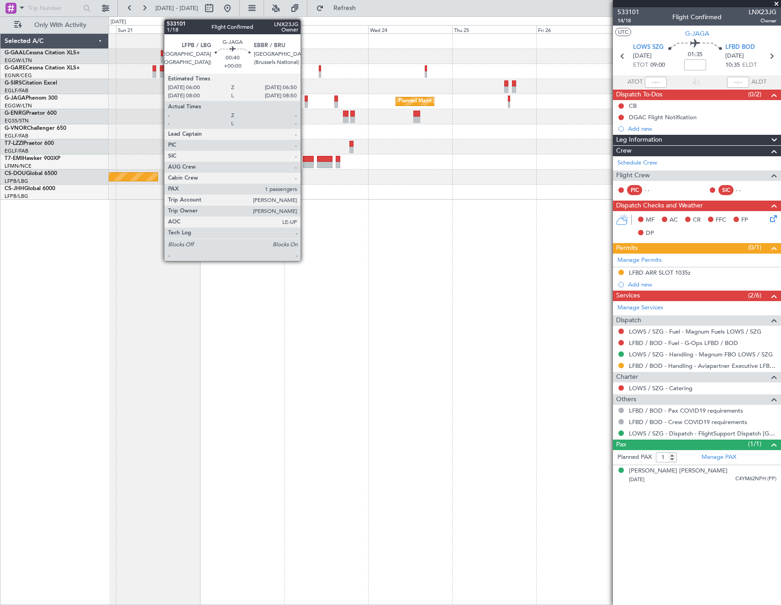
click at [305, 98] on div at bounding box center [306, 98] width 3 height 6
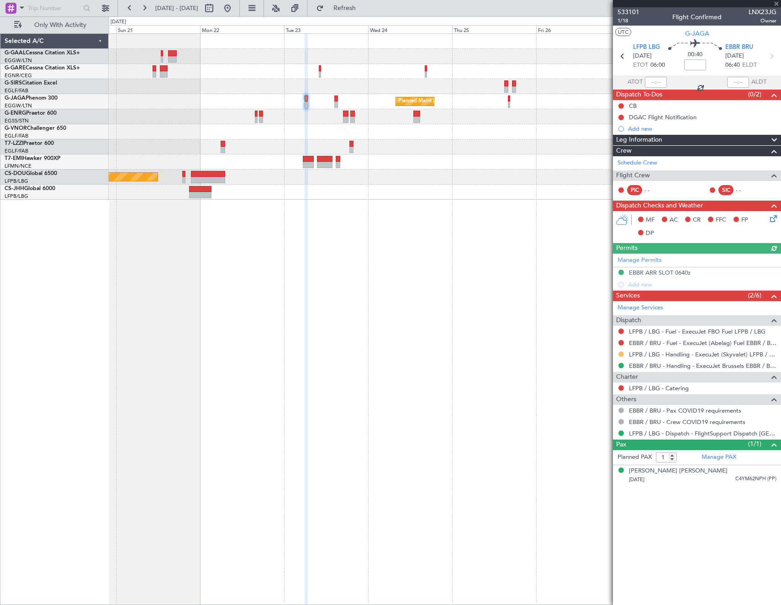
click at [621, 354] on button at bounding box center [620, 353] width 5 height 5
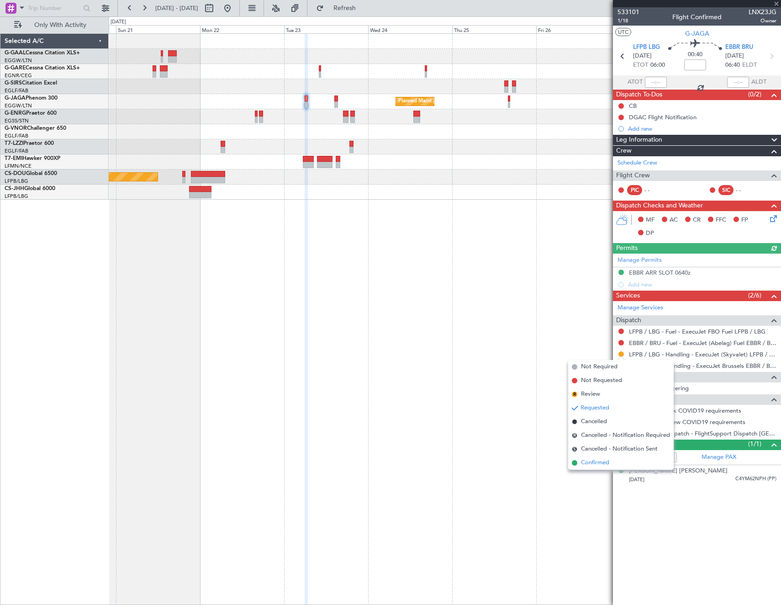
click at [583, 459] on span "Confirmed" at bounding box center [595, 462] width 28 height 9
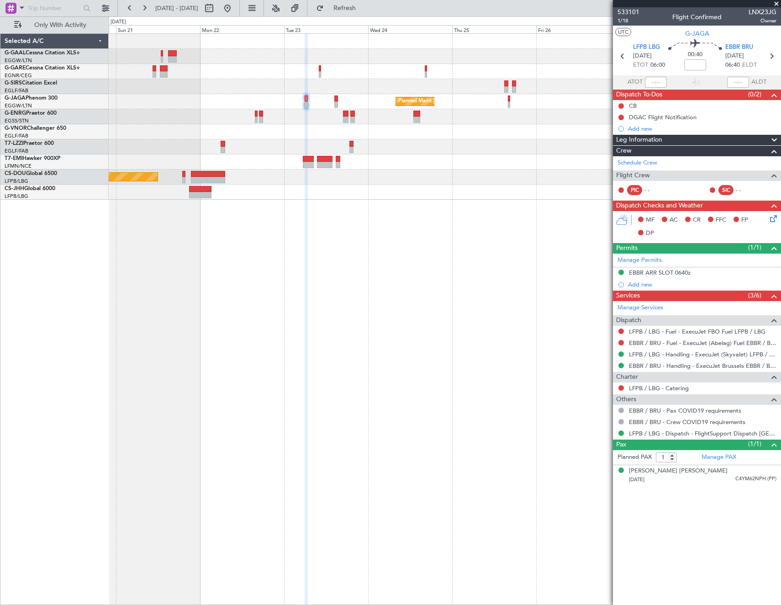
drag, startPoint x: 253, startPoint y: 10, endPoint x: 259, endPoint y: 37, distance: 28.4
click at [235, 10] on button at bounding box center [227, 8] width 15 height 15
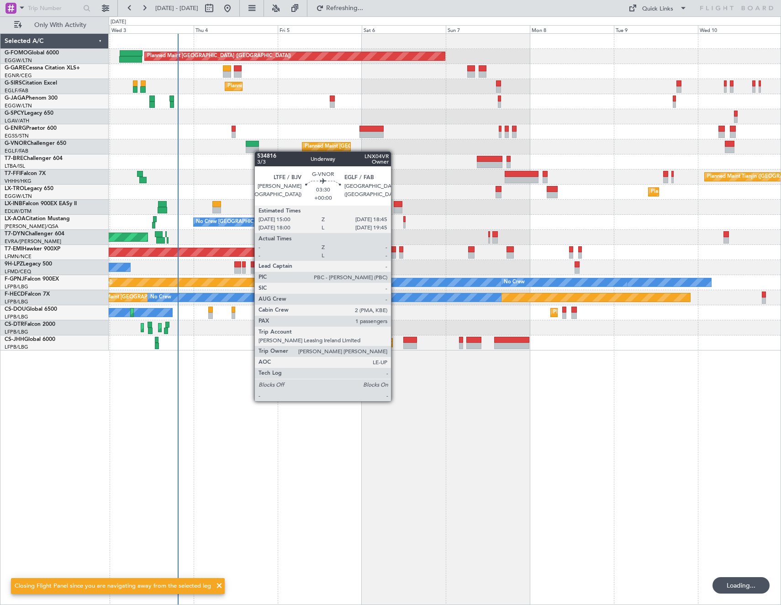
click at [259, 151] on div "Planned Maint London (Luton) Unplanned Maint Chester Planned Maint London (Farn…" at bounding box center [445, 318] width 672 height 571
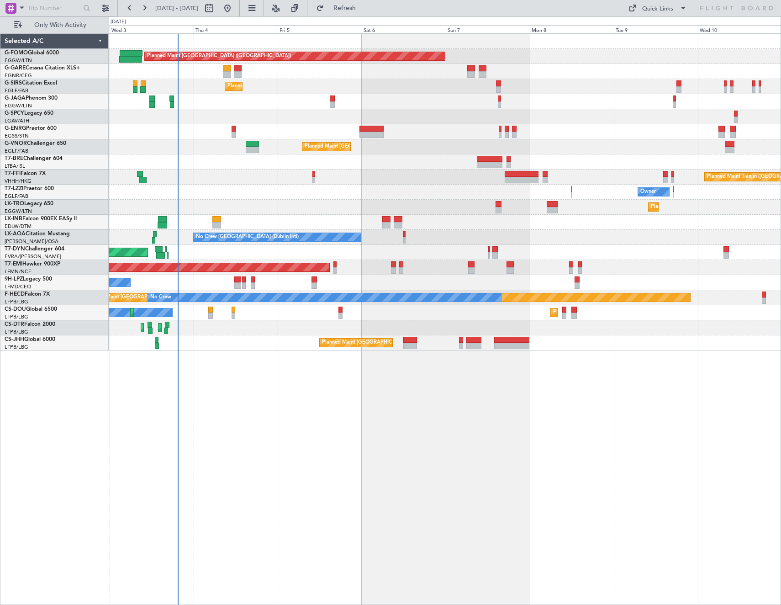
click at [0, 222] on html "02 Sep 2025 - 10 Sep 2025 Refresh Quick Links Only With Activity Planned Maint …" at bounding box center [390, 302] width 781 height 605
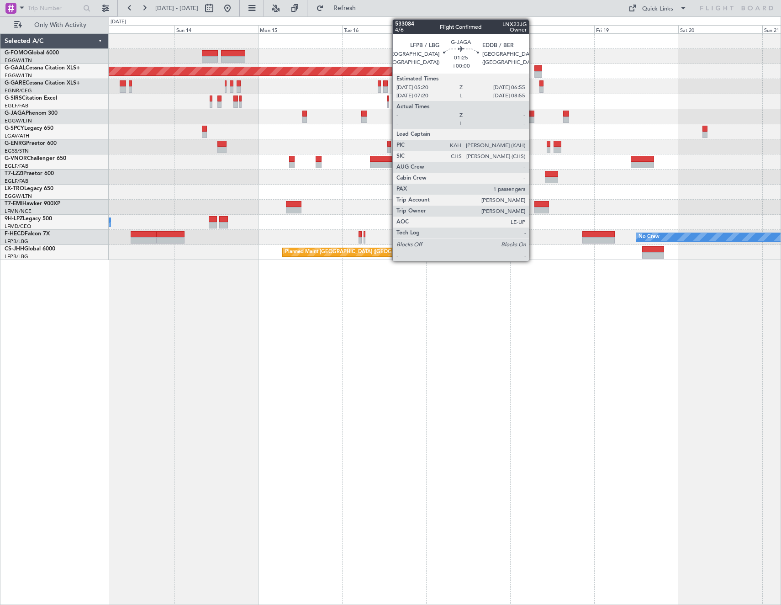
click at [533, 114] on div at bounding box center [532, 114] width 6 height 6
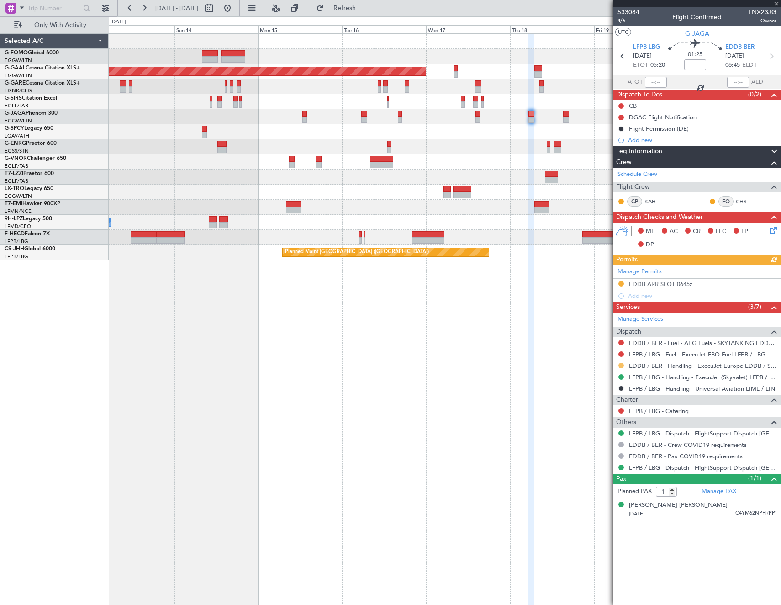
click at [624, 363] on div at bounding box center [621, 365] width 7 height 7
click at [621, 363] on button at bounding box center [620, 365] width 5 height 5
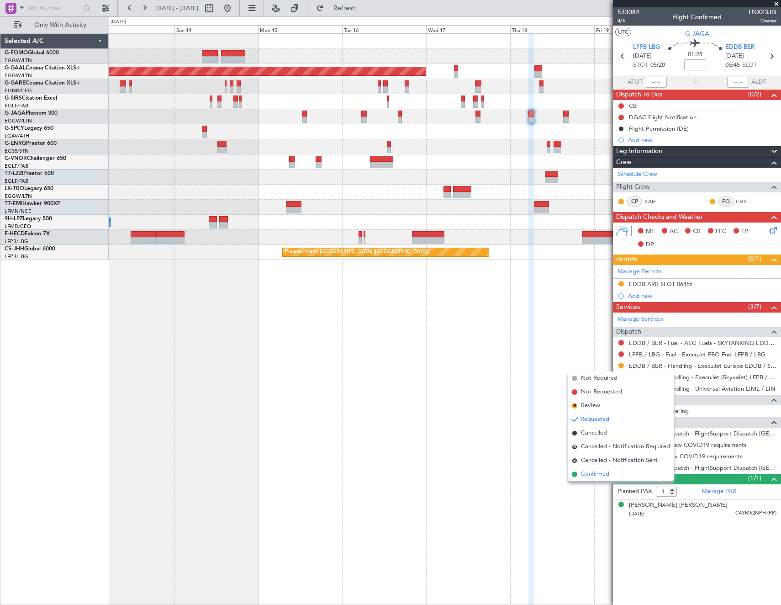
click at [597, 470] on span "Confirmed" at bounding box center [595, 474] width 28 height 9
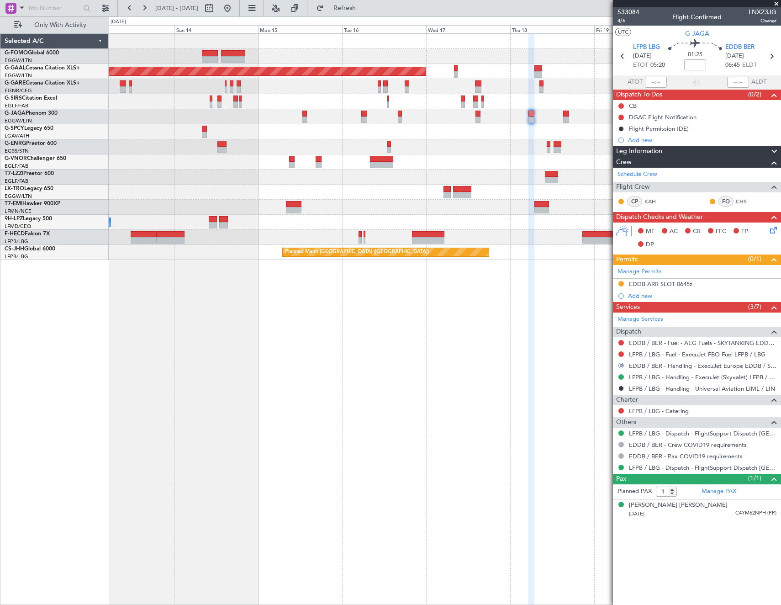
click at [664, 287] on div "EDDB ARR SLOT 0645z" at bounding box center [697, 284] width 168 height 11
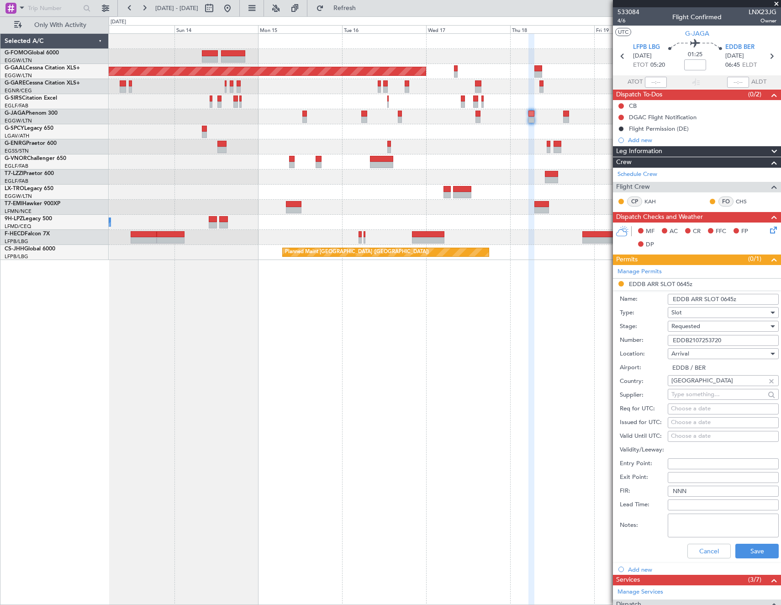
click at [736, 338] on input "EDDB2107253720" at bounding box center [723, 340] width 111 height 11
paste input "text"
type input "EDDB2107253720"
click at [749, 327] on div "Requested" at bounding box center [719, 326] width 97 height 14
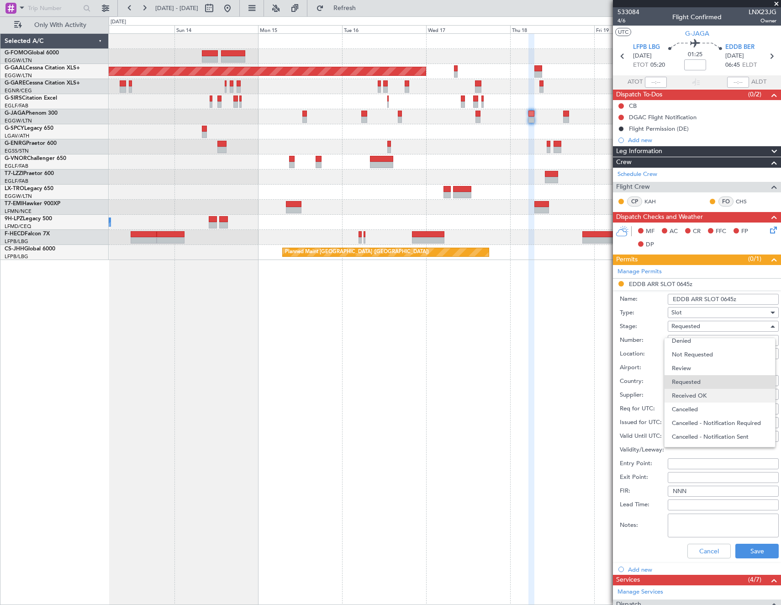
click at [726, 394] on span "Received OK" at bounding box center [720, 396] width 96 height 14
click at [756, 550] on button "Save" at bounding box center [756, 551] width 43 height 15
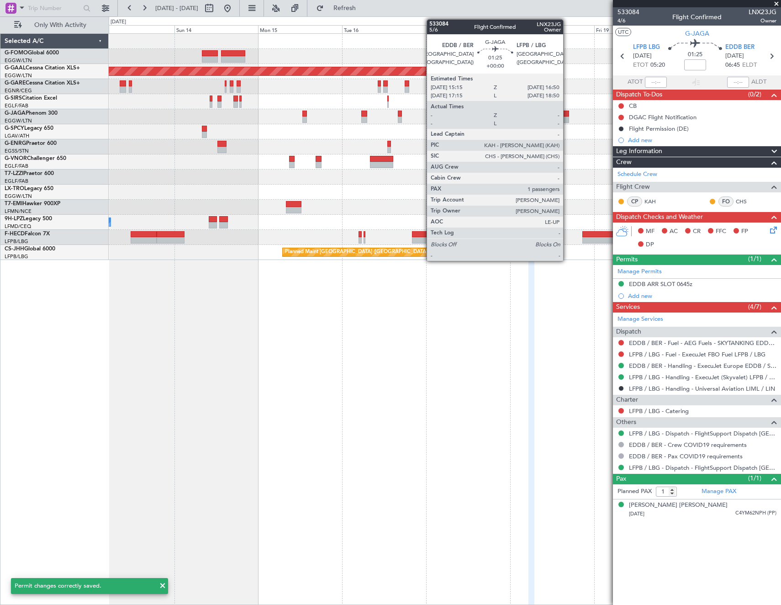
click at [567, 118] on div at bounding box center [566, 119] width 6 height 6
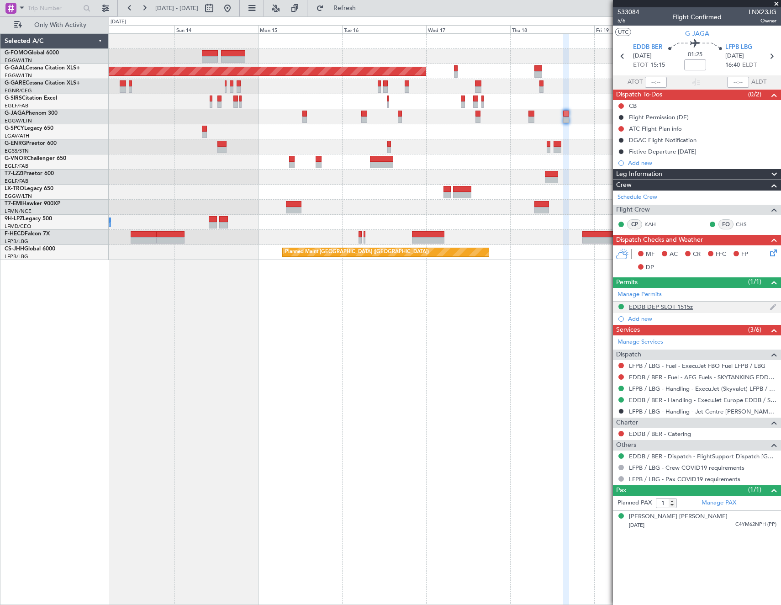
click at [677, 306] on div "EDDB DEP SLOT 1515z" at bounding box center [661, 307] width 64 height 8
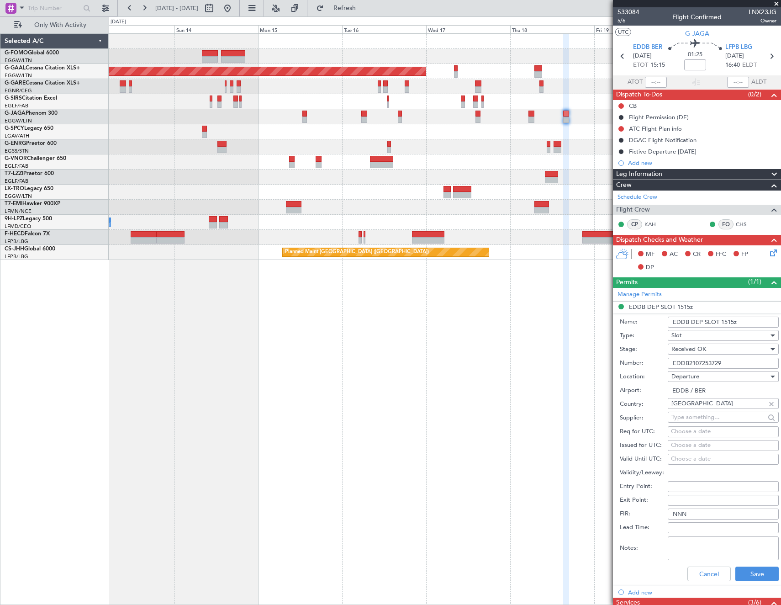
click at [720, 366] on input "EDDB2107253729" at bounding box center [723, 363] width 111 height 11
paste input "text"
type input "EDDB2107253729"
click at [753, 570] on button "Save" at bounding box center [756, 573] width 43 height 15
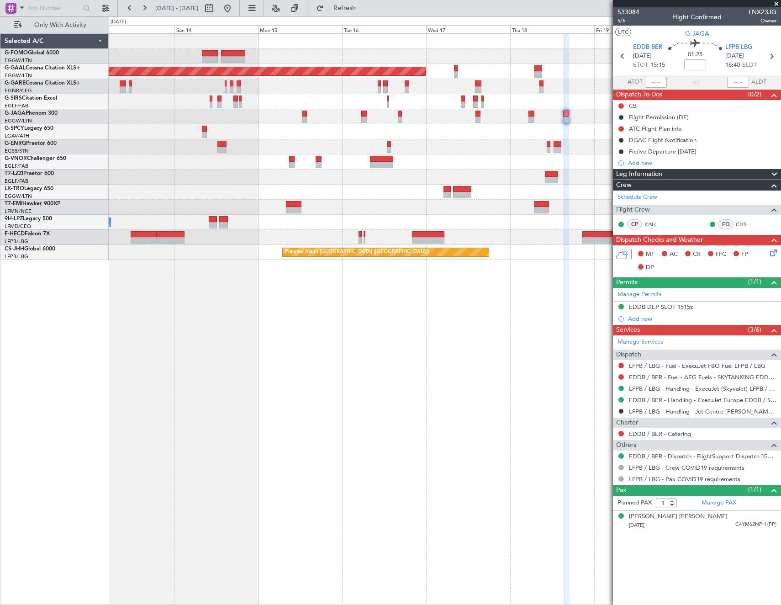
drag, startPoint x: 260, startPoint y: 7, endPoint x: 497, endPoint y: 173, distance: 289.3
click at [235, 7] on button at bounding box center [227, 8] width 15 height 15
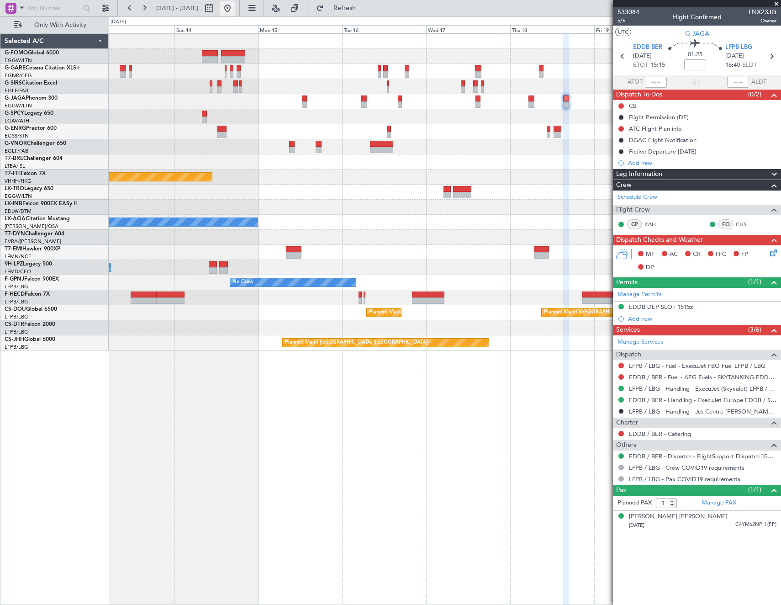
click at [235, 7] on button at bounding box center [227, 8] width 15 height 15
click at [235, 8] on button at bounding box center [227, 8] width 15 height 15
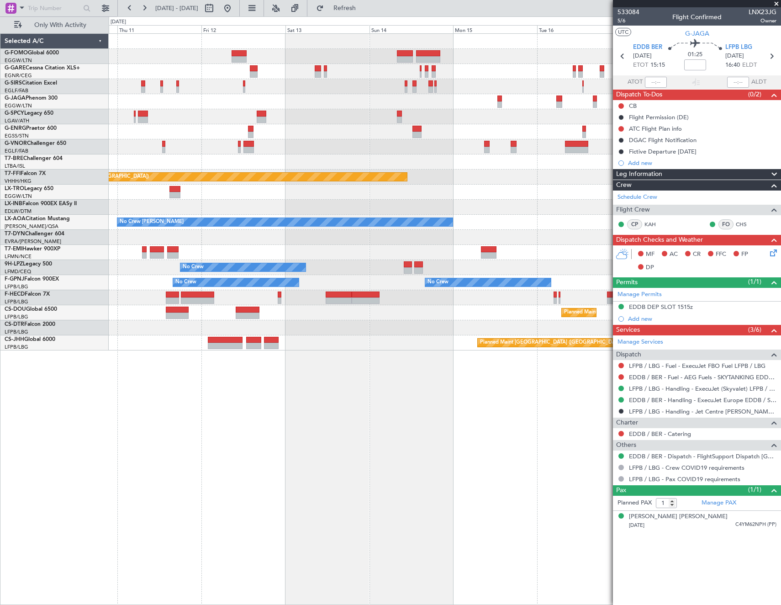
click at [624, 161] on fb-app "30 Aug 2025 - 07 Sep 2025 Refresh Quick Links Only With Activity Planned Maint …" at bounding box center [390, 306] width 781 height 598
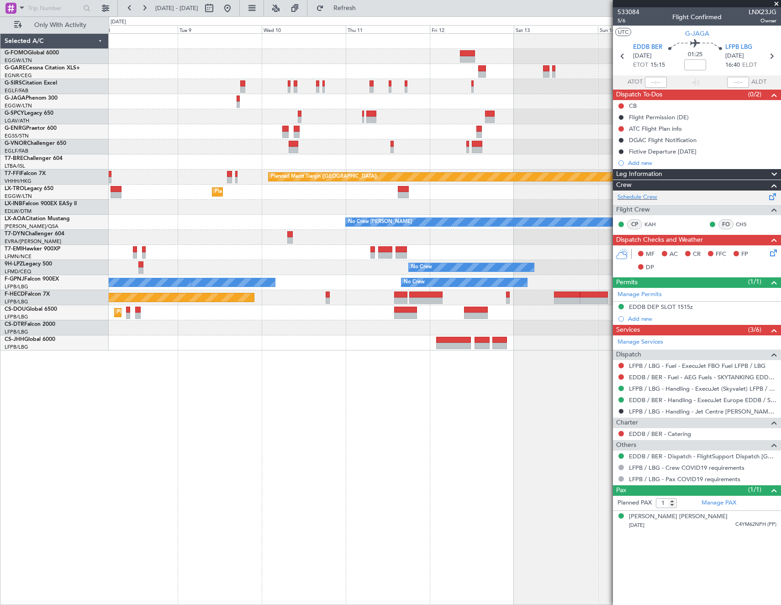
click at [705, 201] on fb-app "30 Aug 2025 - 07 Sep 2025 Refresh Quick Links Only With Activity Planned Maint …" at bounding box center [390, 306] width 781 height 598
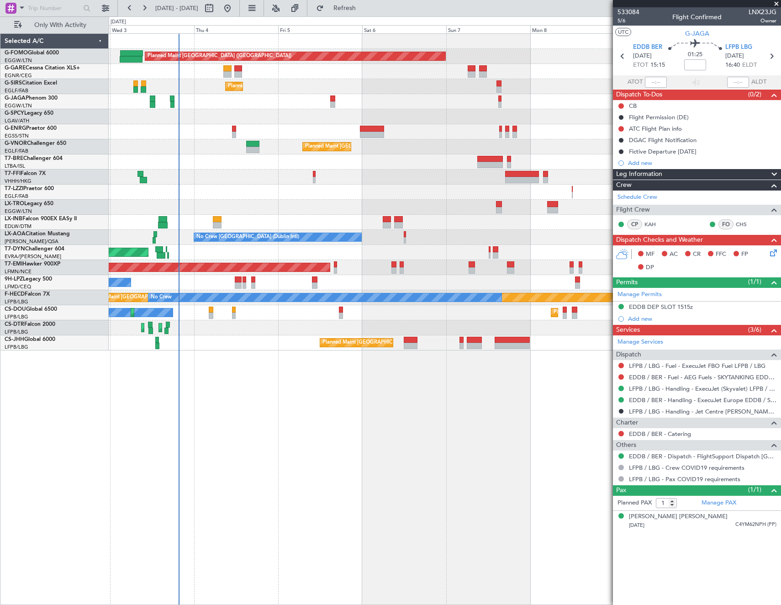
click at [392, 205] on div "Planned Maint Dusseldorf" at bounding box center [445, 207] width 672 height 15
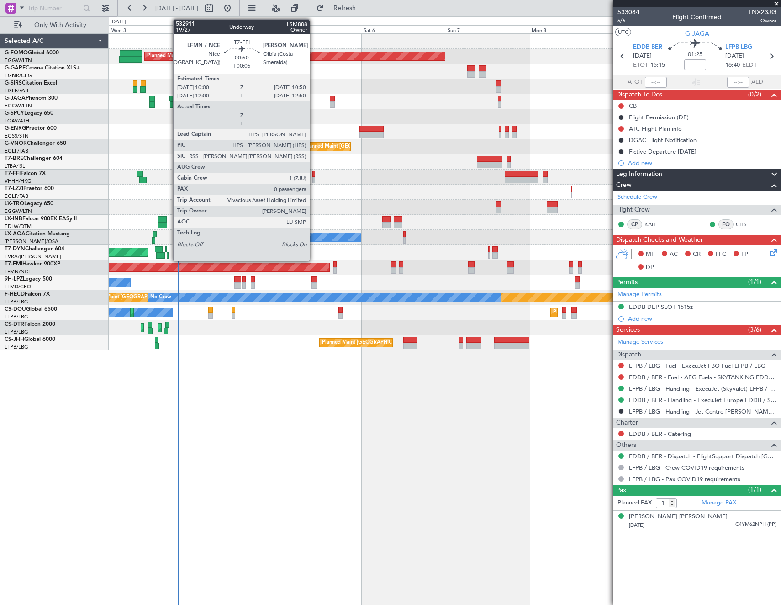
click at [314, 175] on div at bounding box center [313, 174] width 3 height 6
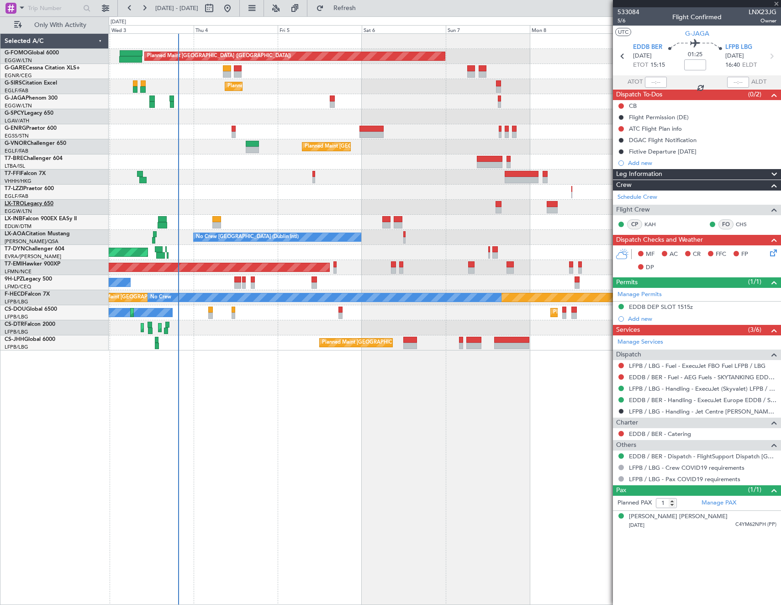
type input "+00:05"
type input "0"
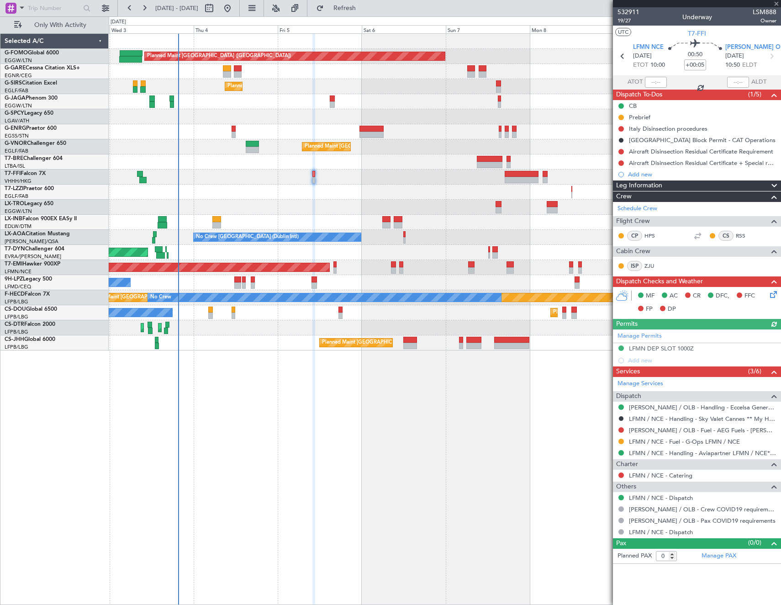
drag, startPoint x: 619, startPoint y: 428, endPoint x: 606, endPoint y: 445, distance: 21.4
click at [619, 428] on button at bounding box center [620, 429] width 5 height 5
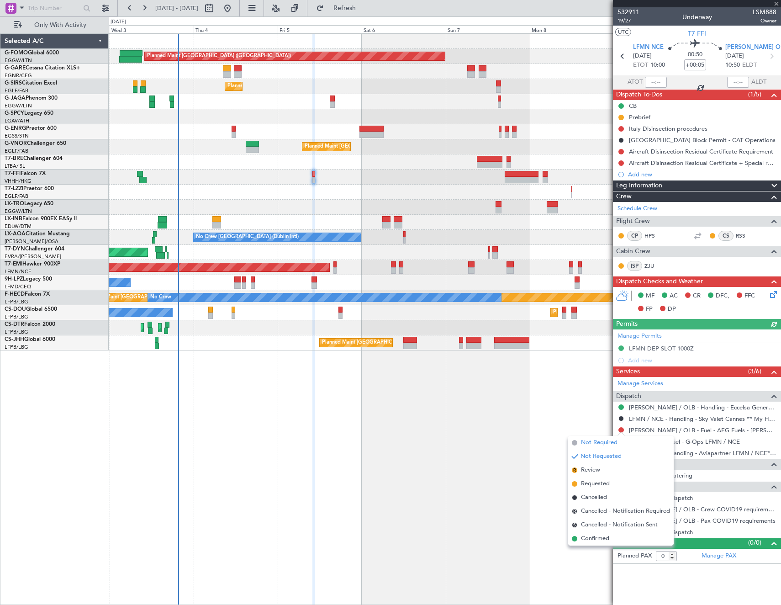
click at [587, 446] on span "Not Required" at bounding box center [599, 442] width 37 height 9
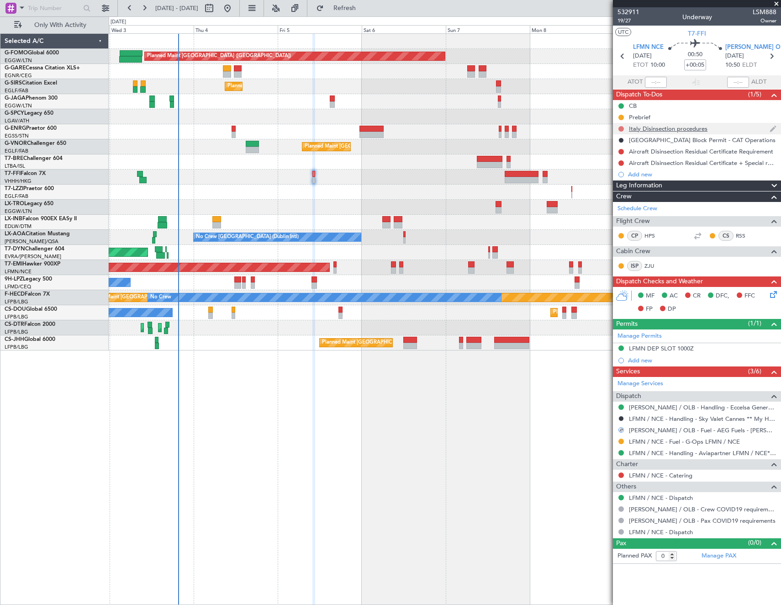
click at [623, 128] on button at bounding box center [620, 128] width 5 height 5
drag, startPoint x: 606, startPoint y: 185, endPoint x: 618, endPoint y: 153, distance: 34.0
click at [607, 183] on li "Cancelled" at bounding box center [621, 183] width 48 height 14
click at [621, 153] on button at bounding box center [620, 151] width 5 height 5
drag, startPoint x: 610, startPoint y: 205, endPoint x: 612, endPoint y: 199, distance: 6.1
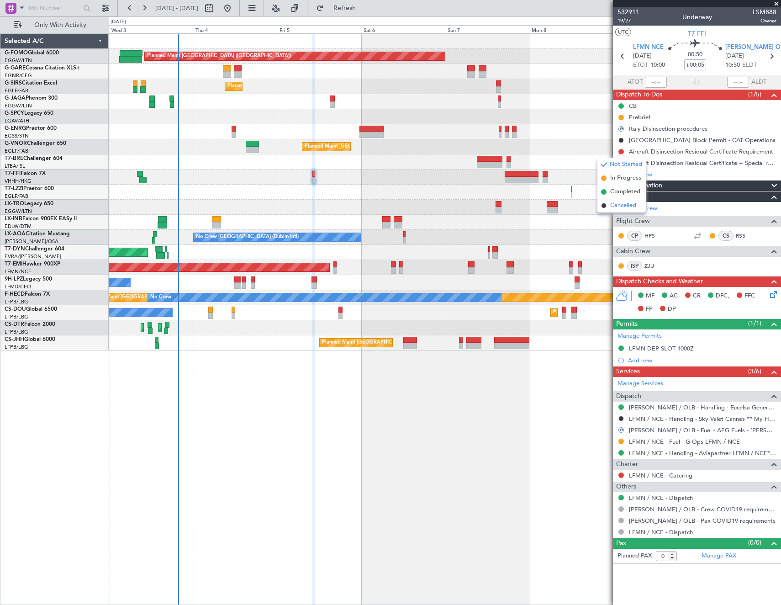
click at [611, 201] on li "Cancelled" at bounding box center [621, 206] width 48 height 14
click at [622, 163] on button at bounding box center [620, 162] width 5 height 5
click at [615, 215] on span "Cancelled" at bounding box center [623, 216] width 26 height 9
click at [621, 476] on button at bounding box center [620, 474] width 5 height 5
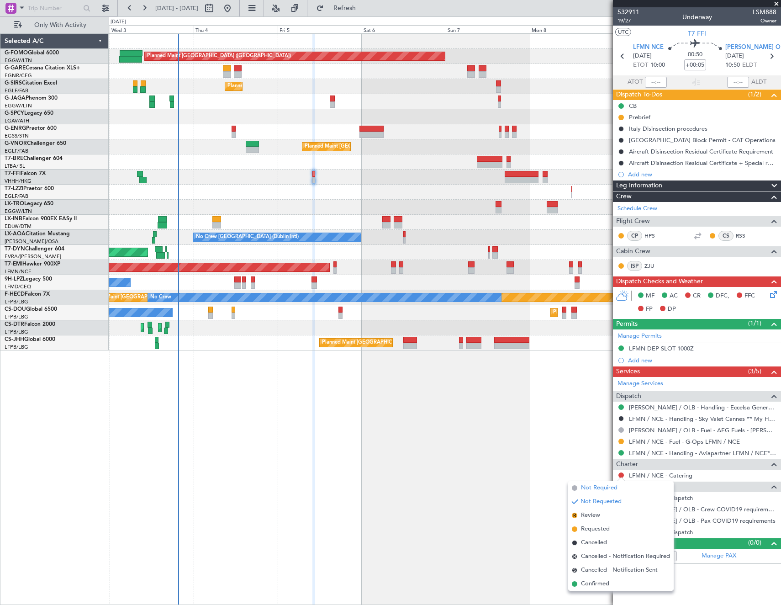
click at [583, 485] on span "Not Required" at bounding box center [599, 487] width 37 height 9
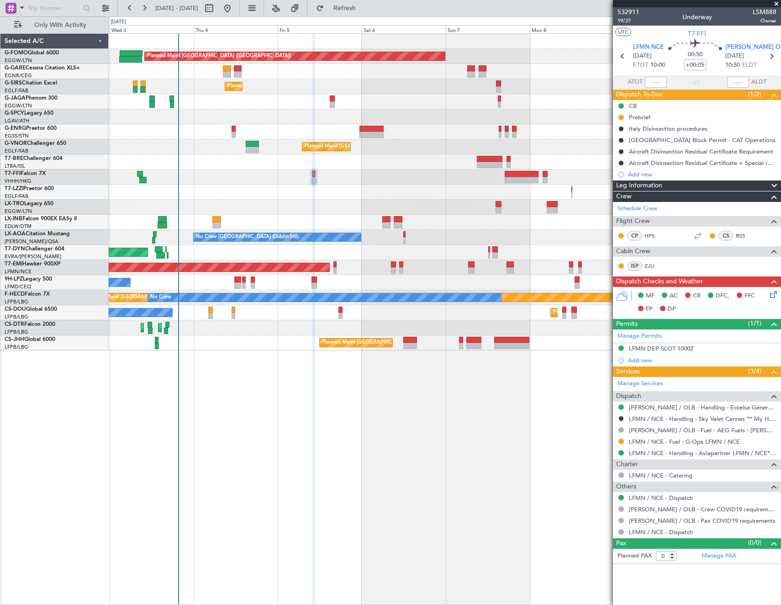
drag, startPoint x: 623, startPoint y: 439, endPoint x: 629, endPoint y: 465, distance: 26.9
click at [623, 439] on button at bounding box center [620, 441] width 5 height 5
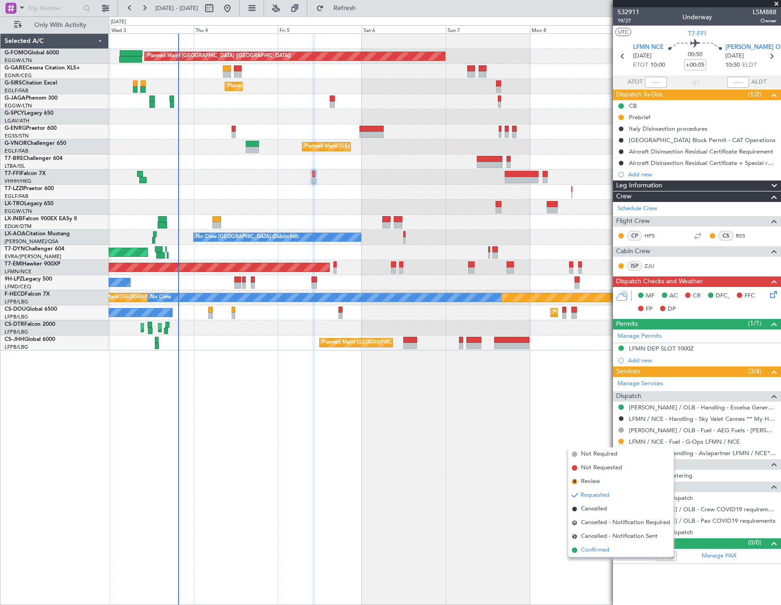
click at [603, 553] on span "Confirmed" at bounding box center [595, 549] width 28 height 9
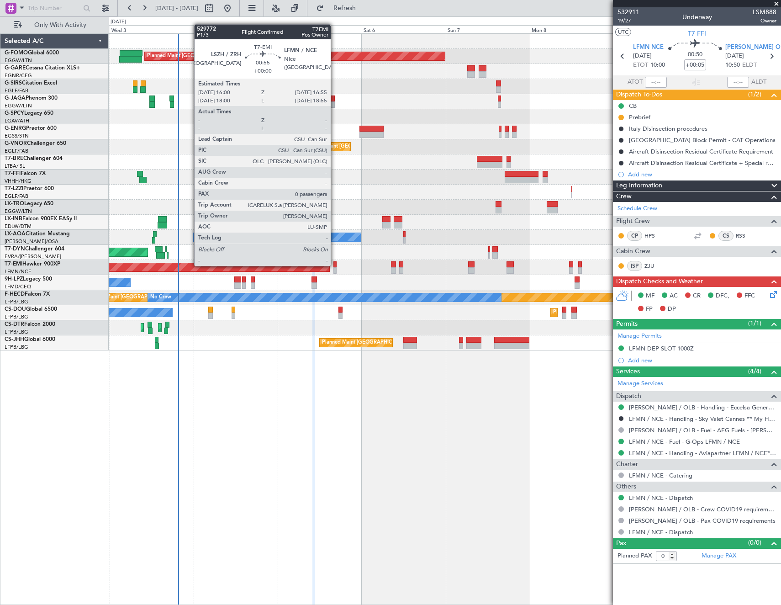
click at [335, 265] on div at bounding box center [335, 264] width 4 height 6
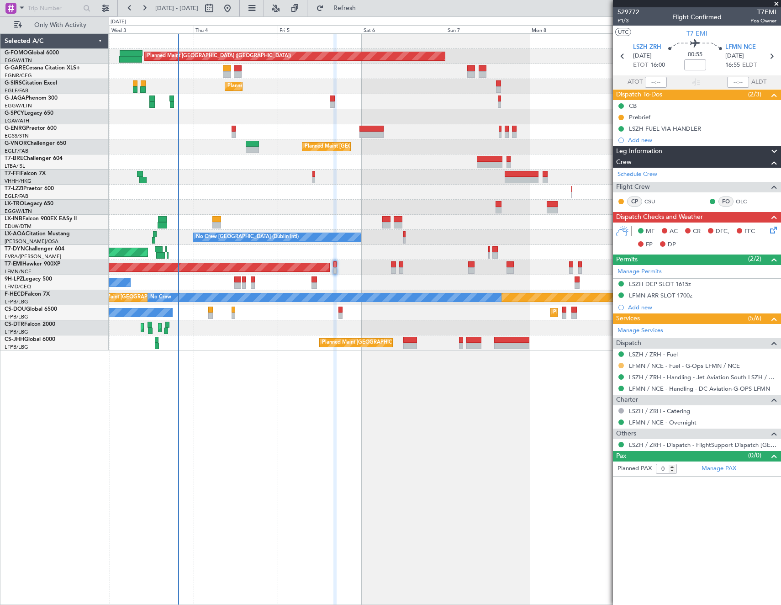
click at [624, 363] on div at bounding box center [621, 365] width 7 height 7
click at [621, 363] on button at bounding box center [620, 365] width 5 height 5
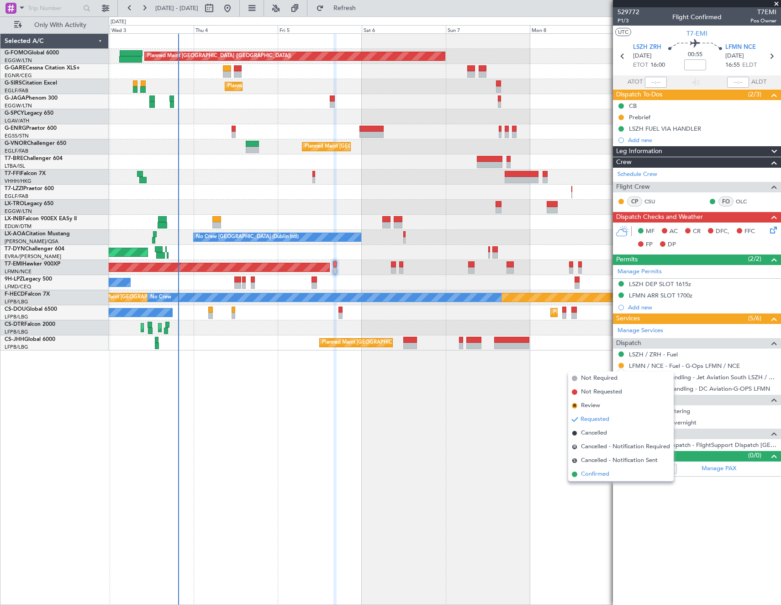
click at [602, 470] on span "Confirmed" at bounding box center [595, 474] width 28 height 9
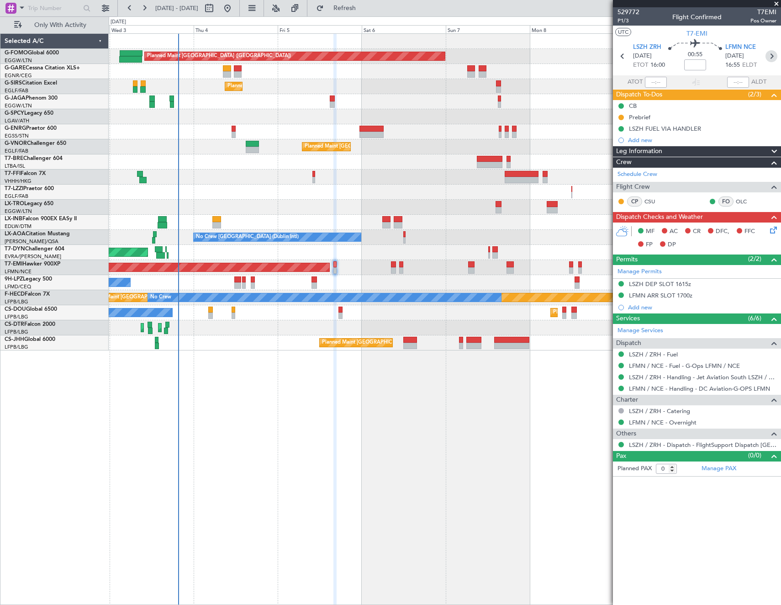
click at [772, 56] on icon at bounding box center [772, 56] width 12 height 12
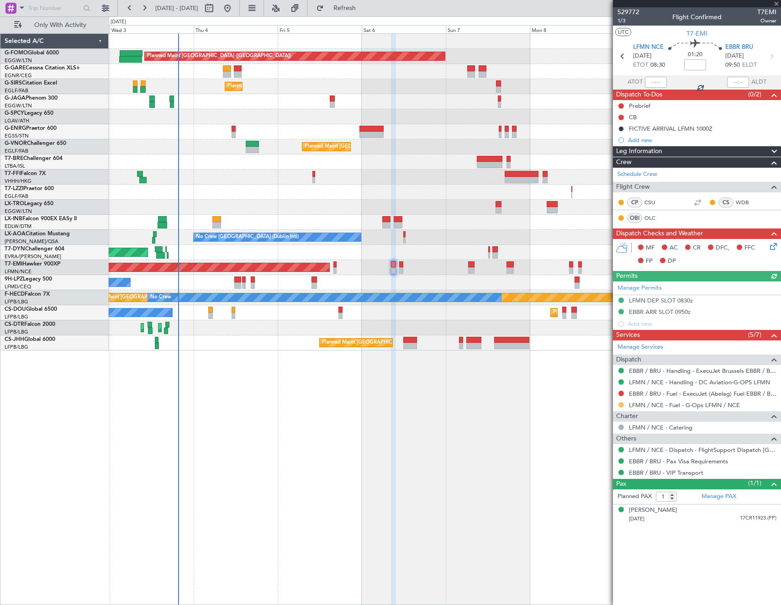
click at [621, 403] on button at bounding box center [620, 404] width 5 height 5
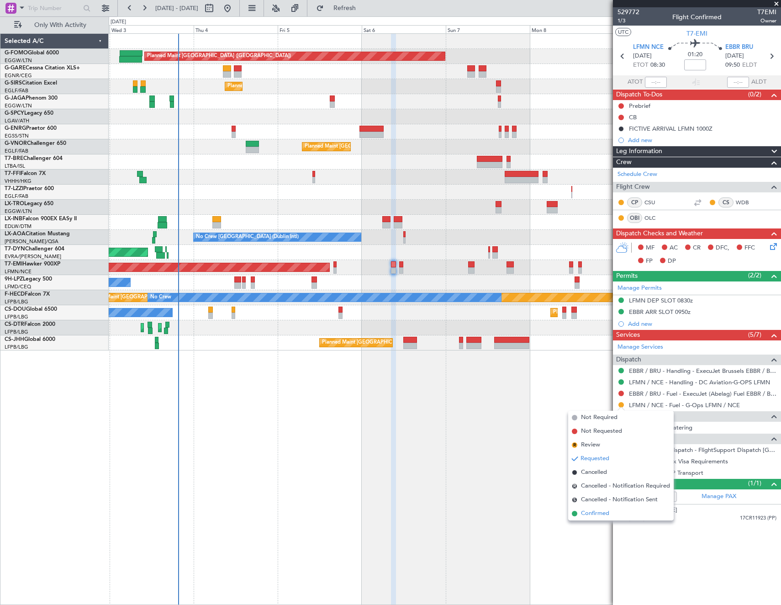
click at [587, 514] on span "Confirmed" at bounding box center [595, 513] width 28 height 9
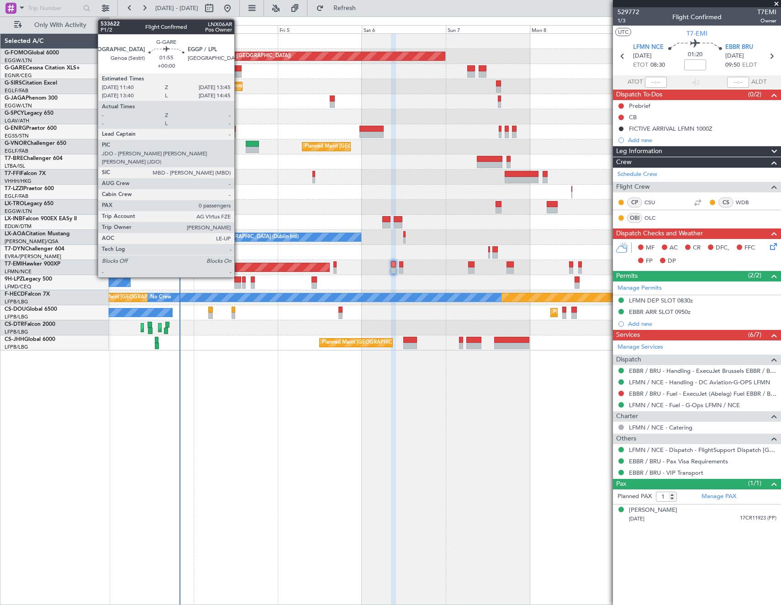
click at [238, 69] on div at bounding box center [237, 68] width 7 height 6
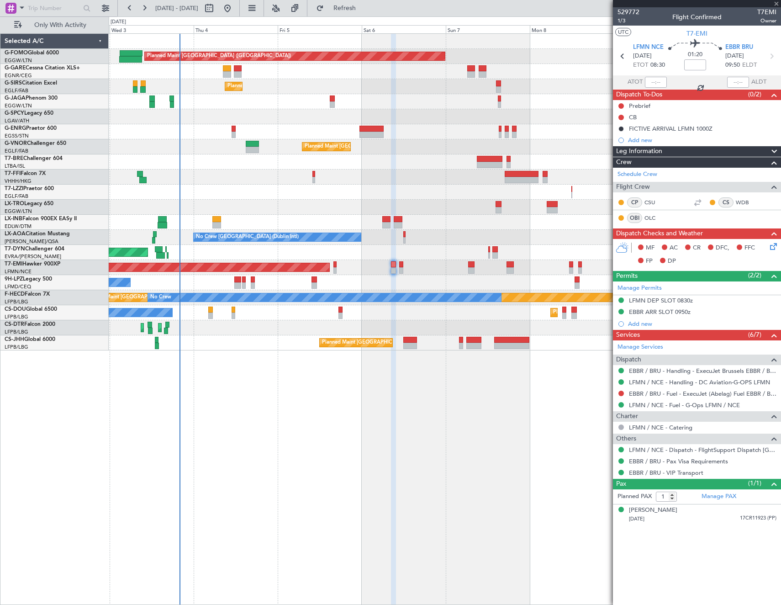
type input "0"
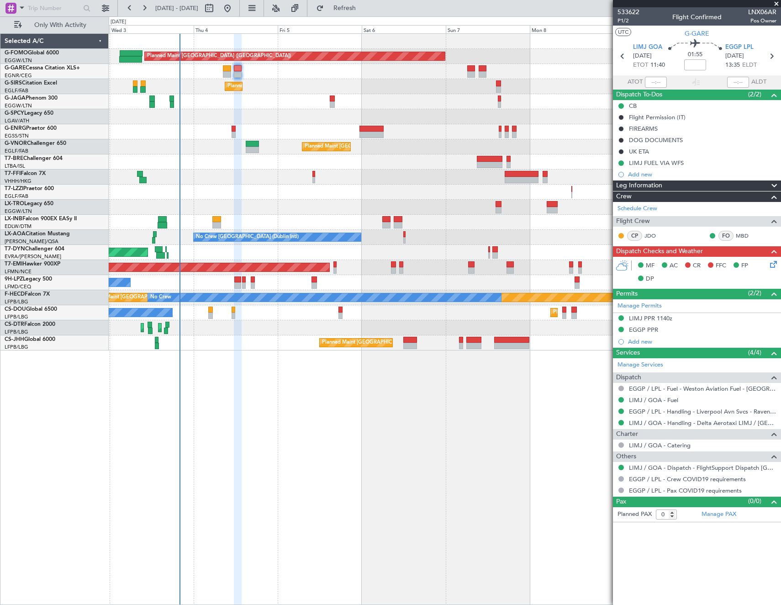
click at [771, 264] on icon at bounding box center [771, 262] width 7 height 7
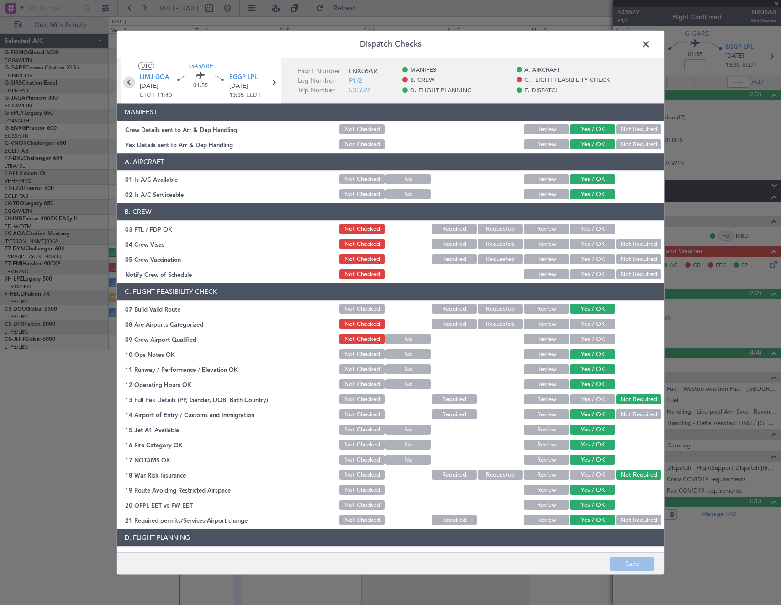
click at [128, 79] on icon at bounding box center [129, 82] width 12 height 12
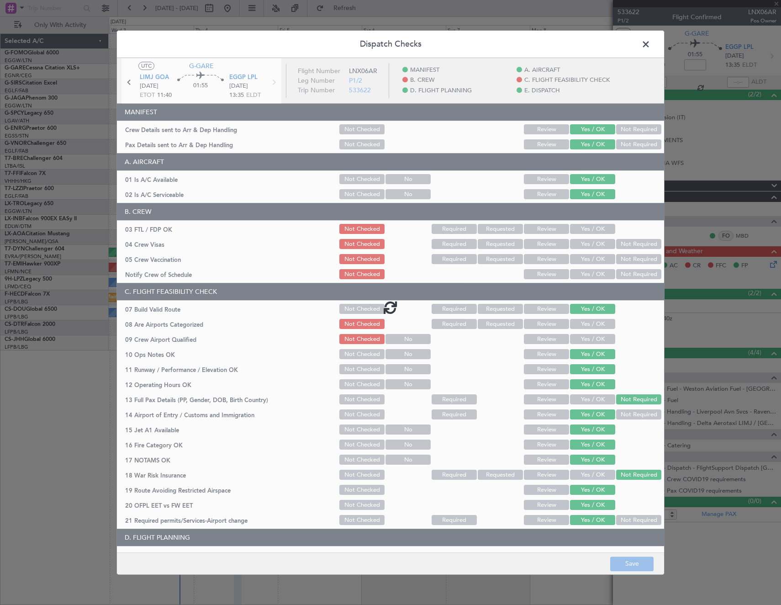
type input "+00:05"
type input "1"
type input "+00:05"
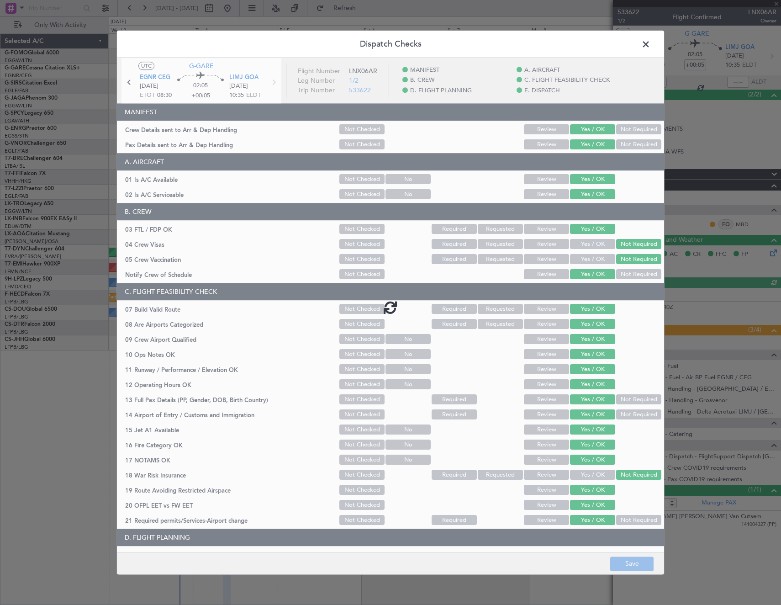
click at [274, 81] on div at bounding box center [390, 307] width 547 height 498
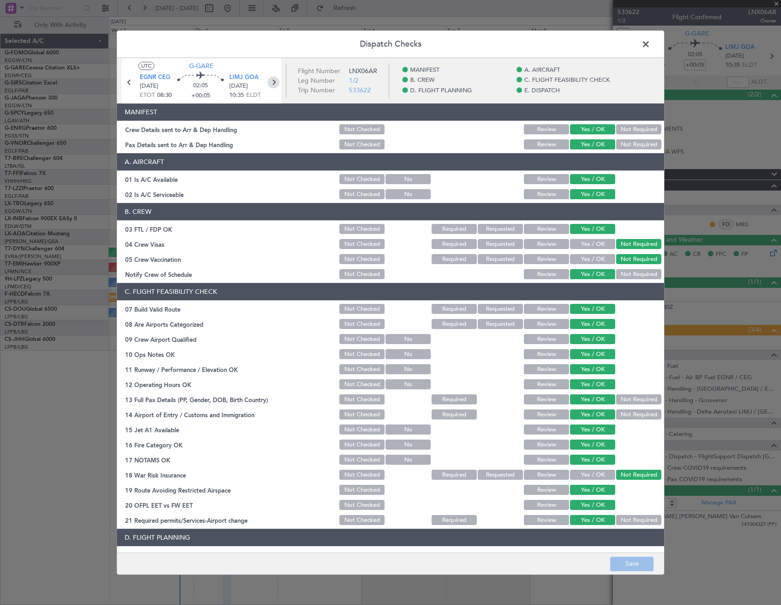
click at [270, 81] on icon at bounding box center [274, 82] width 12 height 12
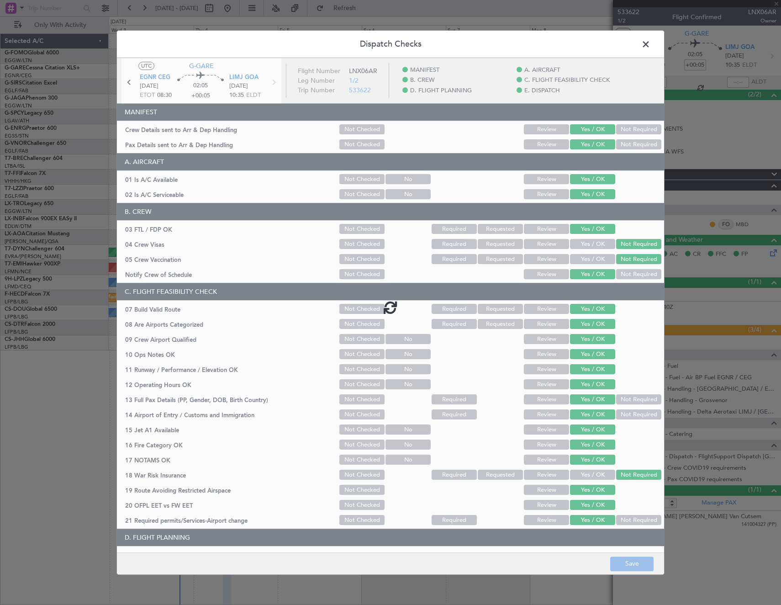
type input "0"
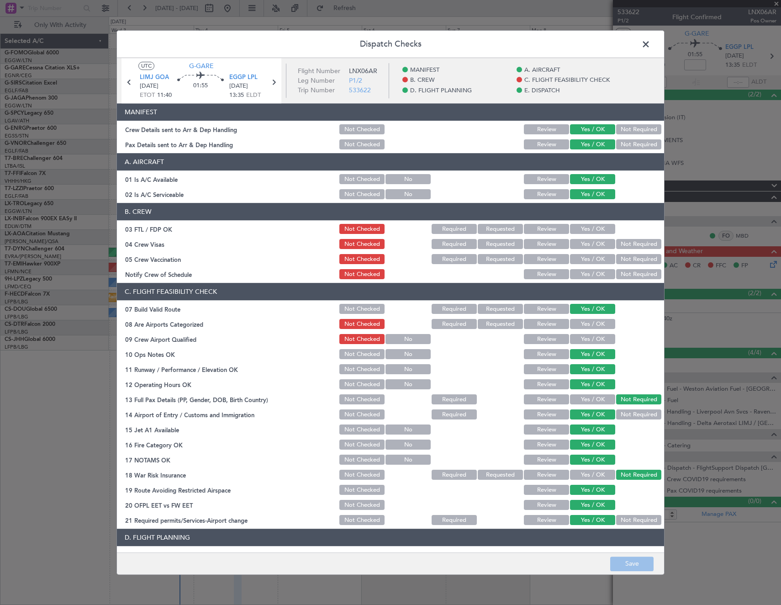
drag, startPoint x: 600, startPoint y: 228, endPoint x: 626, endPoint y: 242, distance: 29.2
click at [601, 228] on button "Yes / OK" at bounding box center [592, 229] width 45 height 10
drag, startPoint x: 626, startPoint y: 242, endPoint x: 626, endPoint y: 252, distance: 9.6
click at [626, 243] on button "Not Required" at bounding box center [638, 244] width 45 height 10
click at [626, 252] on section "B. CREW 03 FTL / FDP OK Not Checked Required Requested Review Yes / OK 04 Crew …" at bounding box center [390, 242] width 547 height 78
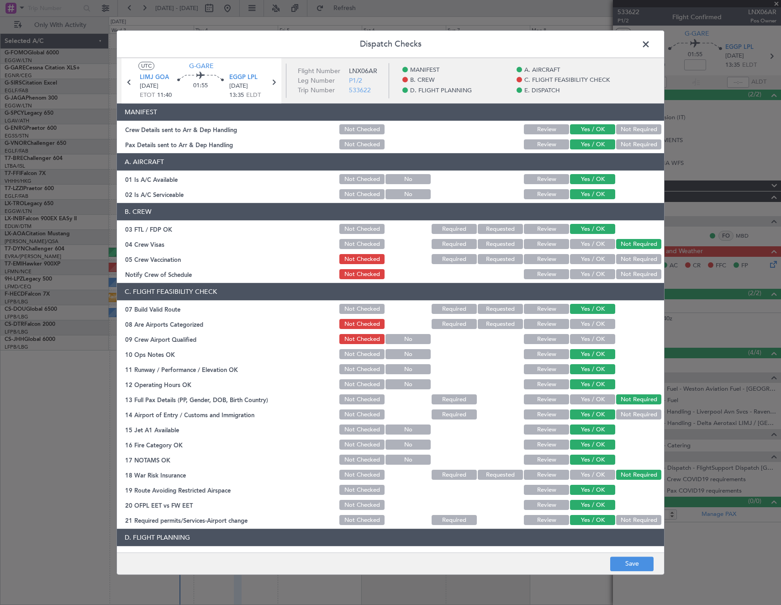
click at [625, 255] on button "Not Required" at bounding box center [638, 259] width 45 height 10
click at [602, 274] on button "Yes / OK" at bounding box center [592, 275] width 45 height 10
click at [590, 319] on button "Yes / OK" at bounding box center [592, 324] width 45 height 10
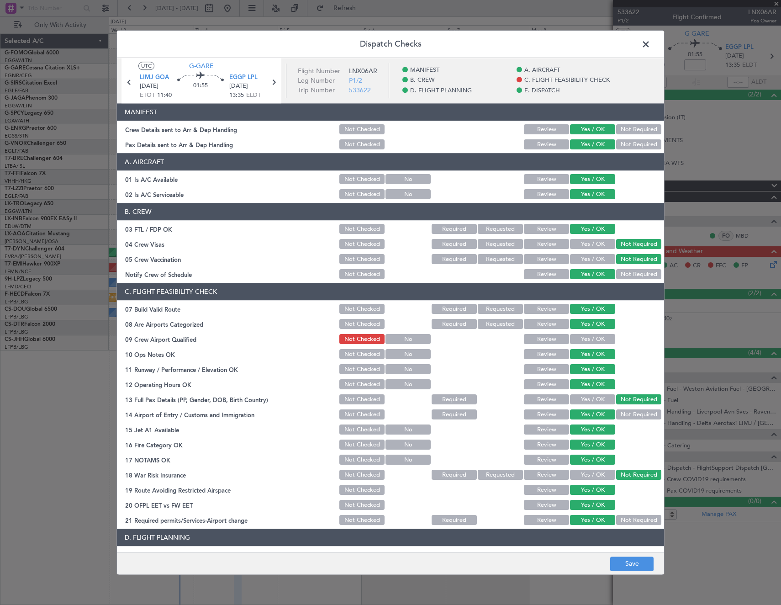
click at [588, 337] on button "Yes / OK" at bounding box center [592, 339] width 45 height 10
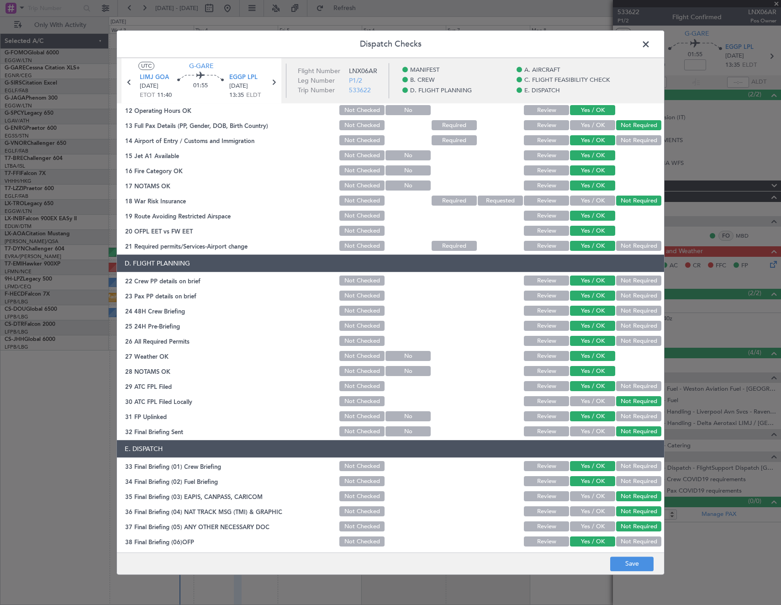
scroll to position [368, 0]
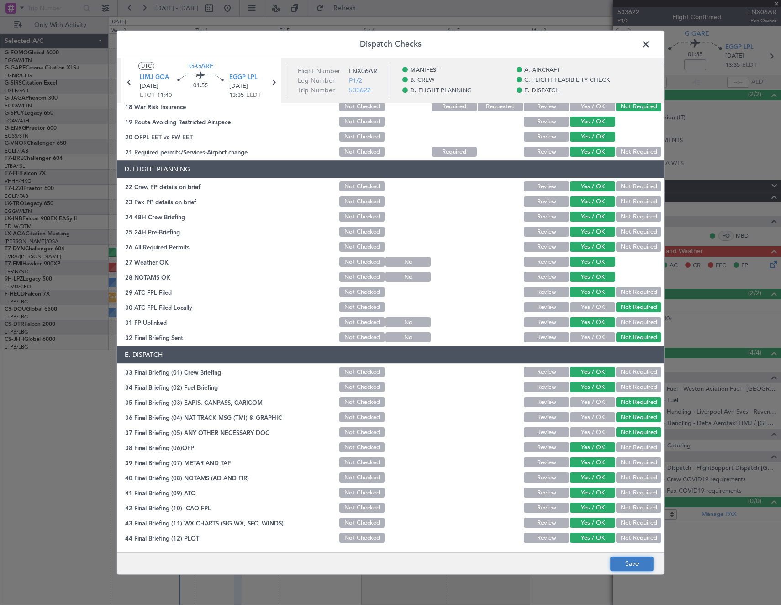
click at [648, 560] on button "Save" at bounding box center [631, 563] width 43 height 15
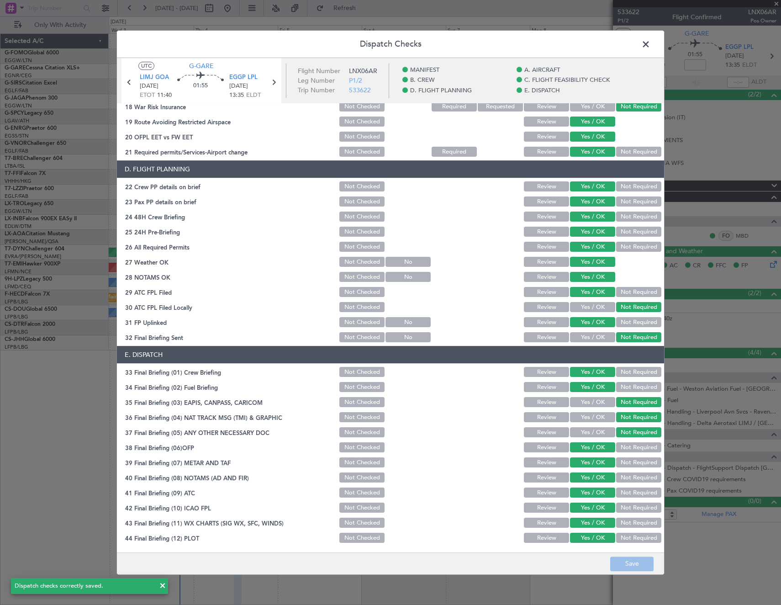
click at [650, 46] on span at bounding box center [650, 46] width 0 height 18
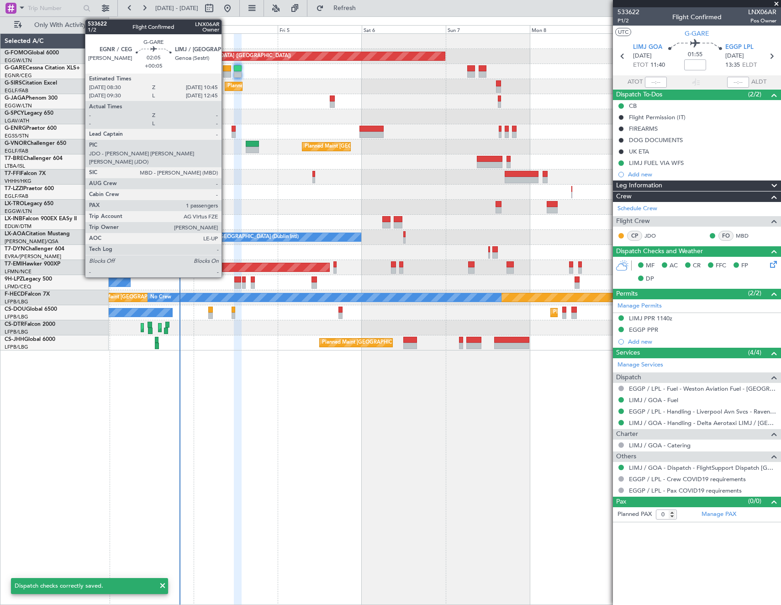
click at [226, 72] on div at bounding box center [227, 74] width 8 height 6
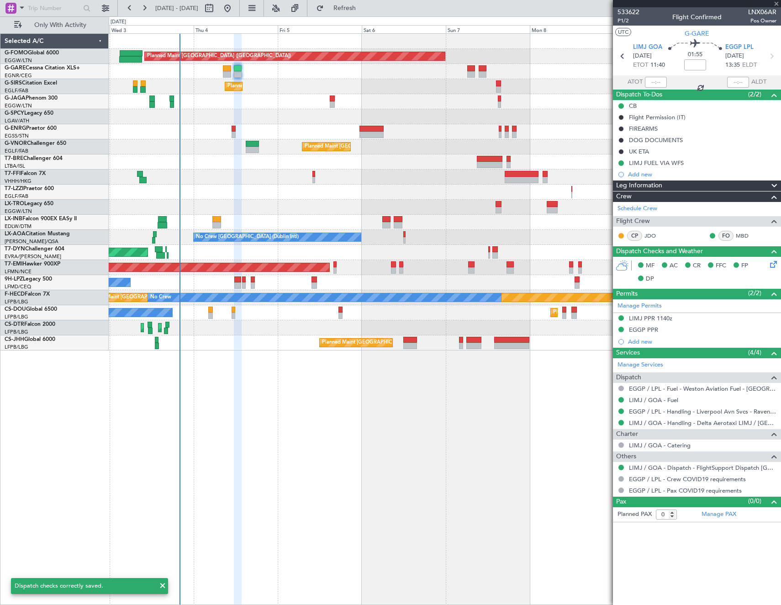
type input "+00:05"
type input "1"
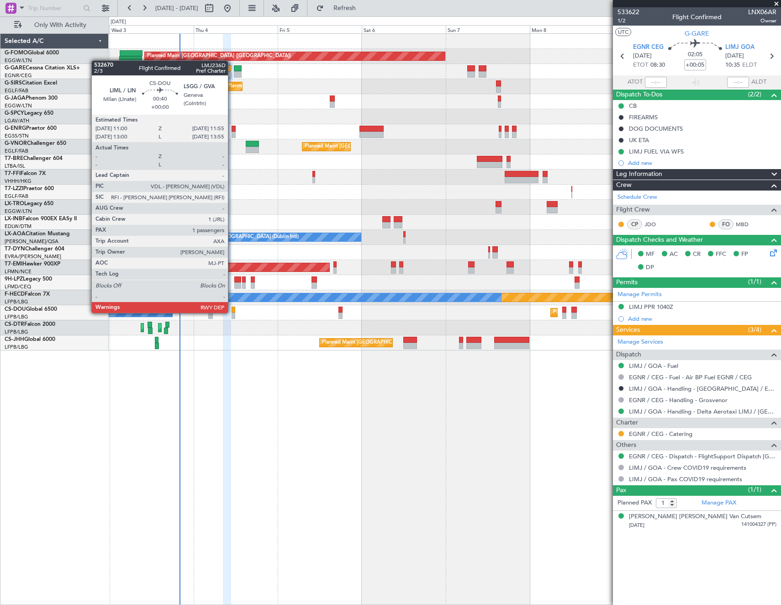
click at [264, 301] on div "Planned Maint London (Luton) Unplanned Maint Chester Planned Maint London (Farn…" at bounding box center [445, 192] width 672 height 317
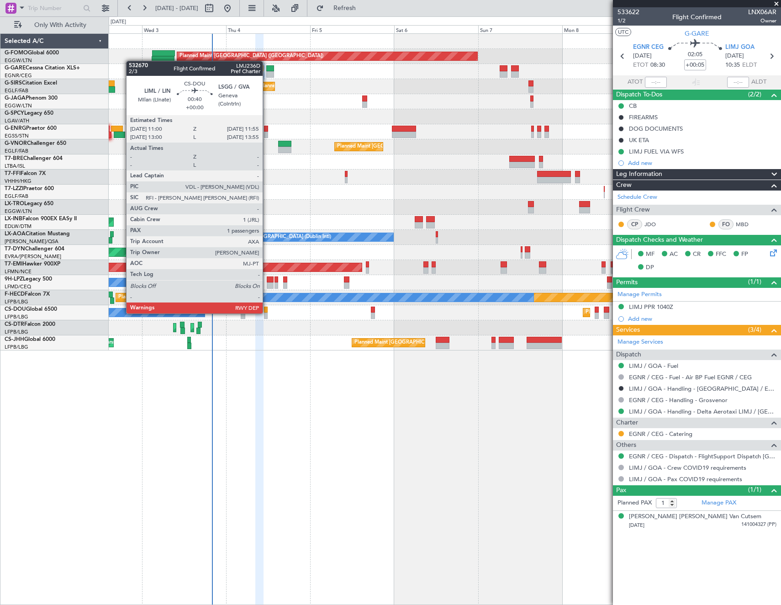
click at [267, 312] on div at bounding box center [266, 315] width 4 height 6
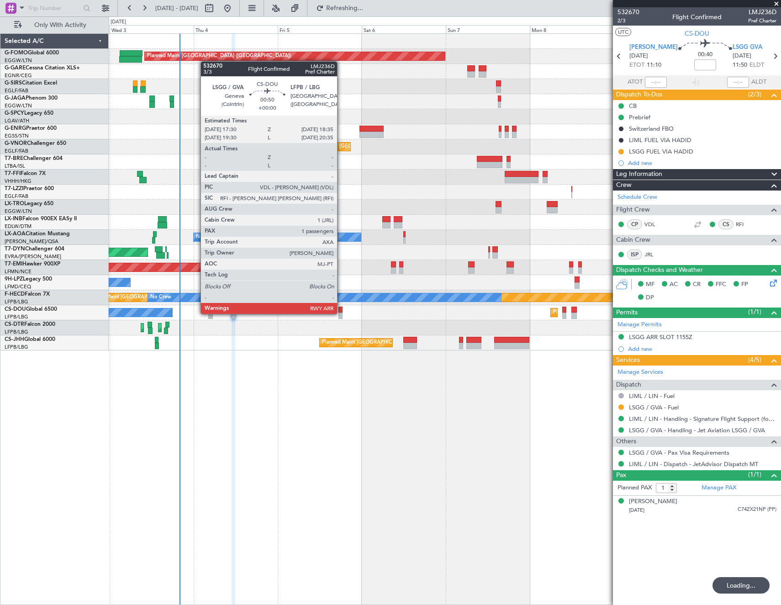
click at [341, 313] on div at bounding box center [340, 315] width 4 height 6
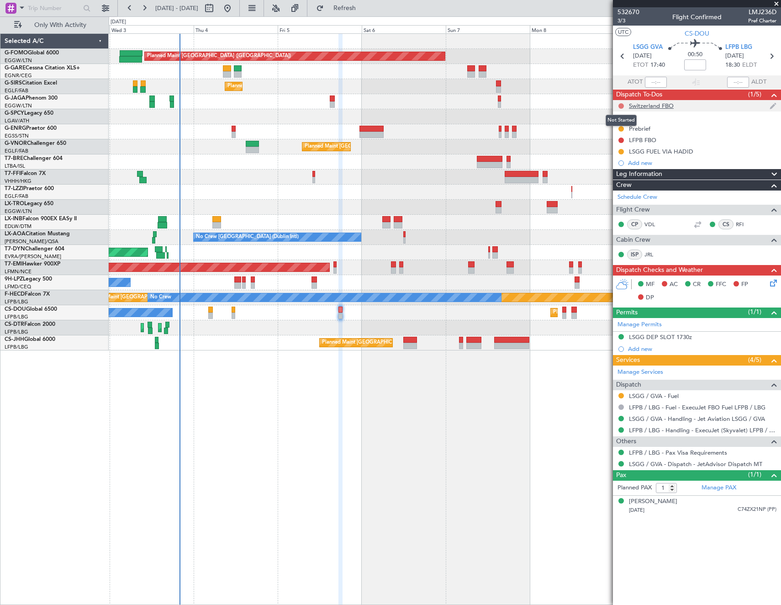
click at [621, 104] on button at bounding box center [620, 105] width 5 height 5
click at [619, 160] on span "Cancelled" at bounding box center [623, 159] width 26 height 9
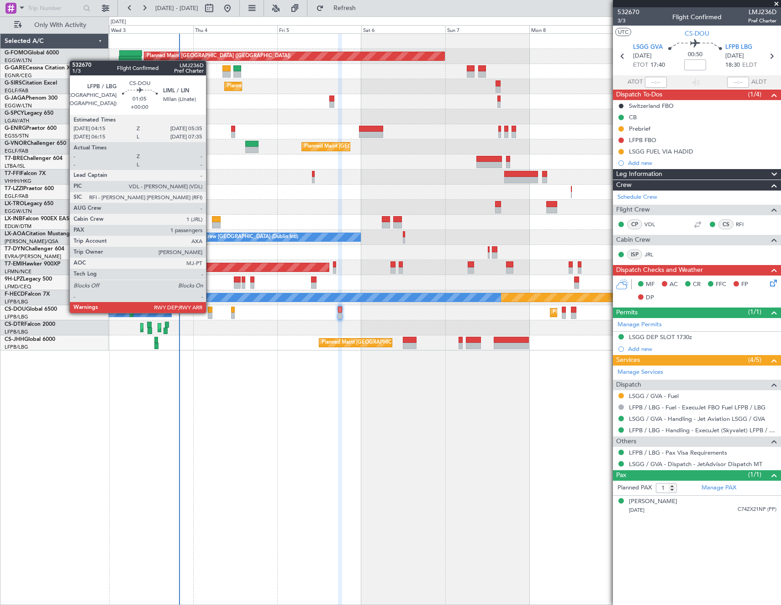
click at [210, 312] on div at bounding box center [210, 310] width 5 height 6
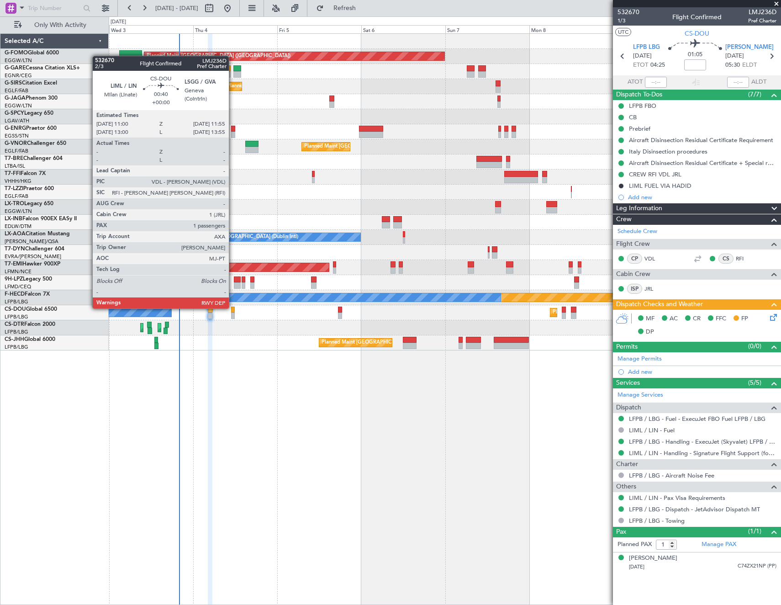
click at [233, 307] on div at bounding box center [233, 310] width 4 height 6
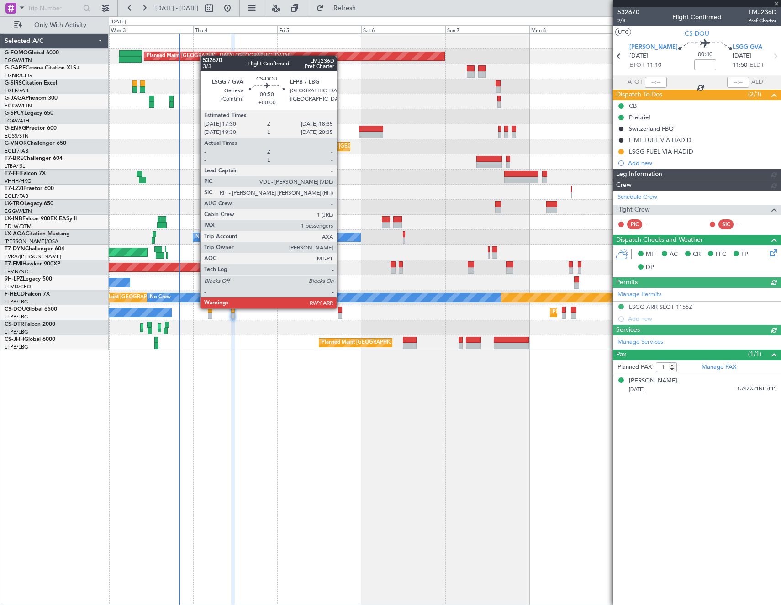
click at [341, 307] on div at bounding box center [340, 310] width 4 height 6
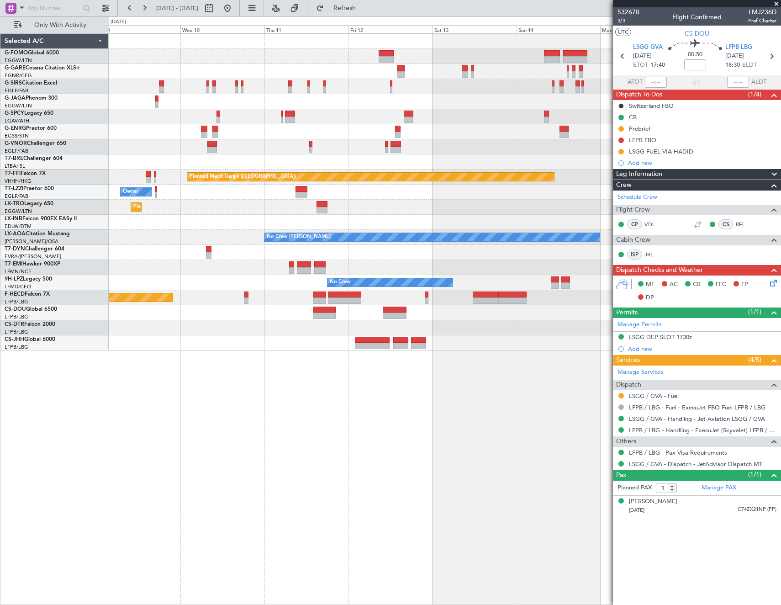
click at [0, 361] on html "02 Sep 2025 - 10 Sep 2025 Refresh Quick Links Only With Activity Planned Maint …" at bounding box center [390, 302] width 781 height 605
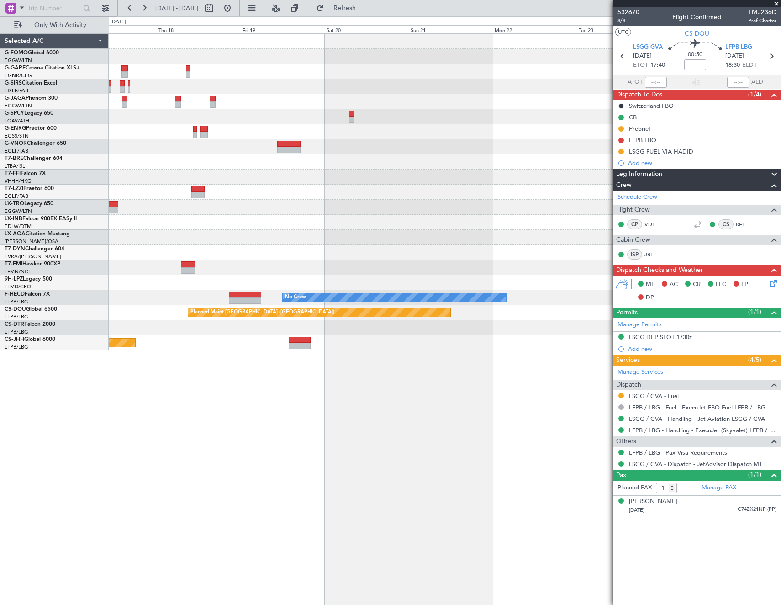
click at [0, 379] on html "02 Sep 2025 - 10 Sep 2025 Refresh Quick Links Only With Activity No Crew Sabade…" at bounding box center [390, 302] width 781 height 605
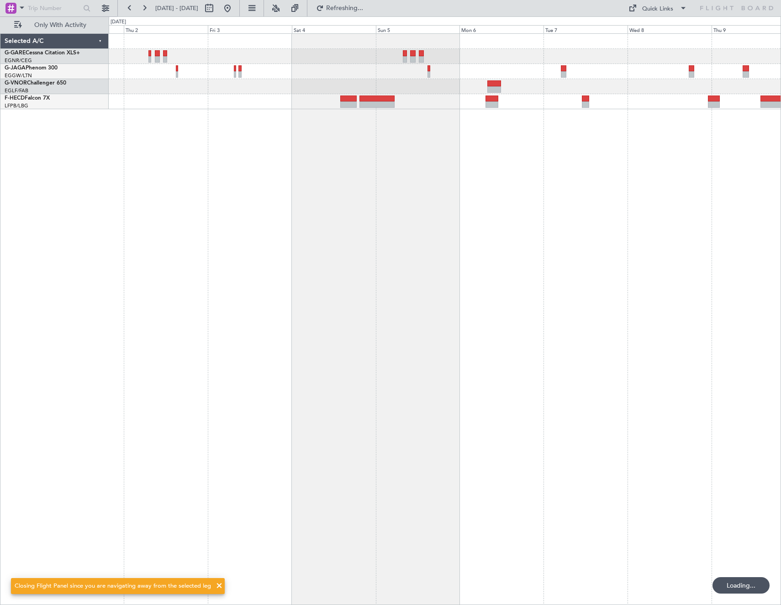
click at [0, 381] on html "30 Sep 2025 - 08 Oct 2025 Refreshing... Quick Links Only With Activity Selected…" at bounding box center [390, 302] width 781 height 605
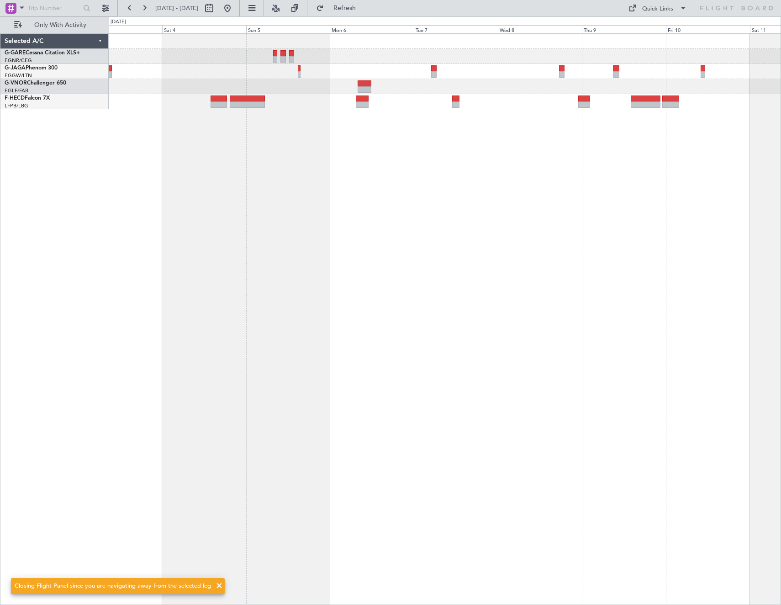
click at [402, 379] on div at bounding box center [445, 318] width 672 height 571
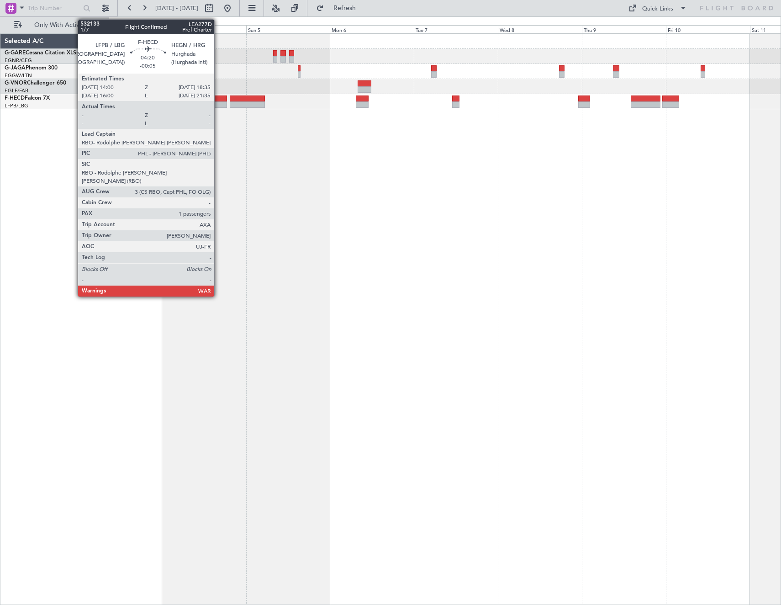
click at [218, 101] on div at bounding box center [219, 98] width 16 height 6
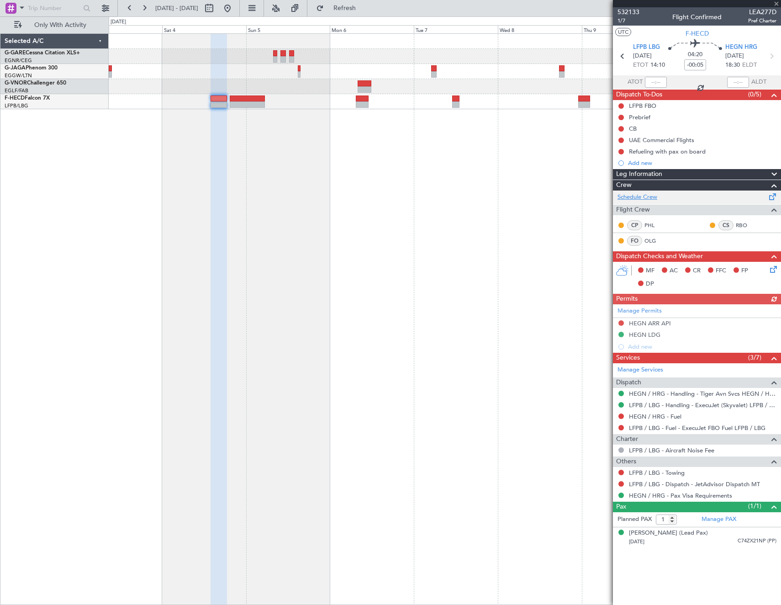
click at [657, 197] on link "Schedule Crew" at bounding box center [638, 197] width 40 height 9
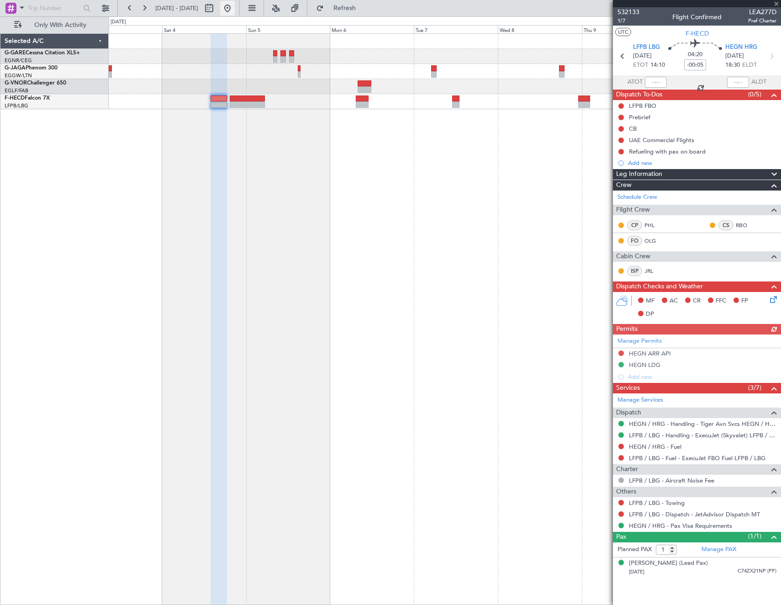
click at [235, 8] on button at bounding box center [227, 8] width 15 height 15
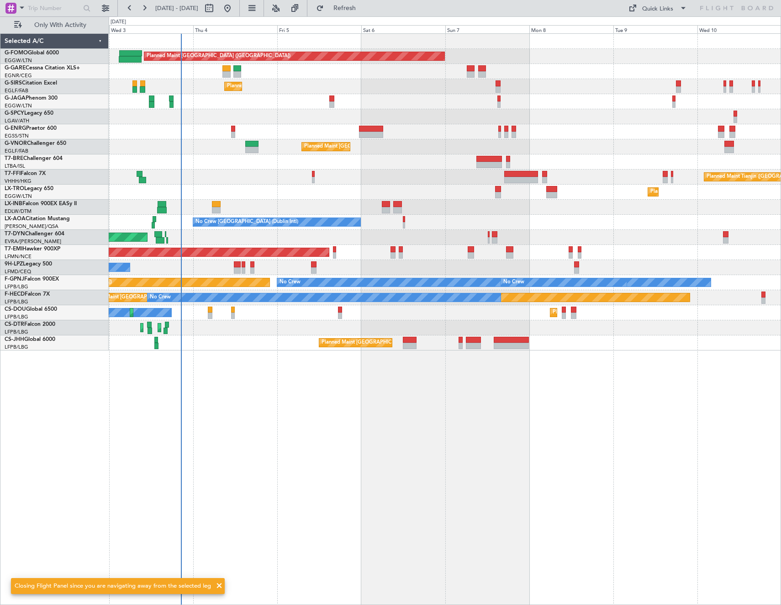
click at [375, 304] on div "Planned Maint London (Luton) Unplanned Maint Chester Planned Maint London (Farn…" at bounding box center [445, 318] width 672 height 571
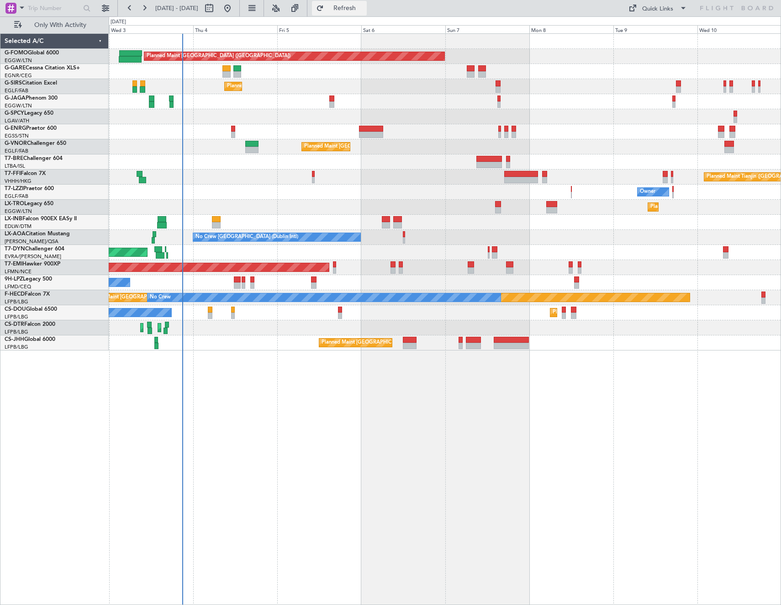
click at [364, 5] on span "Refresh" at bounding box center [345, 8] width 38 height 6
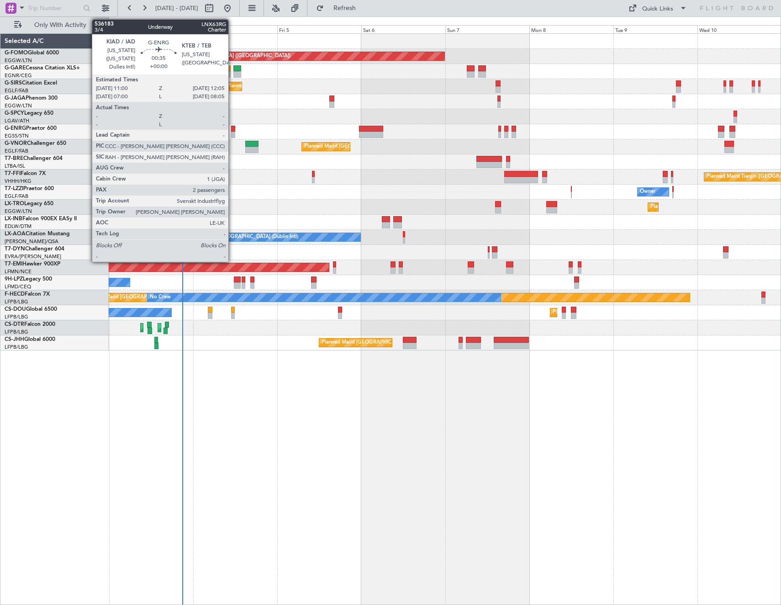
click at [233, 129] on div at bounding box center [233, 129] width 4 height 6
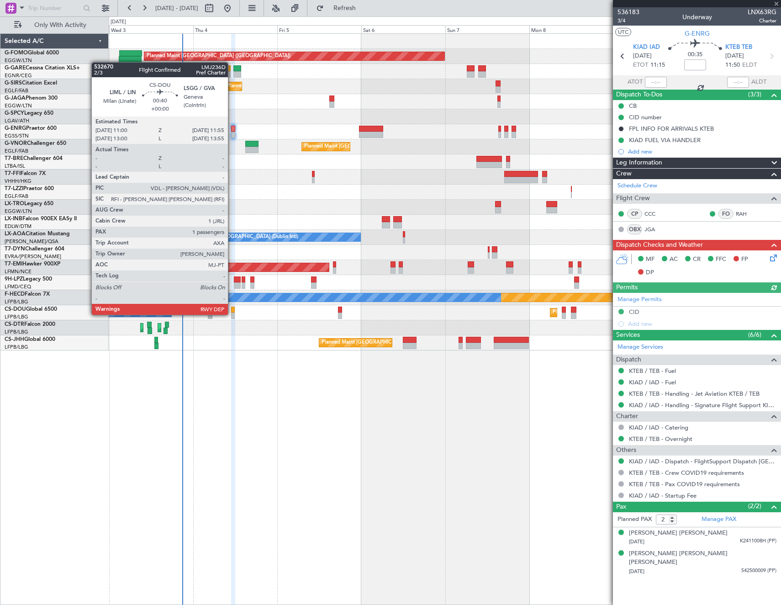
click at [232, 314] on div at bounding box center [233, 315] width 4 height 6
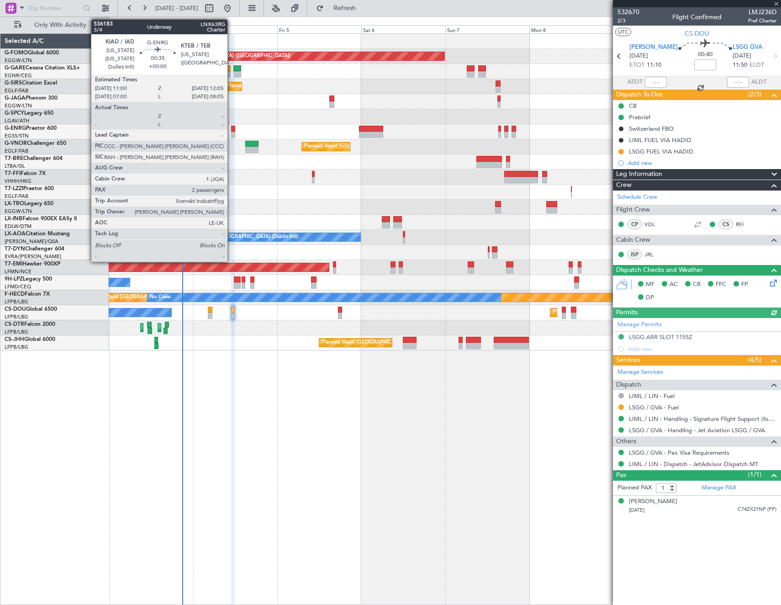
click at [232, 132] on div at bounding box center [233, 135] width 4 height 6
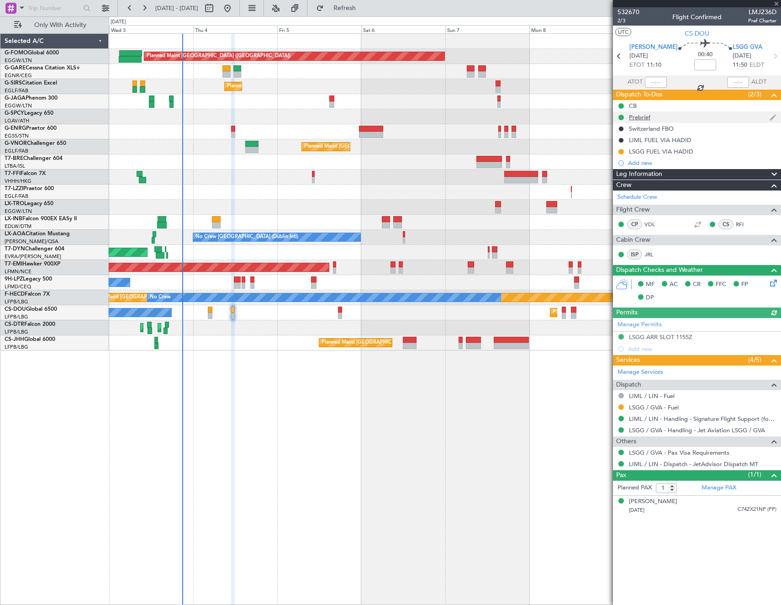
type input "2"
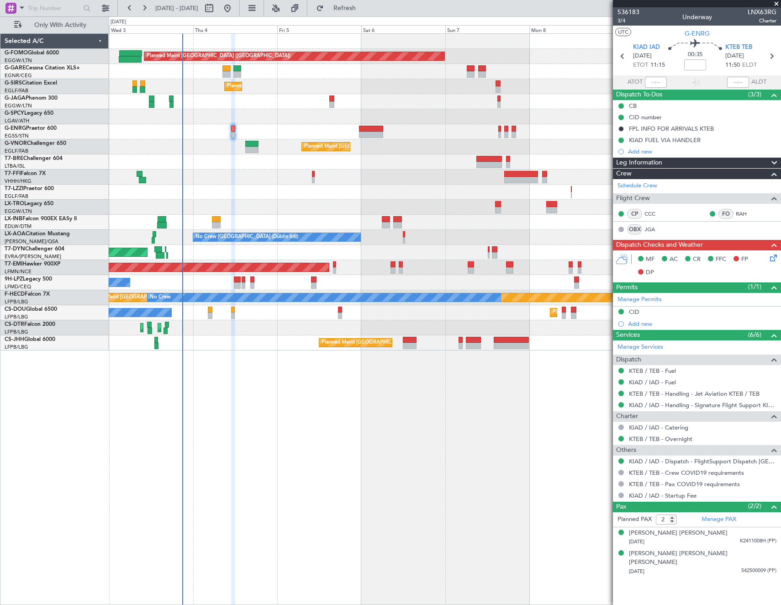
click at [771, 260] on icon at bounding box center [771, 256] width 7 height 7
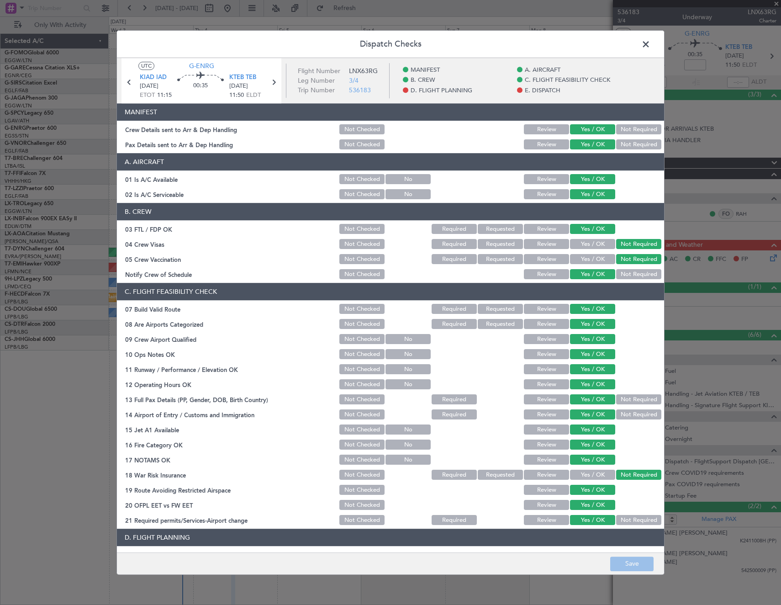
scroll to position [368, 0]
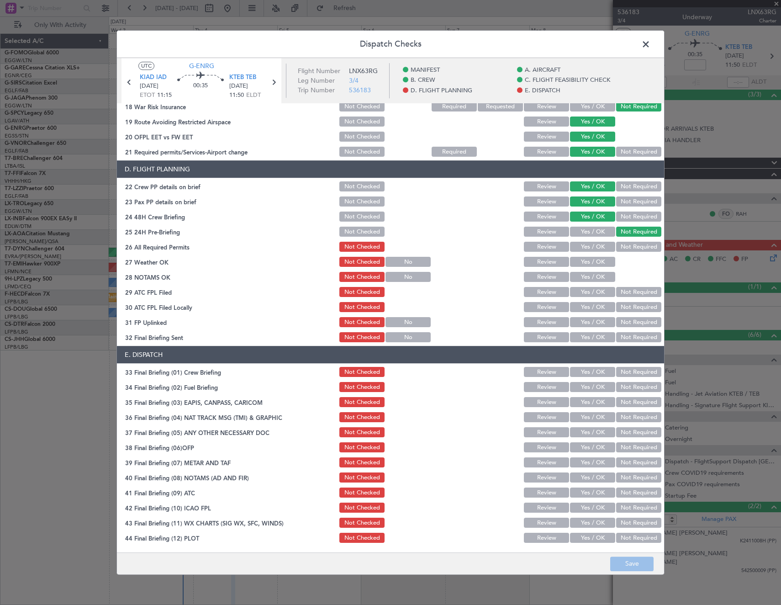
drag, startPoint x: 590, startPoint y: 247, endPoint x: 590, endPoint y: 264, distance: 16.4
click at [590, 247] on button "Yes / OK" at bounding box center [592, 247] width 45 height 10
click at [590, 264] on button "Yes / OK" at bounding box center [592, 262] width 45 height 10
click at [590, 275] on button "Yes / OK" at bounding box center [592, 277] width 45 height 10
click at [592, 292] on button "Yes / OK" at bounding box center [592, 292] width 45 height 10
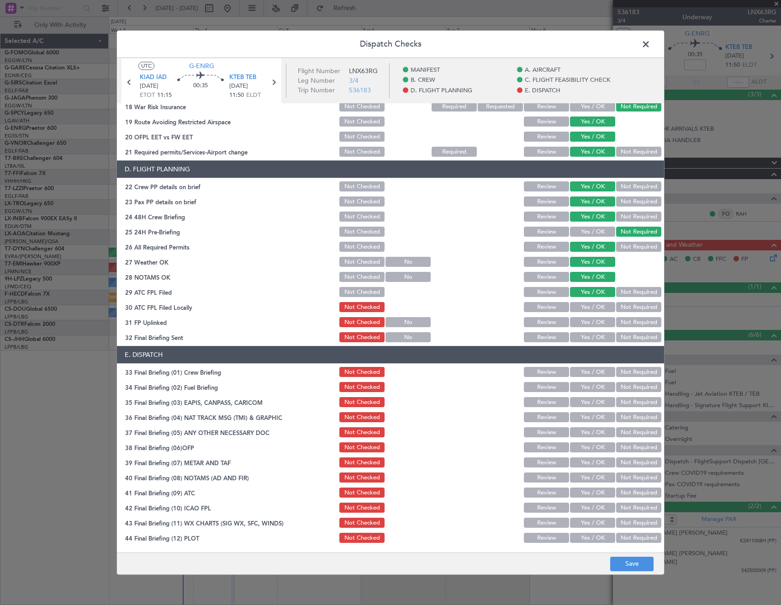
click at [592, 303] on button "Yes / OK" at bounding box center [592, 307] width 45 height 10
click at [586, 322] on button "Yes / OK" at bounding box center [592, 322] width 45 height 10
click at [632, 340] on button "Not Required" at bounding box center [638, 338] width 45 height 10
click at [589, 372] on button "Yes / OK" at bounding box center [592, 372] width 45 height 10
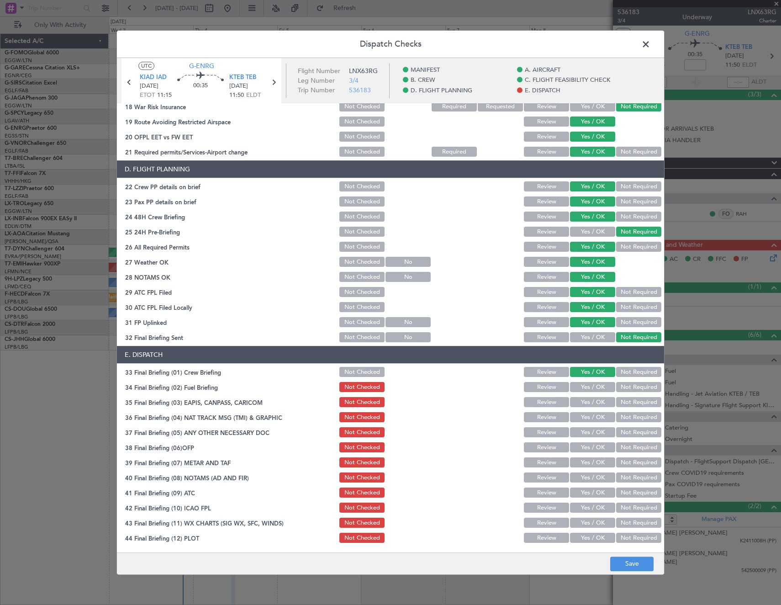
click at [626, 390] on button "Not Required" at bounding box center [638, 387] width 45 height 10
click at [622, 407] on div "Not Required" at bounding box center [638, 402] width 46 height 13
click at [622, 404] on button "Not Required" at bounding box center [638, 402] width 45 height 10
click at [622, 417] on button "Not Required" at bounding box center [638, 417] width 45 height 10
drag, startPoint x: 585, startPoint y: 433, endPoint x: 585, endPoint y: 443, distance: 10.0
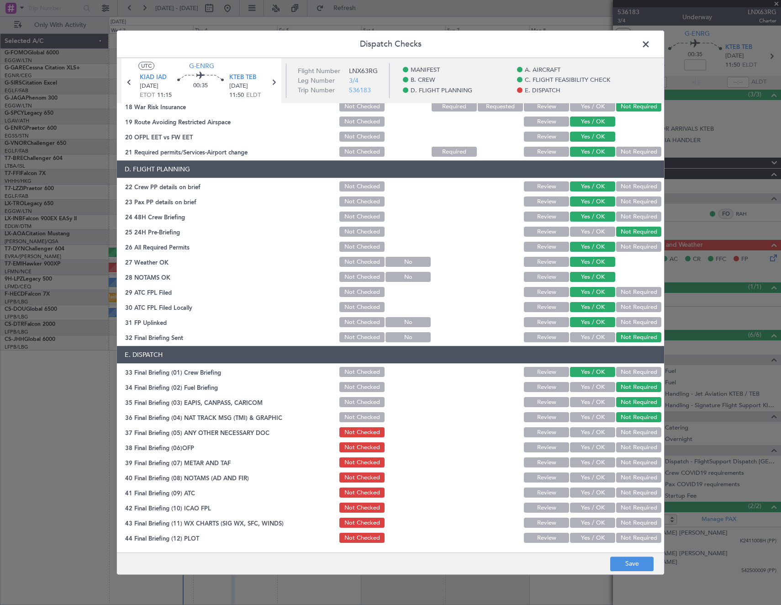
click at [585, 433] on button "Yes / OK" at bounding box center [592, 433] width 45 height 10
click at [585, 444] on button "Yes / OK" at bounding box center [592, 448] width 45 height 10
click at [585, 465] on button "Yes / OK" at bounding box center [592, 463] width 45 height 10
drag, startPoint x: 580, startPoint y: 473, endPoint x: 580, endPoint y: 488, distance: 15.1
click at [580, 475] on button "Yes / OK" at bounding box center [592, 478] width 45 height 10
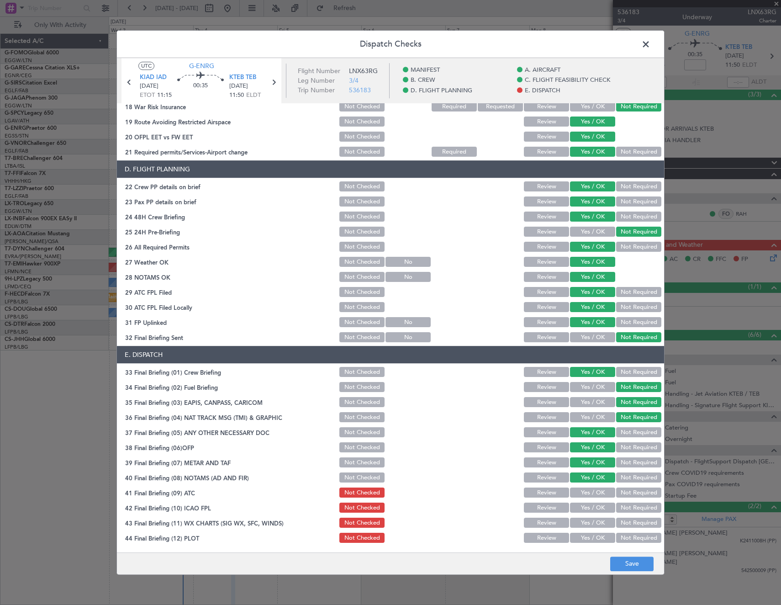
click at [580, 495] on button "Yes / OK" at bounding box center [592, 493] width 45 height 10
click at [580, 506] on button "Yes / OK" at bounding box center [592, 508] width 45 height 10
drag, startPoint x: 583, startPoint y: 520, endPoint x: 583, endPoint y: 534, distance: 14.2
click at [583, 524] on button "Yes / OK" at bounding box center [592, 523] width 45 height 10
click at [583, 536] on button "Yes / OK" at bounding box center [592, 538] width 45 height 10
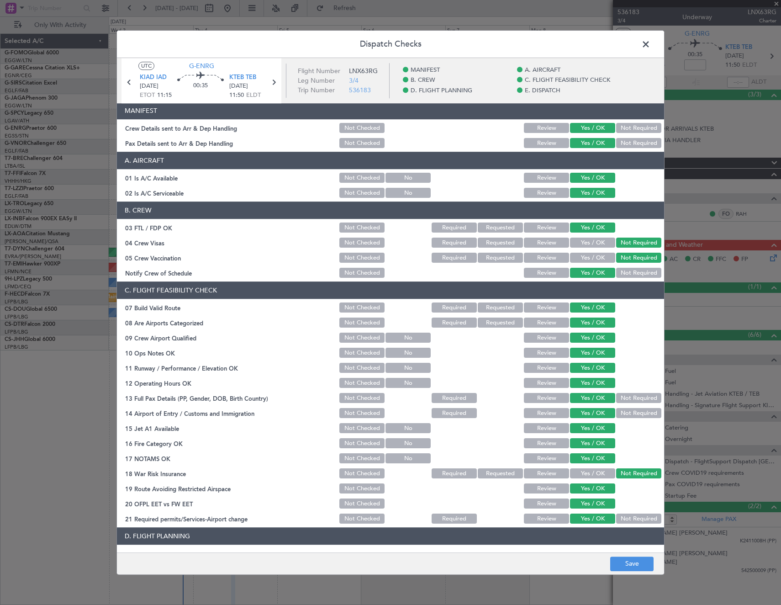
scroll to position [0, 0]
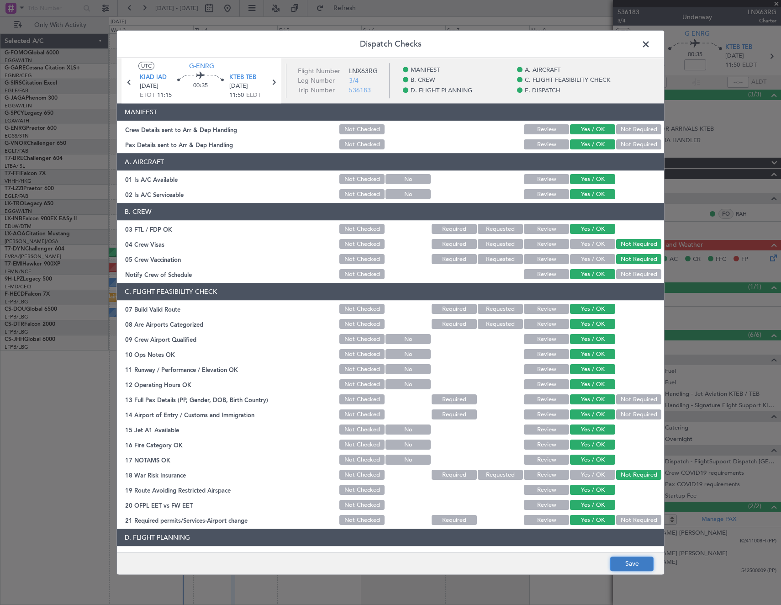
click at [631, 565] on button "Save" at bounding box center [631, 563] width 43 height 15
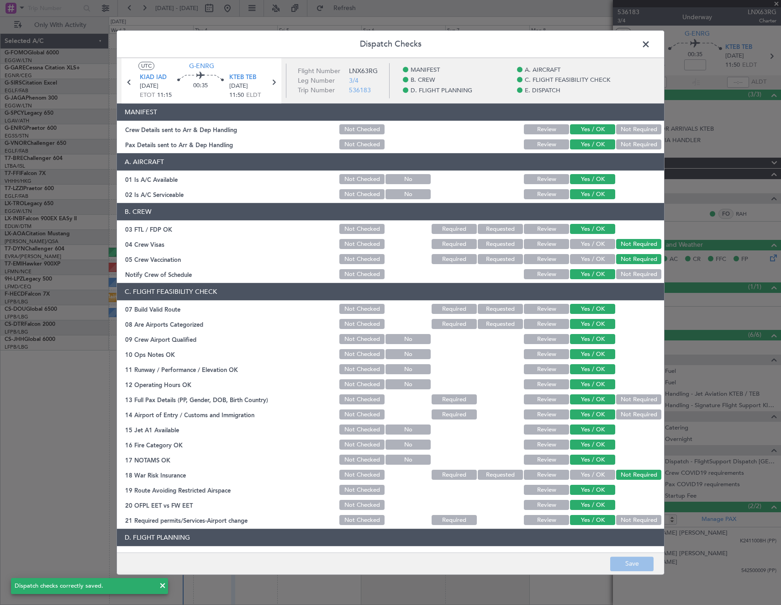
click at [650, 44] on span at bounding box center [650, 46] width 0 height 18
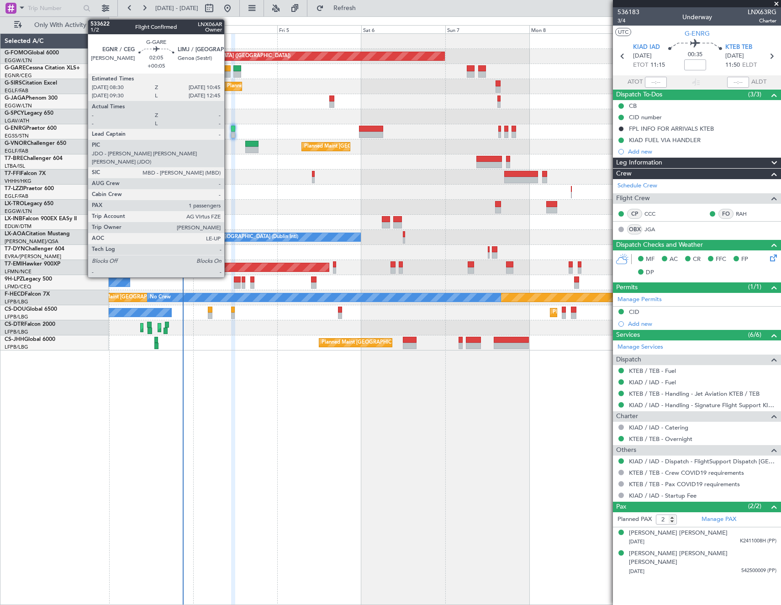
click at [228, 71] on div at bounding box center [226, 74] width 8 height 6
type input "+00:05"
type input "1"
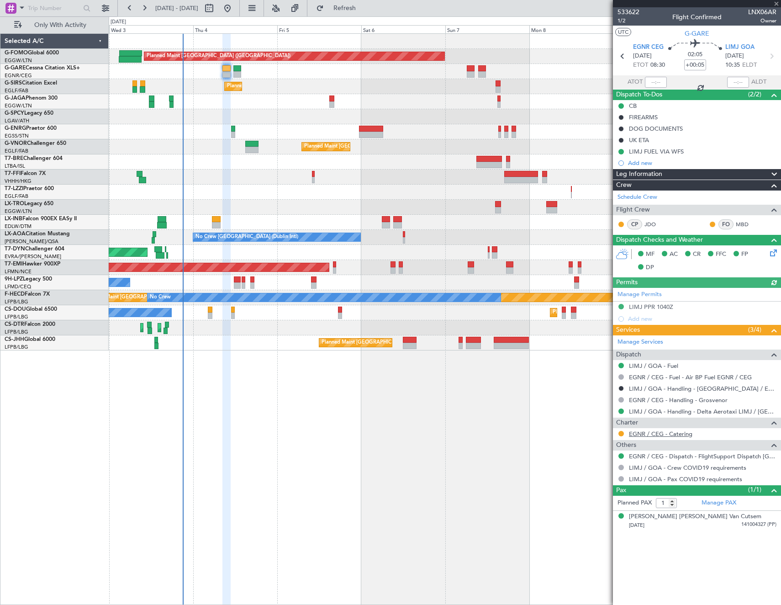
click at [655, 432] on link "EGNR / CEG - Catering" at bounding box center [660, 434] width 63 height 8
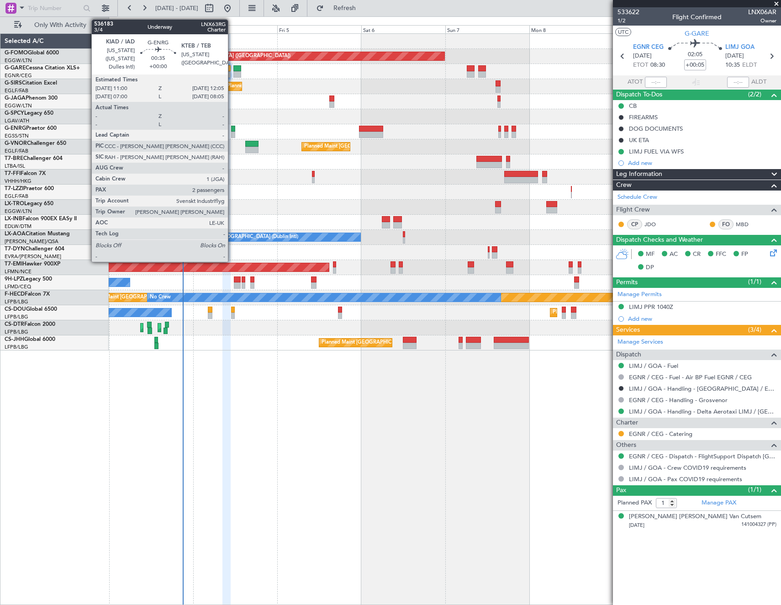
click at [232, 129] on div at bounding box center [233, 129] width 4 height 6
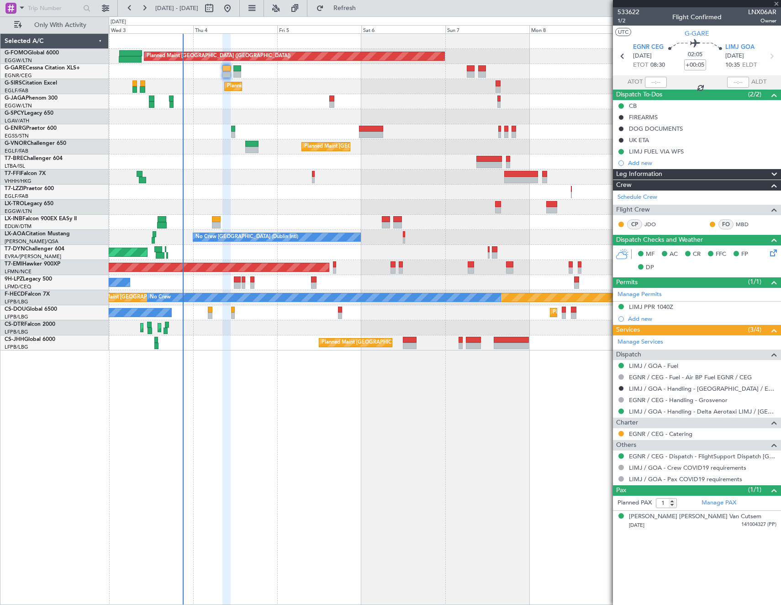
type input "2"
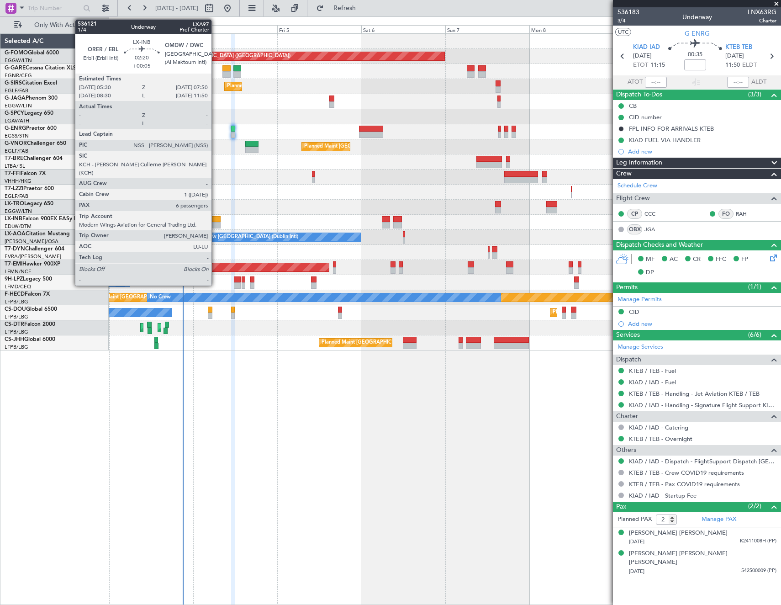
click at [216, 219] on div at bounding box center [216, 219] width 8 height 6
type input "+00:05"
type input "6"
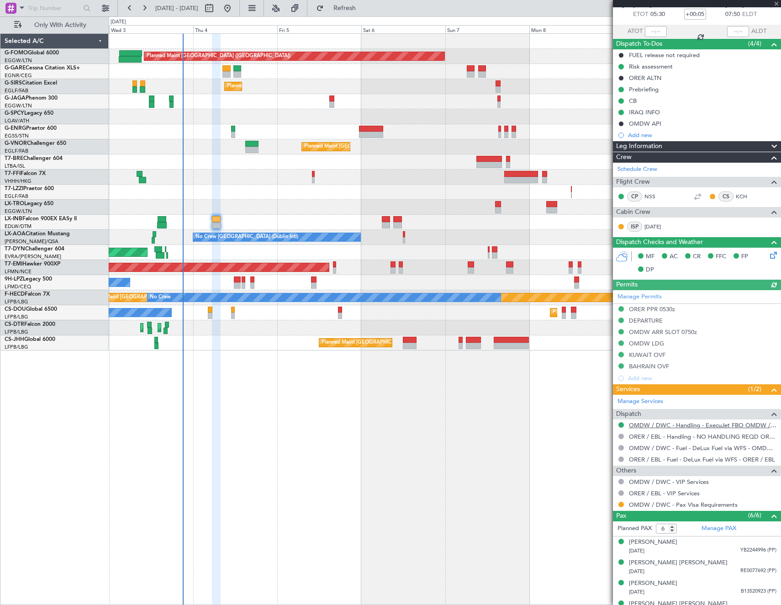
scroll to position [105, 0]
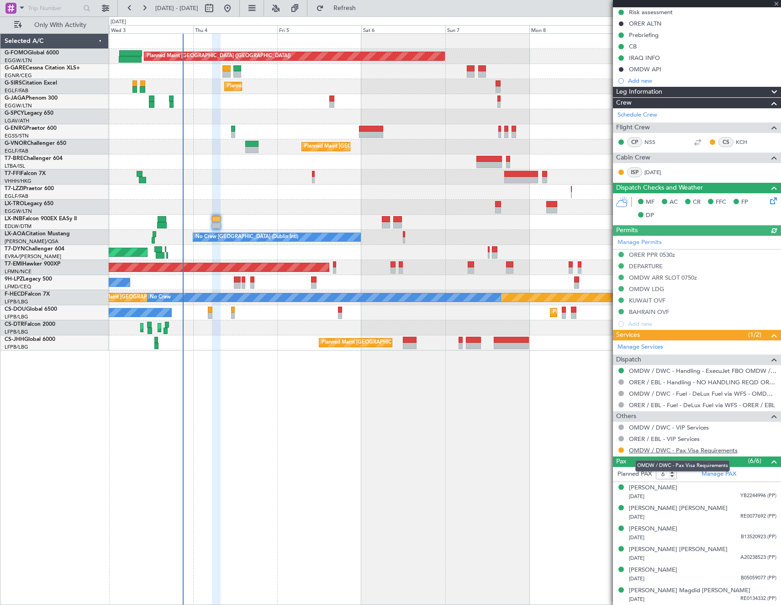
click at [723, 451] on link "OMDW / DWC - Pax Visa Requirements" at bounding box center [683, 450] width 109 height 8
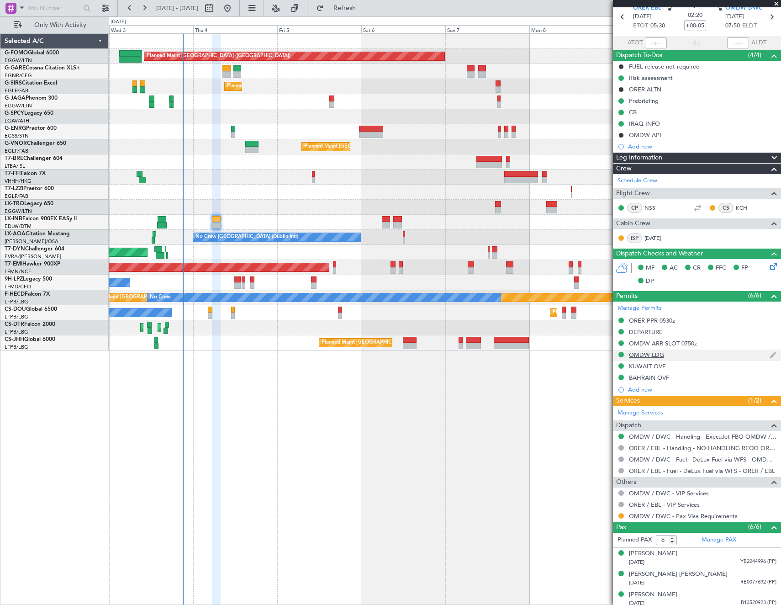
scroll to position [0, 0]
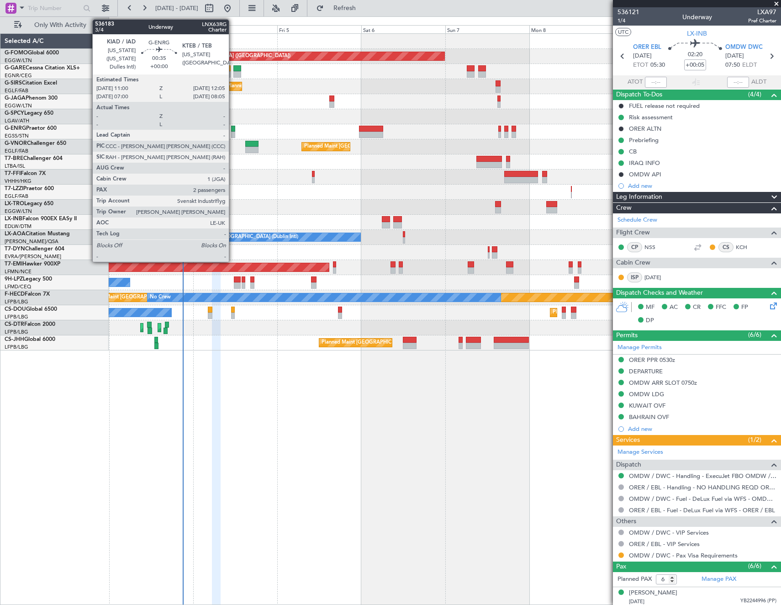
click at [233, 127] on div at bounding box center [233, 129] width 4 height 6
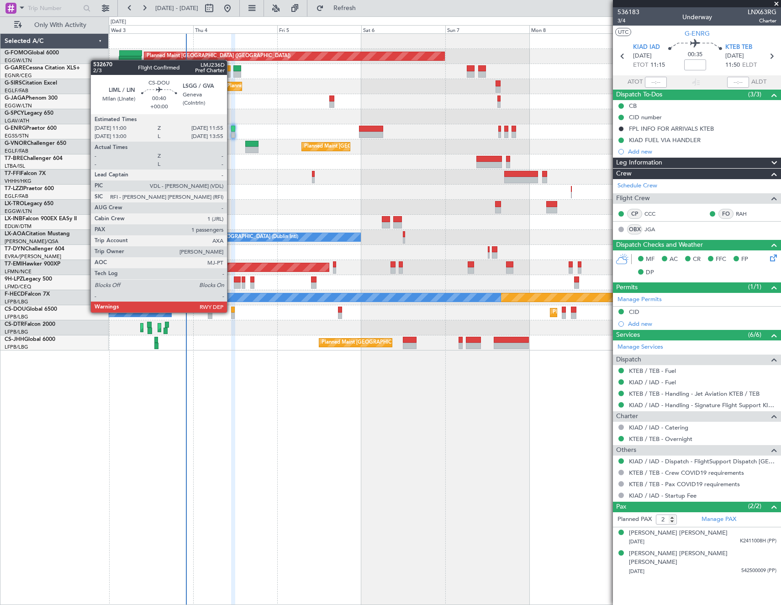
click at [231, 312] on div at bounding box center [233, 310] width 4 height 6
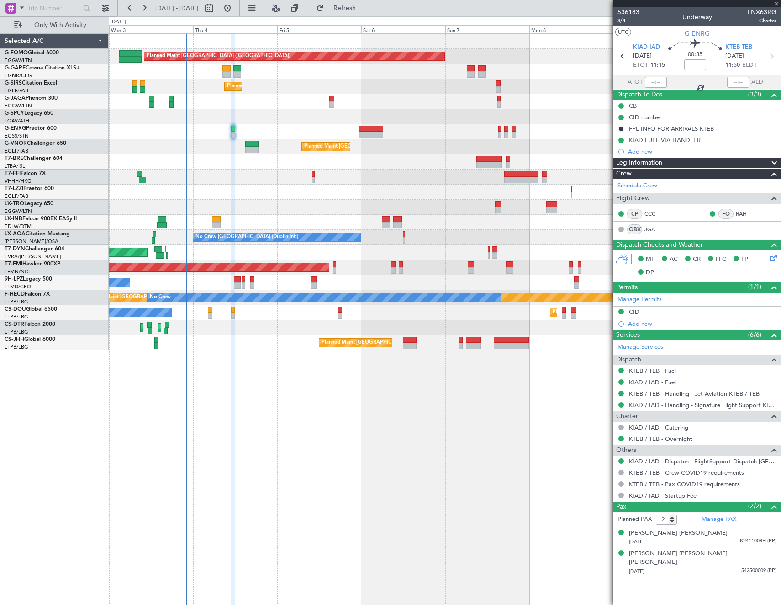
type input "1"
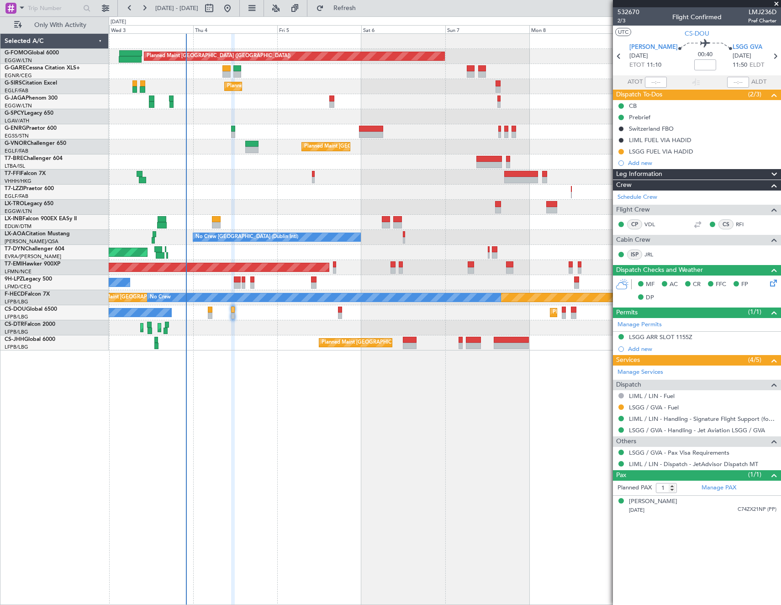
drag, startPoint x: 621, startPoint y: 405, endPoint x: 621, endPoint y: 409, distance: 4.6
click at [621, 405] on button at bounding box center [620, 406] width 5 height 5
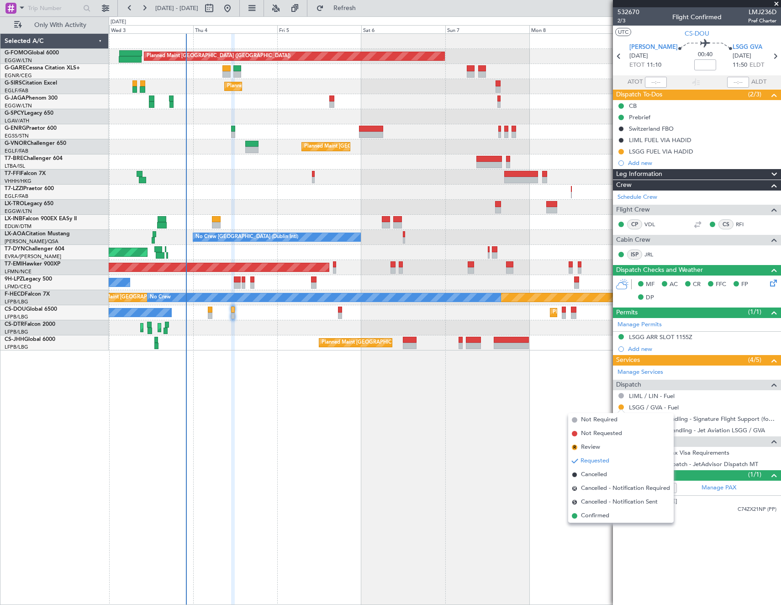
drag, startPoint x: 587, startPoint y: 516, endPoint x: 612, endPoint y: 242, distance: 274.7
click at [590, 512] on span "Confirmed" at bounding box center [595, 515] width 28 height 9
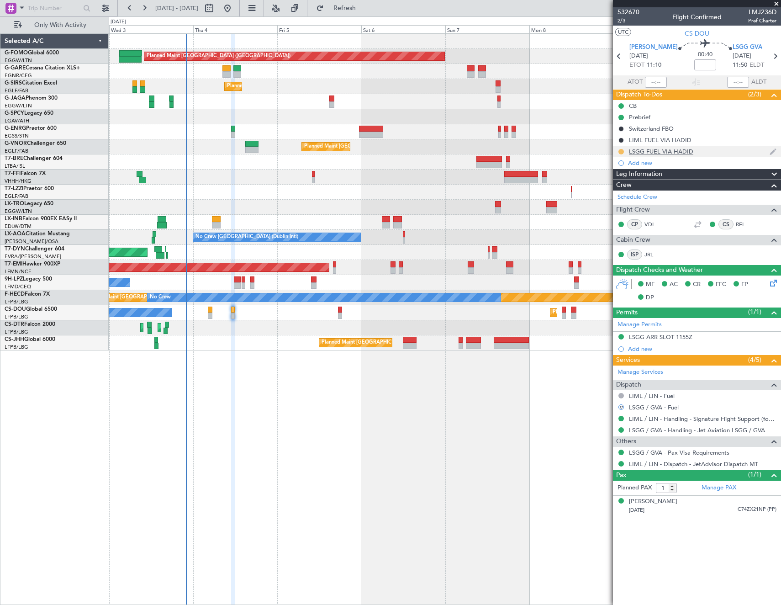
click at [620, 152] on button at bounding box center [620, 151] width 5 height 5
click at [619, 190] on span "Completed" at bounding box center [625, 191] width 30 height 9
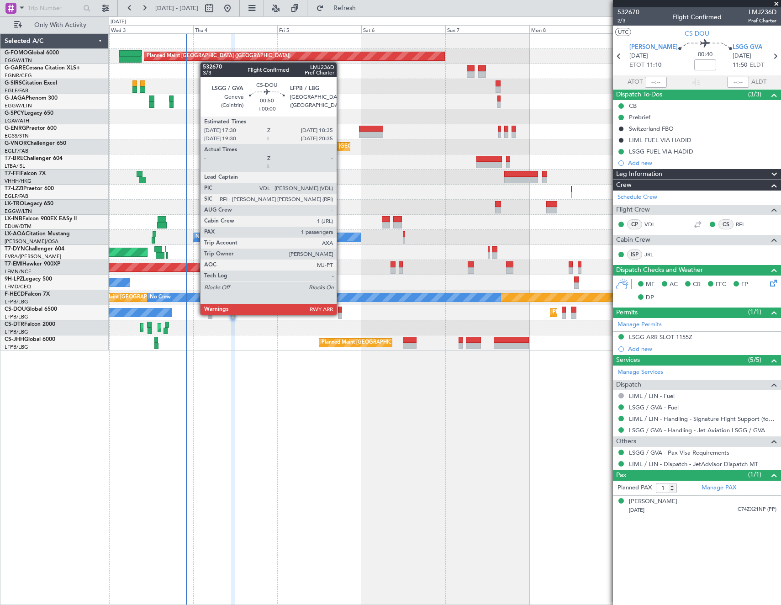
click at [341, 314] on div at bounding box center [340, 315] width 4 height 6
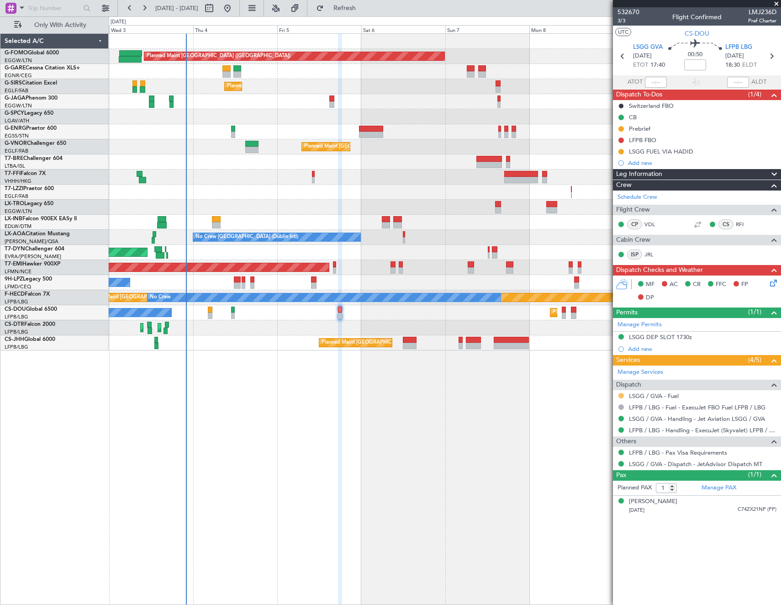
click at [621, 394] on button at bounding box center [620, 395] width 5 height 5
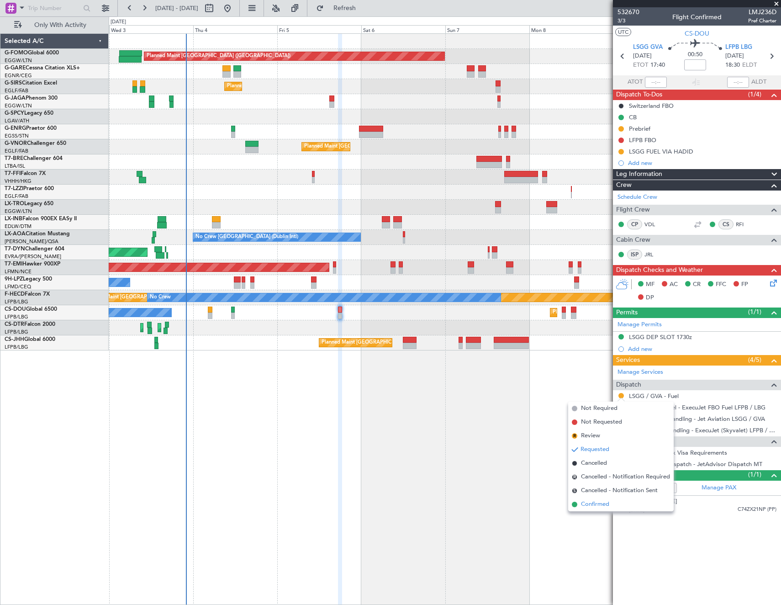
click at [599, 507] on span "Confirmed" at bounding box center [595, 504] width 28 height 9
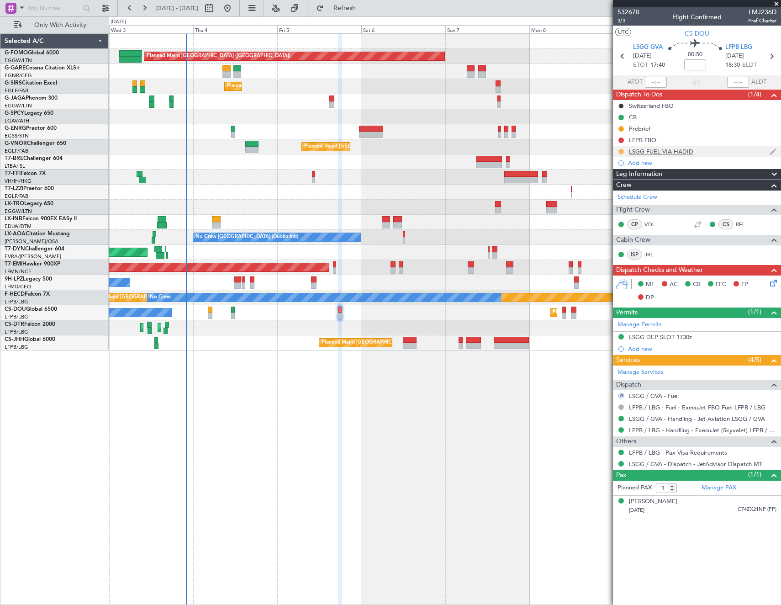
click at [622, 150] on button at bounding box center [620, 151] width 5 height 5
click at [623, 192] on span "Completed" at bounding box center [625, 191] width 30 height 9
click at [728, 510] on div "[DATE] C74ZX21NP (PP)" at bounding box center [703, 510] width 148 height 9
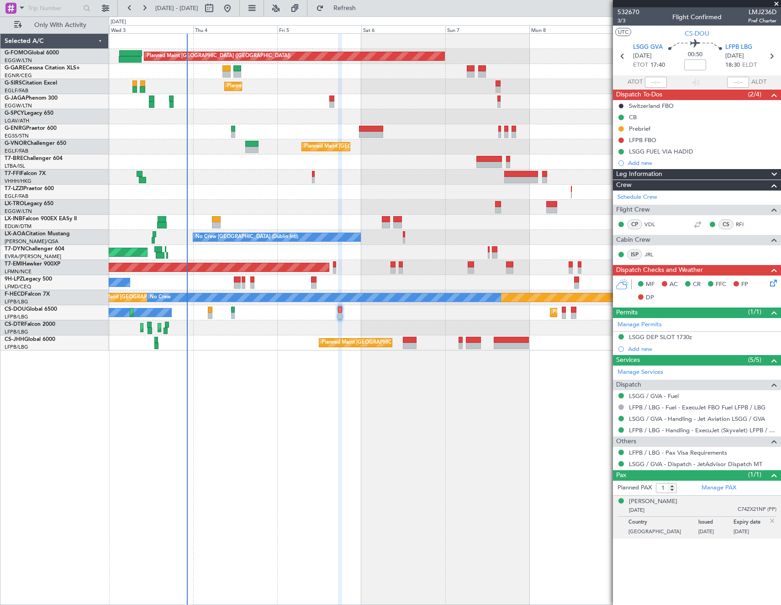
click at [773, 519] on img at bounding box center [772, 521] width 8 height 8
click at [734, 525] on article "532670 3/3 Flight Confirmed LMJ236D Pref Charter UTC CS-DOU LSGG GVA [DATE] ETO…" at bounding box center [697, 305] width 168 height 597
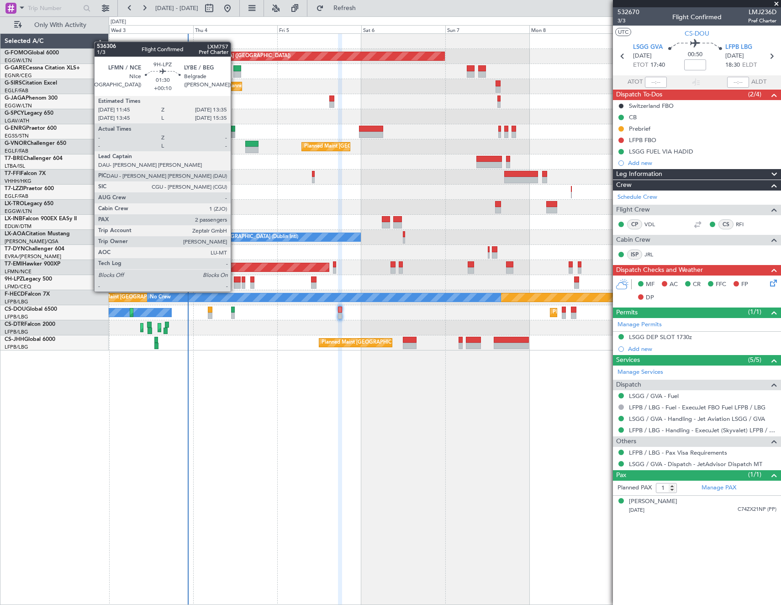
click at [235, 282] on div at bounding box center [237, 285] width 7 height 6
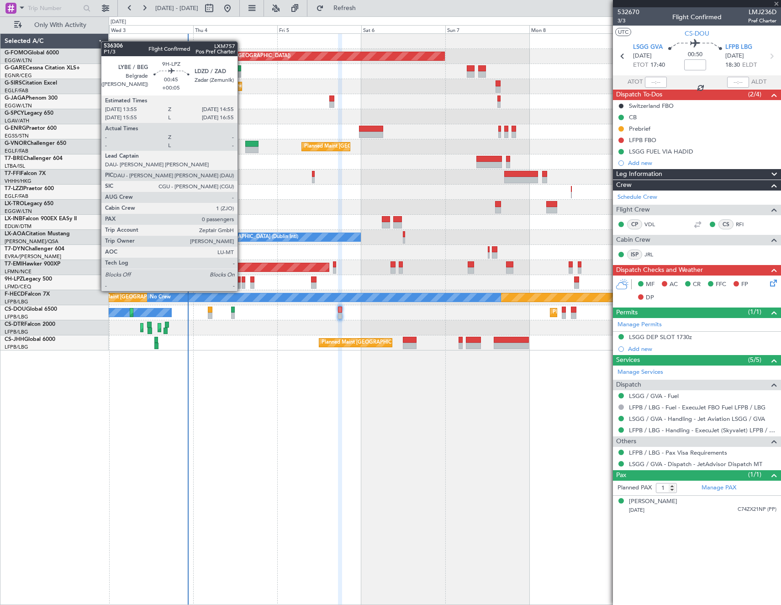
type input "+00:10"
type input "2"
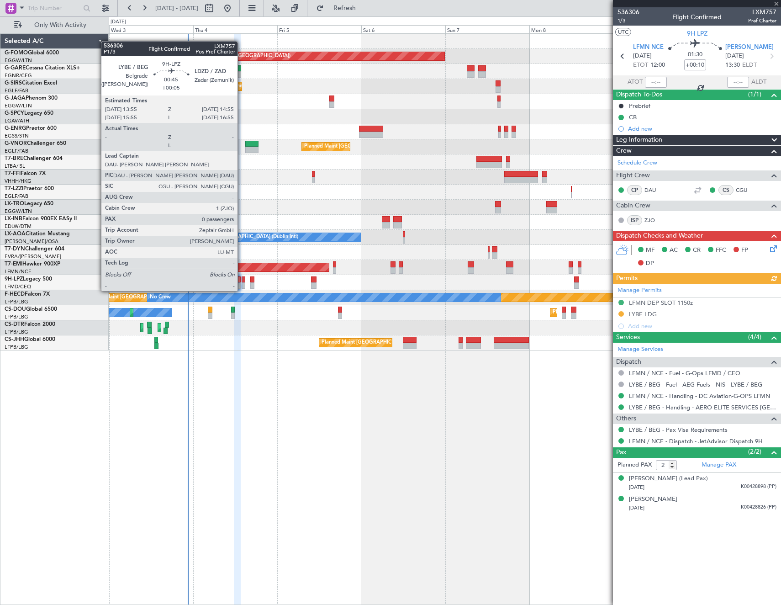
click at [242, 282] on div at bounding box center [244, 279] width 4 height 6
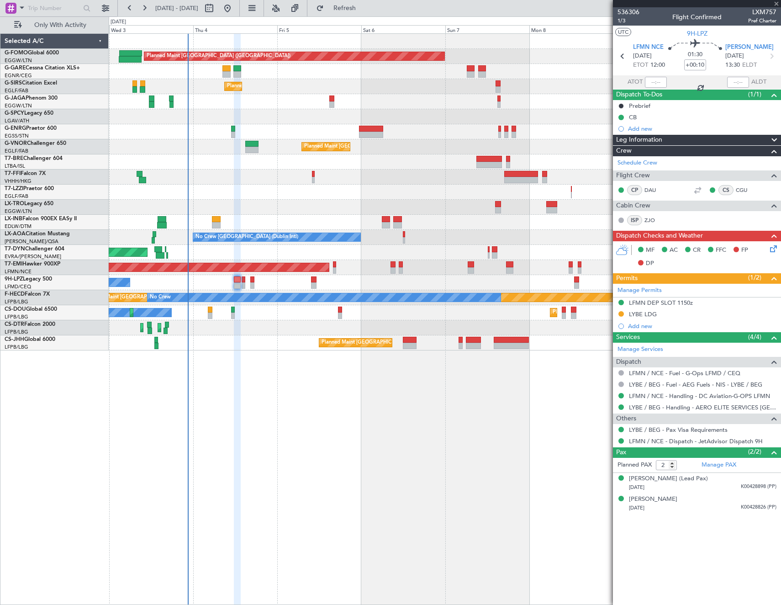
type input "+00:05"
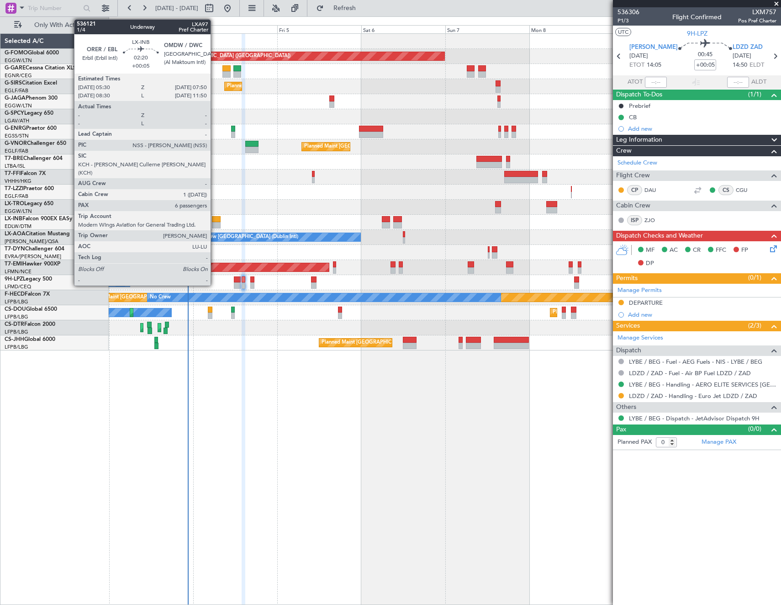
click at [215, 228] on div at bounding box center [216, 225] width 8 height 6
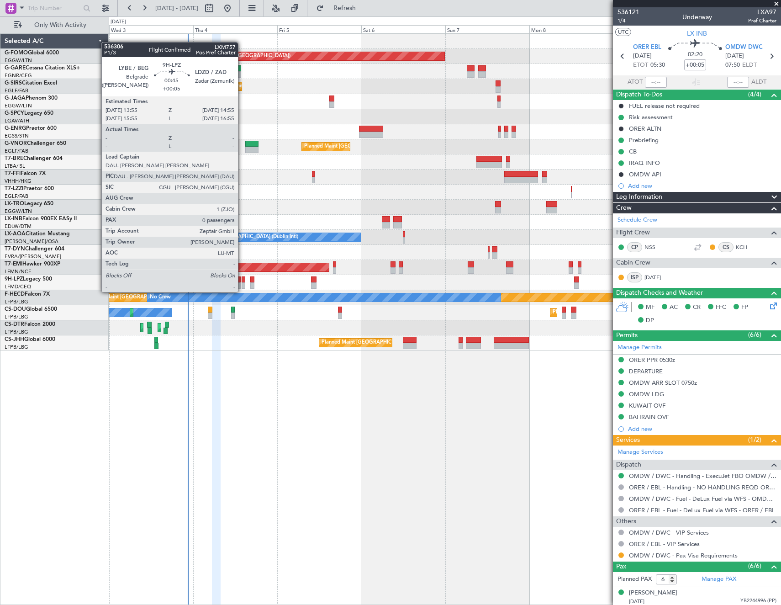
click at [242, 283] on div at bounding box center [244, 285] width 4 height 6
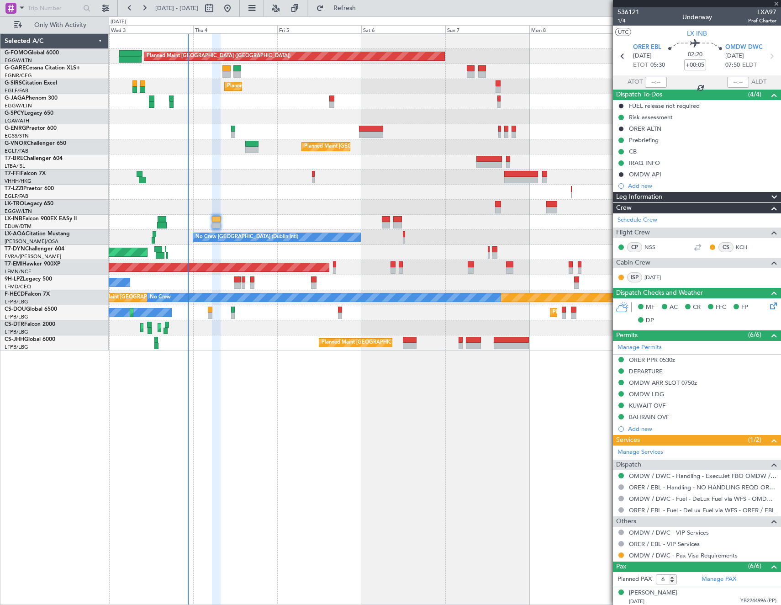
type input "0"
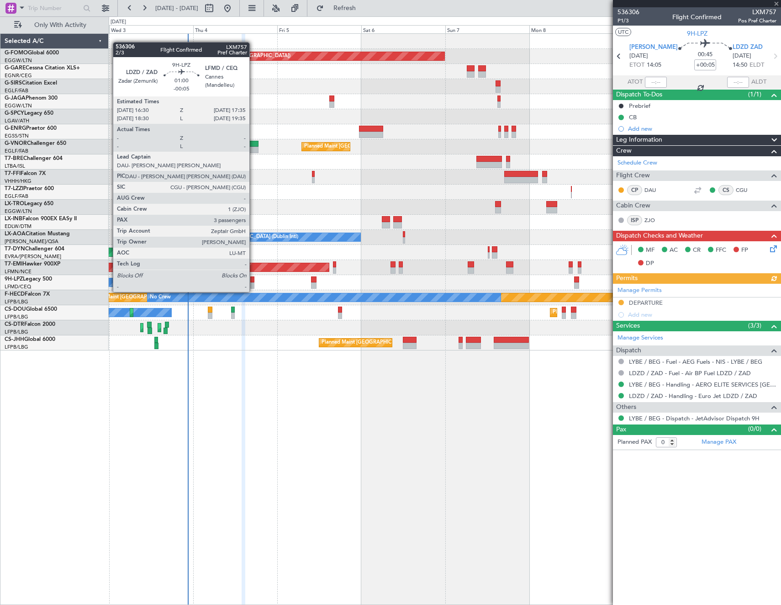
click at [254, 283] on div at bounding box center [252, 285] width 4 height 6
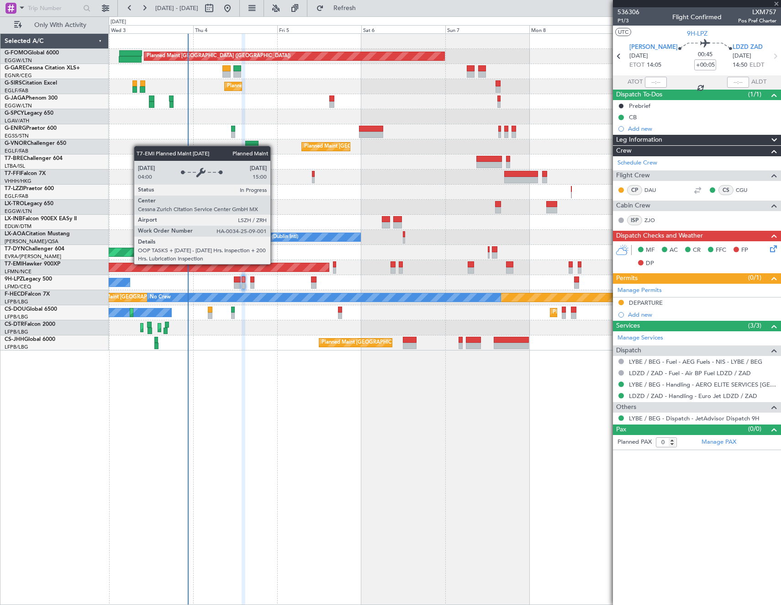
type input "-00:05"
type input "3"
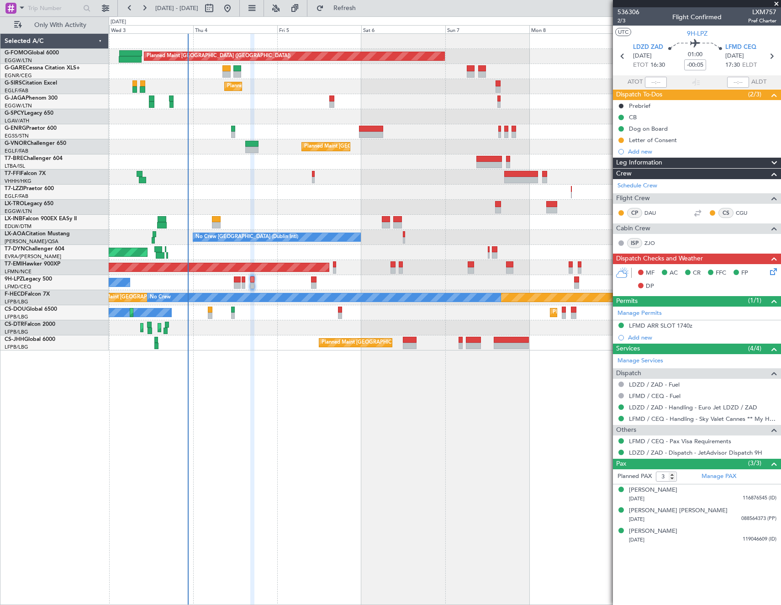
click at [776, 269] on icon at bounding box center [771, 269] width 7 height 7
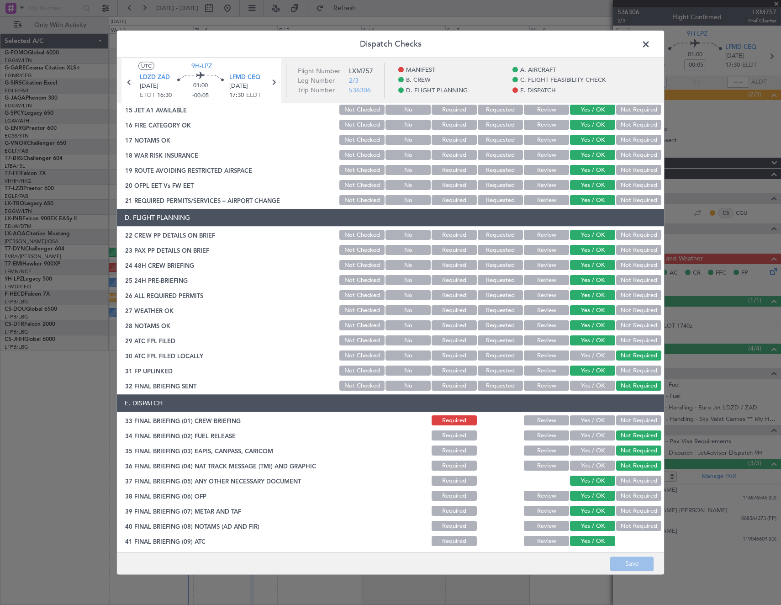
scroll to position [368, 0]
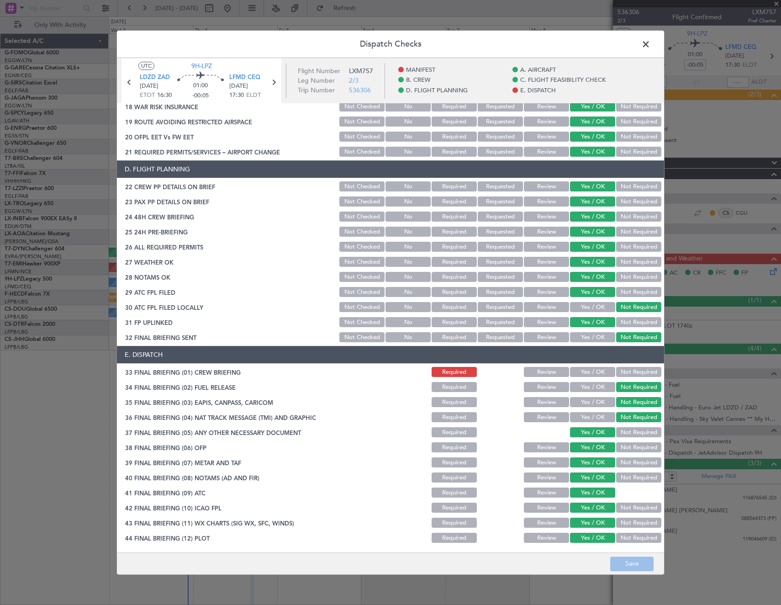
click at [650, 46] on span at bounding box center [650, 46] width 0 height 18
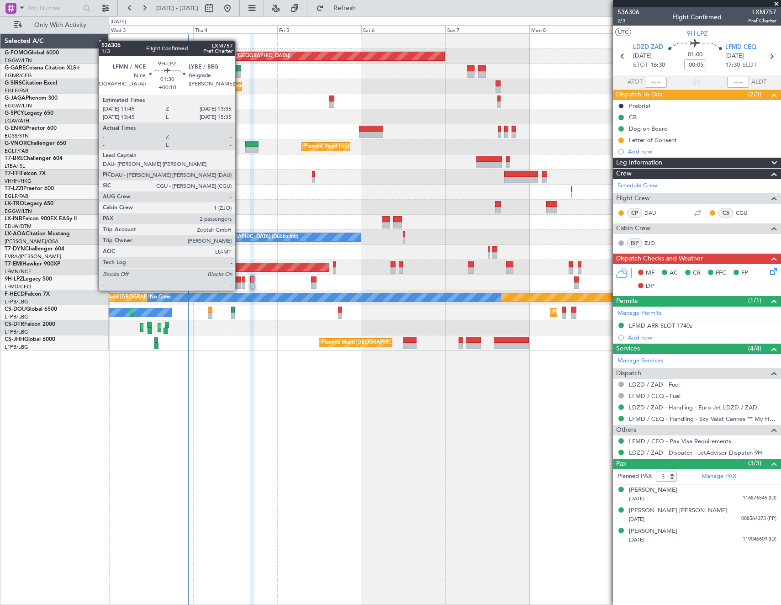
click at [239, 281] on div at bounding box center [237, 279] width 7 height 6
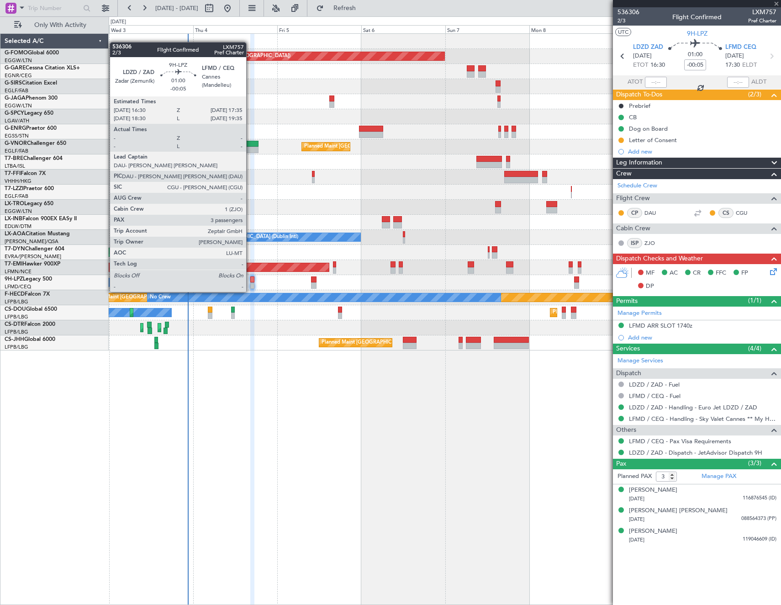
type input "+00:10"
type input "2"
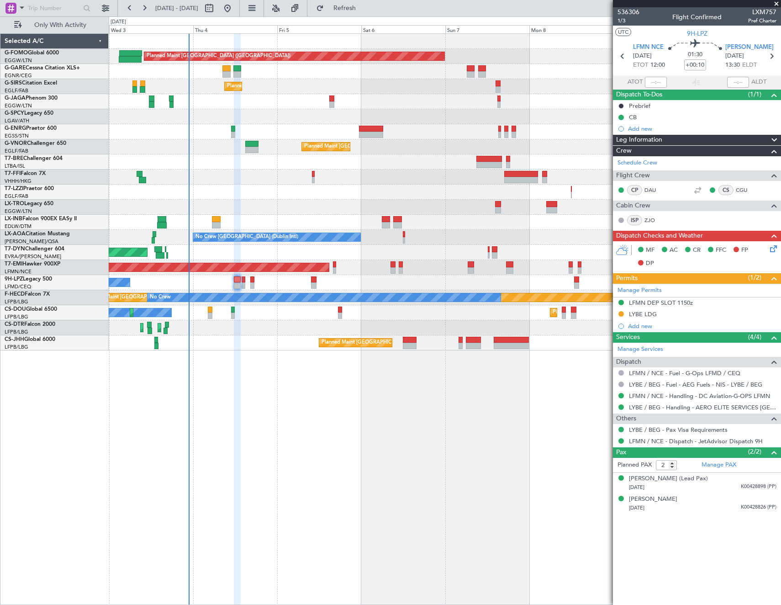
click at [0, 187] on html "02 Sep 2025 - 10 Sep 2025 Refresh Quick Links Only With Activity Planned Maint …" at bounding box center [390, 302] width 781 height 605
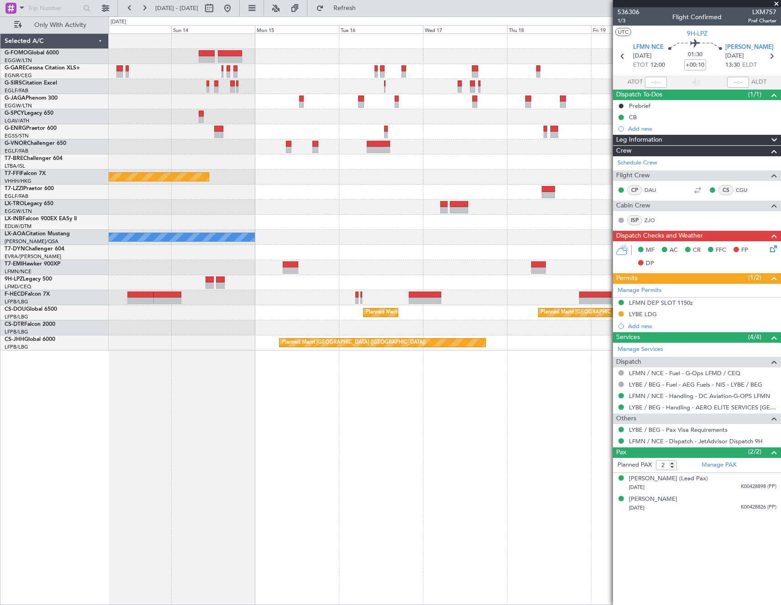
click at [225, 157] on div "Planned Maint Tianjin (Binhai) No Crew Chester No Crew No Crew Planned Maint Pa…" at bounding box center [445, 192] width 672 height 317
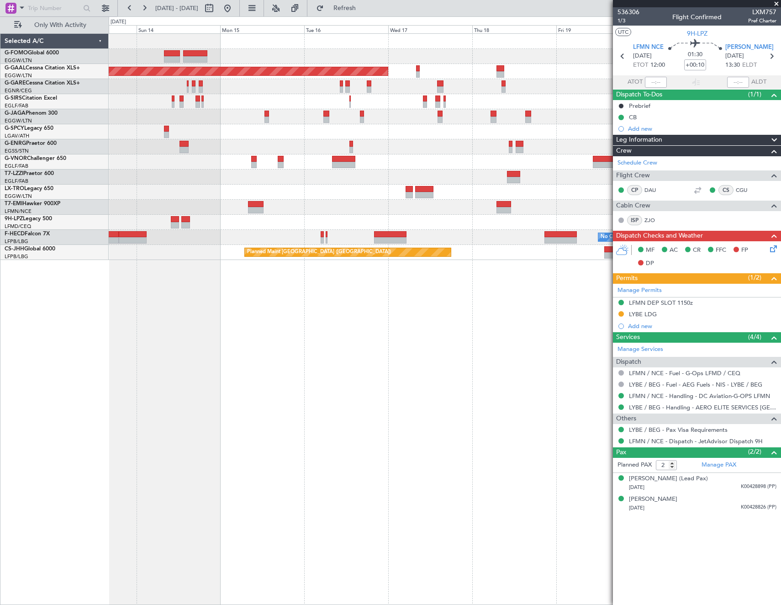
click at [554, 177] on div at bounding box center [445, 176] width 672 height 15
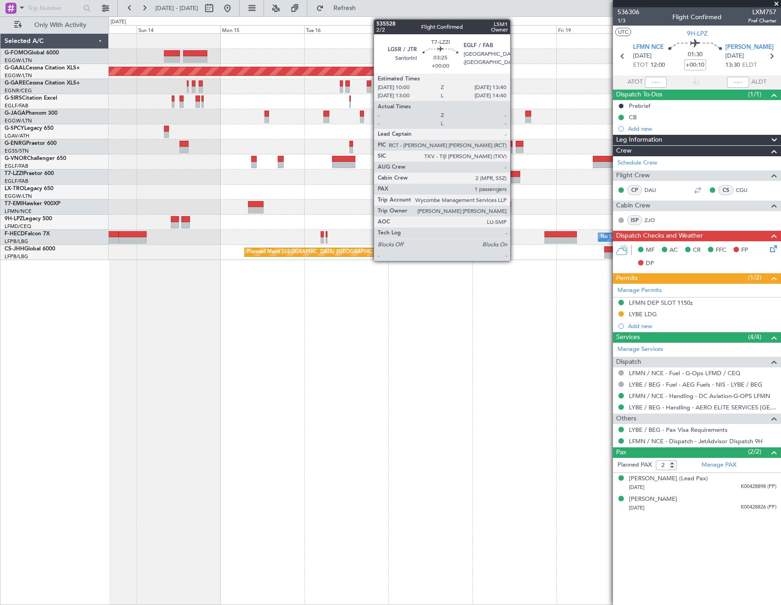
click at [514, 180] on div at bounding box center [513, 180] width 13 height 6
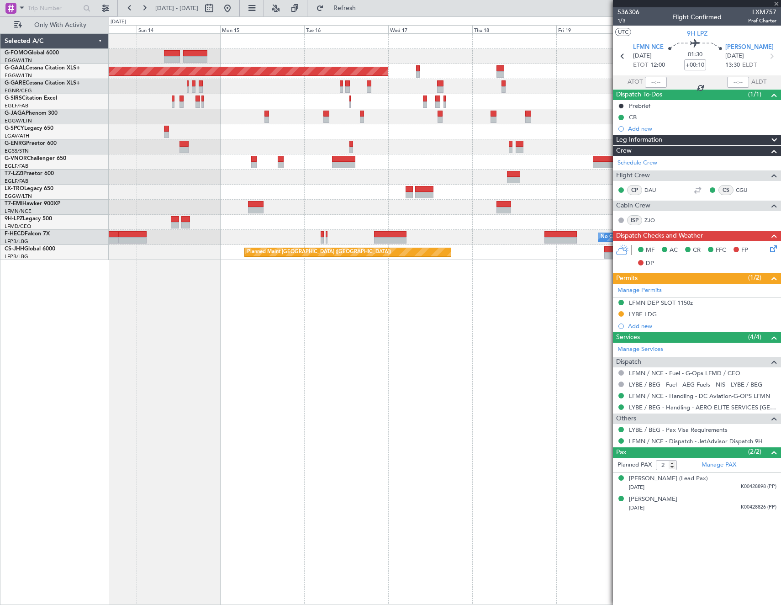
type input "1"
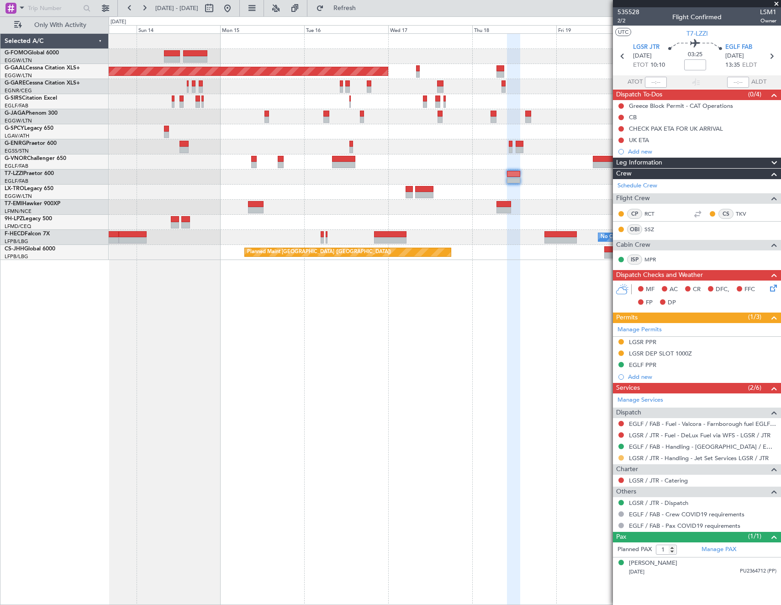
click at [621, 456] on button at bounding box center [620, 457] width 5 height 5
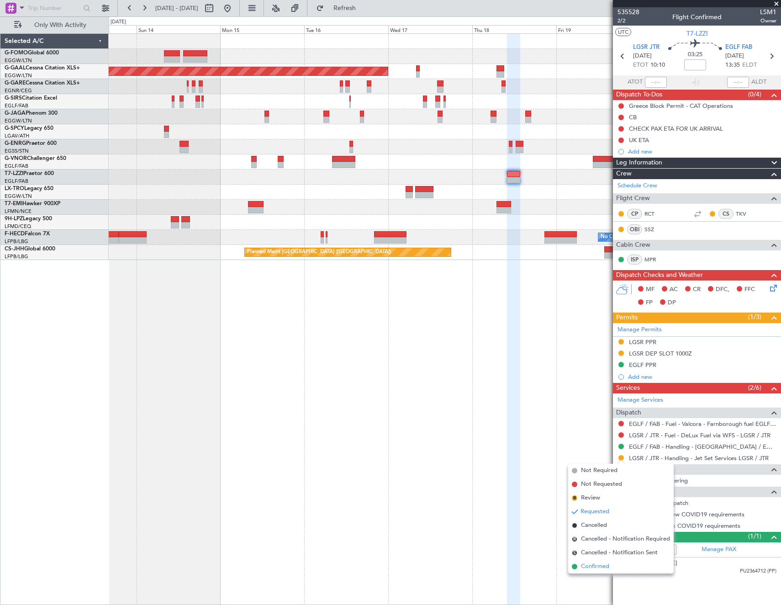
click at [603, 571] on li "Confirmed" at bounding box center [621, 567] width 106 height 14
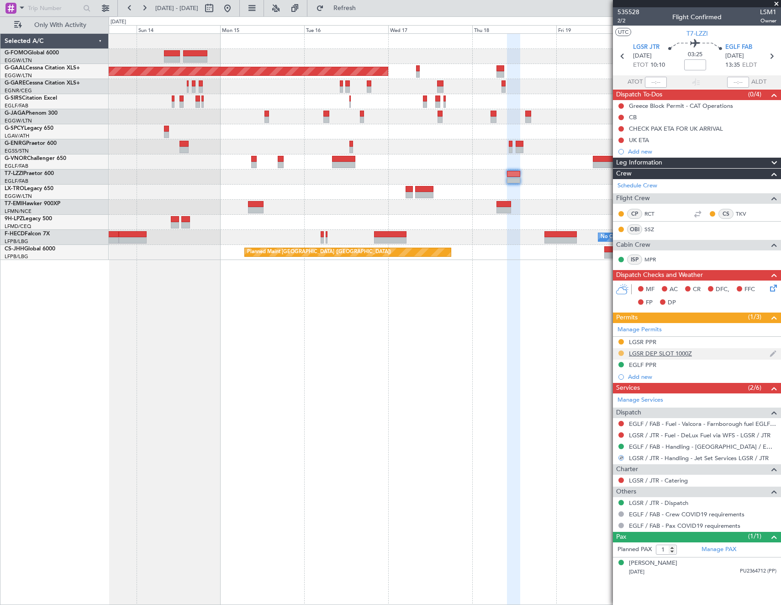
click at [621, 352] on button at bounding box center [620, 352] width 5 height 5
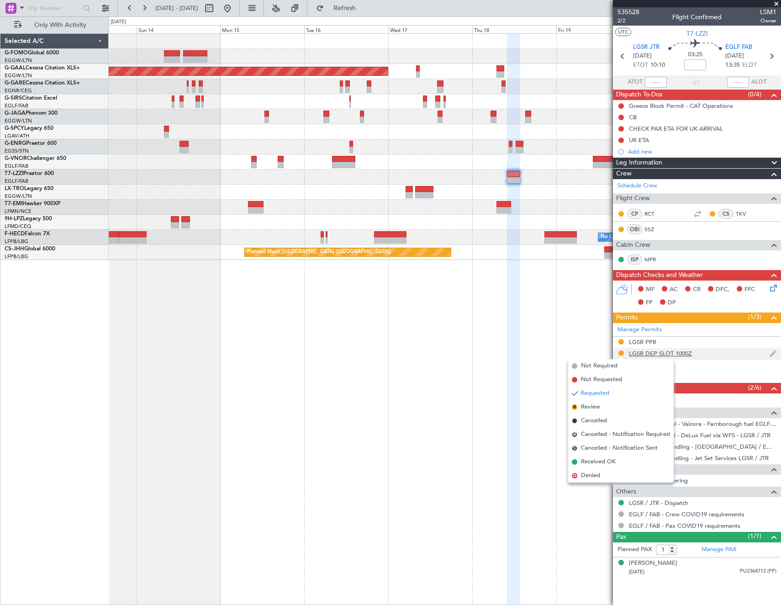
click at [673, 351] on div "LGSR DEP SLOT 1000Z" at bounding box center [660, 353] width 63 height 8
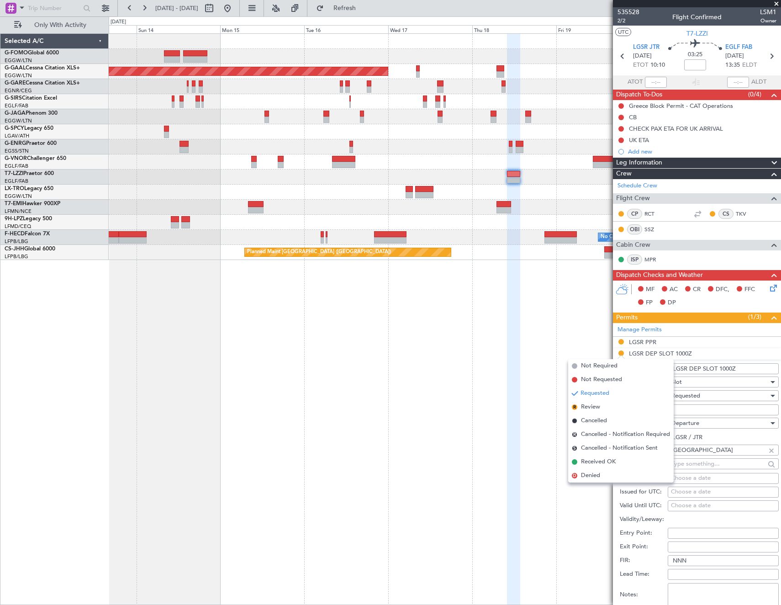
click at [723, 408] on input "Number:" at bounding box center [723, 409] width 111 height 11
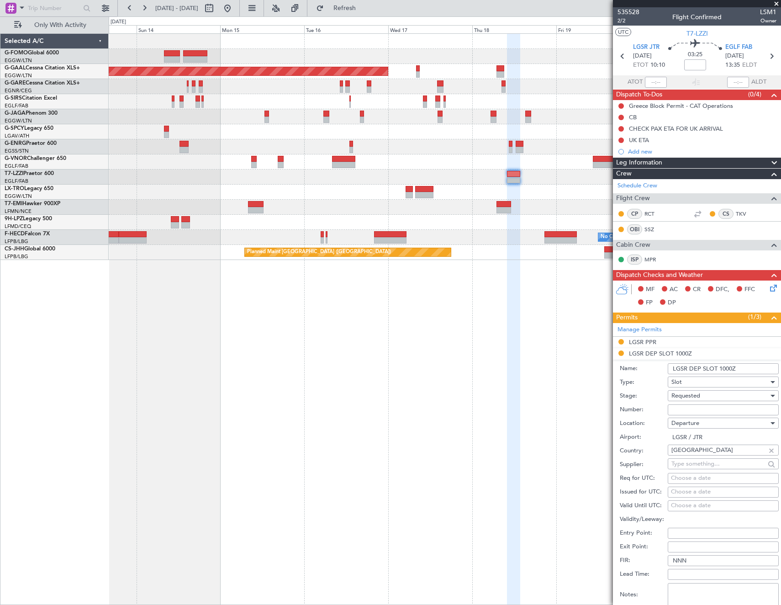
paste input "LGSRDJST508600"
type input "LGSRDJST508600"
click at [723, 396] on div "Requested" at bounding box center [719, 396] width 97 height 14
click at [714, 467] on span "Received OK" at bounding box center [720, 465] width 96 height 14
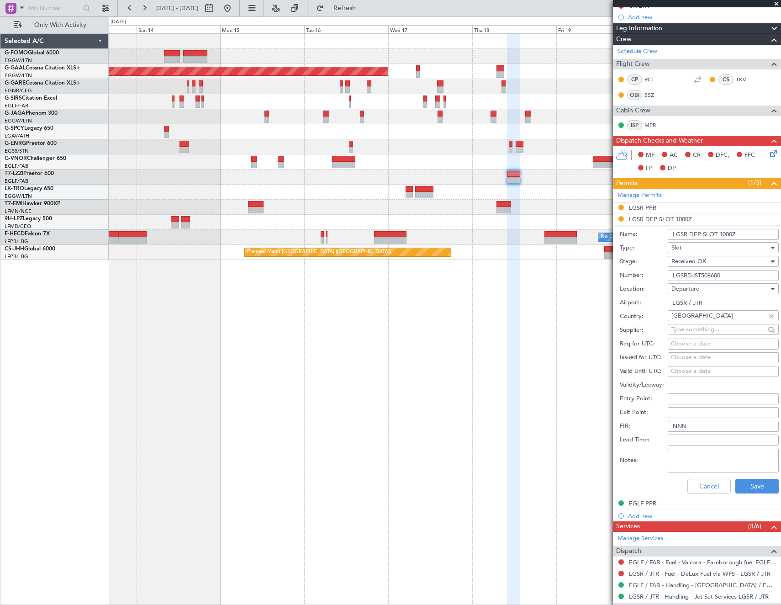
scroll to position [137, 0]
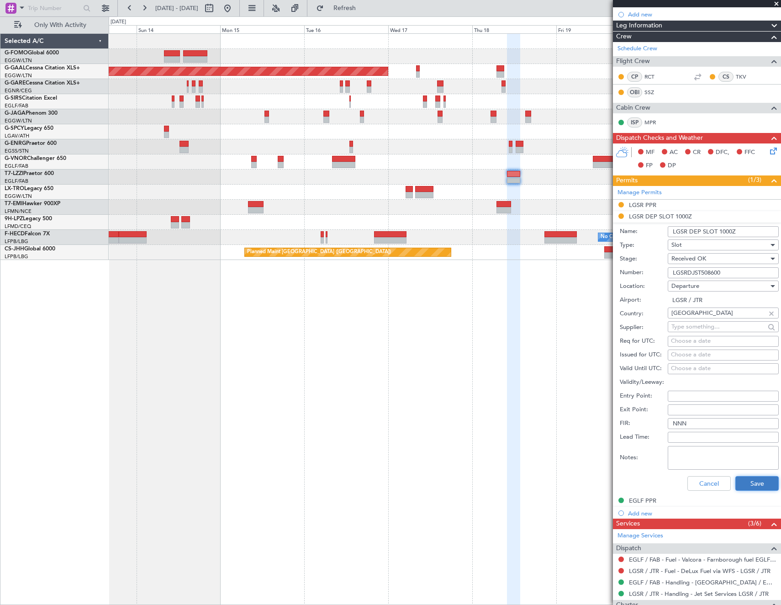
click at [749, 481] on button "Save" at bounding box center [756, 483] width 43 height 15
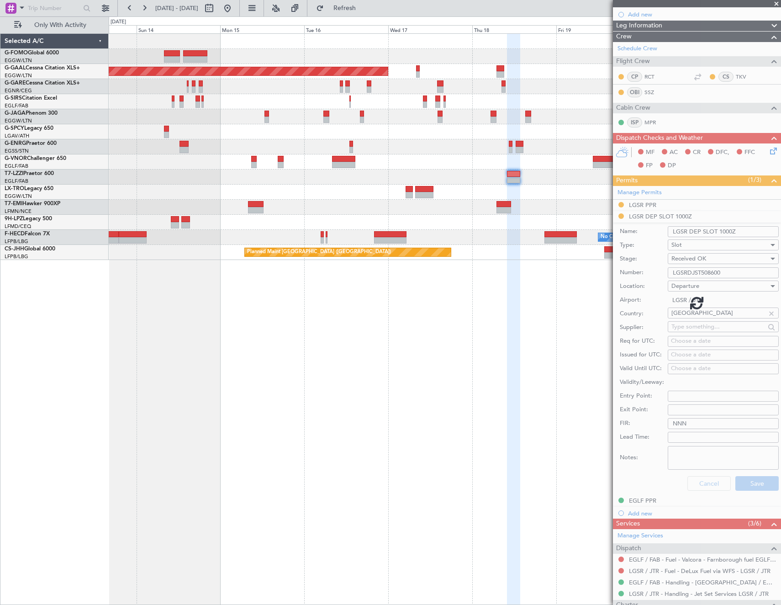
scroll to position [0, 0]
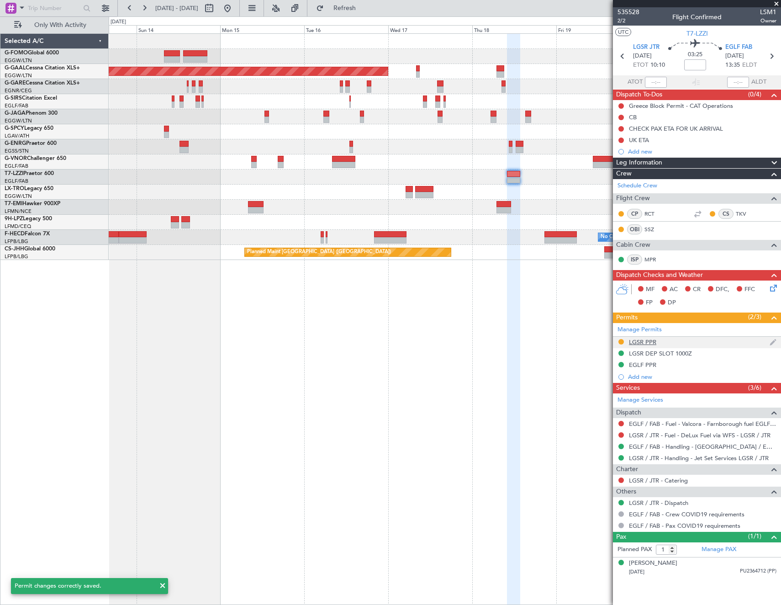
click at [642, 341] on div "LGSR PPR" at bounding box center [642, 342] width 27 height 8
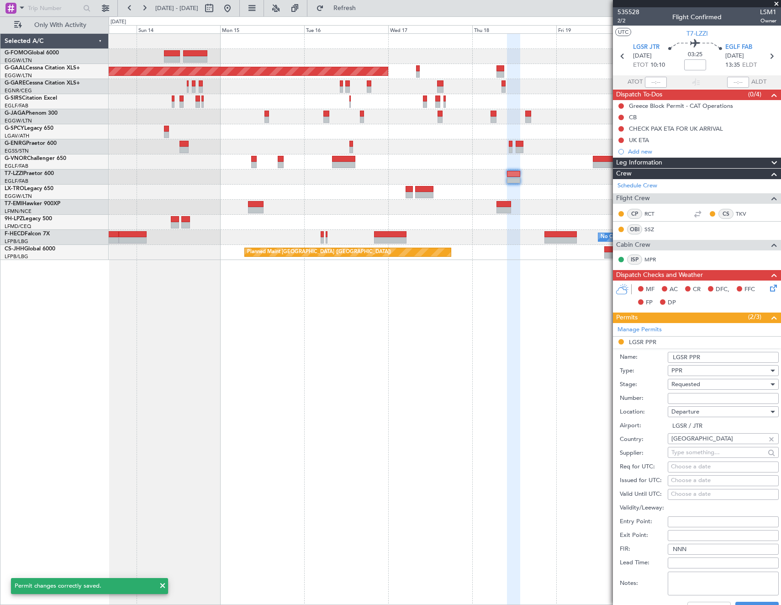
click at [704, 388] on div "Requested" at bounding box center [719, 384] width 97 height 14
click at [717, 447] on span "Received OK" at bounding box center [720, 454] width 96 height 14
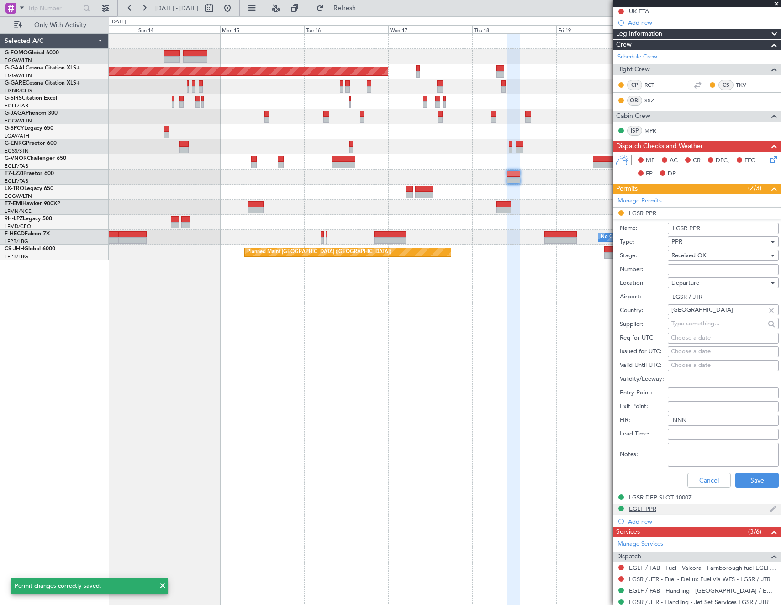
scroll to position [137, 0]
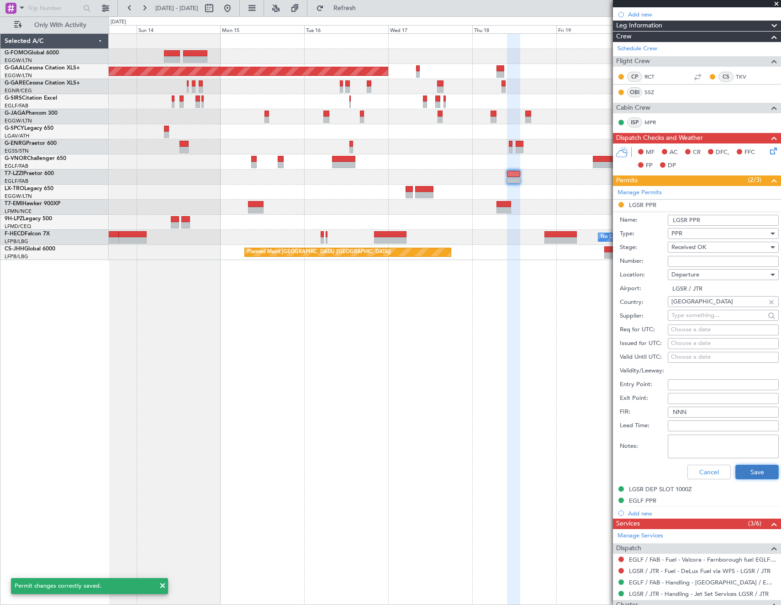
click at [753, 474] on button "Save" at bounding box center [756, 472] width 43 height 15
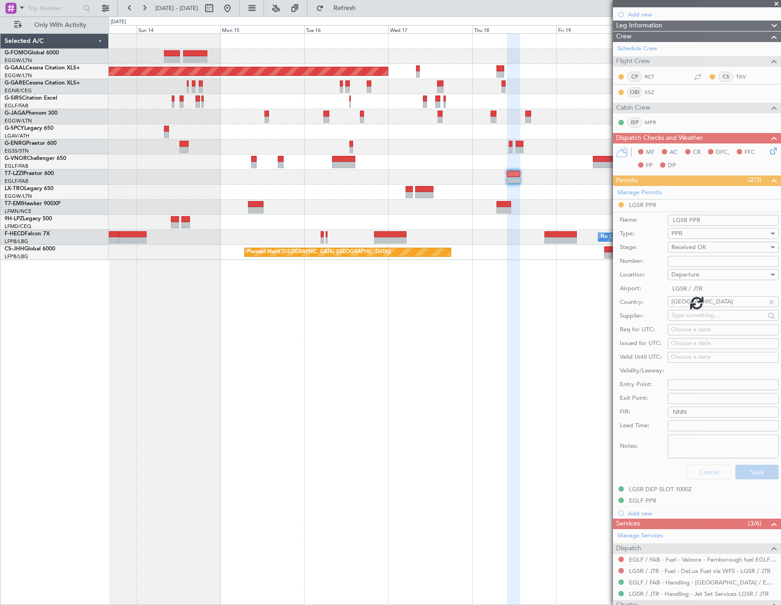
scroll to position [0, 0]
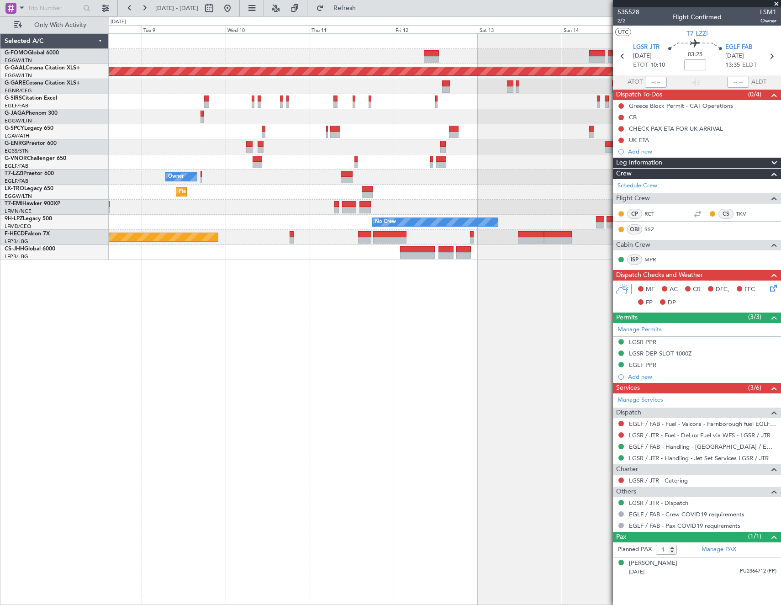
click at [781, 344] on html "13 Sep 2025 - 21 Sep 2025 Refresh Quick Links Only With Activity Planned Maint …" at bounding box center [390, 302] width 781 height 605
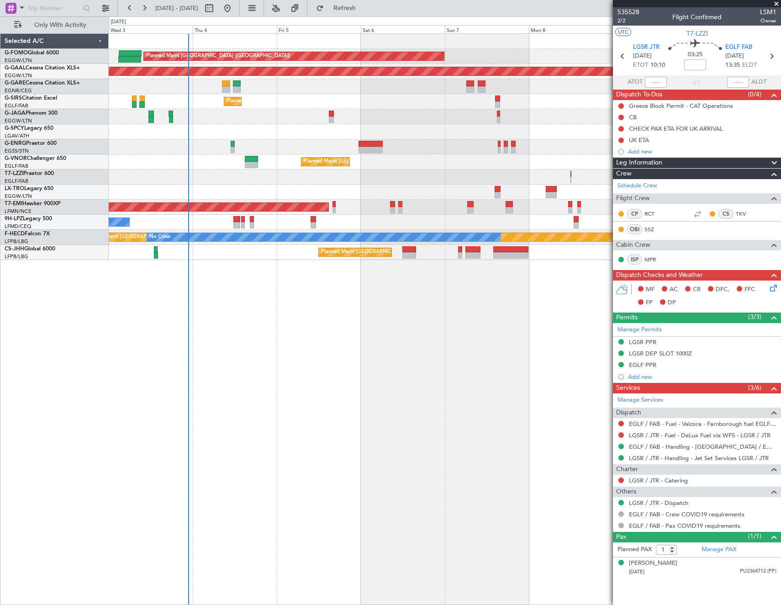
click at [503, 330] on div "Planned Maint London (Luton) Planned Maint Dusseldorf Unplanned Maint Chester P…" at bounding box center [445, 318] width 672 height 571
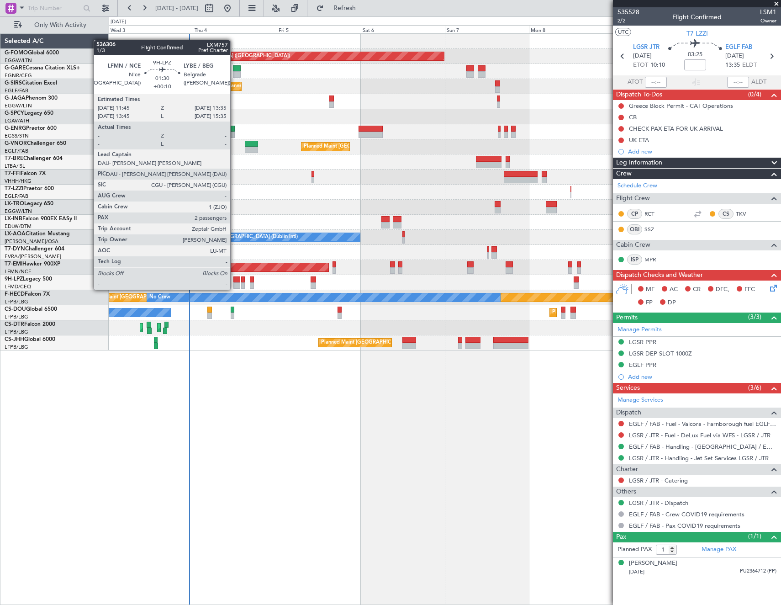
click at [234, 280] on div at bounding box center [236, 279] width 7 height 6
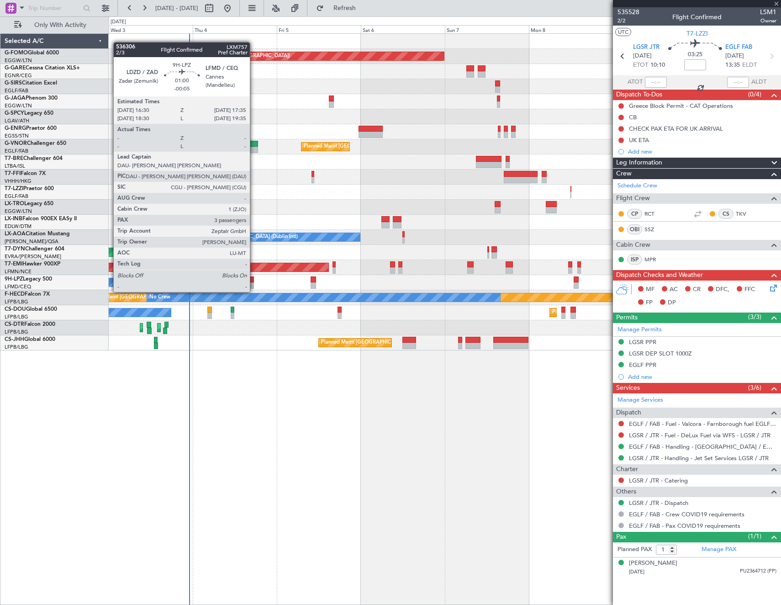
type input "+00:10"
type input "2"
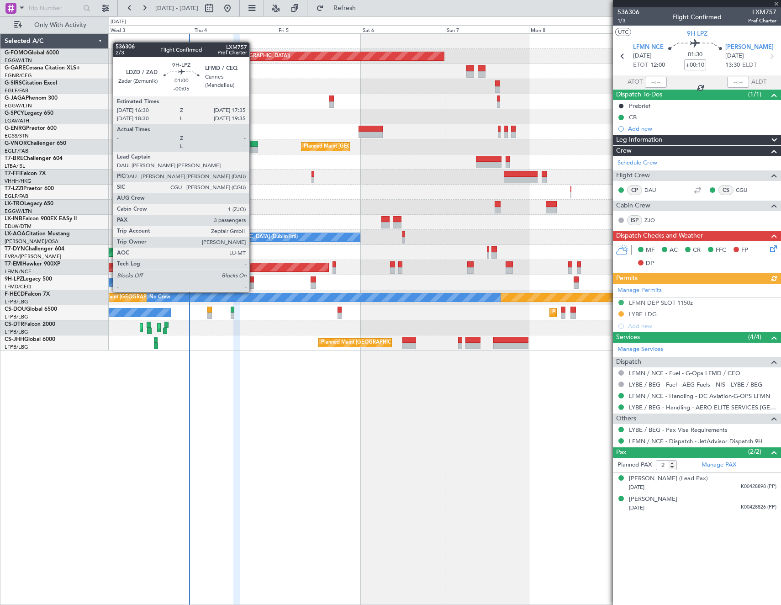
click at [254, 283] on div at bounding box center [252, 285] width 4 height 6
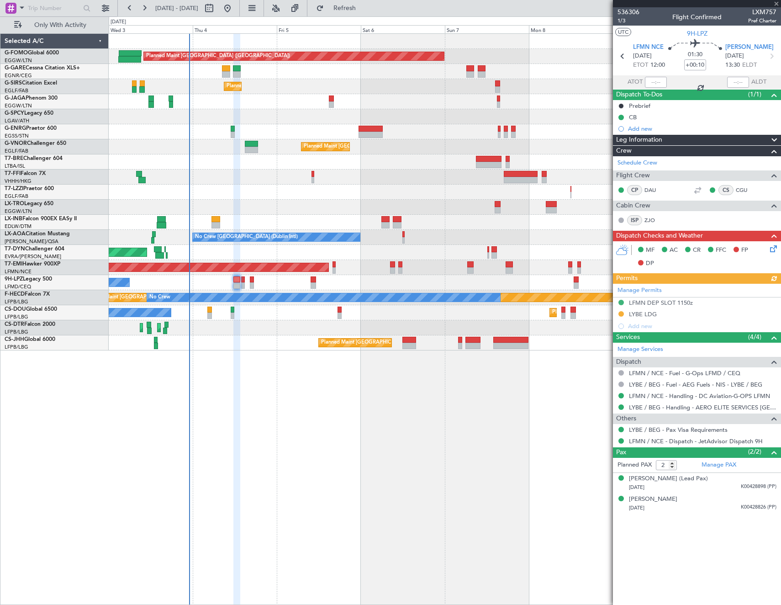
type input "-00:05"
type input "3"
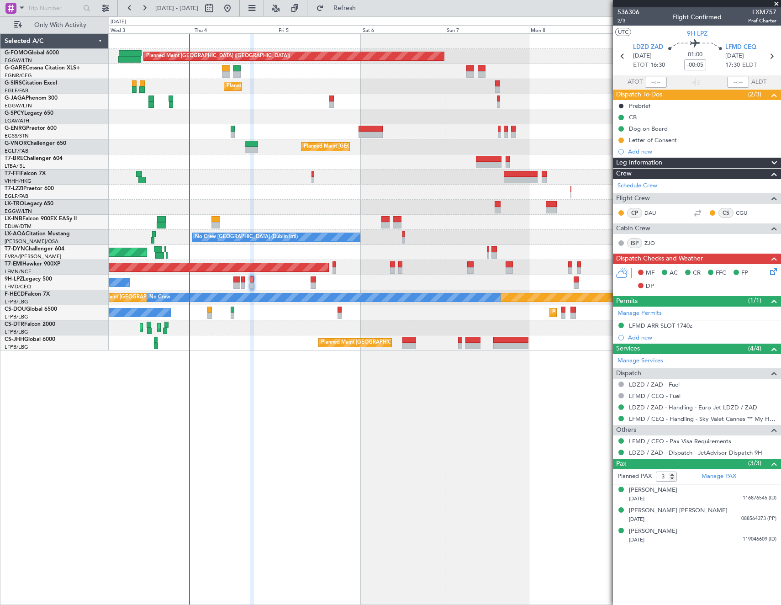
click at [772, 273] on icon at bounding box center [771, 269] width 7 height 7
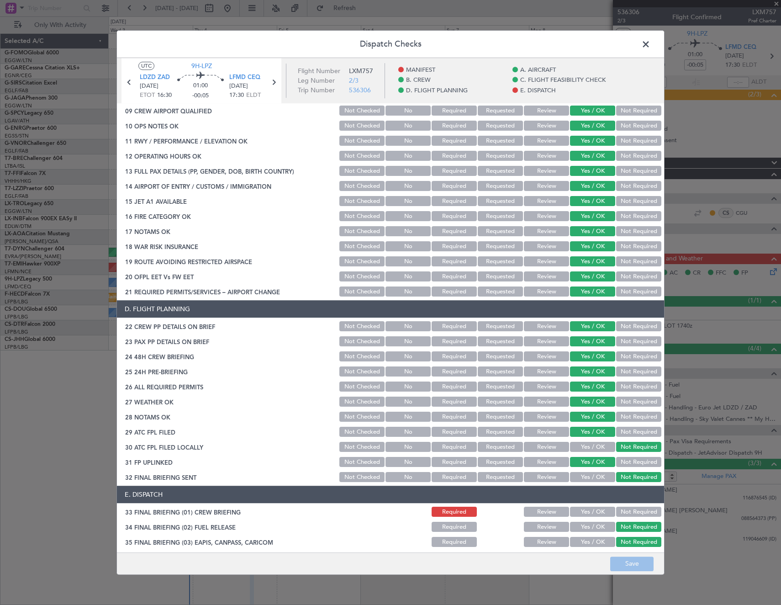
scroll to position [368, 0]
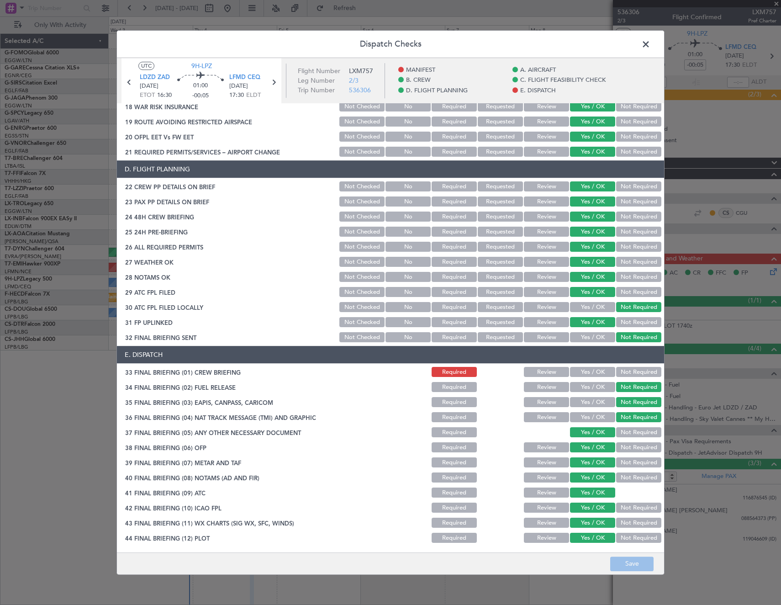
click at [650, 40] on span at bounding box center [650, 46] width 0 height 18
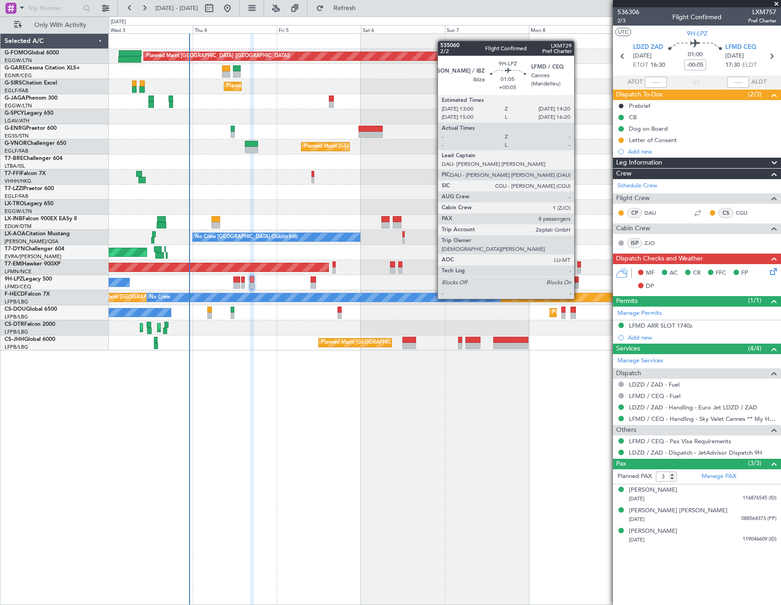
click at [578, 281] on div at bounding box center [576, 279] width 5 height 6
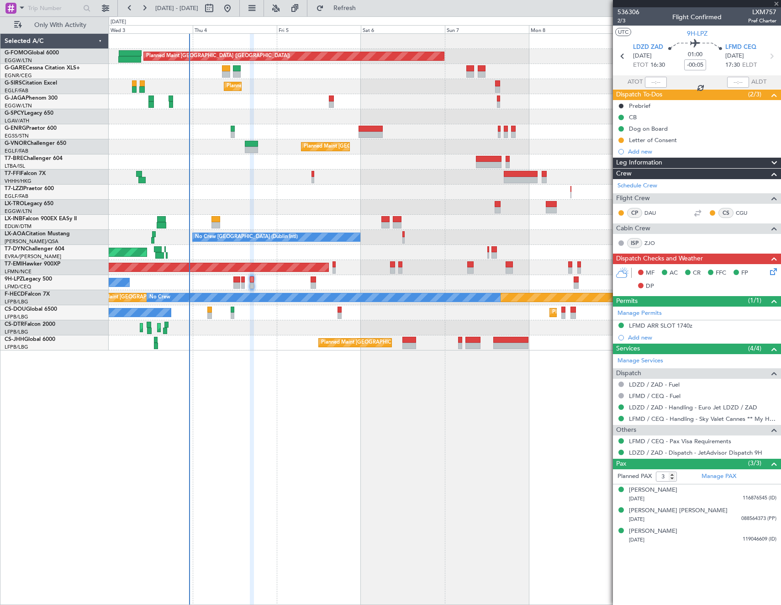
type input "+00:05"
type input "8"
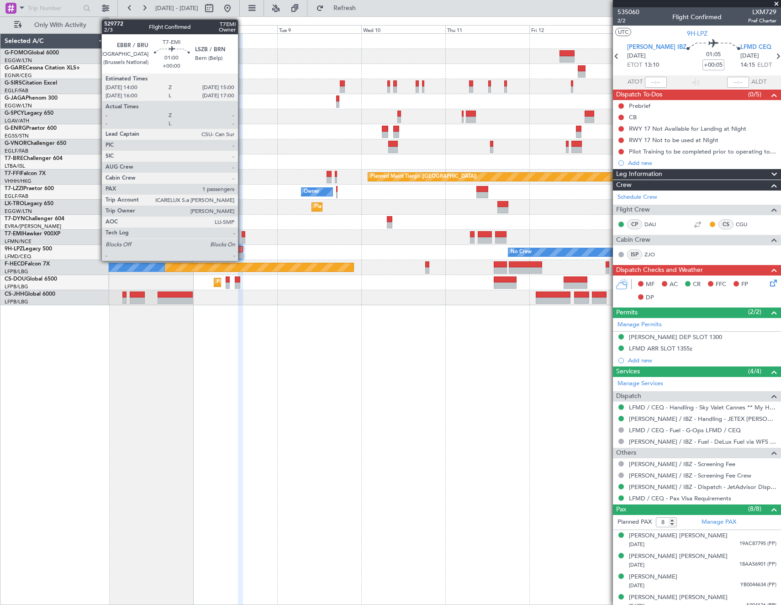
click at [242, 235] on div at bounding box center [244, 234] width 4 height 6
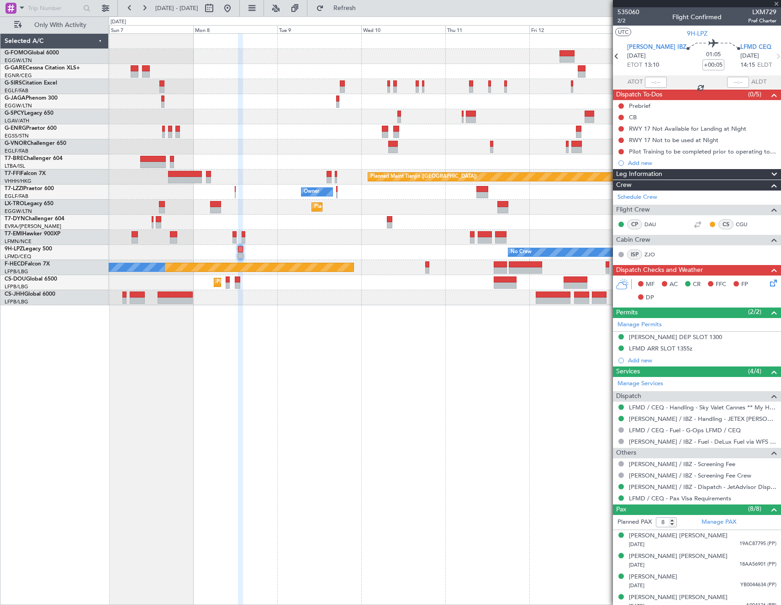
type input "1"
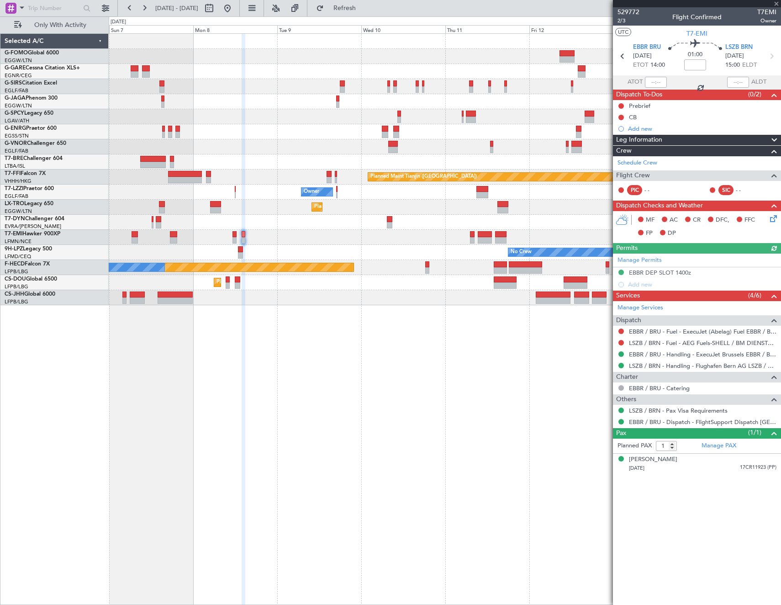
click at [781, 173] on html "07 Sep 2025 - 15 Sep 2025 Refresh Quick Links Only With Activity Planned Maint …" at bounding box center [390, 302] width 781 height 605
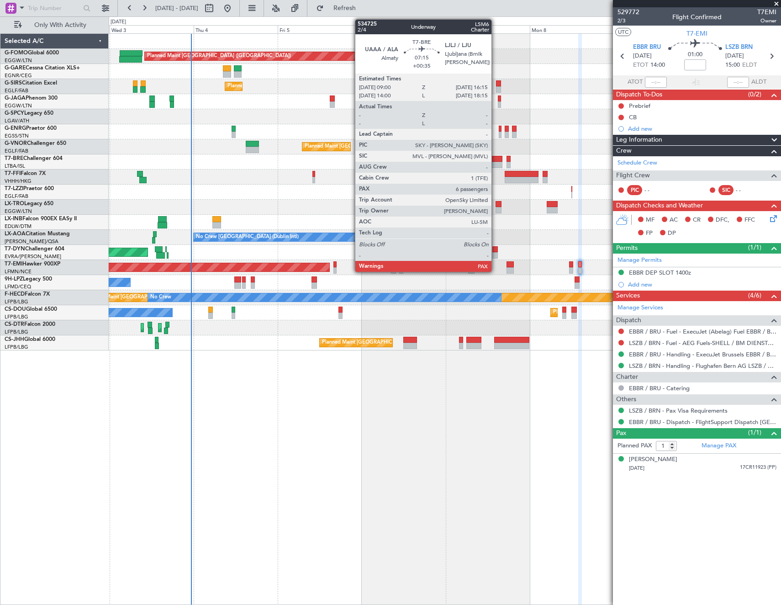
click at [496, 162] on div at bounding box center [490, 165] width 26 height 6
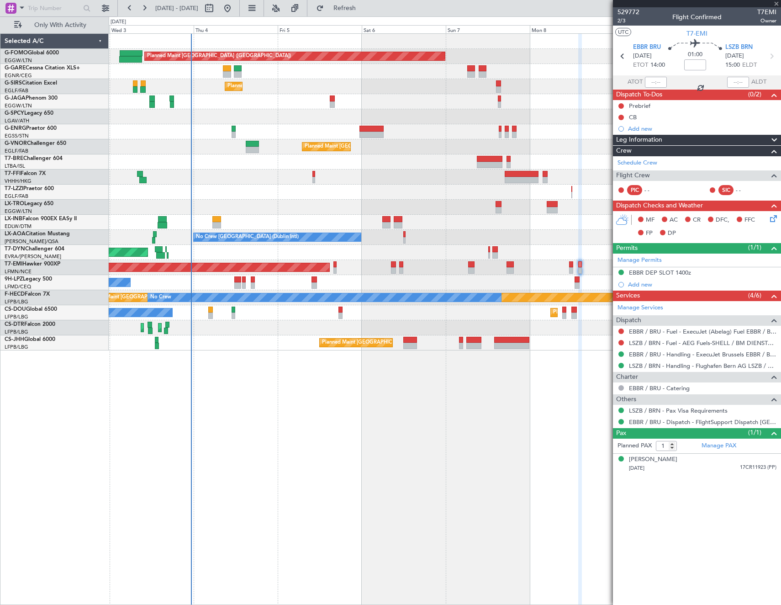
type input "+00:35"
type input "7"
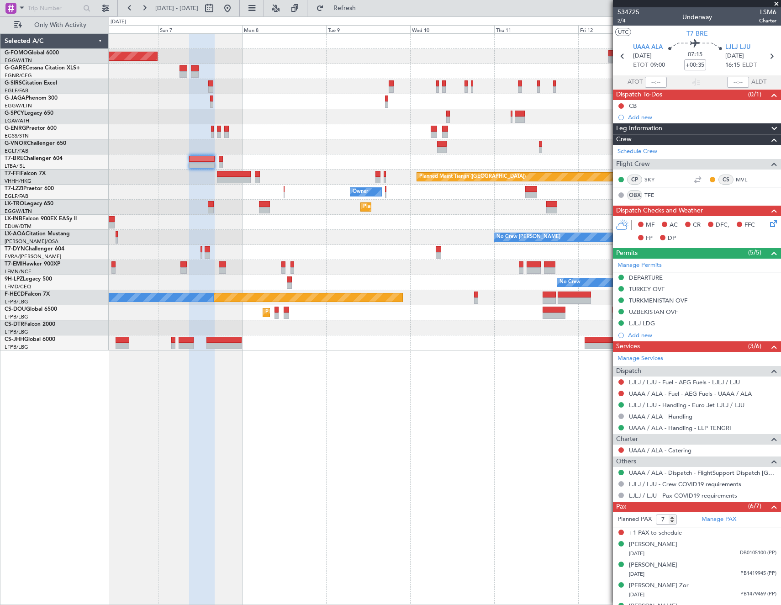
click at [195, 368] on div "Planned Maint [GEOGRAPHIC_DATA] ([GEOGRAPHIC_DATA]) Planned Maint [GEOGRAPHIC_D…" at bounding box center [445, 318] width 672 height 571
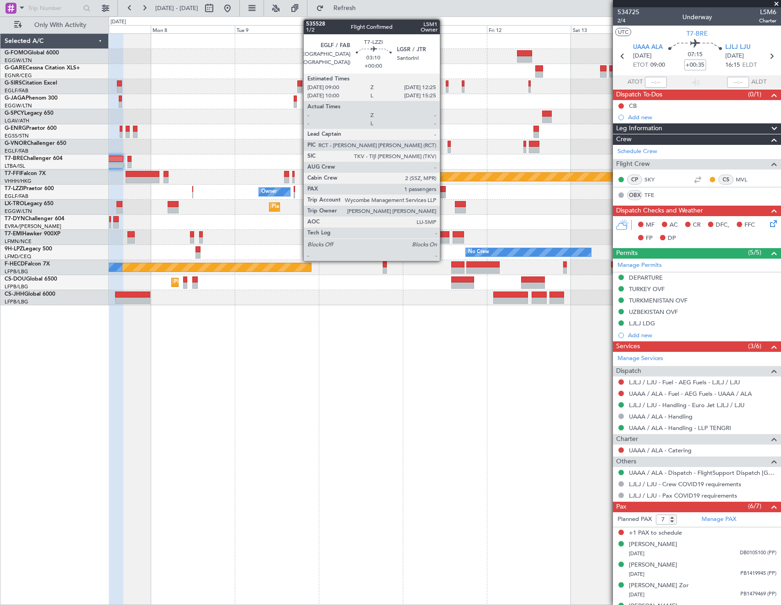
click at [444, 189] on div at bounding box center [440, 189] width 12 height 6
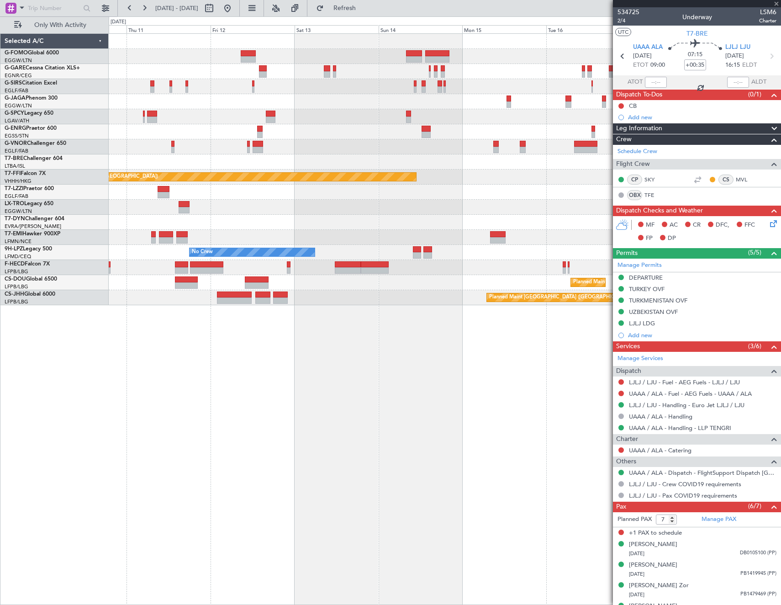
type input "1"
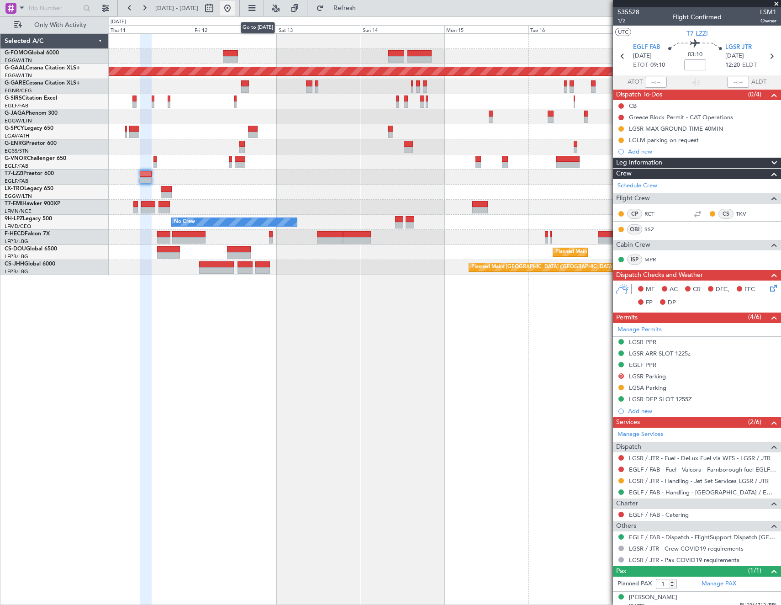
click at [235, 8] on button at bounding box center [227, 8] width 15 height 15
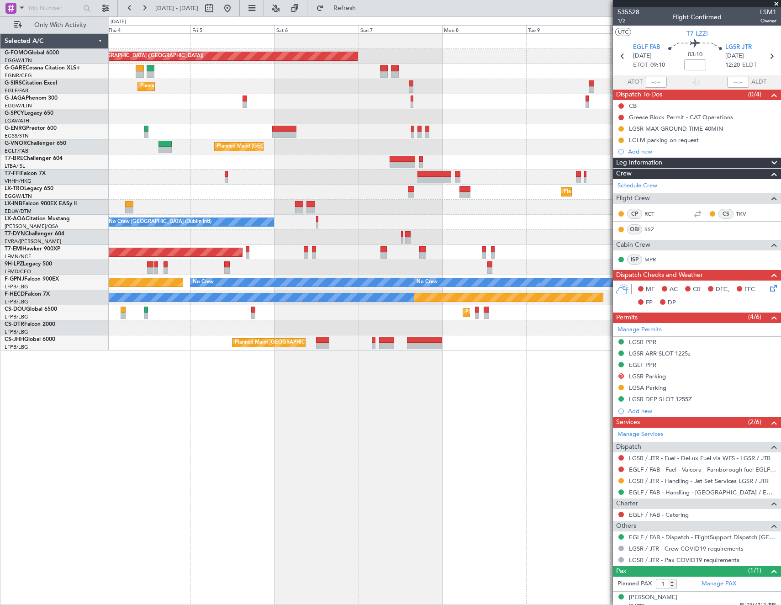
click at [0, 164] on html "[DATE] - [DATE] Refresh Quick Links Only With Activity Planned Maint [GEOGRAPHI…" at bounding box center [390, 302] width 781 height 605
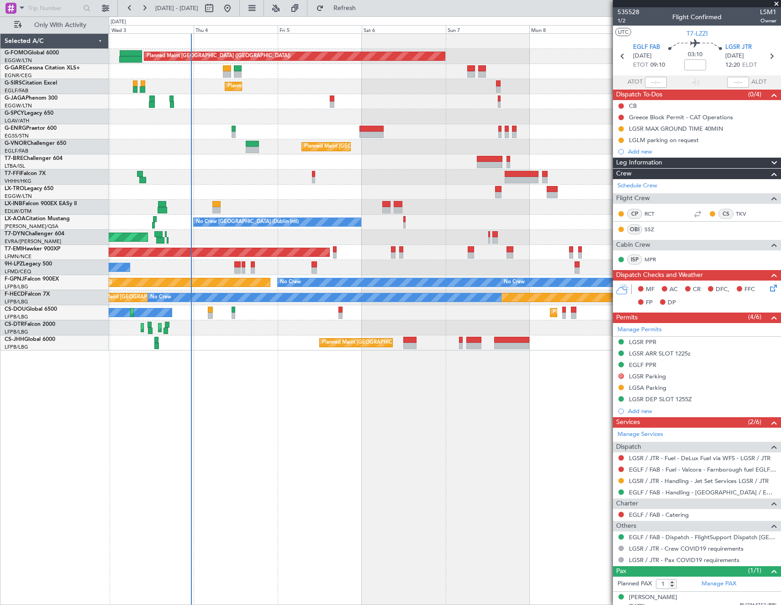
click at [439, 150] on div "Planned Maint [GEOGRAPHIC_DATA] ([GEOGRAPHIC_DATA])" at bounding box center [445, 146] width 672 height 15
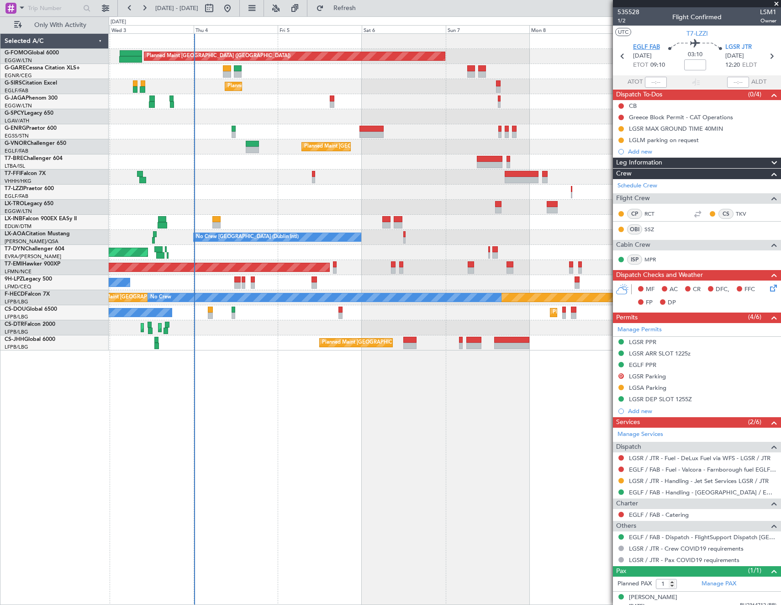
click at [640, 47] on span "EGLF FAB" at bounding box center [646, 47] width 27 height 9
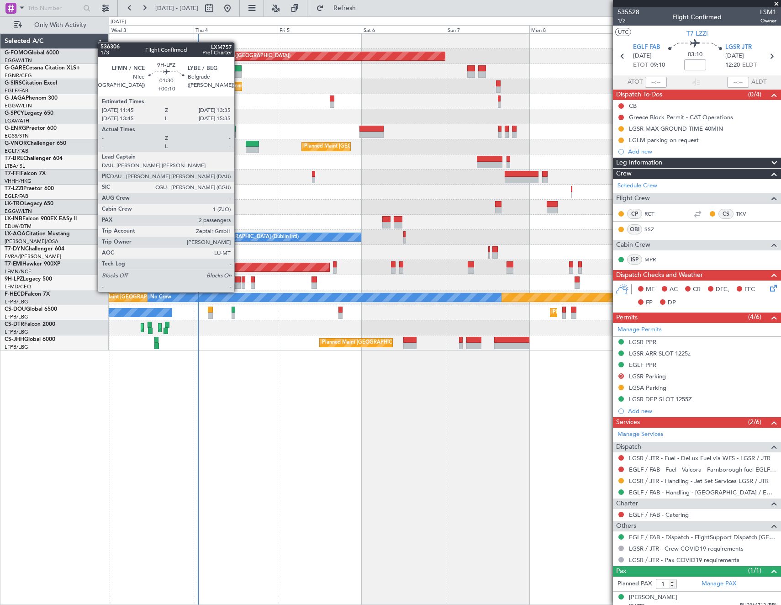
click at [238, 283] on div at bounding box center [237, 285] width 7 height 6
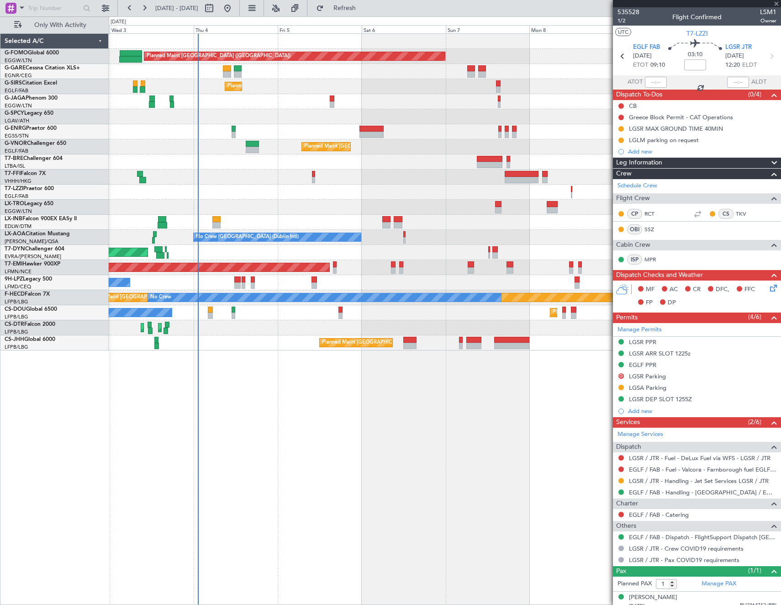
type input "+00:10"
type input "2"
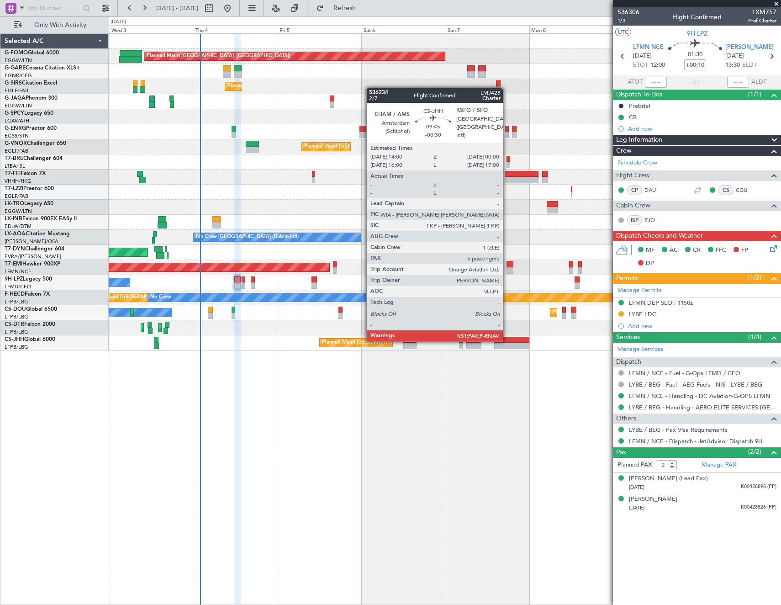
click at [507, 340] on div at bounding box center [511, 340] width 35 height 6
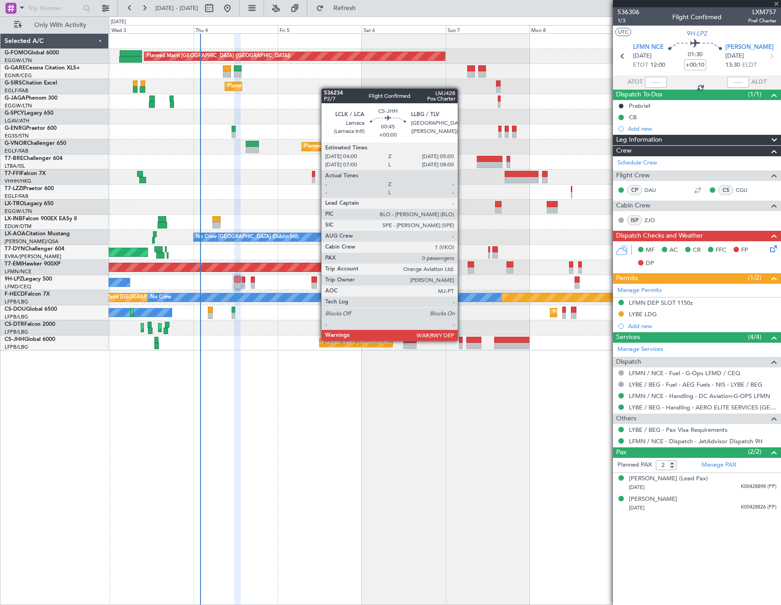
type input "-00:30"
type input "5"
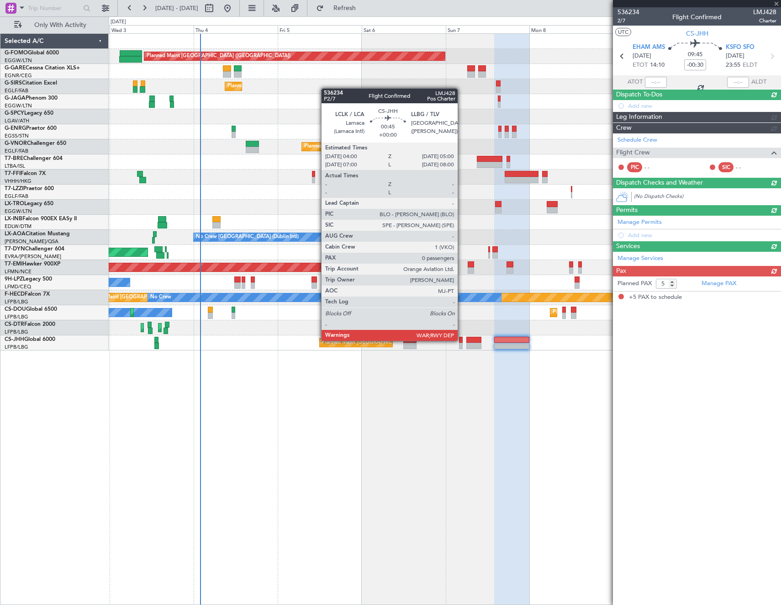
click at [462, 340] on div at bounding box center [461, 340] width 4 height 6
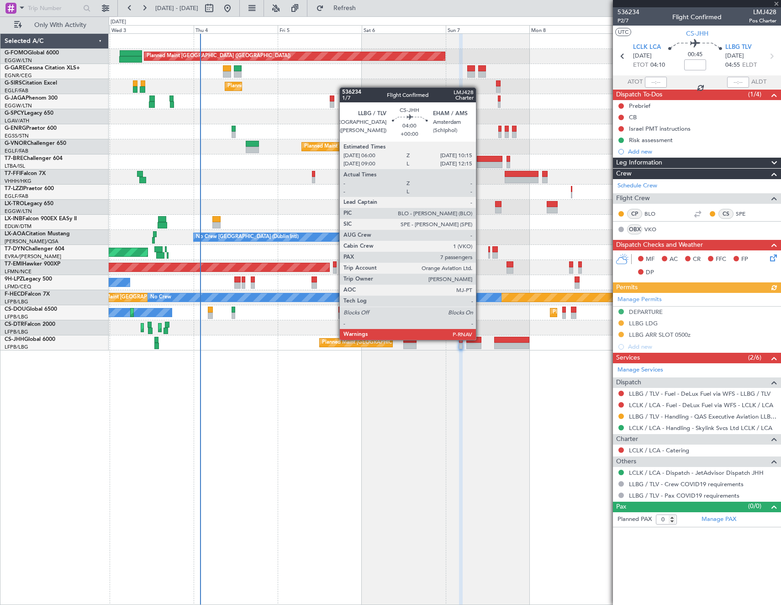
click at [480, 339] on div at bounding box center [473, 340] width 15 height 6
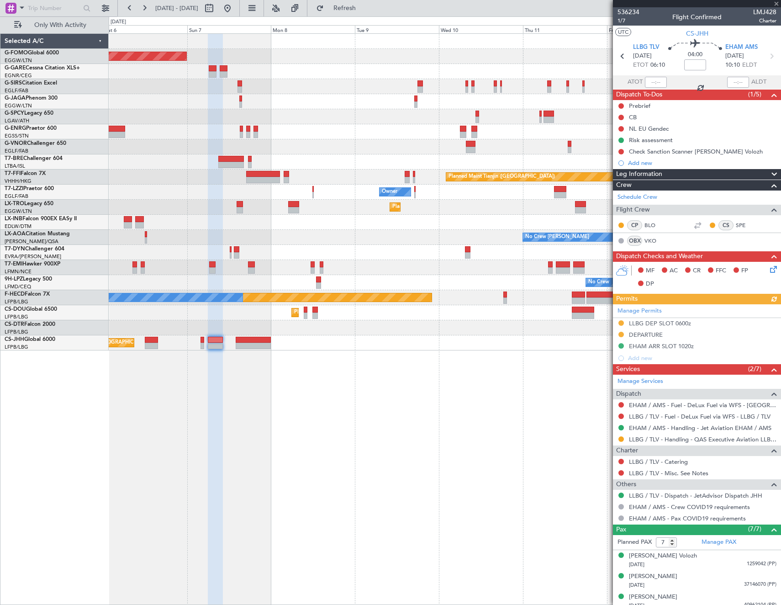
click at [139, 384] on div "Planned Maint [GEOGRAPHIC_DATA] ([GEOGRAPHIC_DATA]) Planned Maint [GEOGRAPHIC_D…" at bounding box center [445, 318] width 672 height 571
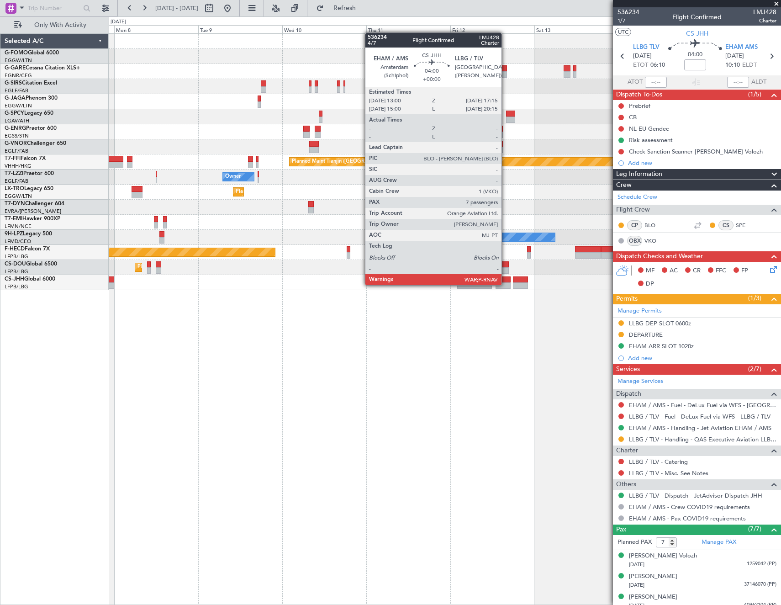
click at [506, 284] on div at bounding box center [503, 285] width 15 height 6
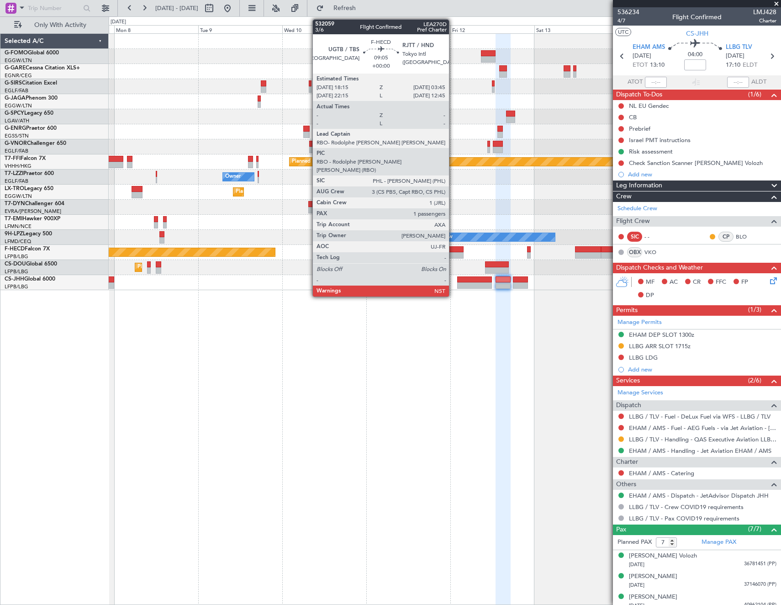
click at [453, 254] on div at bounding box center [446, 255] width 33 height 6
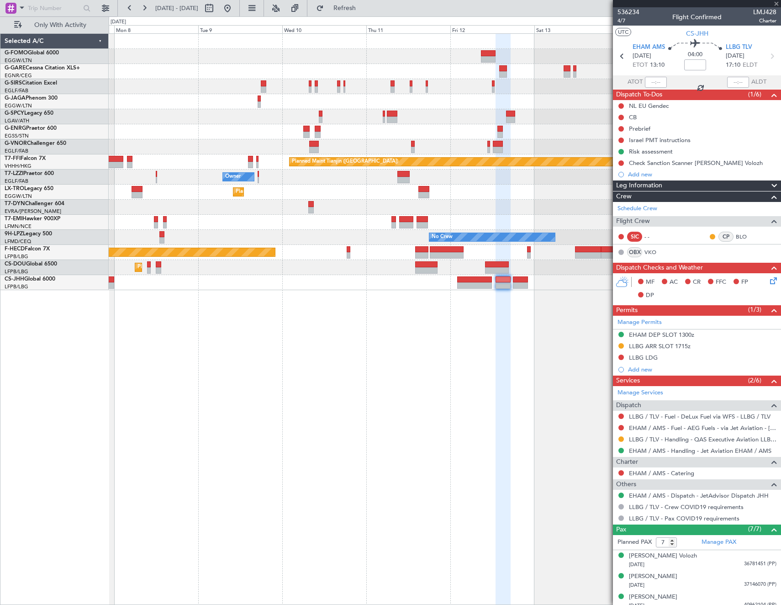
click at [551, 365] on div "Planned Maint [GEOGRAPHIC_DATA] ([GEOGRAPHIC_DATA]) Planned Maint Tianjin ([GEO…" at bounding box center [445, 318] width 672 height 571
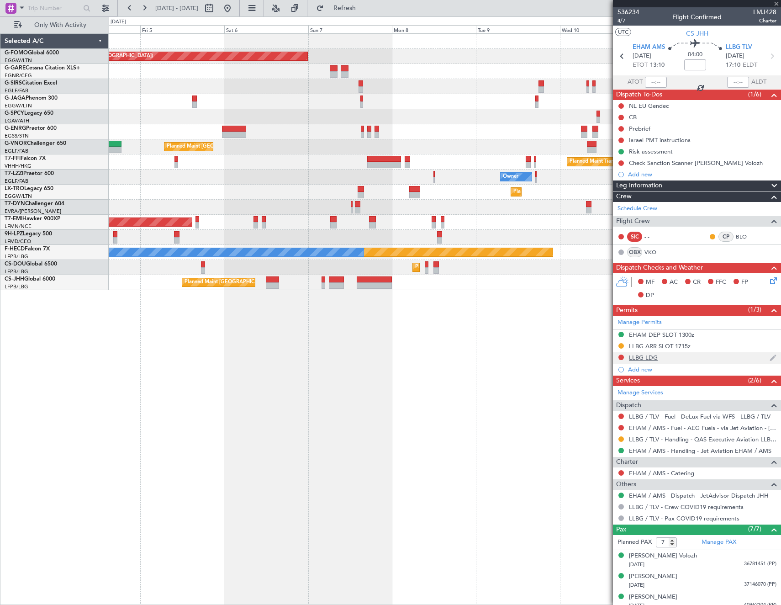
click at [644, 352] on fb-app "[DATE] - [DATE] Refresh Quick Links Only With Activity Planned Maint [GEOGRAPHI…" at bounding box center [390, 306] width 781 height 598
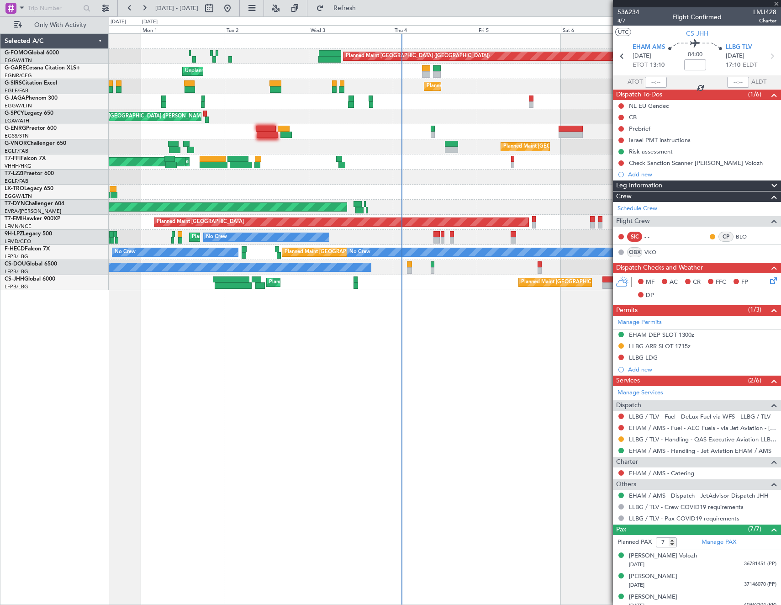
type input "1"
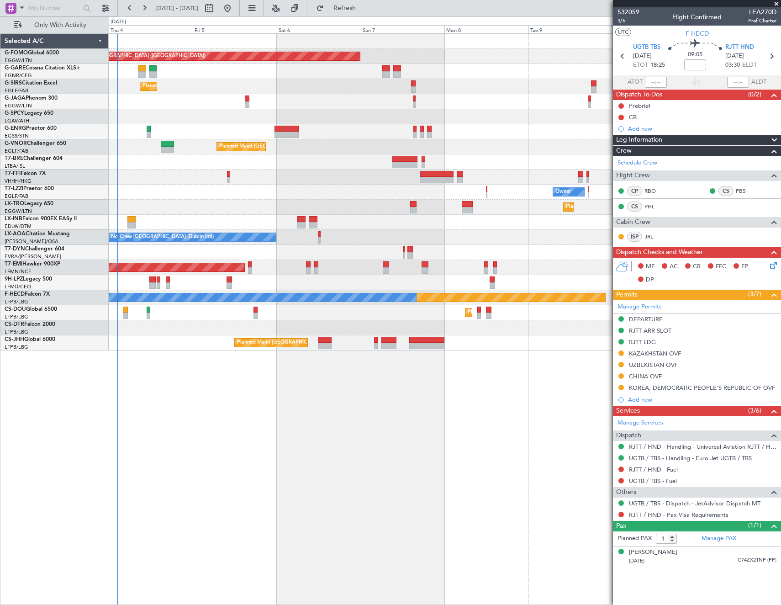
click at [114, 363] on div "Planned Maint [GEOGRAPHIC_DATA] ([GEOGRAPHIC_DATA]) Planned Maint [GEOGRAPHIC_D…" at bounding box center [445, 318] width 672 height 571
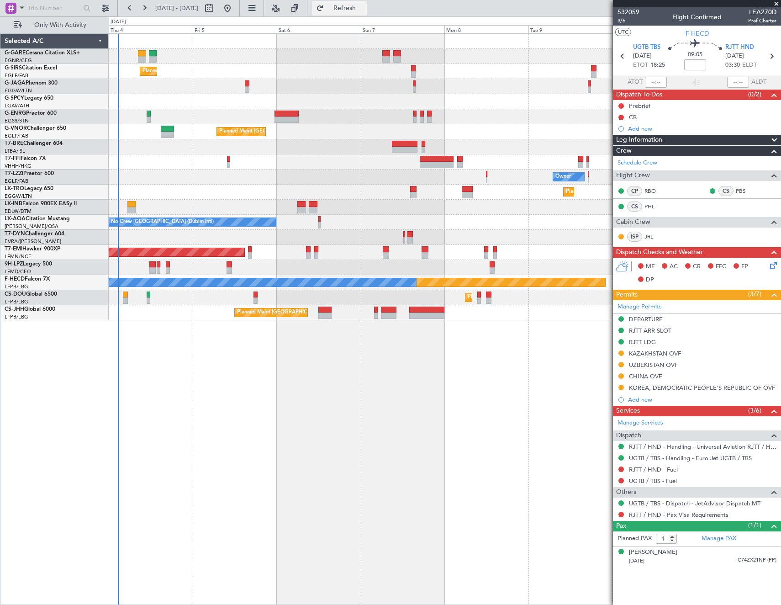
click at [354, 6] on button "Refresh" at bounding box center [339, 8] width 55 height 15
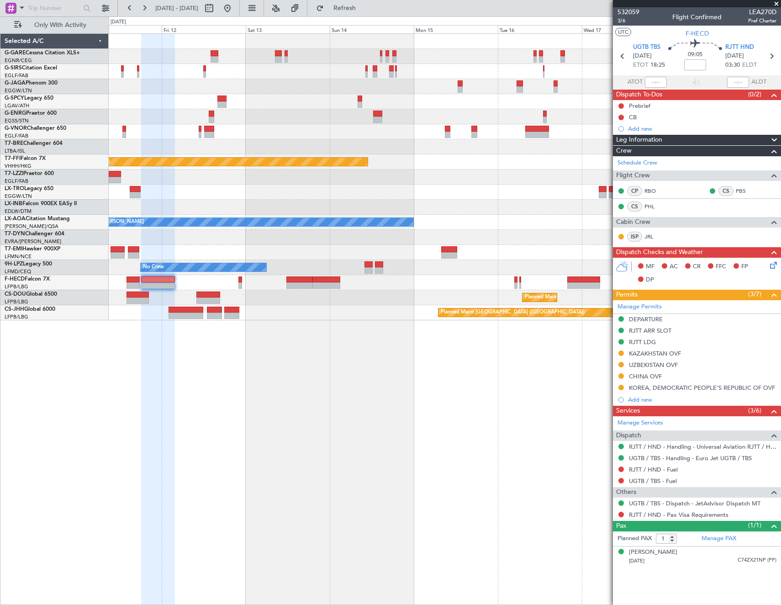
click at [0, 197] on html "[DATE] - [DATE] Refresh Quick Links Only With Activity Planned Maint Tianjin ([…" at bounding box center [390, 302] width 781 height 605
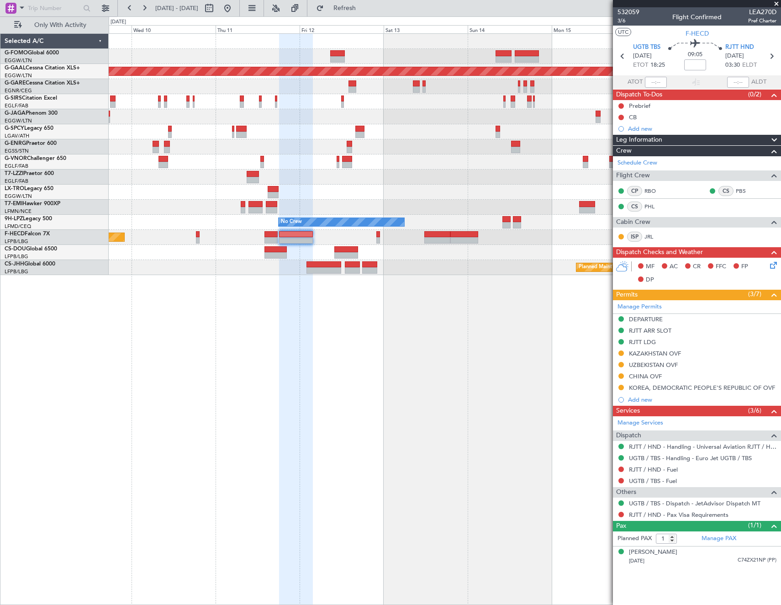
click at [508, 147] on div "Planned Maint Dusseldorf Owner Planned [GEOGRAPHIC_DATA] No Crew Planned Maint …" at bounding box center [445, 154] width 672 height 241
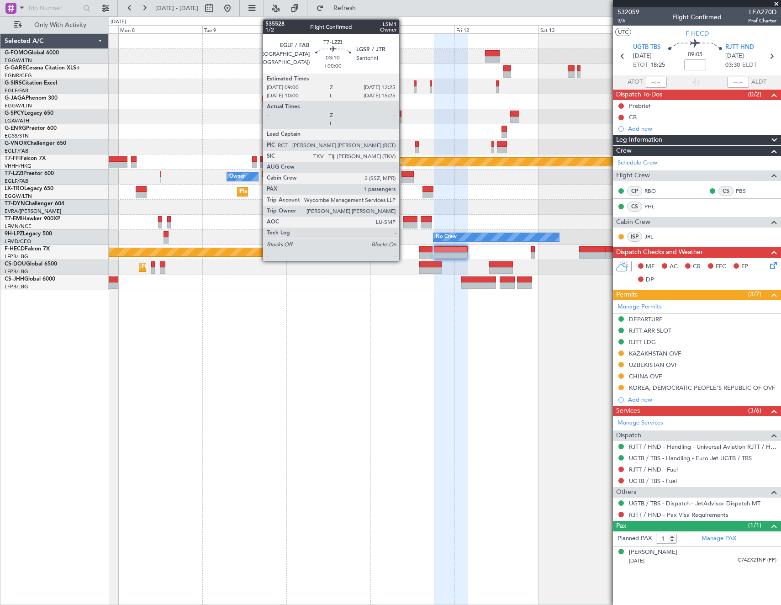
click at [403, 178] on div at bounding box center [408, 180] width 12 height 6
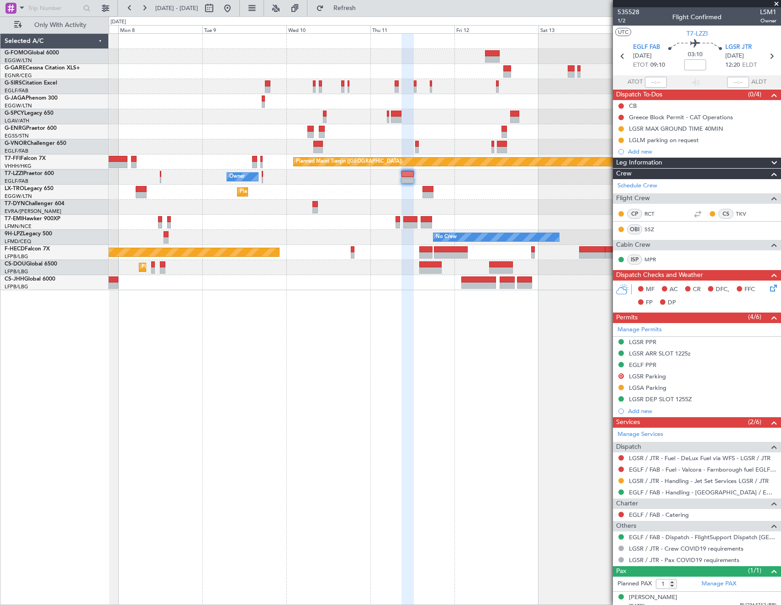
click at [578, 384] on div "Planned Maint [GEOGRAPHIC_DATA] ([GEOGRAPHIC_DATA]) Planned Maint Tianjin ([GEO…" at bounding box center [445, 318] width 672 height 571
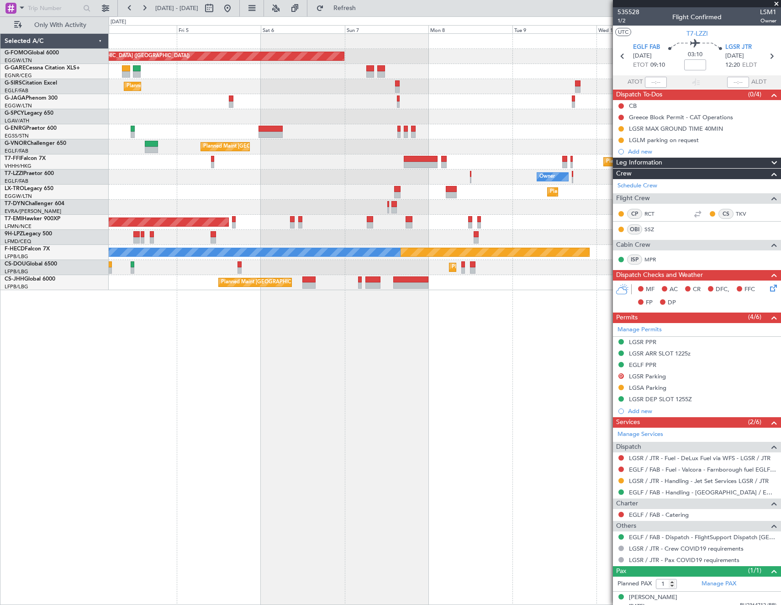
click at [541, 375] on div "Planned Maint [GEOGRAPHIC_DATA] ([GEOGRAPHIC_DATA]) Planned Maint [GEOGRAPHIC_D…" at bounding box center [445, 318] width 672 height 571
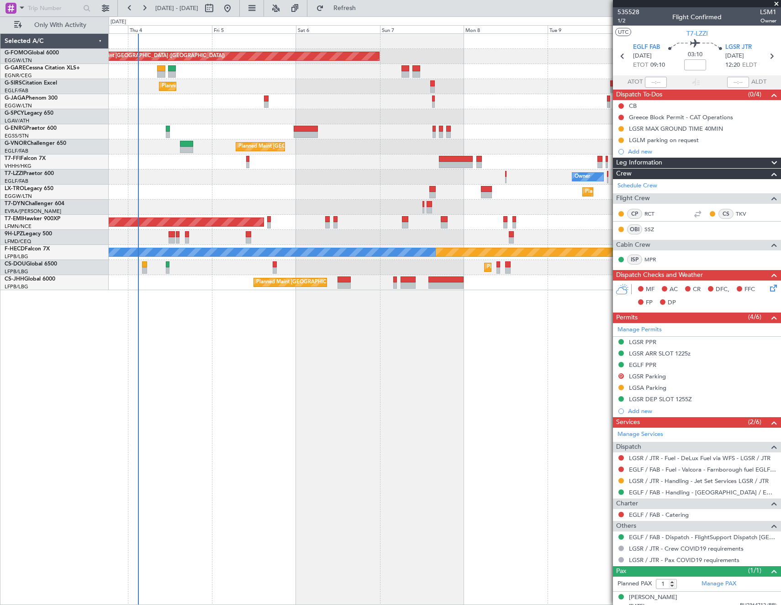
click at [244, 407] on div "Planned Maint [GEOGRAPHIC_DATA] ([GEOGRAPHIC_DATA]) Planned Maint [GEOGRAPHIC_D…" at bounding box center [445, 318] width 672 height 571
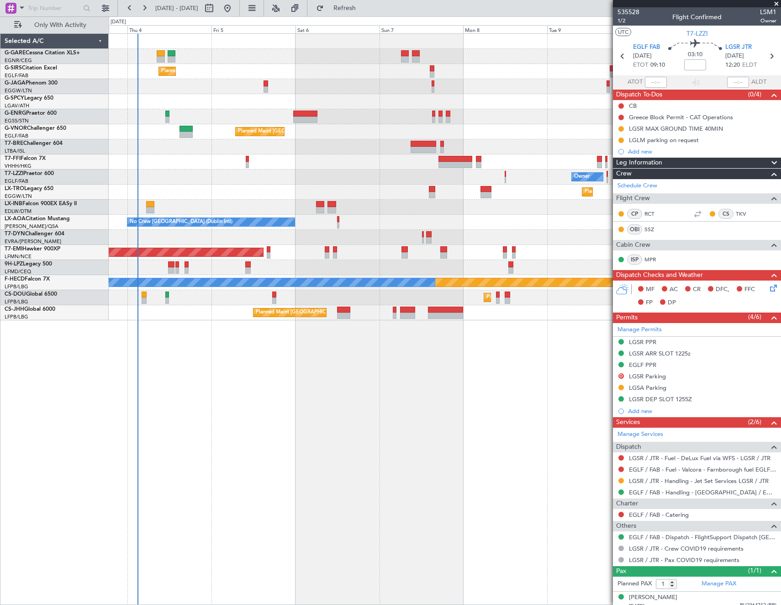
drag, startPoint x: 368, startPoint y: 3, endPoint x: 299, endPoint y: 0, distance: 69.0
click at [367, 3] on button "Refresh" at bounding box center [339, 8] width 55 height 15
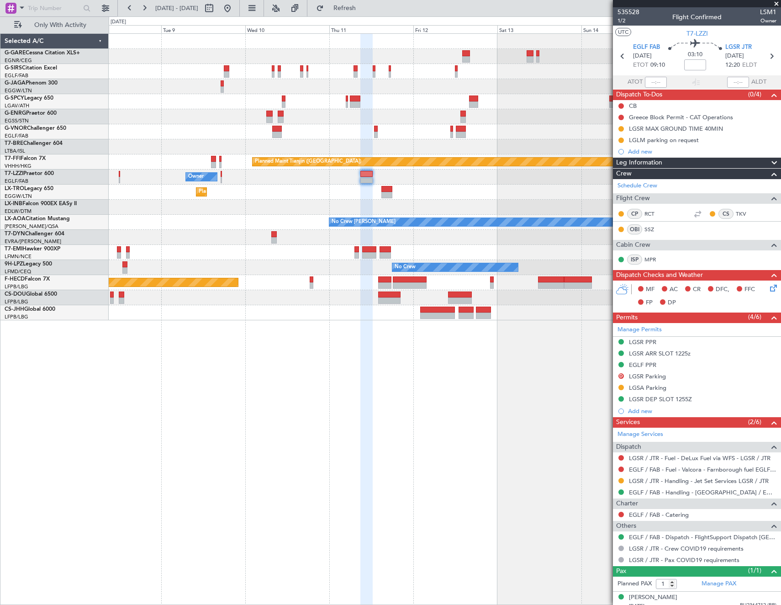
click at [186, 170] on div "Planned Maint Tianjin ([GEOGRAPHIC_DATA]) Owner Planned [GEOGRAPHIC_DATA] No Cr…" at bounding box center [445, 177] width 672 height 286
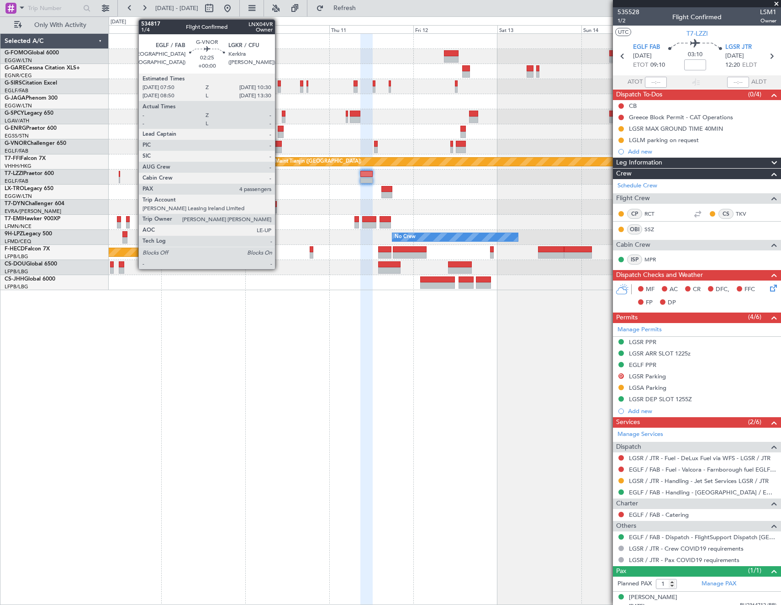
click at [279, 148] on div at bounding box center [277, 150] width 10 height 6
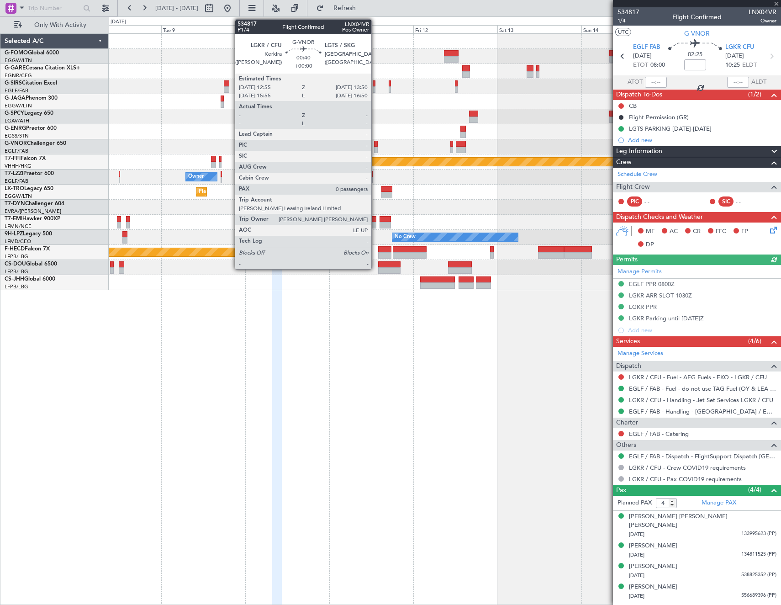
click at [375, 147] on div at bounding box center [376, 150] width 4 height 6
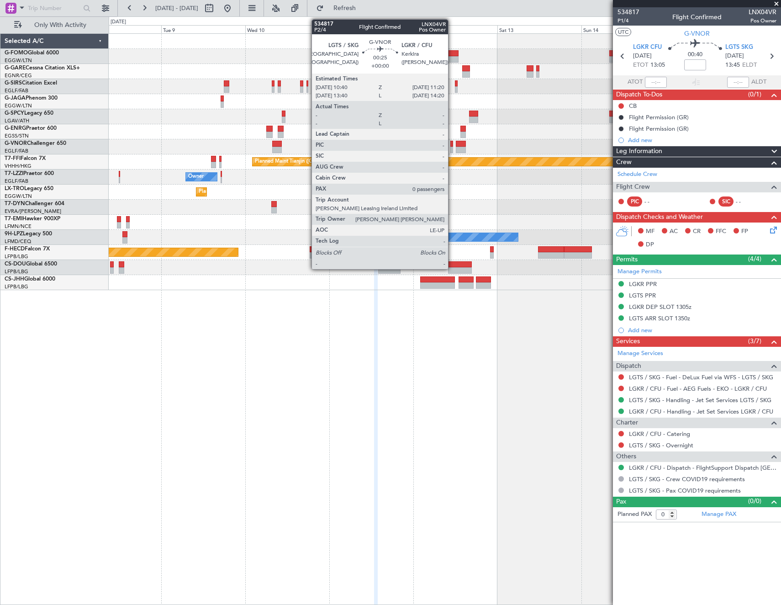
click at [452, 147] on div at bounding box center [451, 150] width 3 height 6
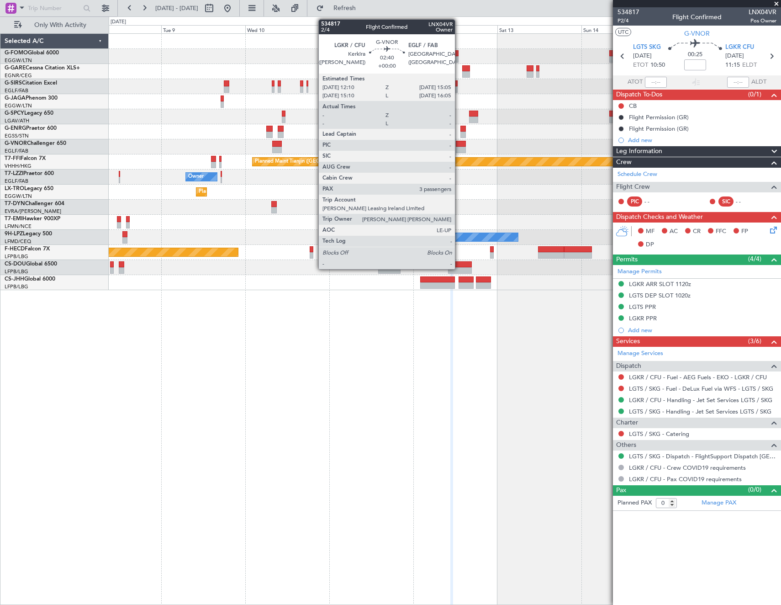
click at [459, 141] on div at bounding box center [461, 144] width 11 height 6
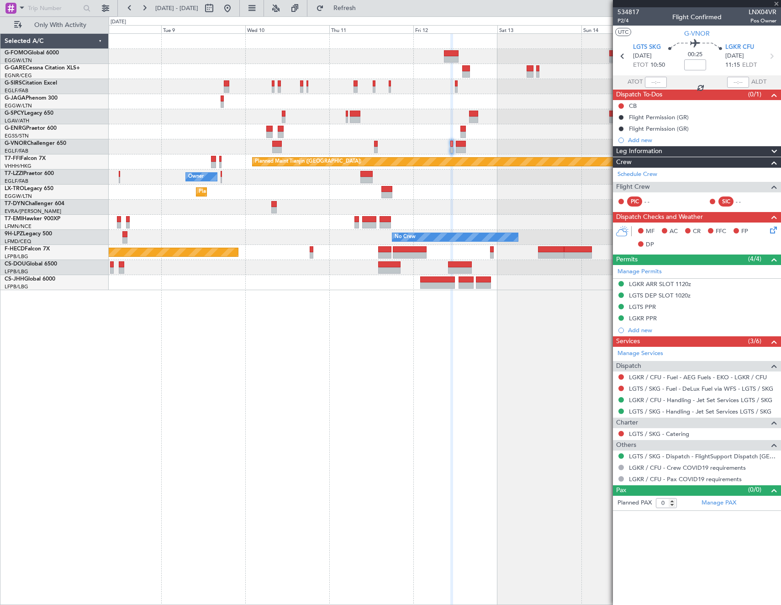
type input "3"
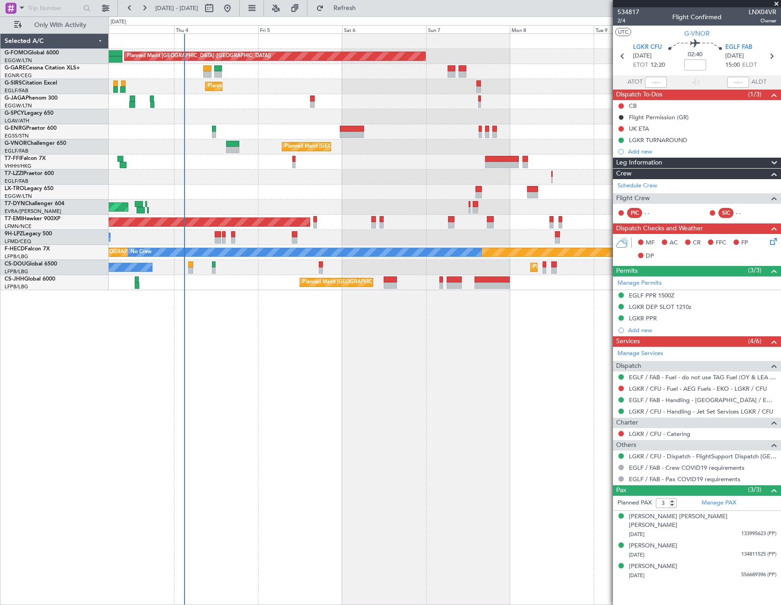
click at [632, 147] on fb-app "08 Sep 2025 - 16 Sep 2025 Refresh Quick Links Only With Activity Planned Maint …" at bounding box center [390, 306] width 781 height 598
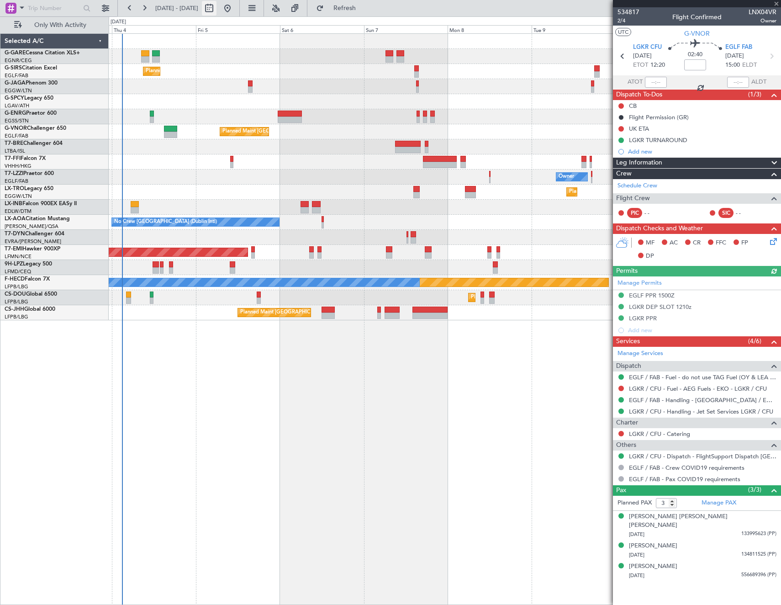
click at [217, 9] on button at bounding box center [209, 8] width 15 height 15
select select "9"
select select "2025"
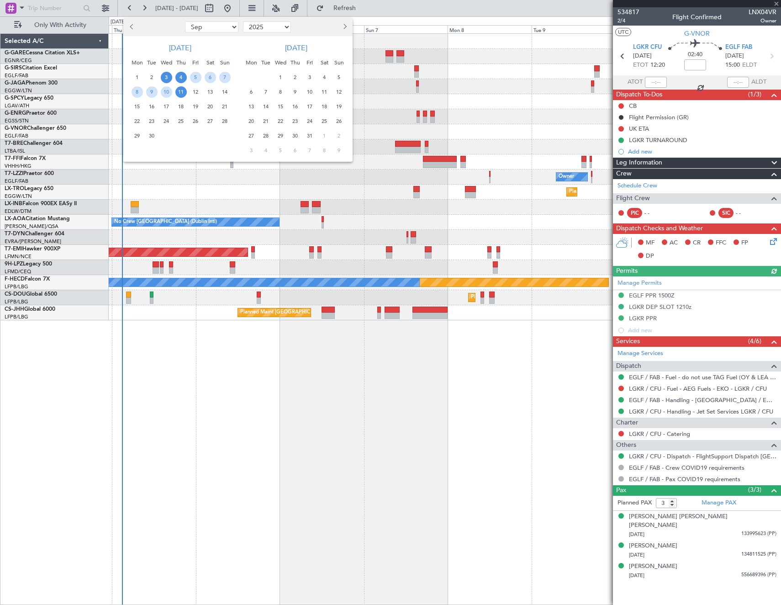
click at [179, 79] on span "4" at bounding box center [180, 77] width 11 height 11
click at [178, 93] on span "11" at bounding box center [180, 91] width 11 height 11
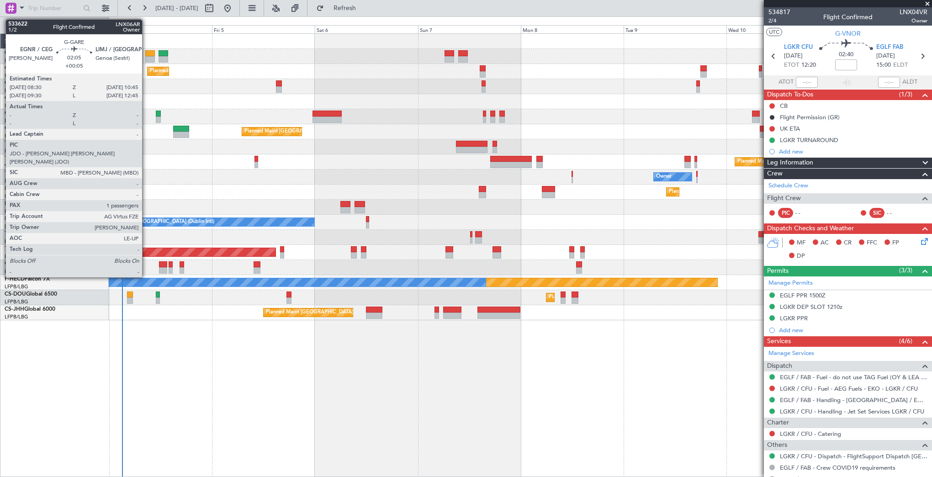
click at [146, 57] on div at bounding box center [150, 59] width 10 height 6
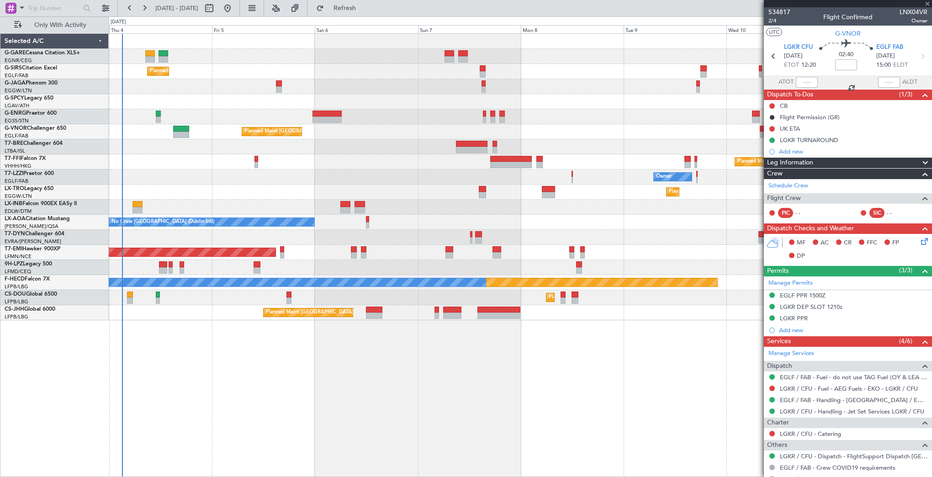
type input "+00:05"
type input "1"
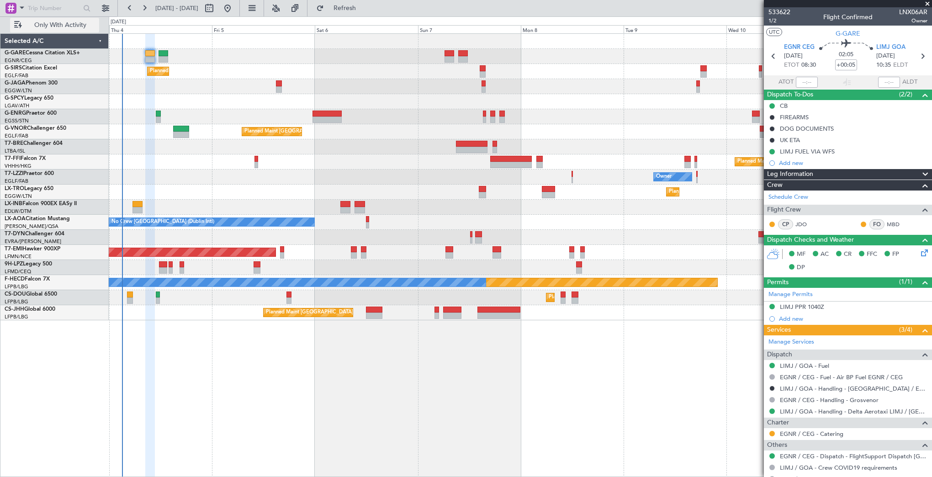
click at [58, 27] on span "Only With Activity" at bounding box center [60, 25] width 73 height 6
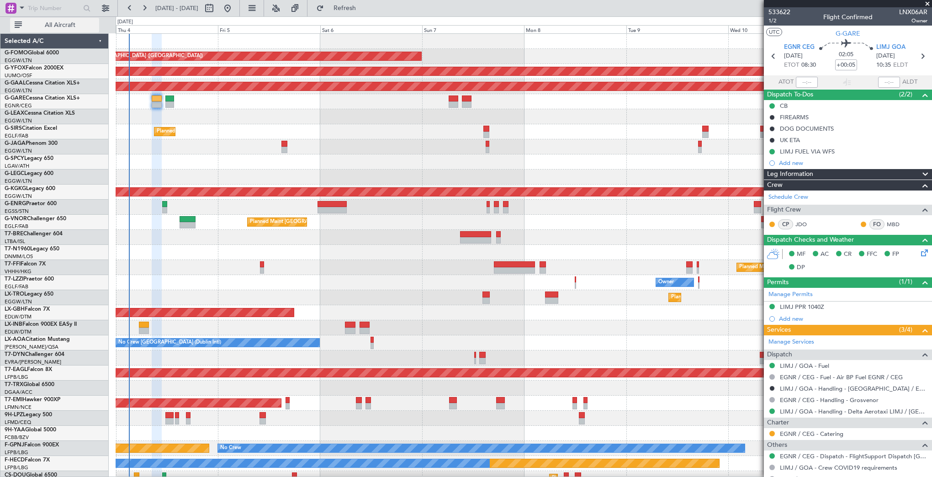
click at [56, 23] on span "All Aircraft" at bounding box center [60, 25] width 73 height 6
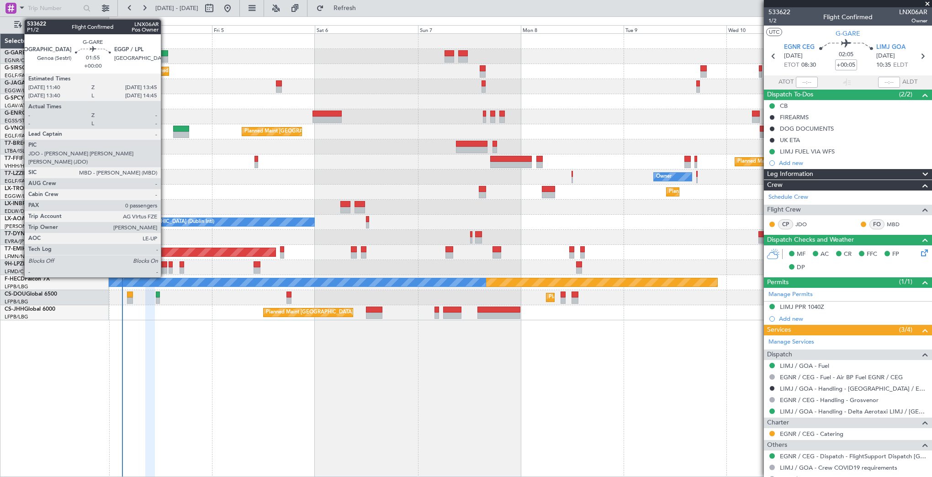
click at [165, 55] on div at bounding box center [163, 53] width 9 height 6
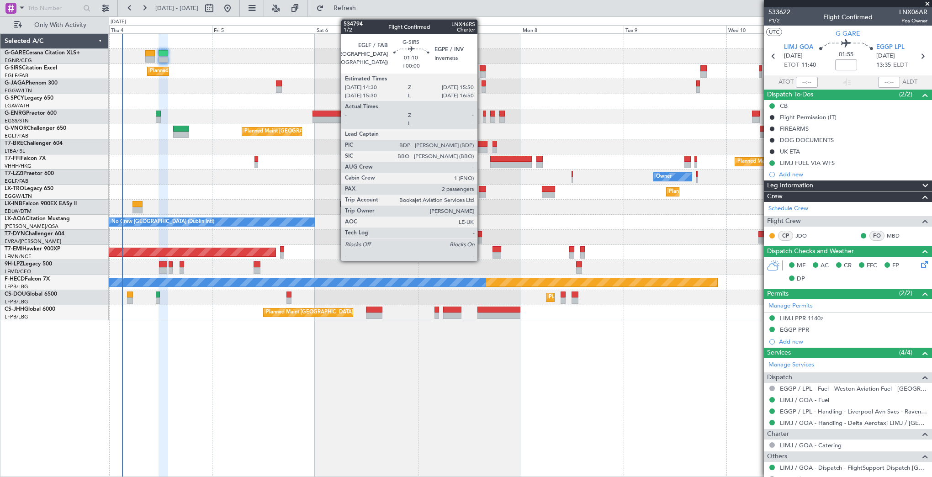
click at [481, 74] on div at bounding box center [483, 74] width 6 height 6
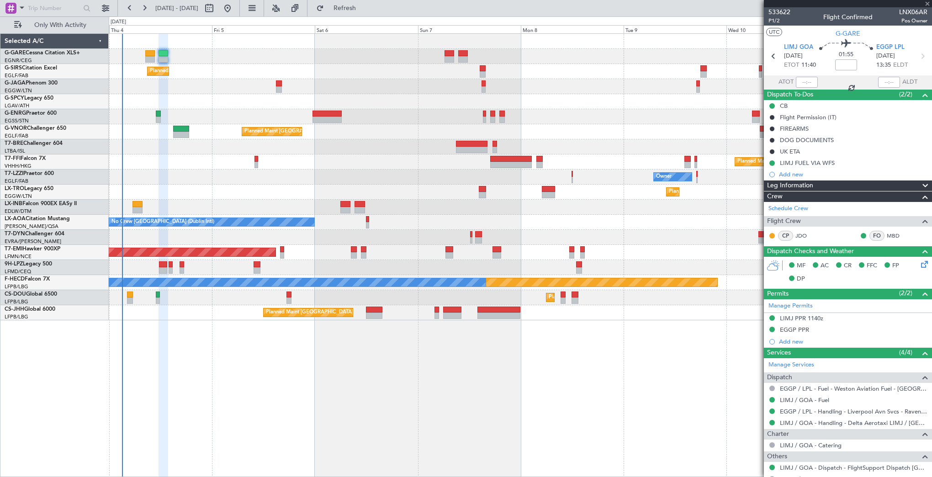
type input "2"
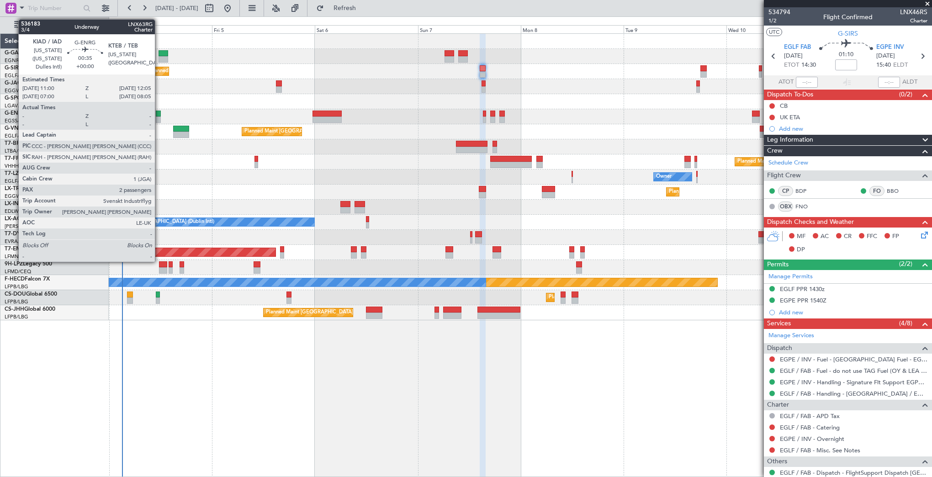
click at [159, 117] on div at bounding box center [158, 119] width 5 height 6
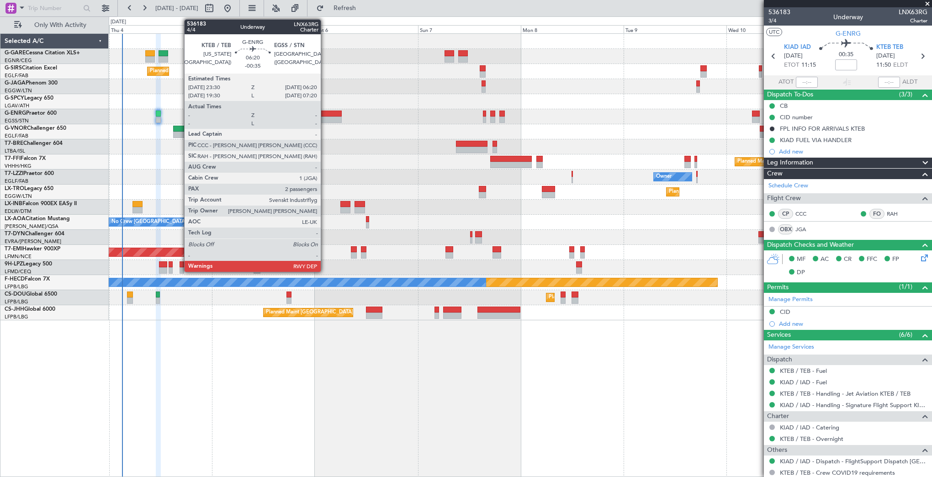
click at [325, 114] on div at bounding box center [327, 114] width 30 height 6
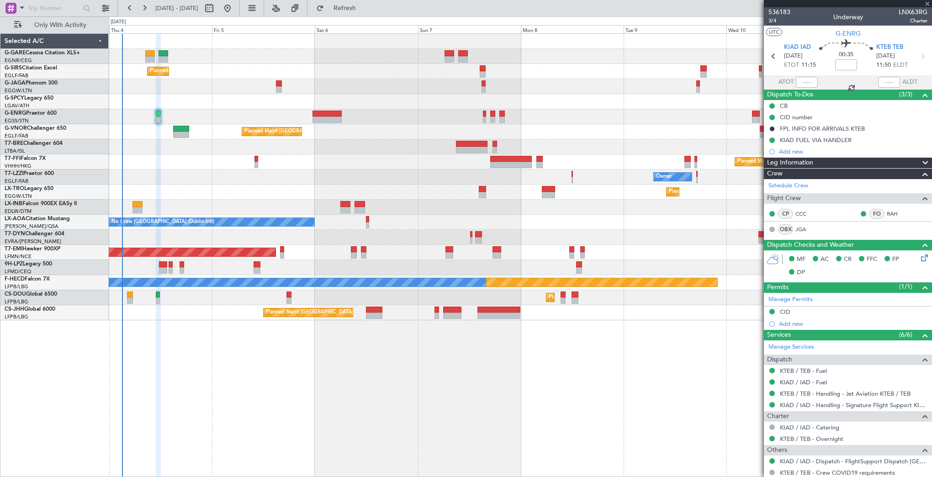
type input "-00:35"
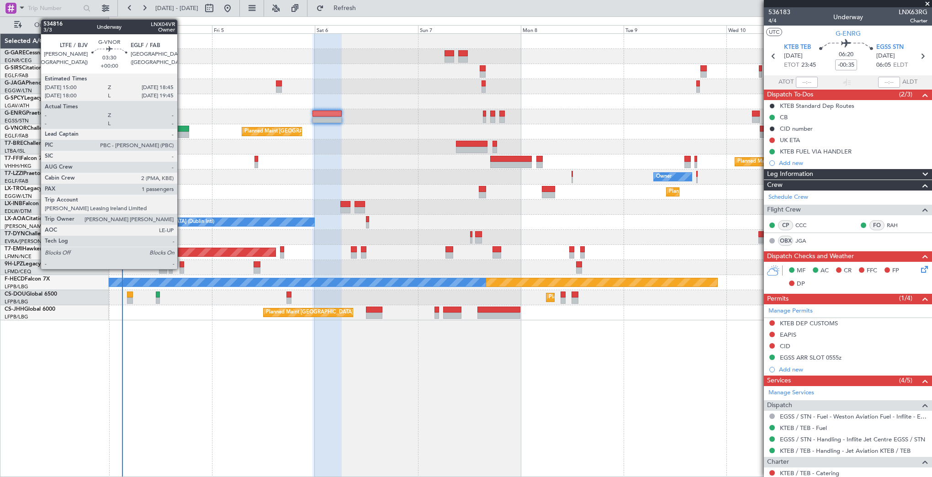
click at [181, 131] on div at bounding box center [181, 129] width 16 height 6
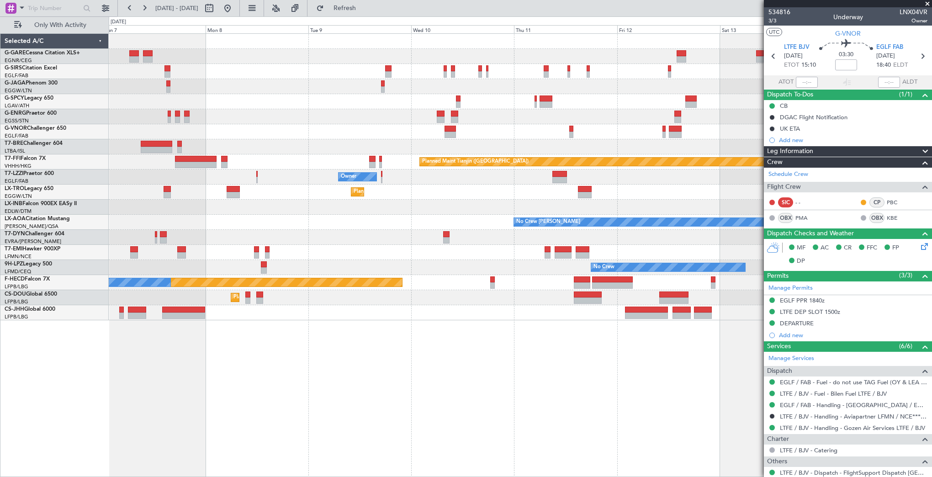
click at [272, 148] on div "Planned Maint [GEOGRAPHIC_DATA] ([GEOGRAPHIC_DATA]) Planned Maint Tianjin ([GEO…" at bounding box center [520, 177] width 823 height 286
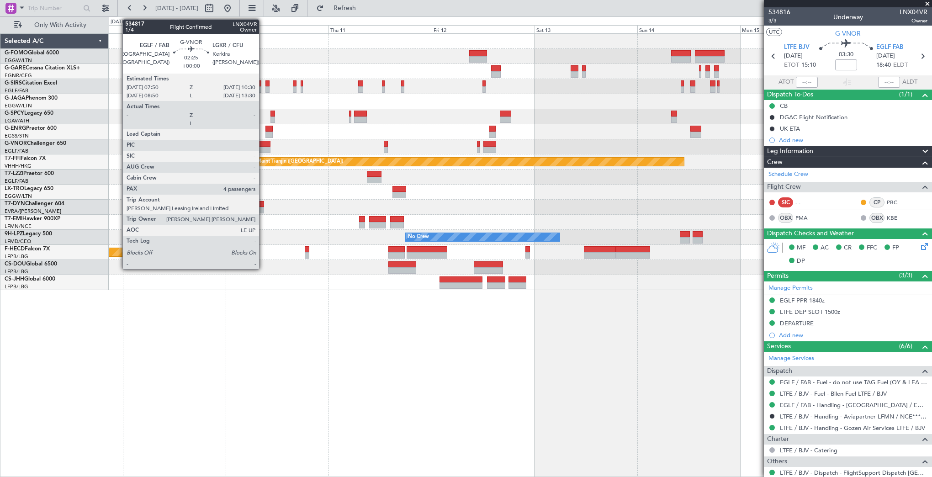
click at [263, 142] on div at bounding box center [265, 144] width 12 height 6
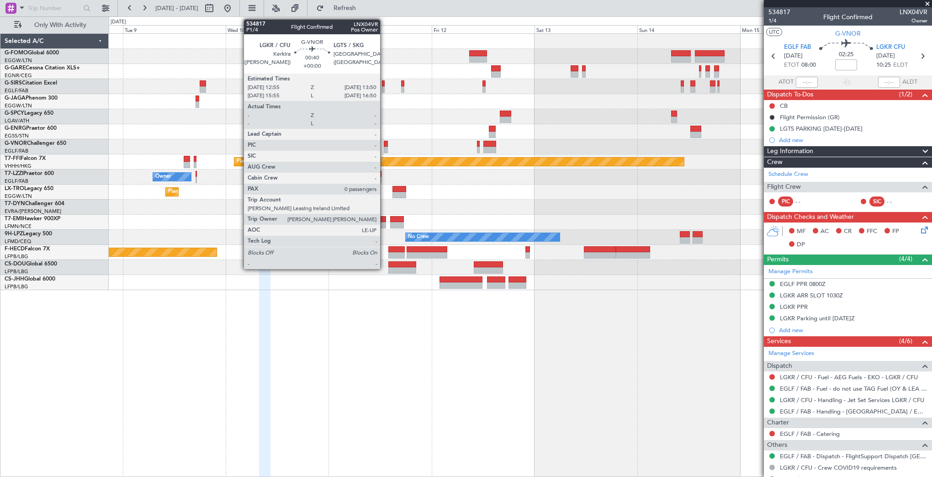
click at [384, 148] on div at bounding box center [386, 150] width 4 height 6
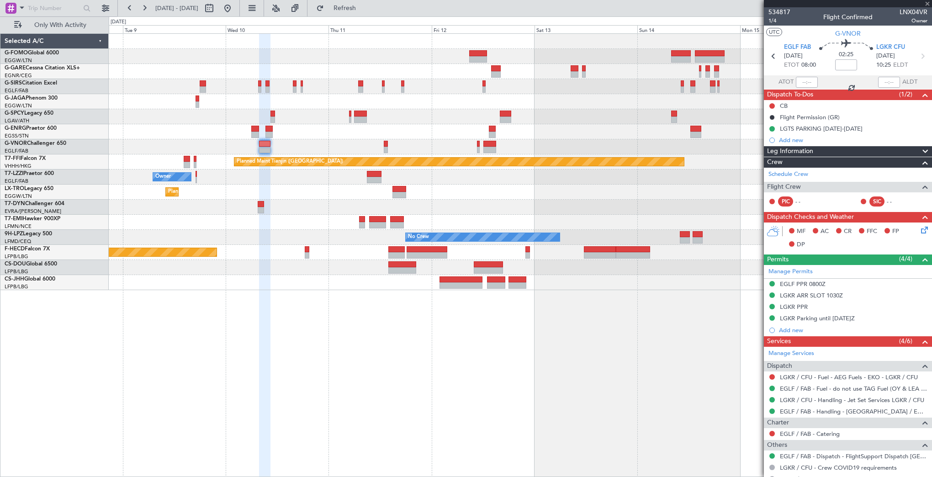
type input "0"
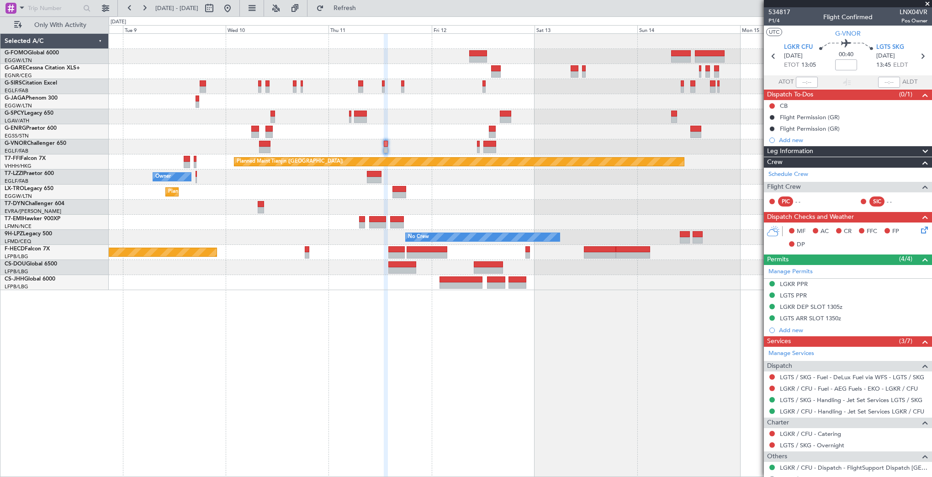
click at [727, 188] on div "Planned Maint [GEOGRAPHIC_DATA] ([GEOGRAPHIC_DATA]) Planned Maint Tianjin ([GEO…" at bounding box center [520, 162] width 823 height 256
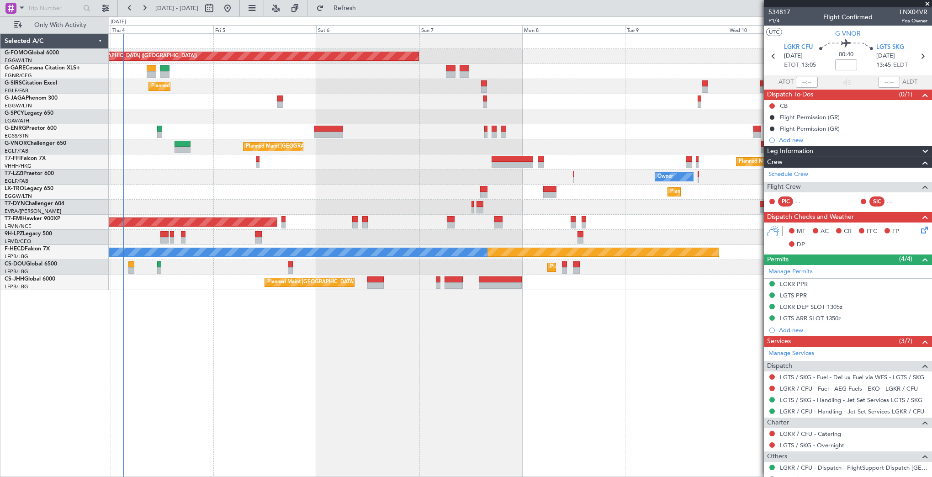
click at [578, 189] on div "Planned Maint London (Luton) Planned Maint London (Farnborough) Planned Maint L…" at bounding box center [520, 162] width 823 height 256
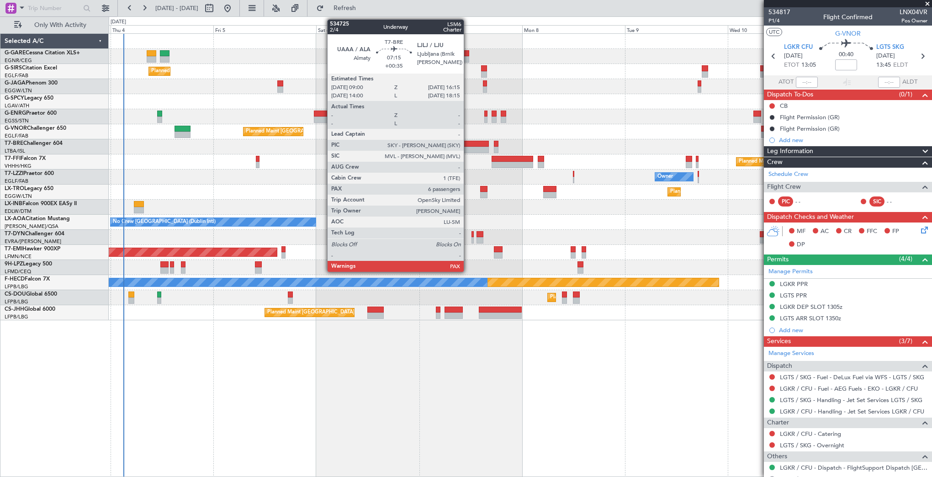
click at [468, 144] on div at bounding box center [473, 144] width 32 height 6
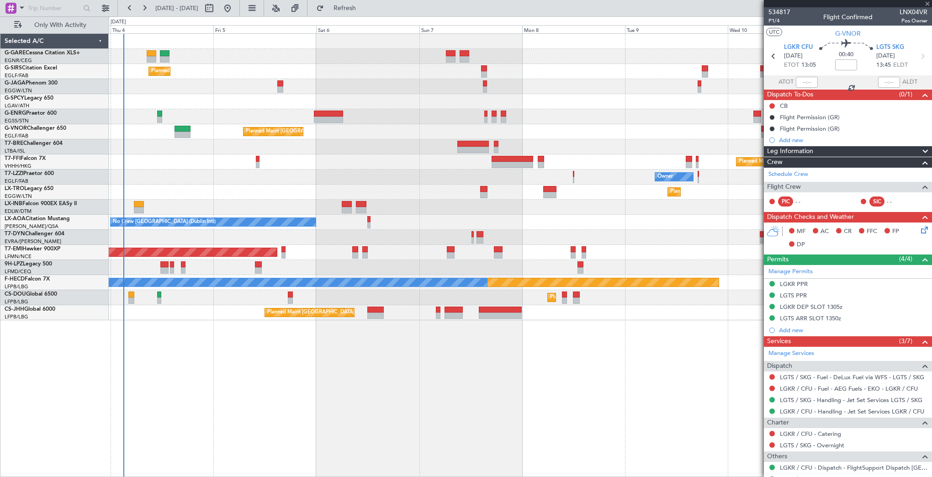
type input "+00:35"
type input "7"
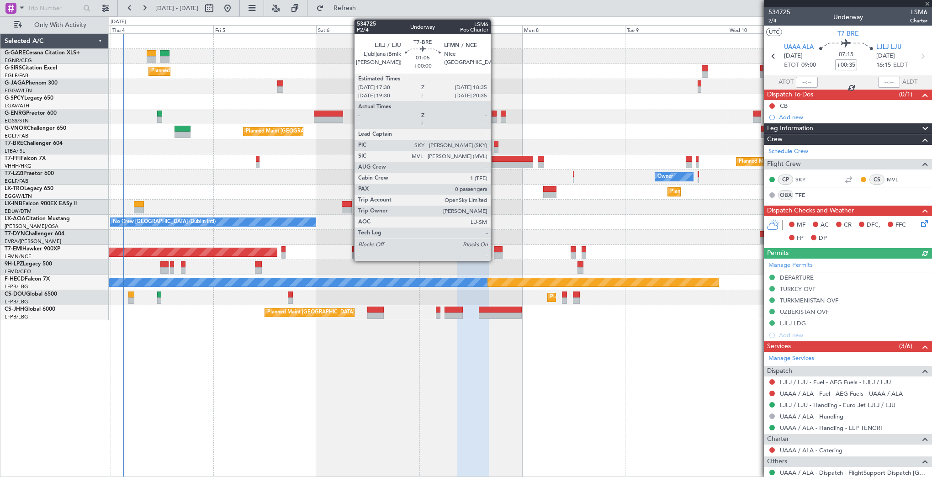
click at [495, 143] on div at bounding box center [496, 144] width 5 height 6
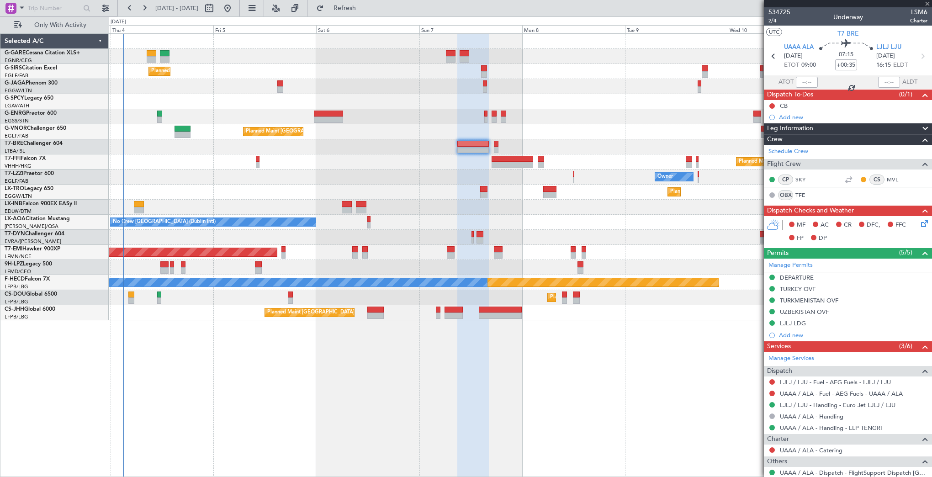
type input "0"
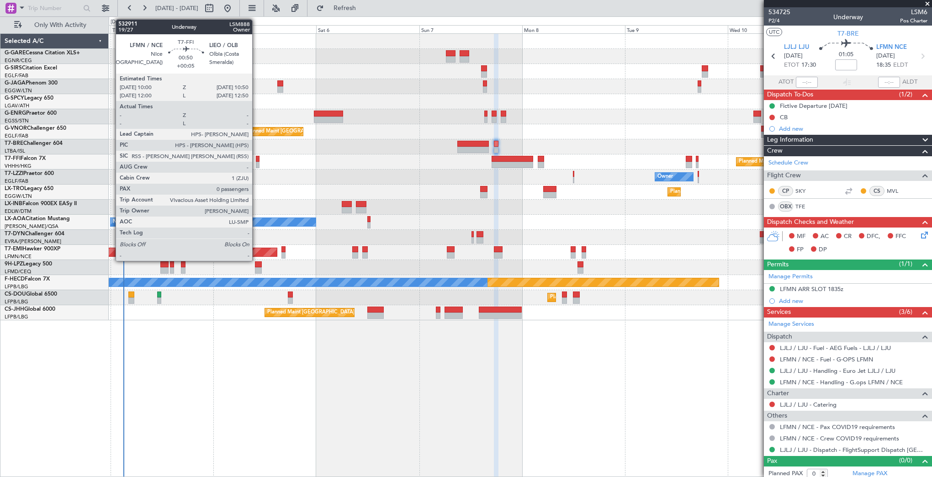
click at [256, 156] on div at bounding box center [258, 159] width 4 height 6
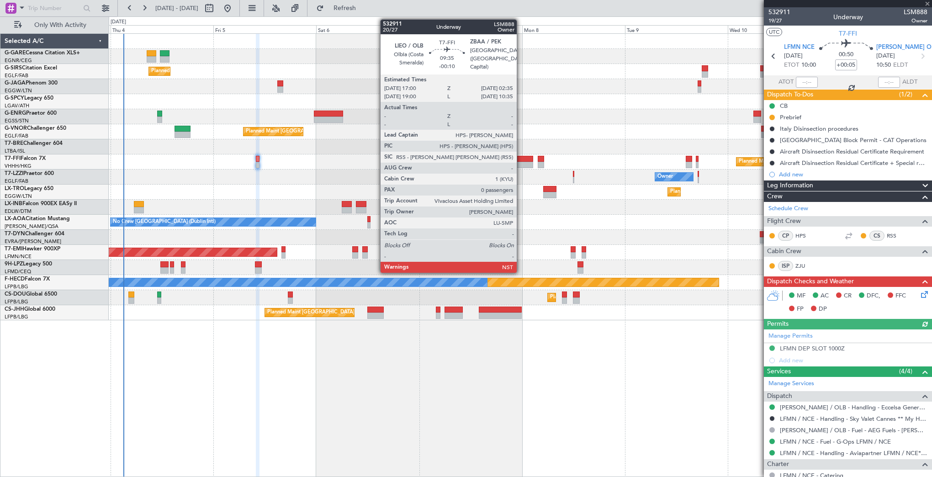
click at [521, 159] on div at bounding box center [512, 159] width 41 height 6
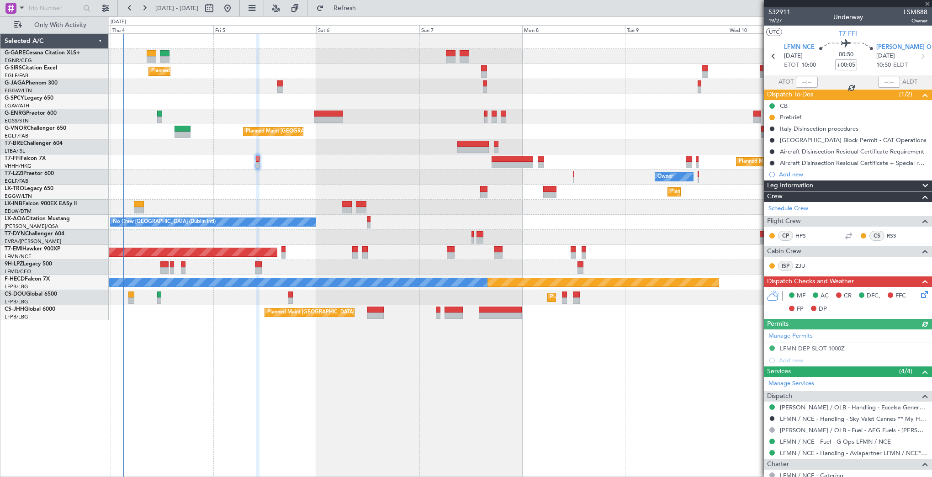
type input "-00:10"
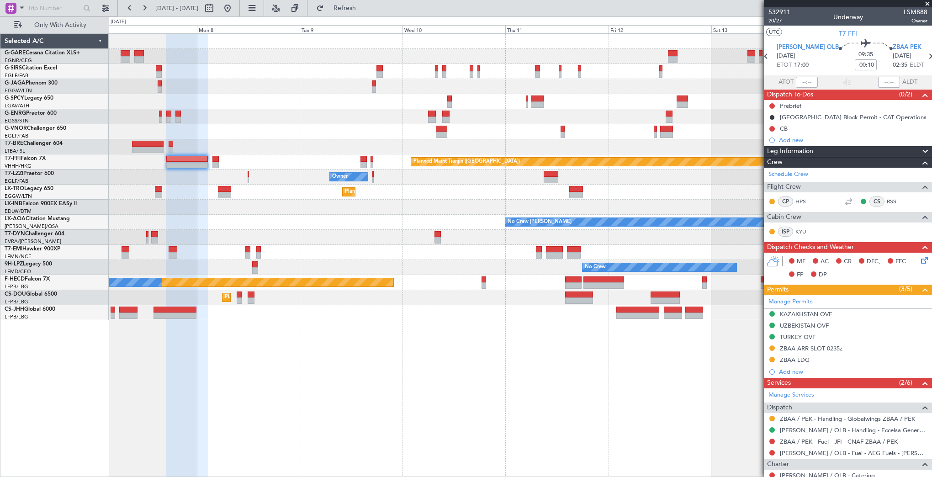
click at [290, 263] on div "Planned Maint [GEOGRAPHIC_DATA] ([GEOGRAPHIC_DATA]) Planned Maint Tianjin ([GEO…" at bounding box center [520, 177] width 823 height 286
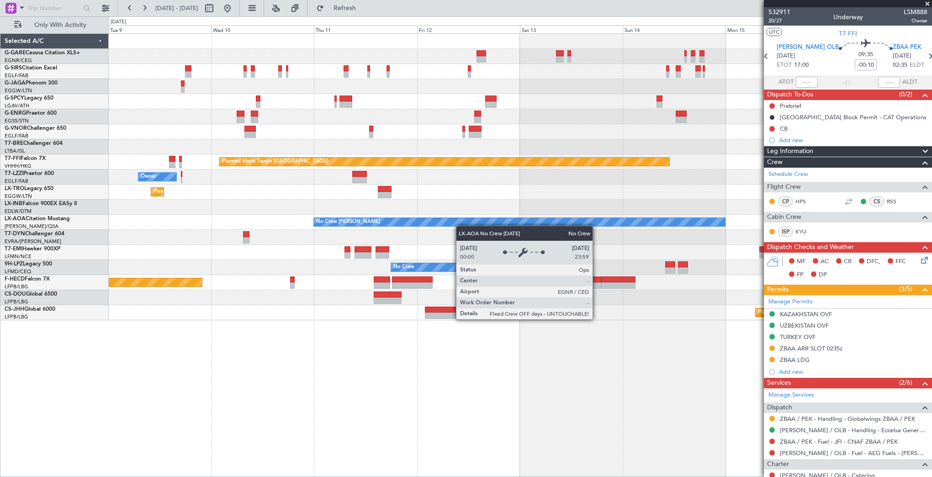
click at [207, 206] on div "Planned Maint Tianjin ([GEOGRAPHIC_DATA]) Owner Planned [GEOGRAPHIC_DATA] No Cr…" at bounding box center [520, 177] width 823 height 286
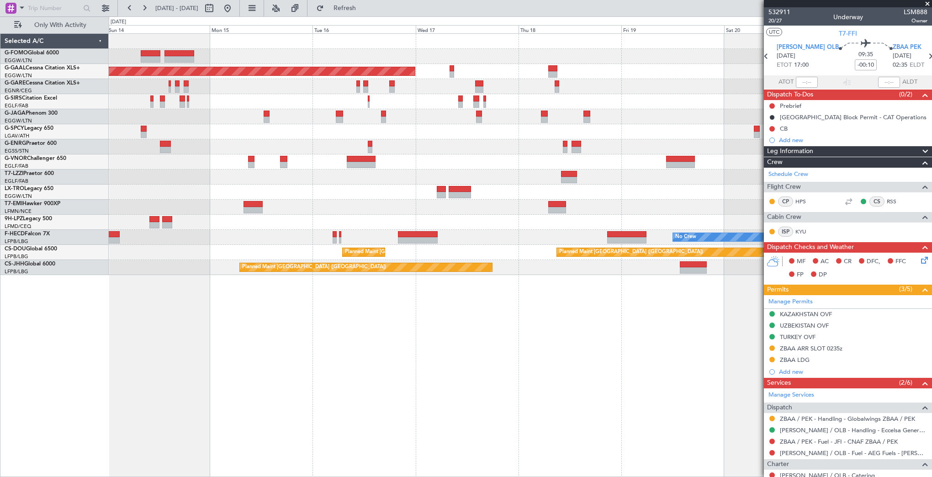
click at [282, 173] on div "Planned Maint Dusseldorf No Crew No Crew Planned Maint Paris (Le Bourget) Plann…" at bounding box center [520, 154] width 823 height 241
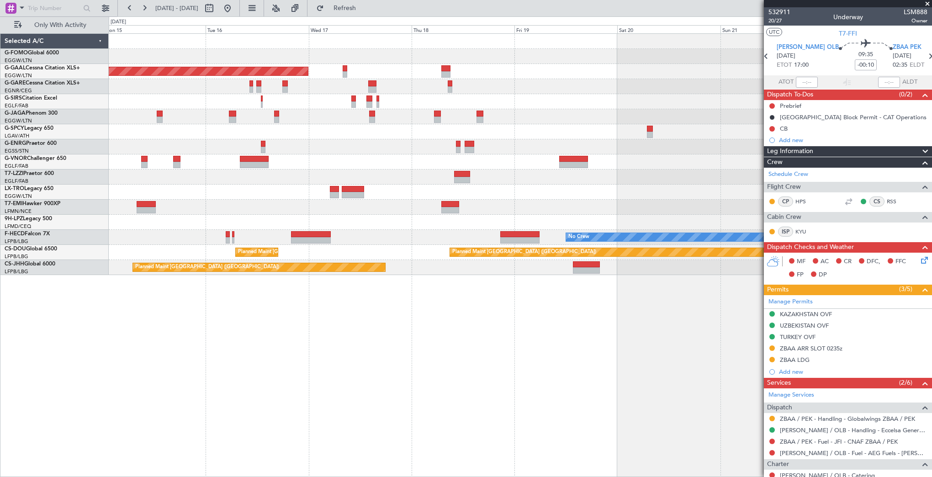
click at [486, 163] on div "Planned Maint Dusseldorf Planned Maint London (Luton) No Crew No Crew Planned M…" at bounding box center [520, 154] width 823 height 241
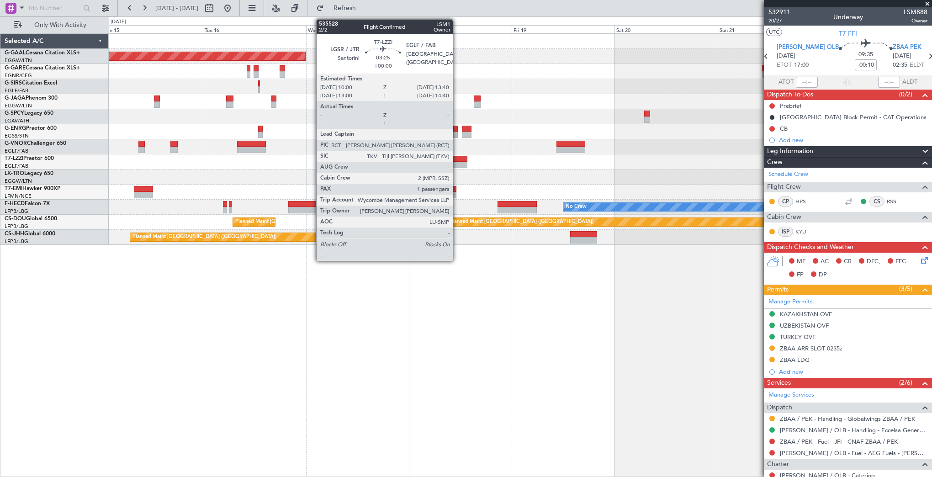
click at [457, 159] on div at bounding box center [459, 159] width 16 height 6
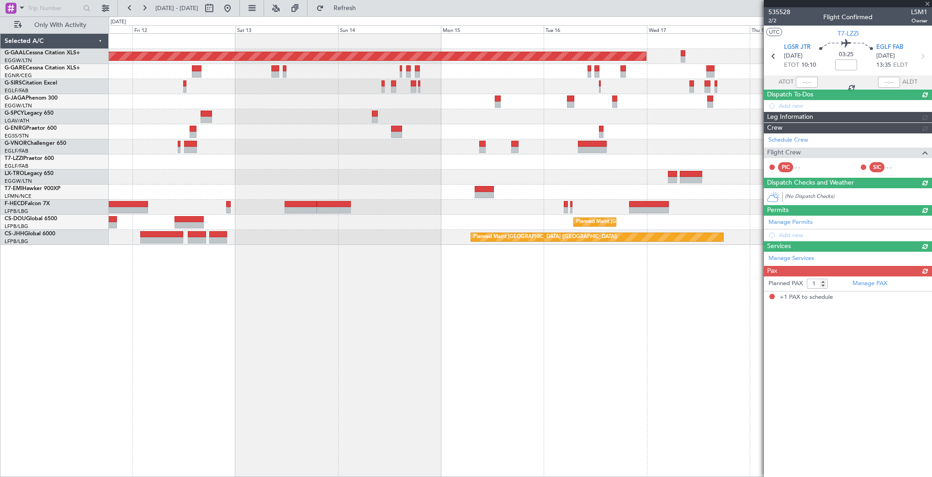
click at [749, 156] on div at bounding box center [520, 161] width 823 height 15
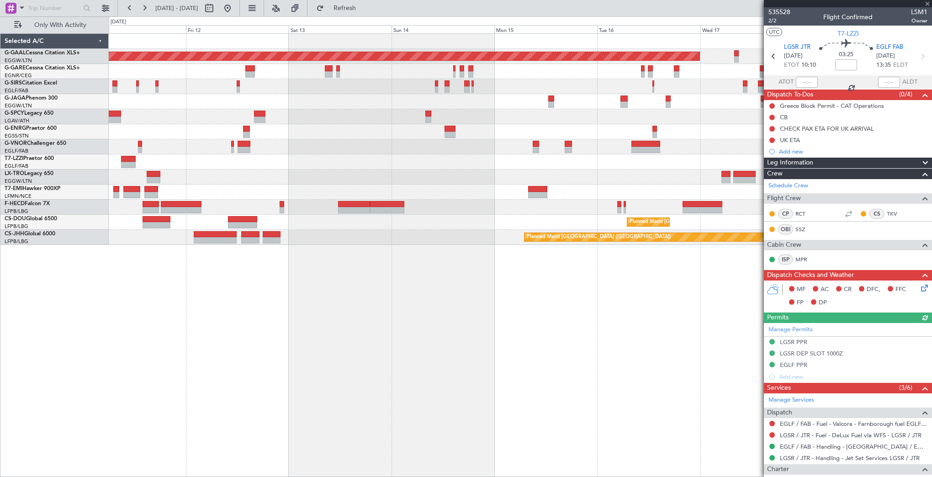
click at [381, 145] on div at bounding box center [520, 146] width 823 height 15
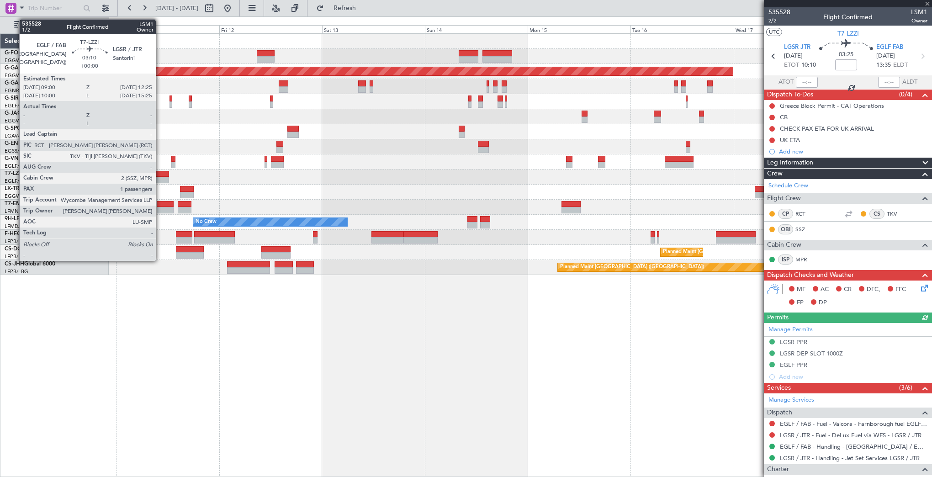
click at [160, 171] on div at bounding box center [161, 174] width 15 height 6
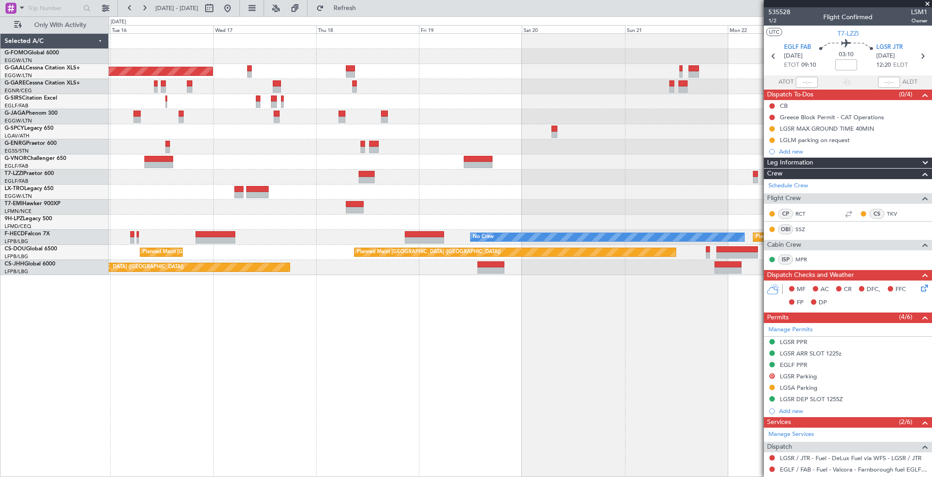
click at [53, 164] on div "Planned Maint Dusseldorf Planned Maint London (Luton) No Crew Planned Maint Par…" at bounding box center [466, 246] width 932 height 460
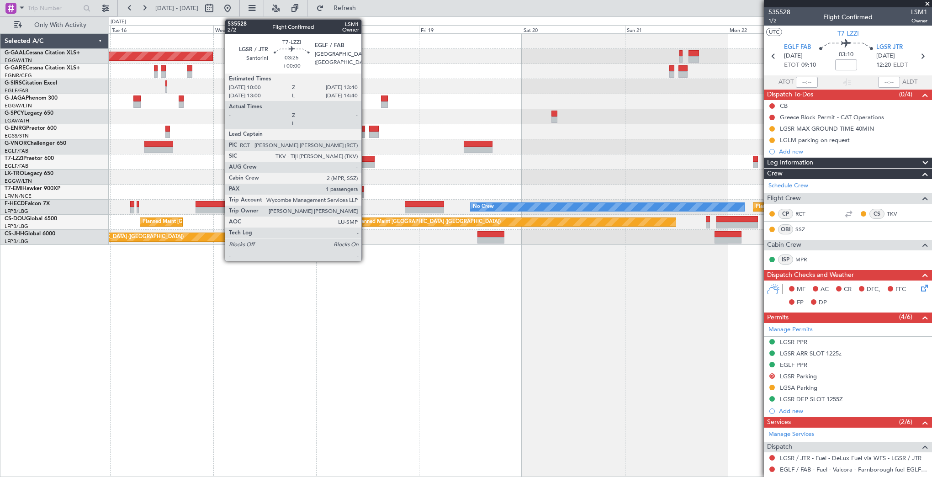
click at [365, 162] on div at bounding box center [367, 165] width 16 height 6
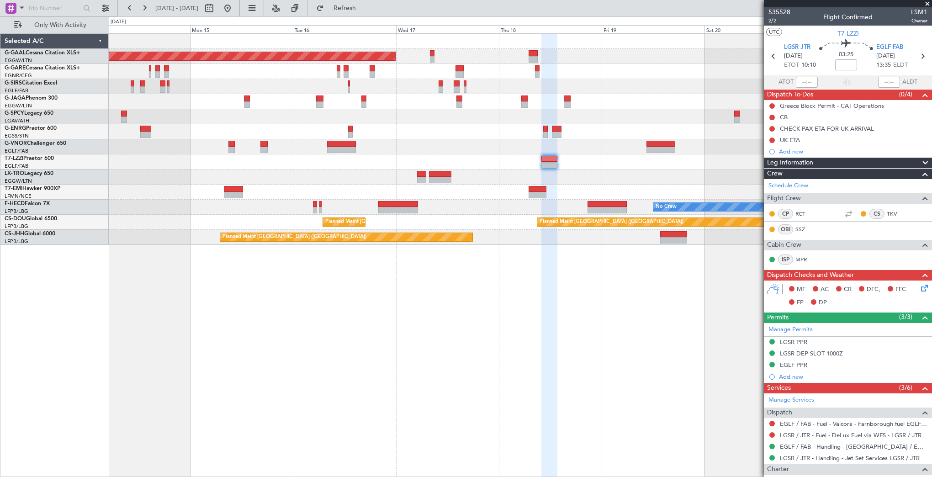
click at [645, 194] on div at bounding box center [520, 192] width 823 height 15
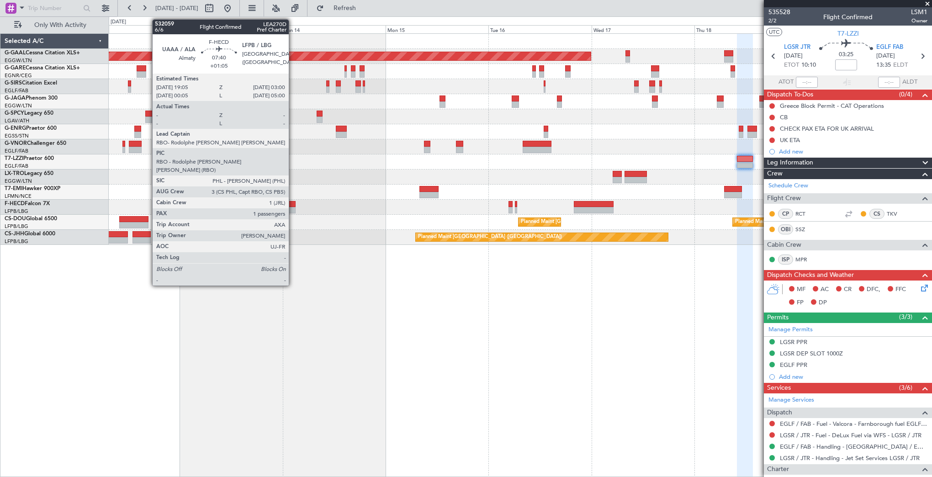
click at [566, 206] on div "No Crew Planned Maint Paris (Le Bourget)" at bounding box center [520, 207] width 823 height 15
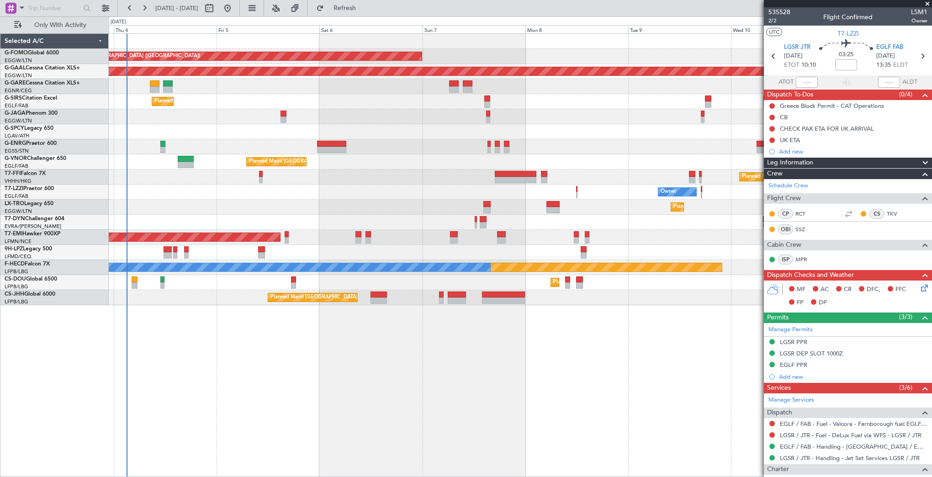
click at [481, 206] on div "Planned Maint Dusseldorf" at bounding box center [520, 207] width 823 height 15
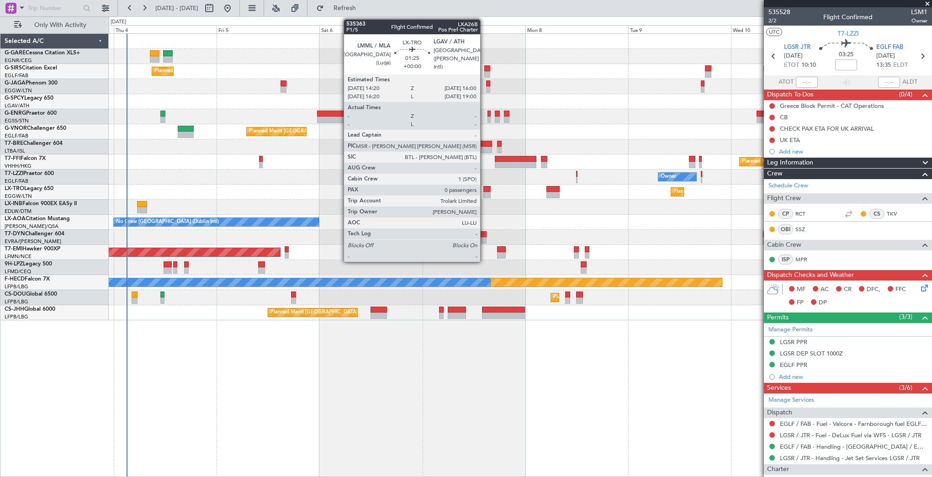
click at [484, 191] on div at bounding box center [486, 189] width 7 height 6
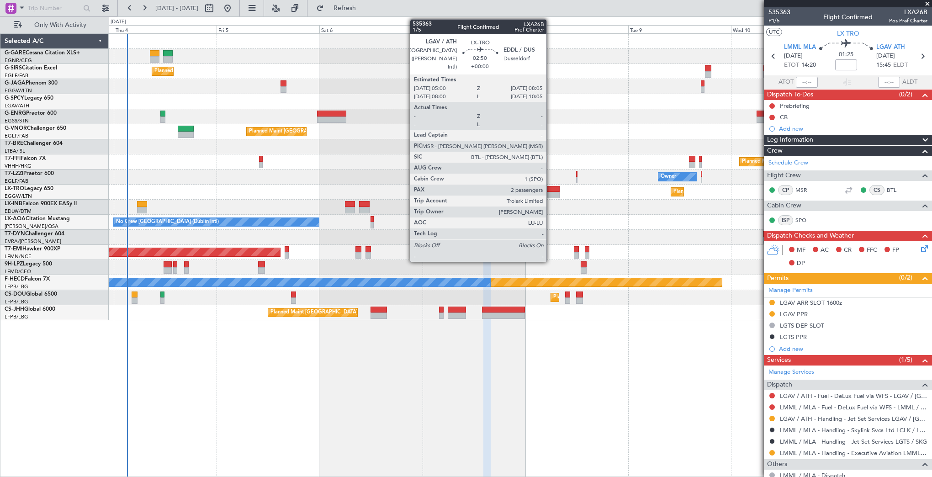
click at [550, 190] on div at bounding box center [552, 189] width 13 height 6
type input "2"
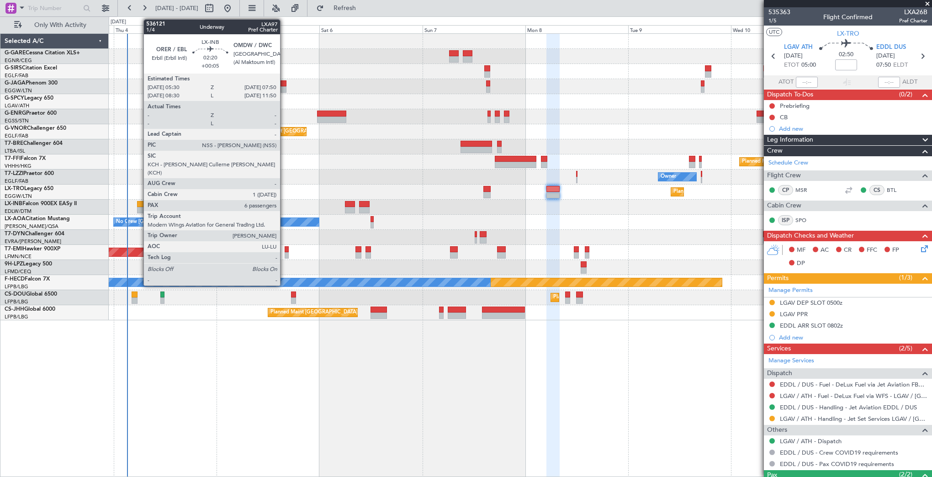
click at [139, 203] on div at bounding box center [142, 204] width 10 height 6
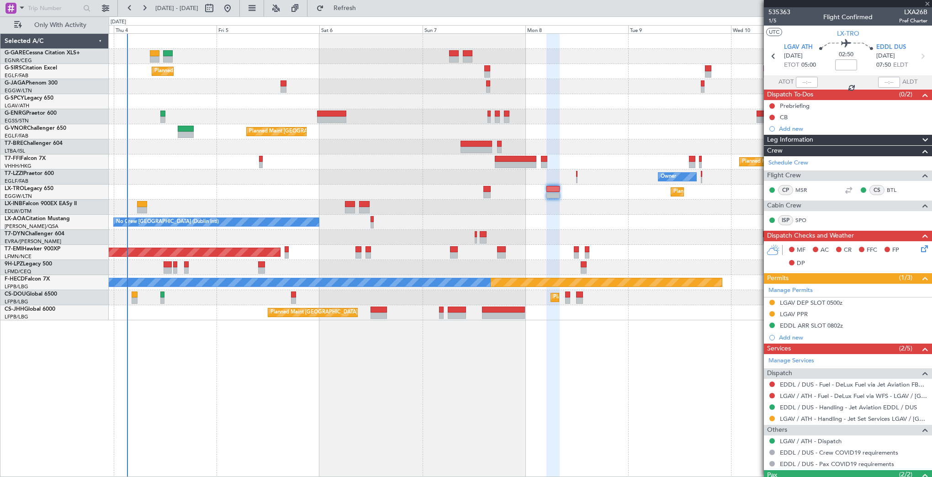
type input "+00:05"
type input "6"
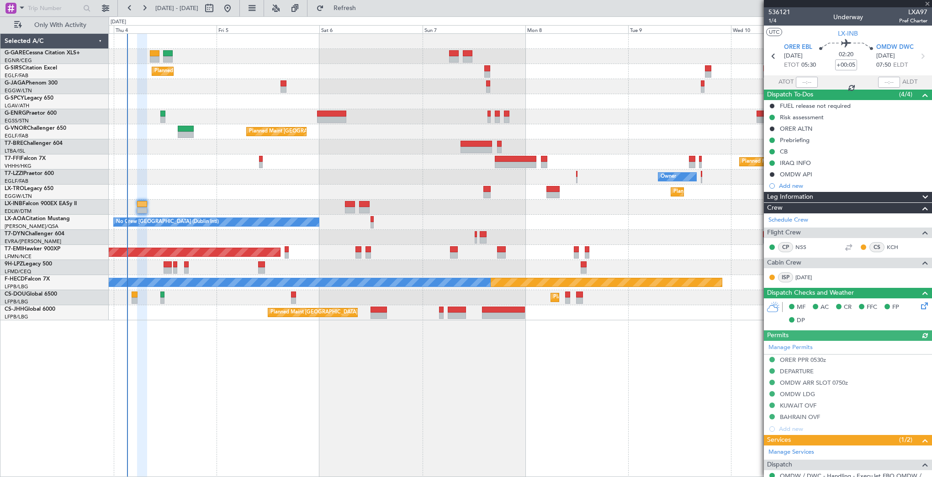
scroll to position [232, 0]
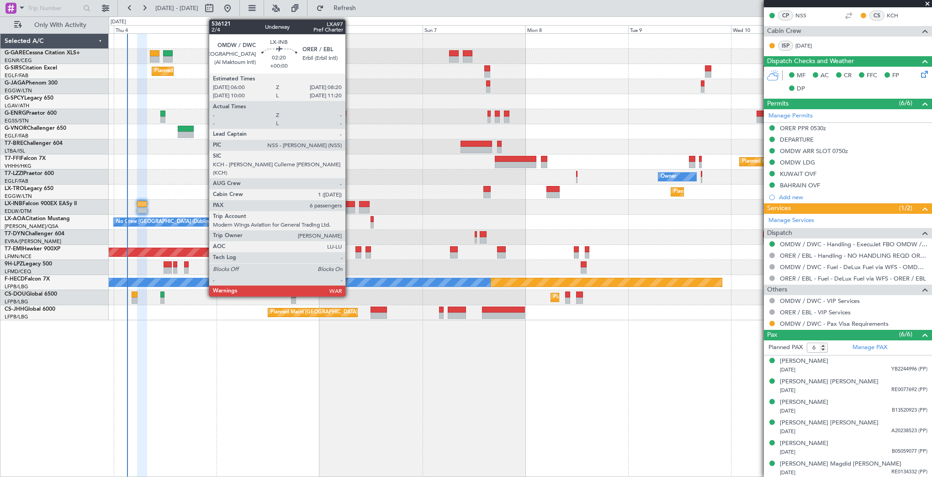
click at [349, 208] on div at bounding box center [350, 210] width 10 height 6
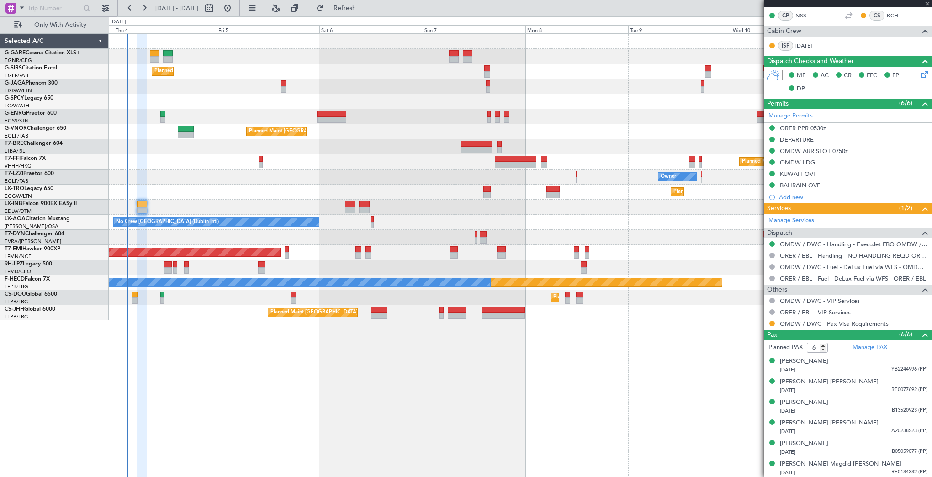
scroll to position [0, 0]
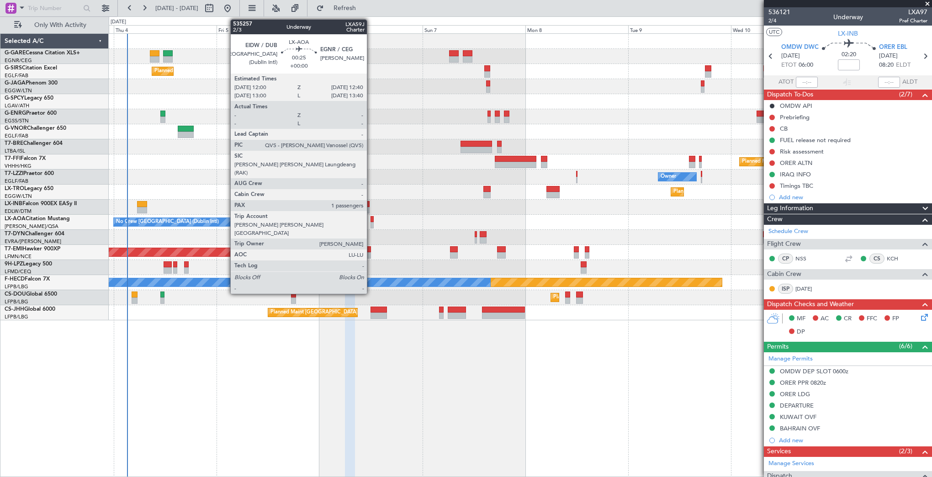
click at [371, 221] on div at bounding box center [371, 219] width 3 height 6
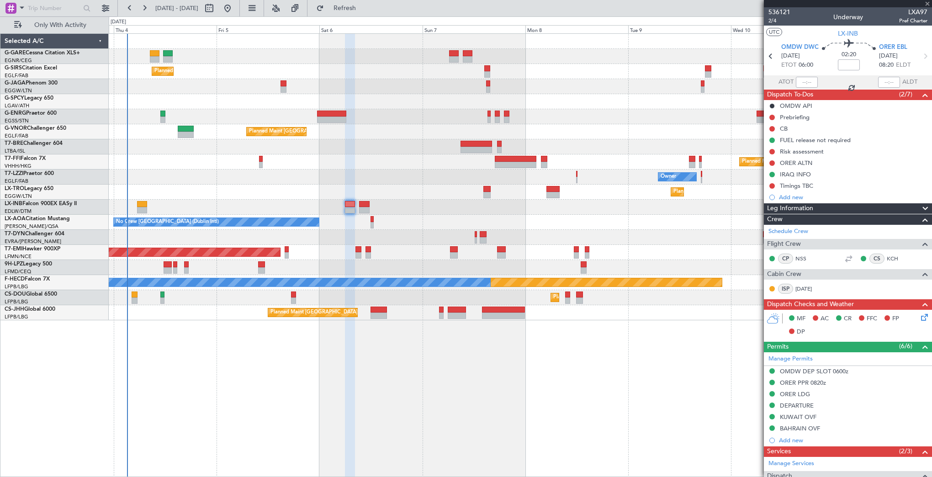
type input "1"
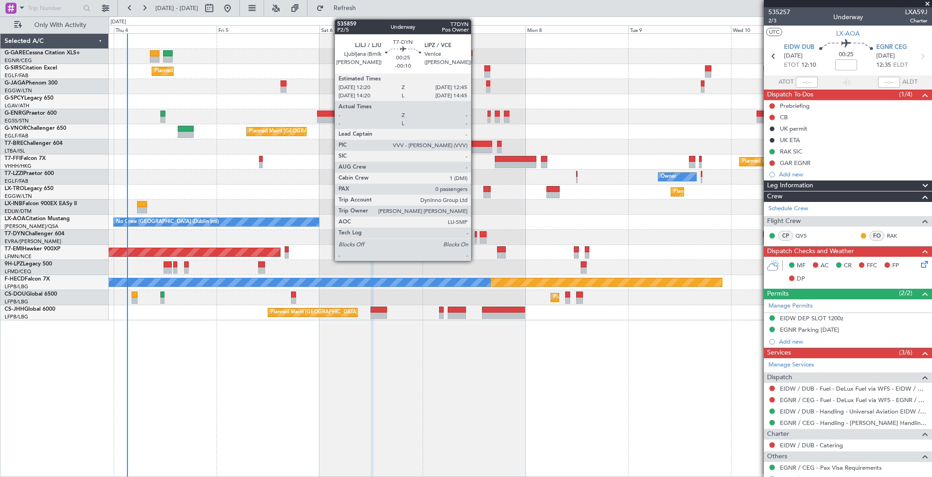
click at [475, 236] on div at bounding box center [476, 234] width 2 height 6
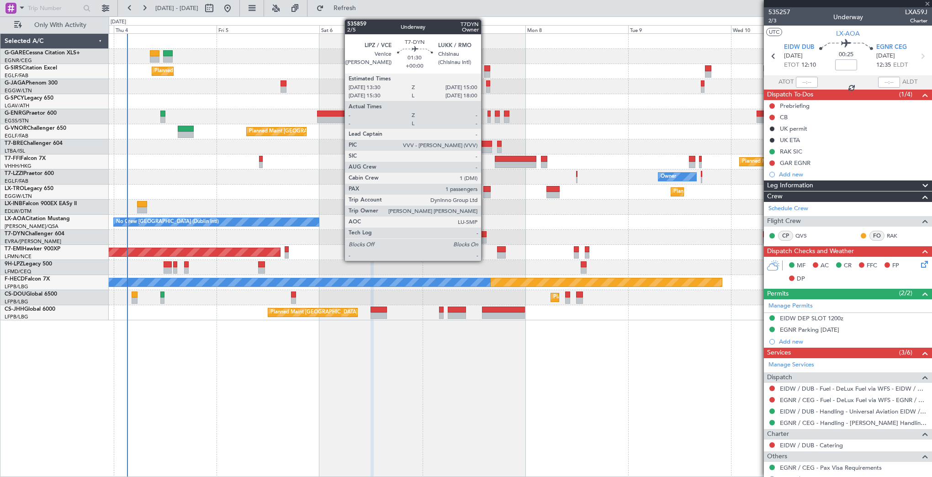
type input "-00:10"
type input "0"
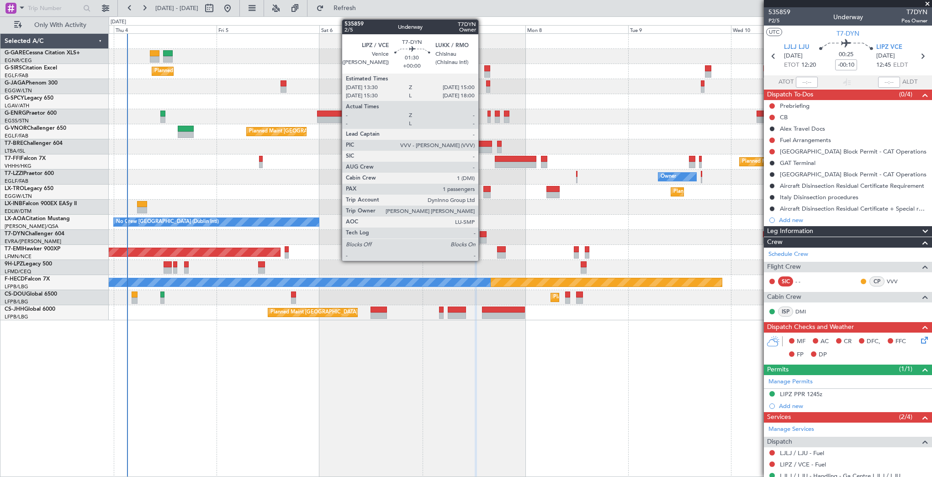
click at [482, 236] on div at bounding box center [483, 234] width 7 height 6
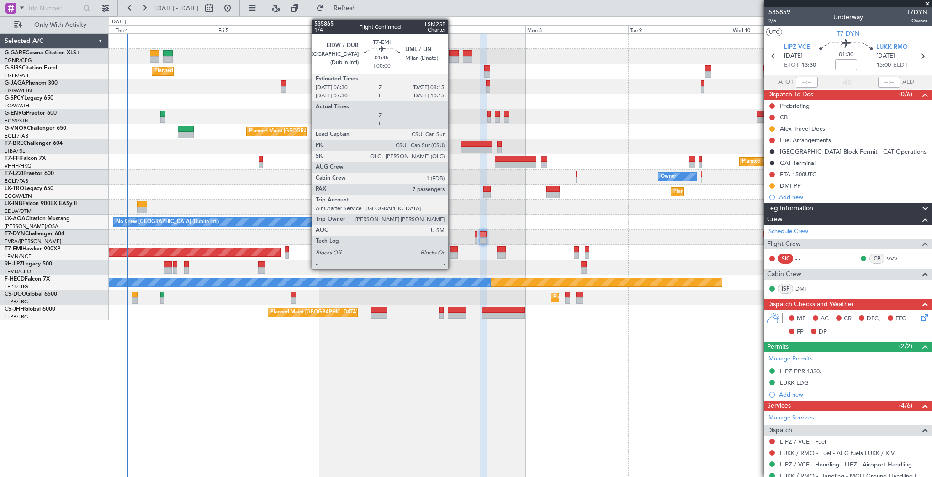
click at [452, 252] on div at bounding box center [454, 255] width 8 height 6
type input "7"
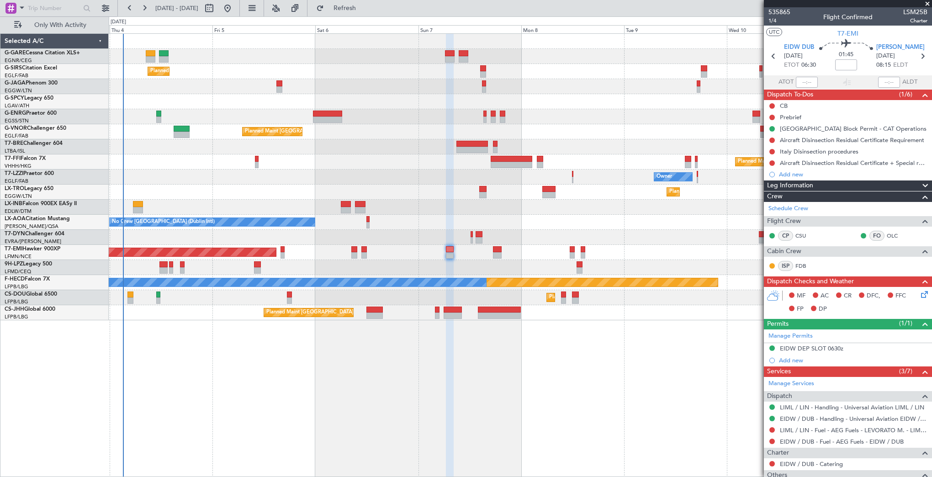
click at [394, 215] on div "No Crew Chester No Crew Dublin (Dublin Intl)" at bounding box center [520, 222] width 823 height 15
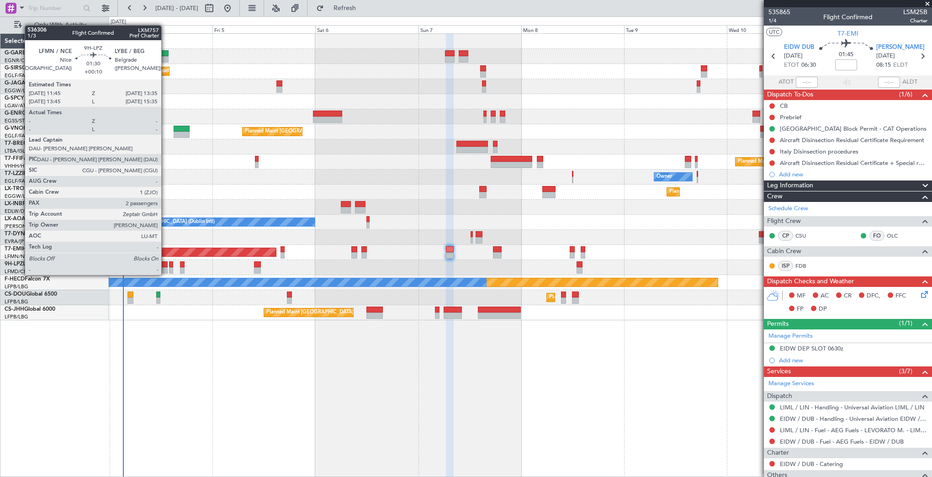
click at [165, 266] on div at bounding box center [163, 264] width 8 height 6
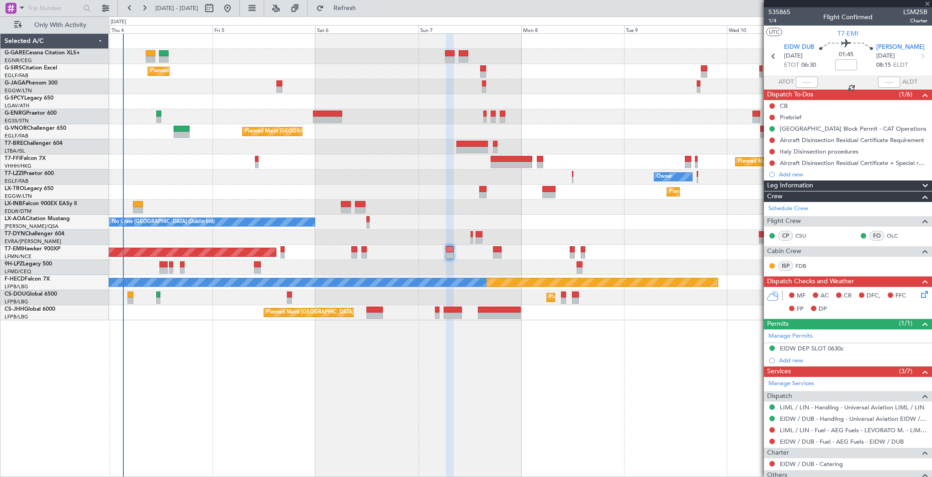
type input "+00:10"
type input "2"
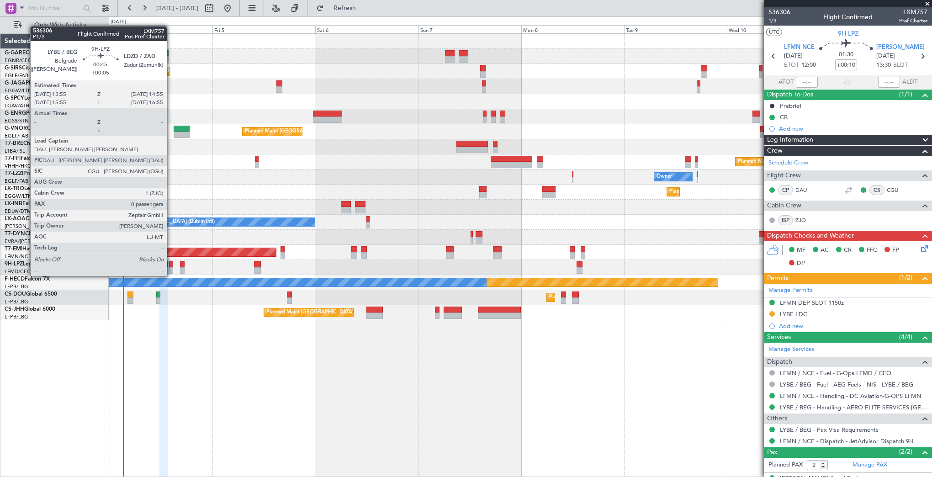
click at [171, 267] on div at bounding box center [171, 270] width 5 height 6
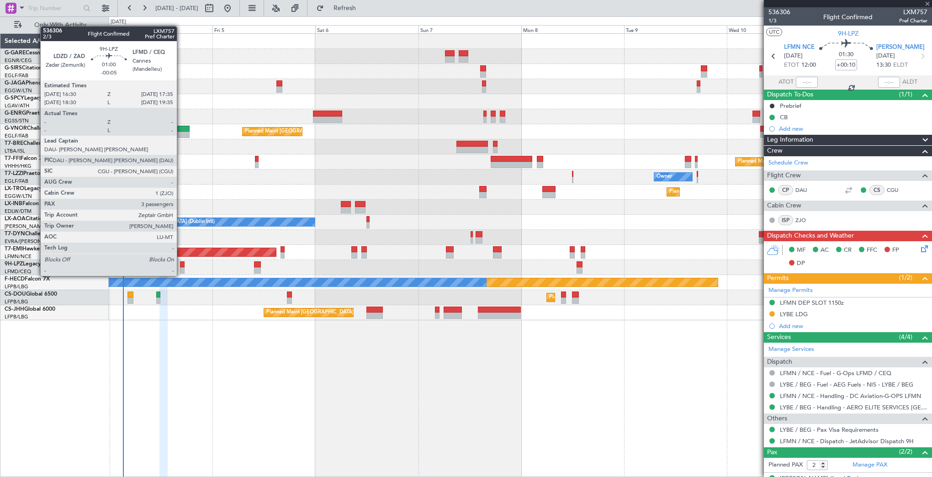
type input "+00:05"
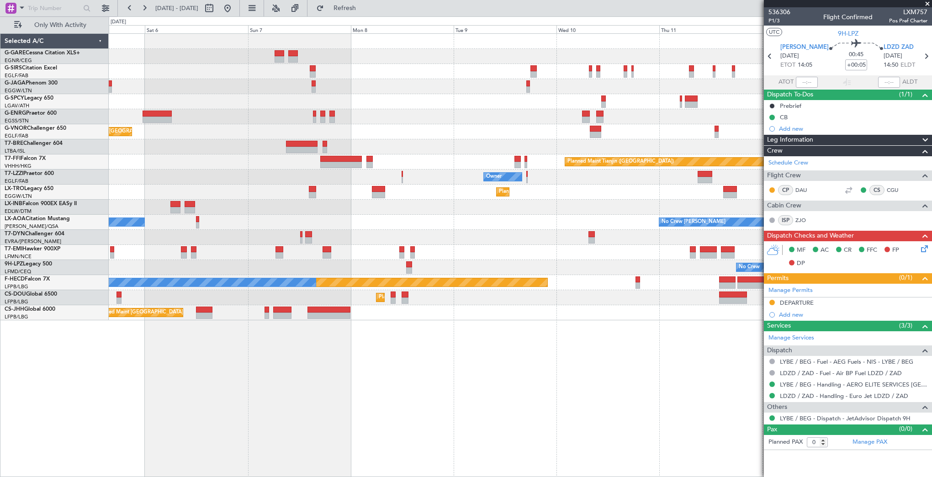
click at [402, 219] on div "Planned Maint London (Farnborough) Planned Maint London (Farnborough) Planned M…" at bounding box center [520, 177] width 823 height 286
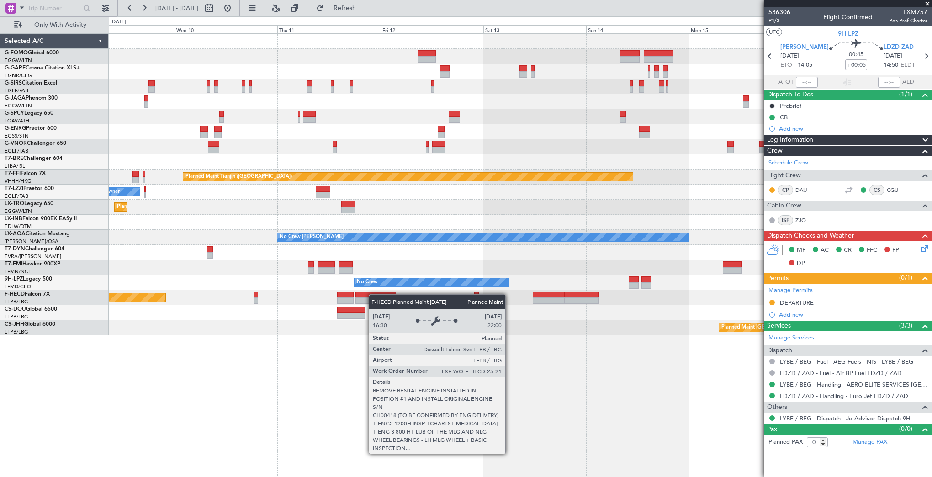
click at [136, 298] on div "Planned Maint Tianjin ([GEOGRAPHIC_DATA]) Owner Planned [GEOGRAPHIC_DATA] No Cr…" at bounding box center [520, 184] width 823 height 301
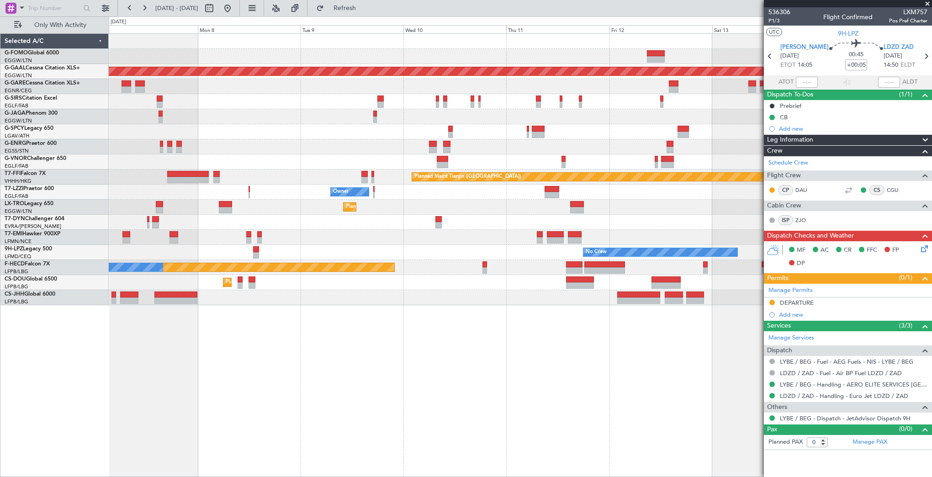
click at [494, 252] on div "Planned Maint London (Luton) Planned Maint Dusseldorf Planned Maint London (Far…" at bounding box center [520, 169] width 823 height 271
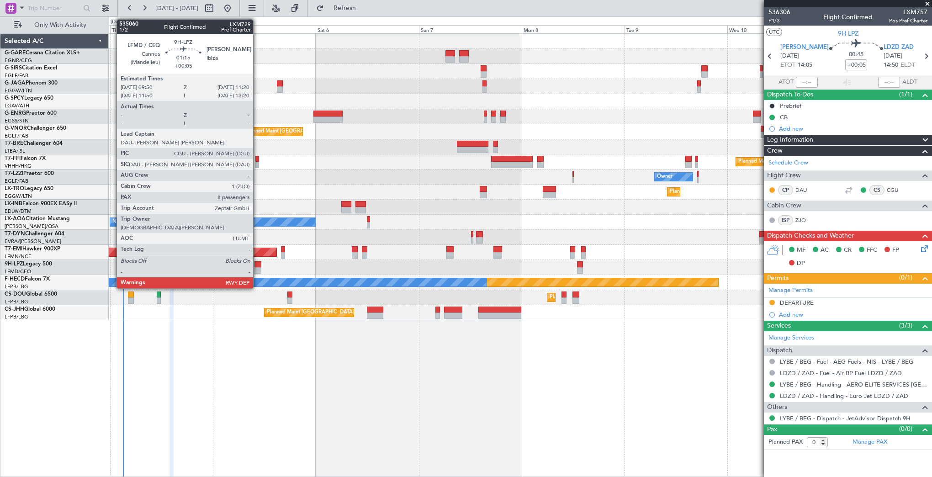
click at [258, 264] on div at bounding box center [257, 264] width 7 height 6
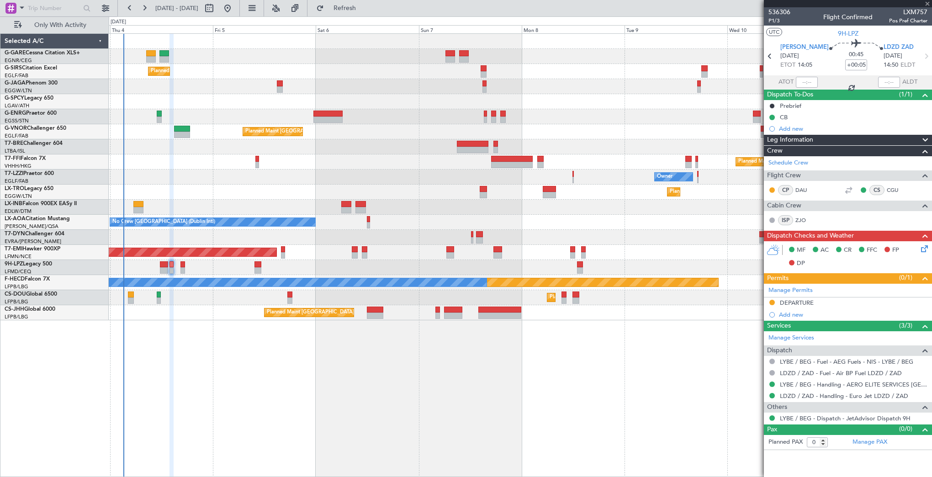
type input "8"
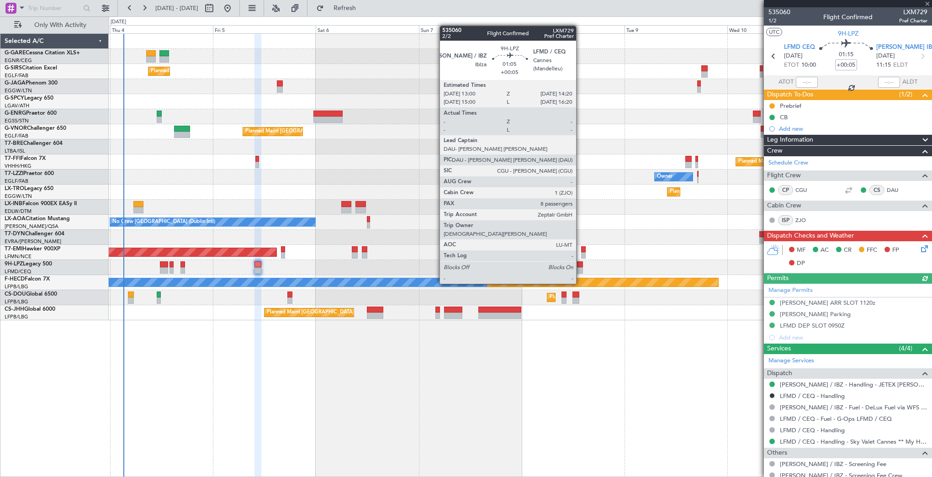
click at [580, 266] on div at bounding box center [580, 264] width 6 height 6
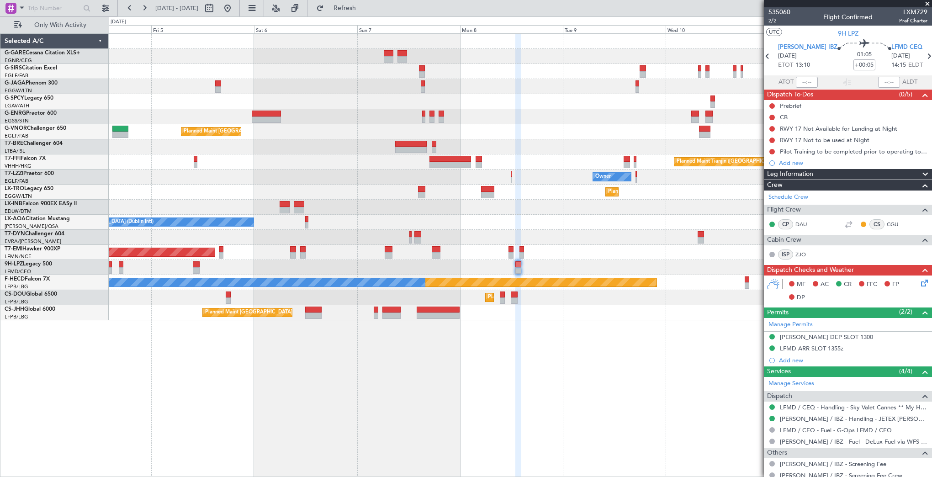
click at [613, 378] on div "Planned Maint London (Farnborough) Planned Maint London (Farnborough) Planned M…" at bounding box center [520, 255] width 823 height 444
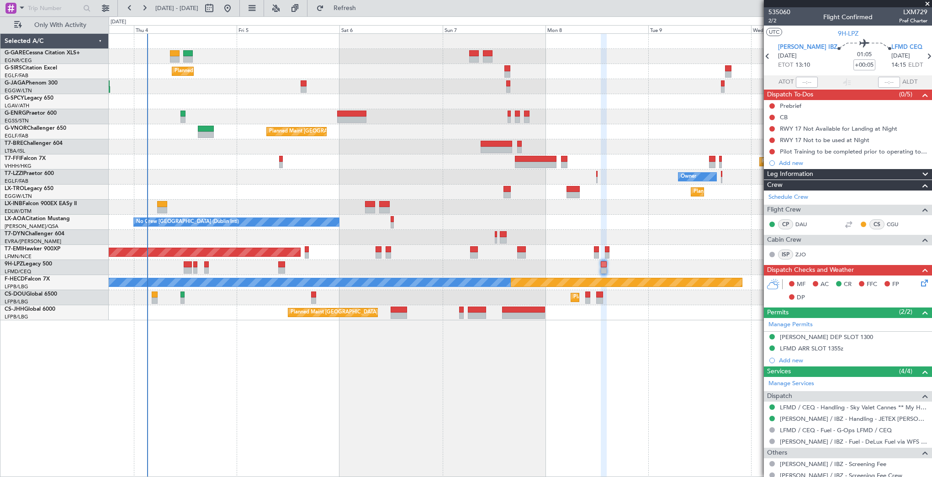
click at [425, 369] on div "Planned Maint London (Farnborough) Planned Maint London (Farnborough) Planned M…" at bounding box center [520, 255] width 823 height 444
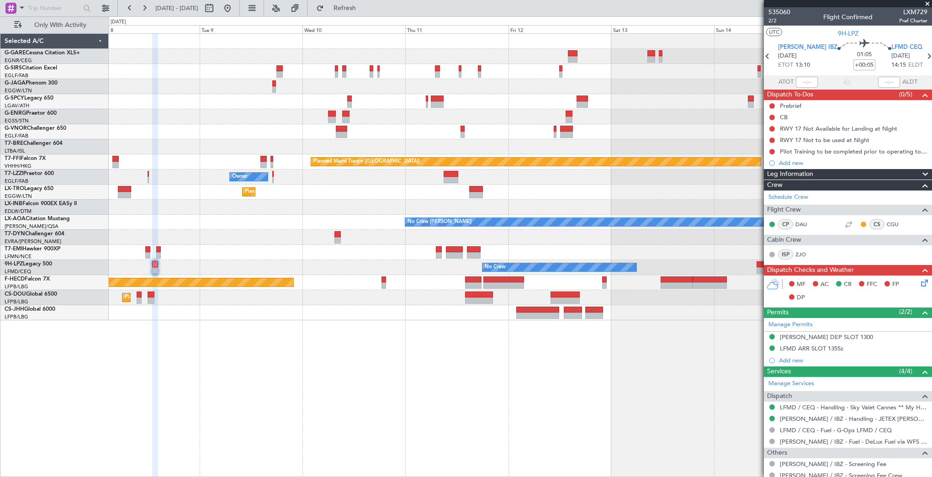
click at [8, 380] on div "Planned Maint Tianjin (Binhai) Owner Planned Maint Dusseldorf No Crew Chester N…" at bounding box center [466, 246] width 932 height 460
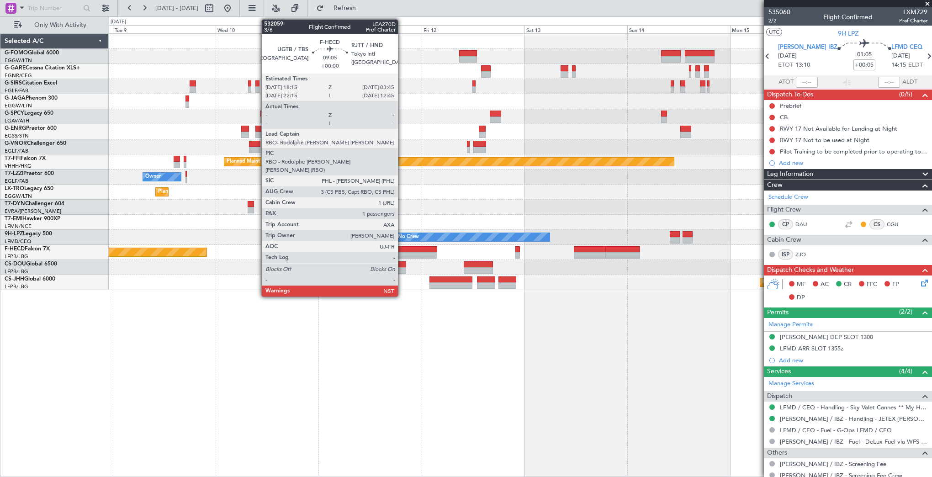
click at [402, 250] on div at bounding box center [416, 249] width 41 height 6
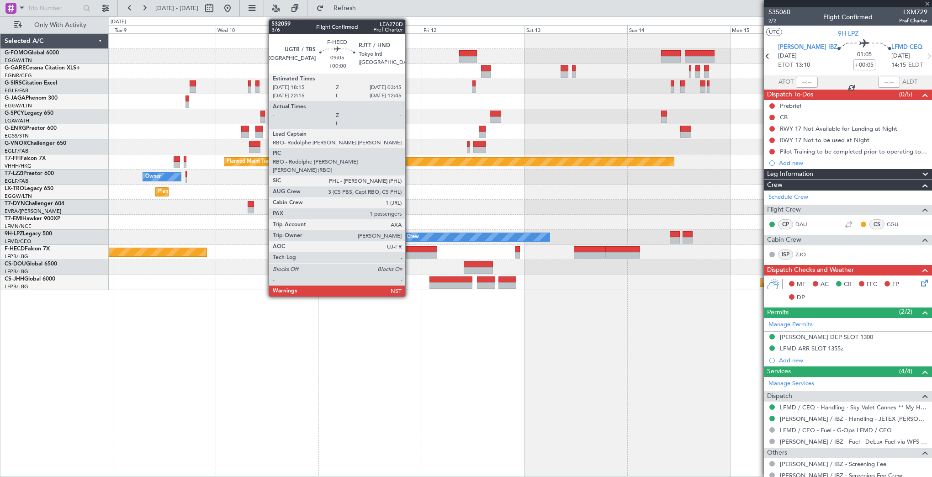
type input "1"
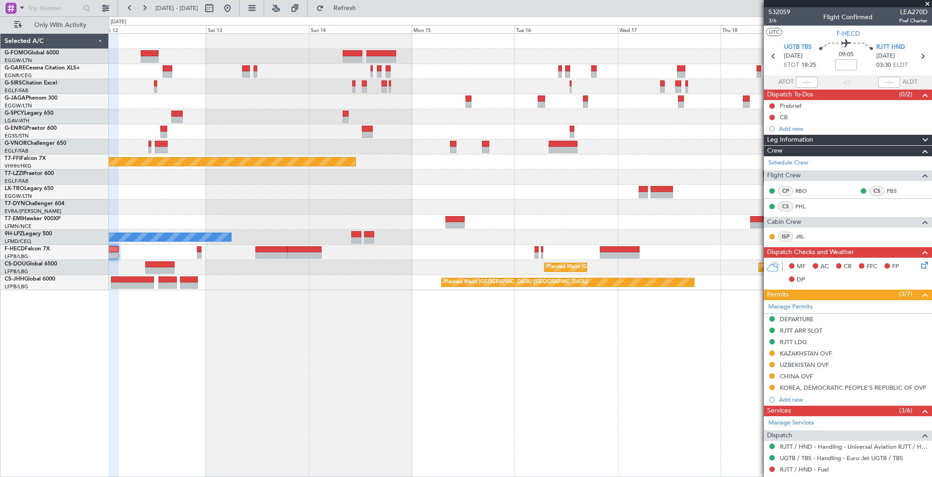
click at [324, 280] on div "Planned Maint Tianjin (Binhai) No Crew No Crew Planned Maint Paris (Le Bourget)…" at bounding box center [520, 162] width 823 height 256
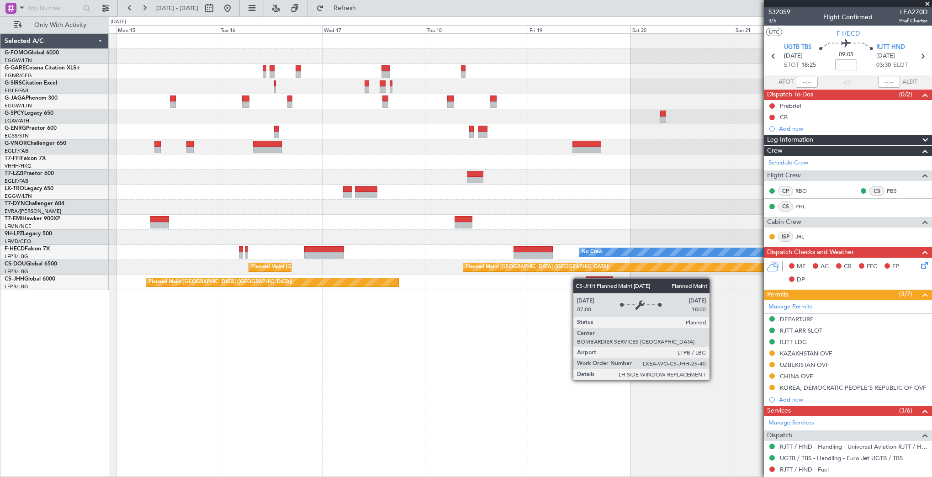
click at [380, 284] on div "Planned Maint London (Luton) Planned Maint Tianjin (Binhai) No Crew No Crew Pla…" at bounding box center [520, 162] width 823 height 256
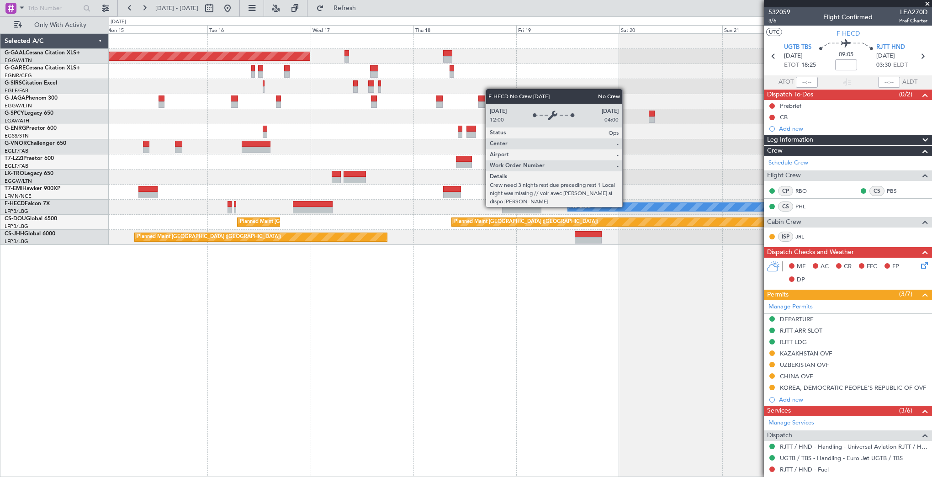
click at [208, 243] on div "Planned Maint Dusseldorf Planned Maint [GEOGRAPHIC_DATA] ([GEOGRAPHIC_DATA]) No…" at bounding box center [520, 139] width 823 height 211
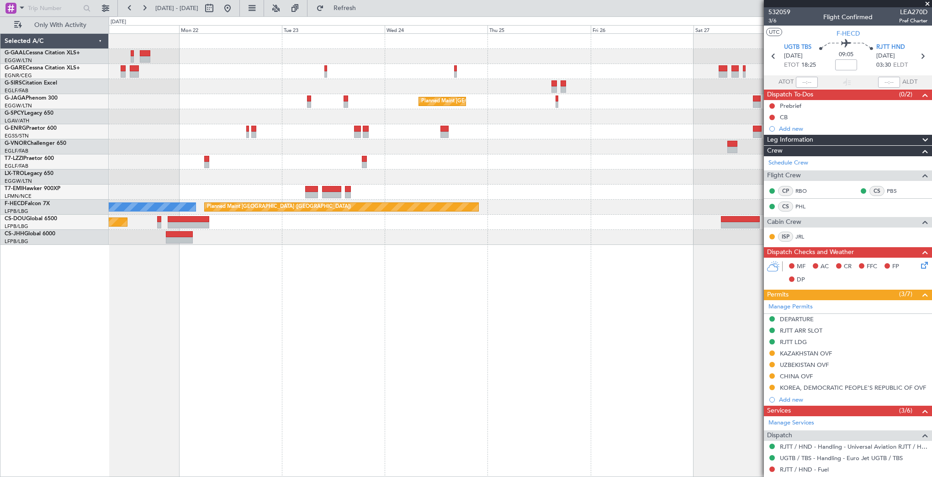
click at [169, 237] on div "Planned Maint London (Luton) No Crew Planned Maint Paris (Le Bourget) Planned M…" at bounding box center [520, 139] width 823 height 211
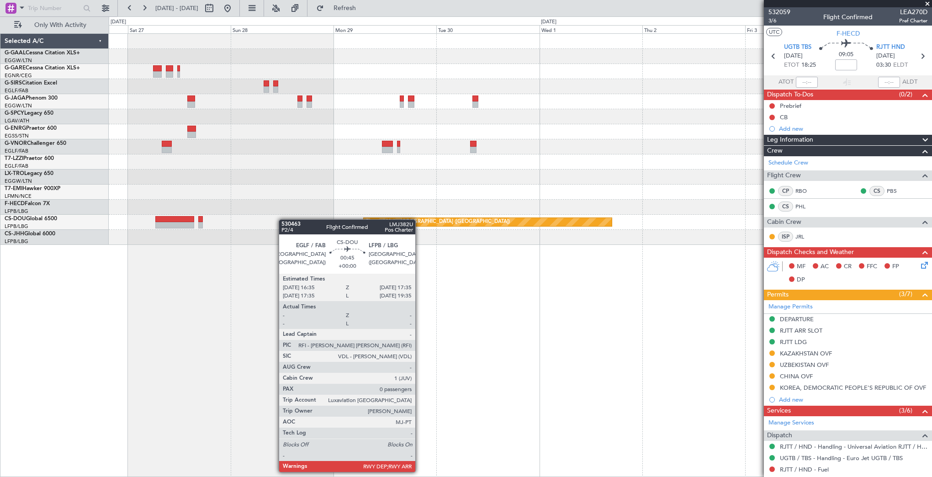
click at [210, 221] on div "Planned Maint Paris (Le Bourget) Planned Maint Paris (Le Bourget)" at bounding box center [520, 139] width 823 height 211
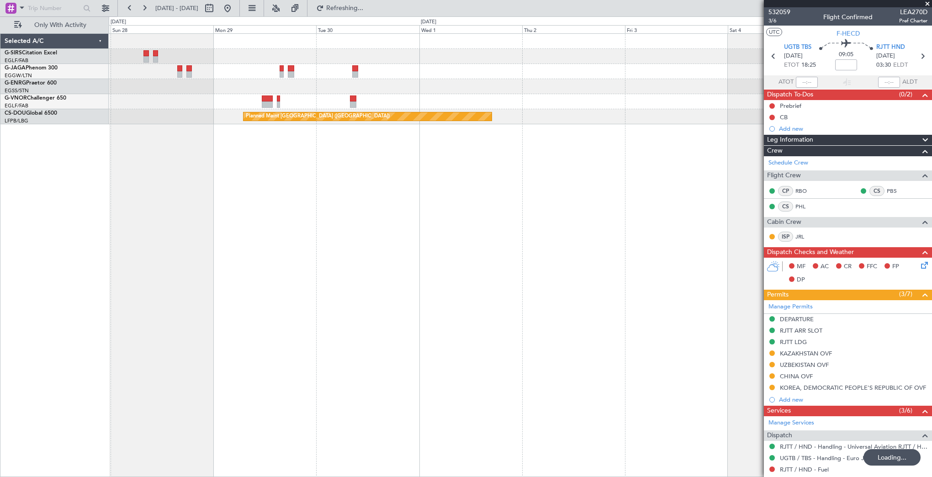
click at [35, 249] on div "Planned Maint Paris (Le Bourget) Selected A/C G-SIRS Citation Excel EGLF/FAB Lo…" at bounding box center [466, 246] width 932 height 460
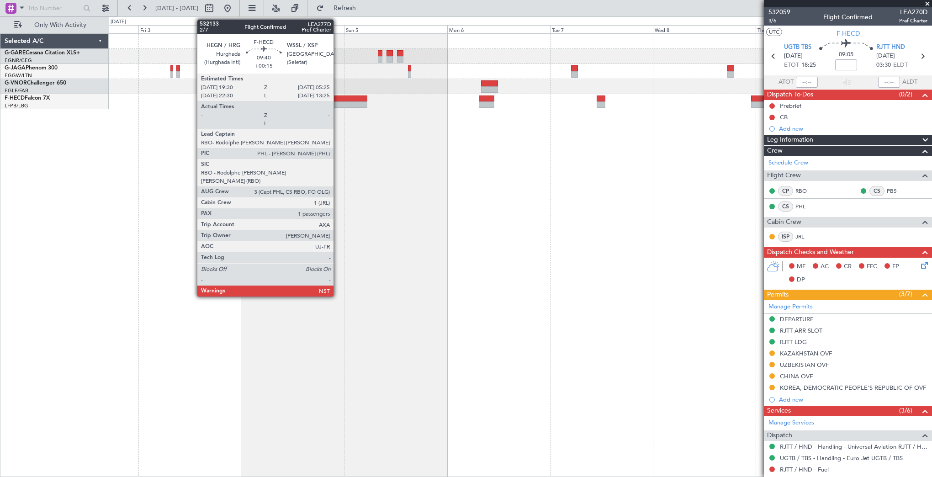
click at [338, 100] on div at bounding box center [345, 98] width 43 height 6
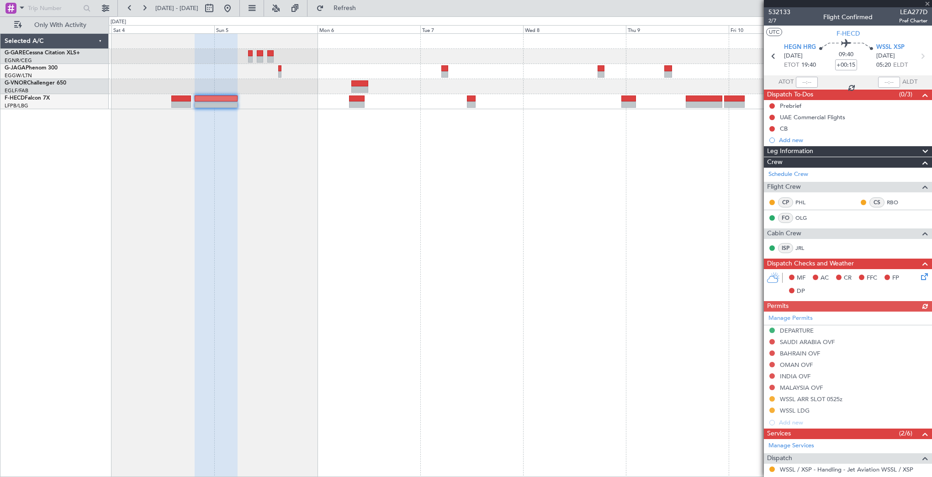
click at [346, 157] on div at bounding box center [520, 255] width 823 height 444
click at [308, 175] on div at bounding box center [520, 255] width 823 height 444
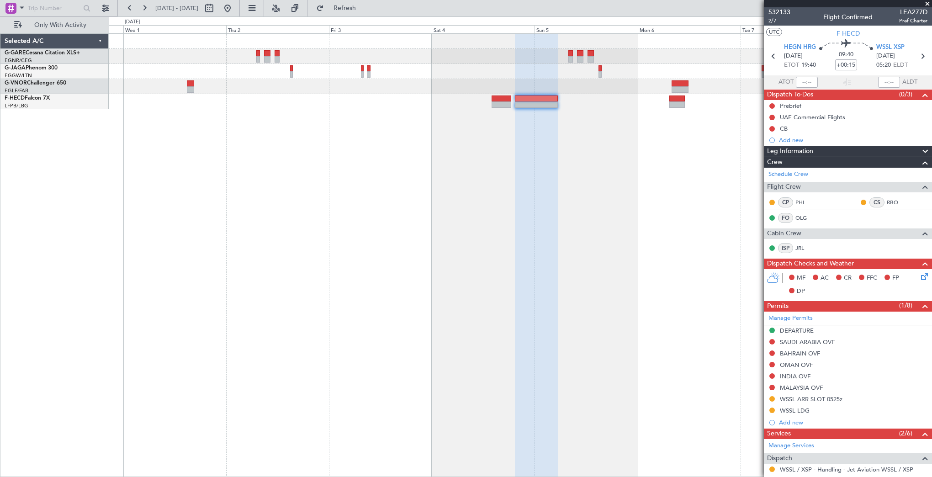
click at [509, 174] on div at bounding box center [520, 255] width 823 height 444
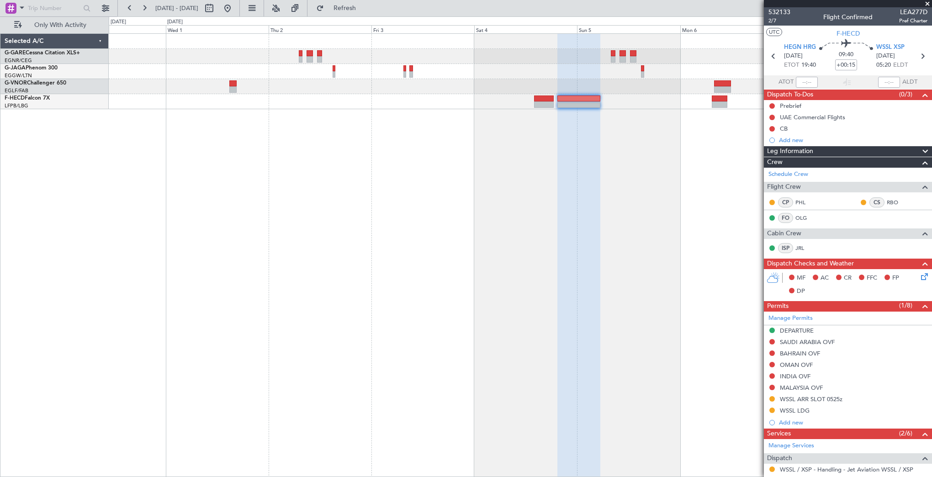
click at [519, 104] on div at bounding box center [520, 255] width 823 height 444
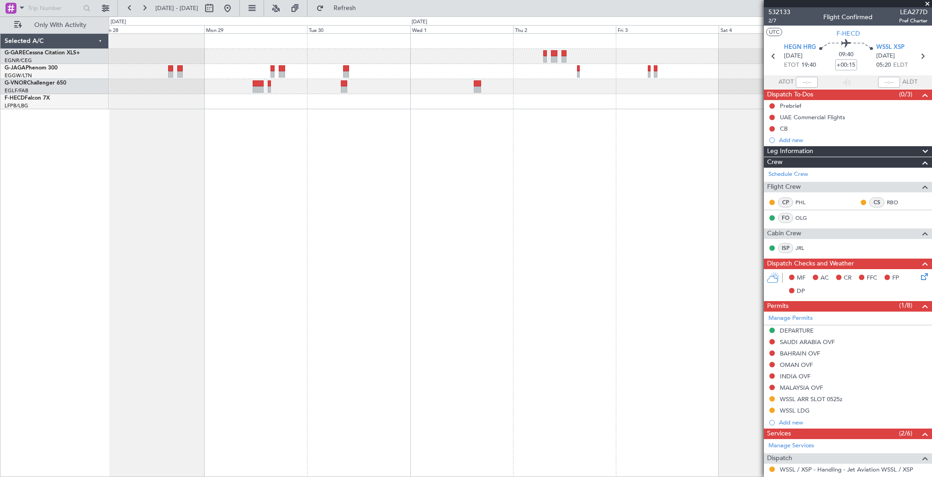
click at [428, 104] on div at bounding box center [520, 101] width 823 height 15
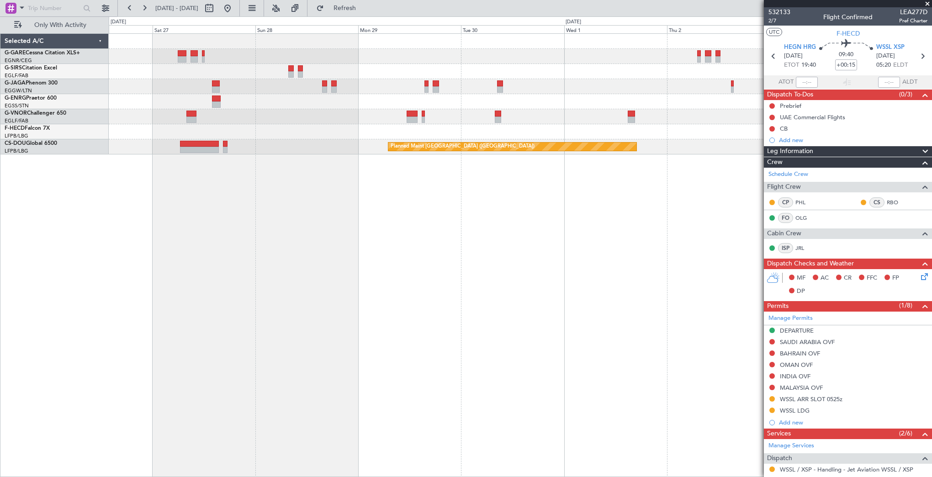
click at [598, 245] on div "Planned Maint London (Luton) Planned Maint Paris (Le Bourget) Planned Maint Par…" at bounding box center [520, 255] width 823 height 444
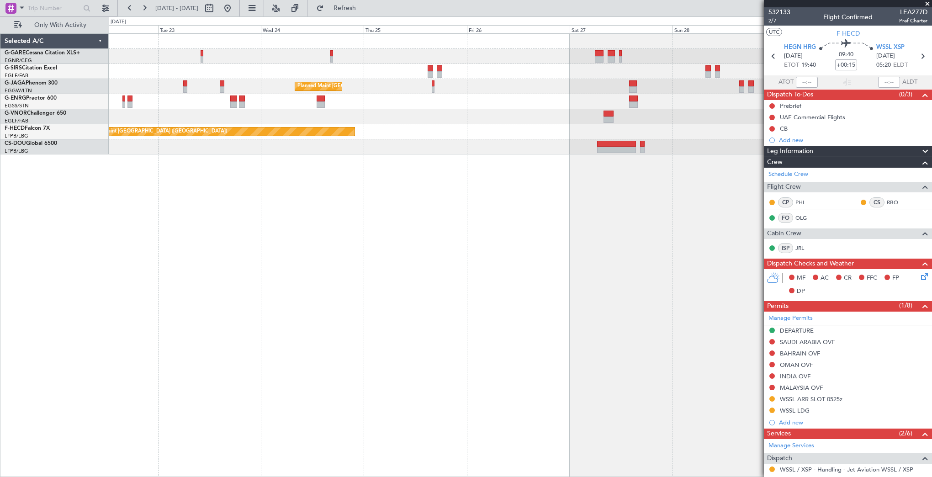
click at [640, 235] on div "Planned Maint London (Luton) Planned Maint Paris (Le Bourget) No Crew Planned M…" at bounding box center [520, 255] width 823 height 444
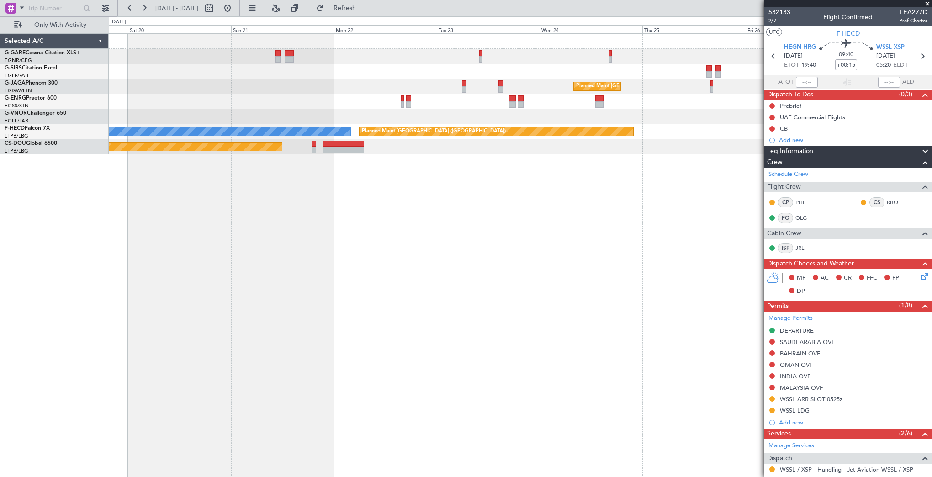
click at [603, 252] on div "Planned Maint London (Luton) Planned Maint Paris (Le Bourget) No Crew Planned M…" at bounding box center [520, 255] width 823 height 444
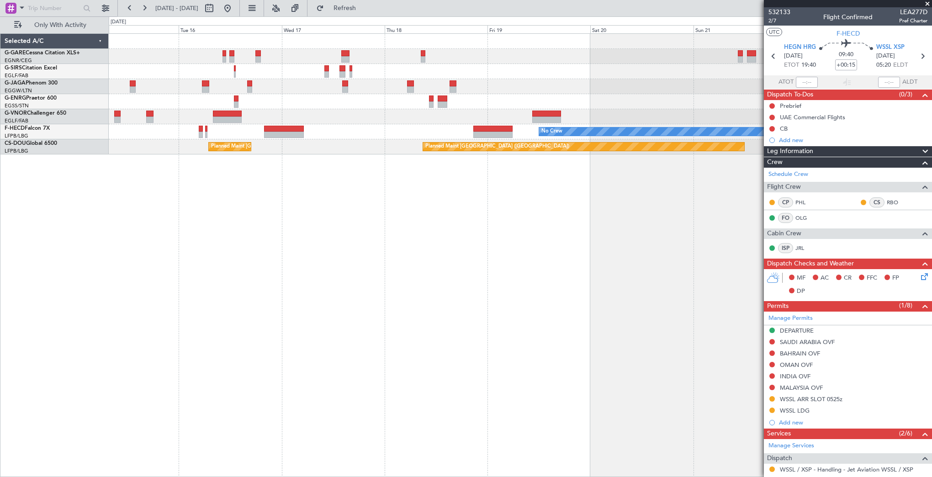
click at [570, 259] on div "Planned Maint London (Luton) Planned Maint Paris (Le Bourget) No Crew Planned M…" at bounding box center [520, 255] width 823 height 444
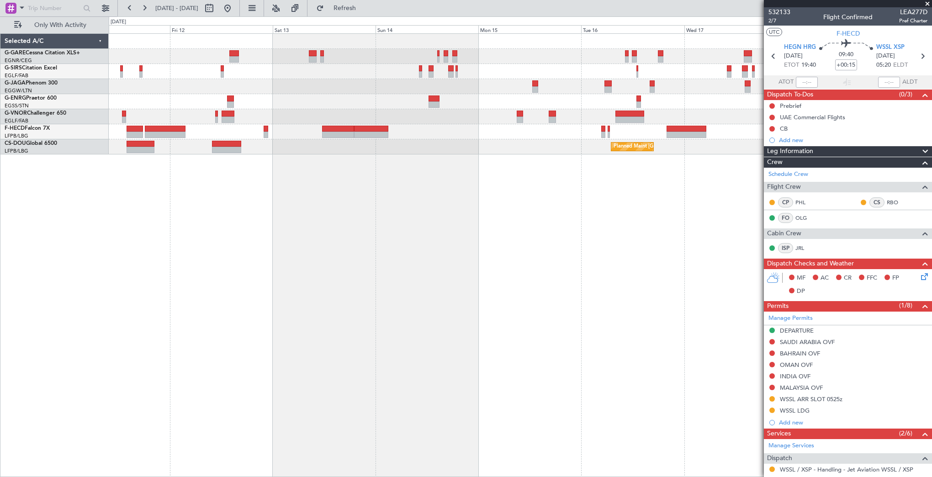
click at [482, 250] on div "No Crew Planned Maint Paris (Le Bourget) Planned Maint Paris (Le Bourget) Plann…" at bounding box center [520, 255] width 823 height 444
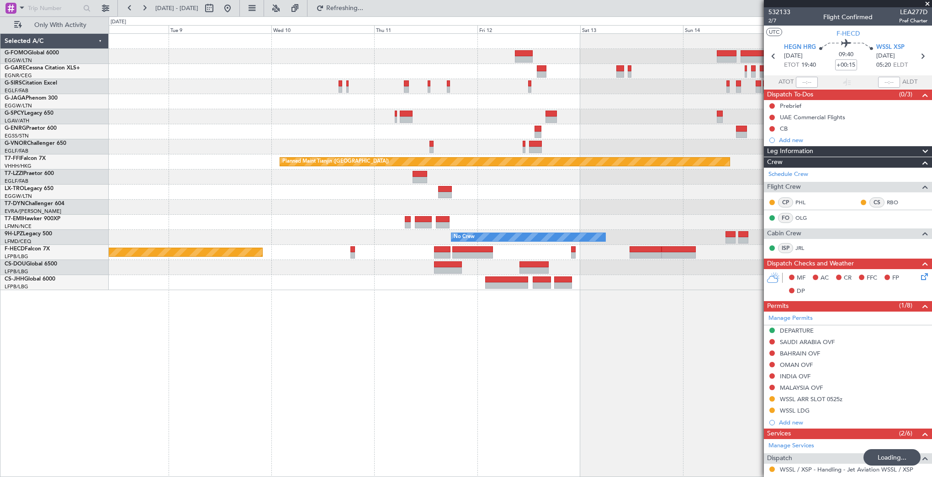
click at [192, 271] on div "Planned Maint London (Luton) Planned Maint Tianjin (Binhai) No Crew Planned Mai…" at bounding box center [520, 255] width 823 height 444
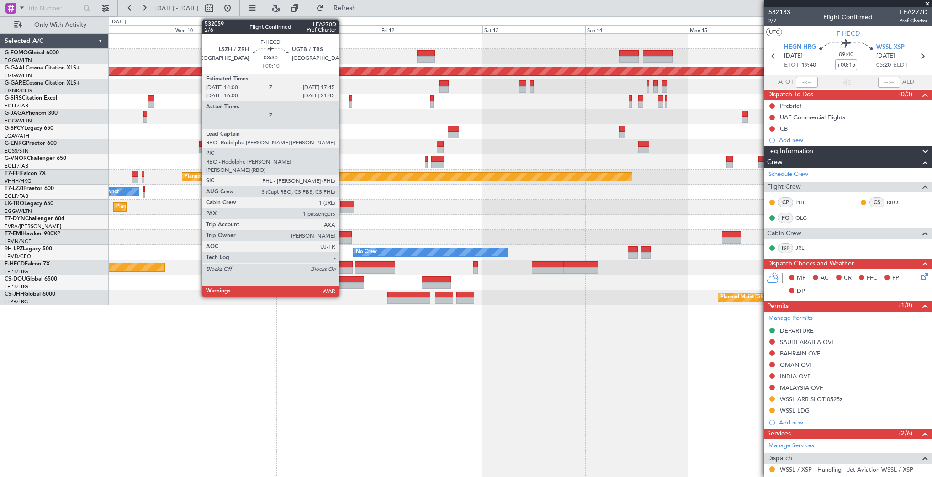
click at [343, 268] on div at bounding box center [344, 270] width 16 height 6
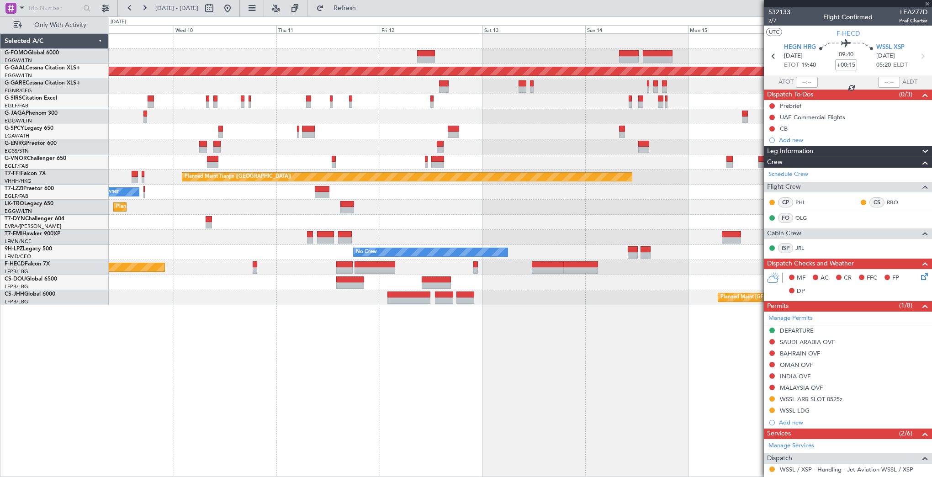
type input "+00:10"
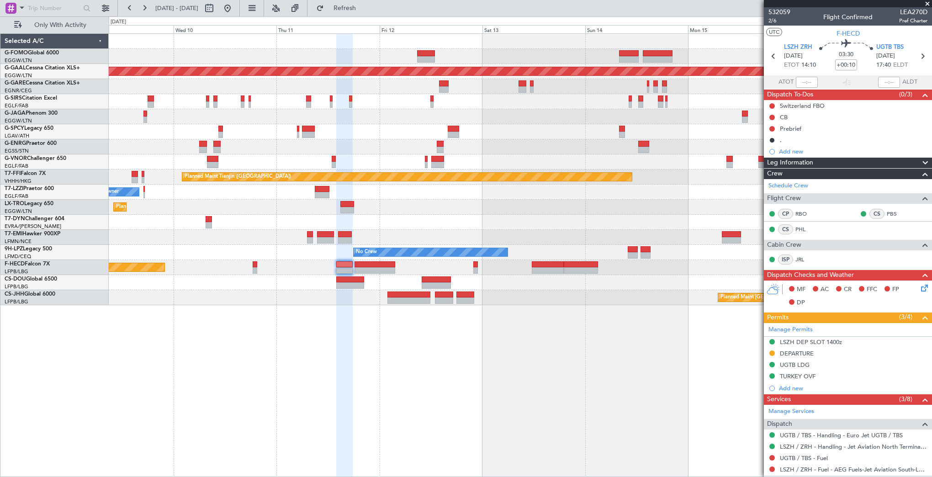
click at [724, 256] on div "Planned Maint Dusseldorf Planned Maint Tianjin (Binhai) Owner Planned Maint Dus…" at bounding box center [520, 169] width 823 height 271
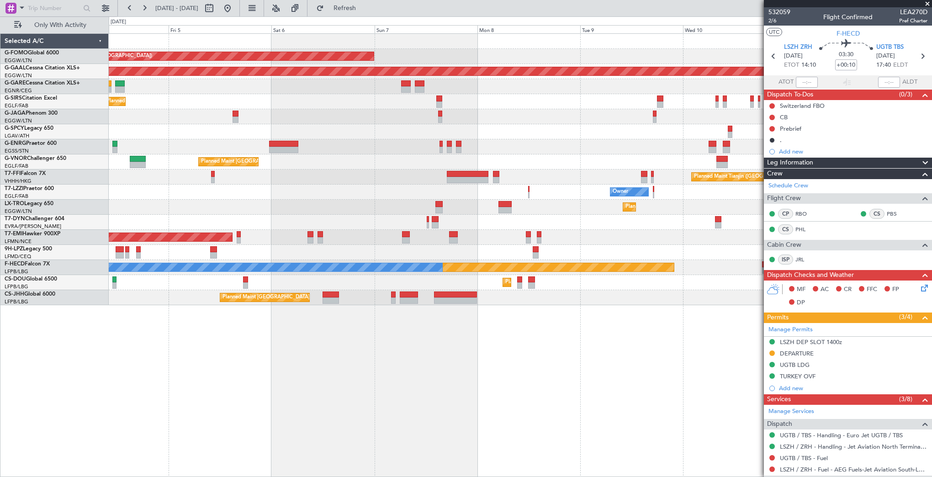
click at [687, 312] on div "Planned Maint London (Luton) Planned Maint Dusseldorf Planned Maint London (Far…" at bounding box center [520, 255] width 823 height 444
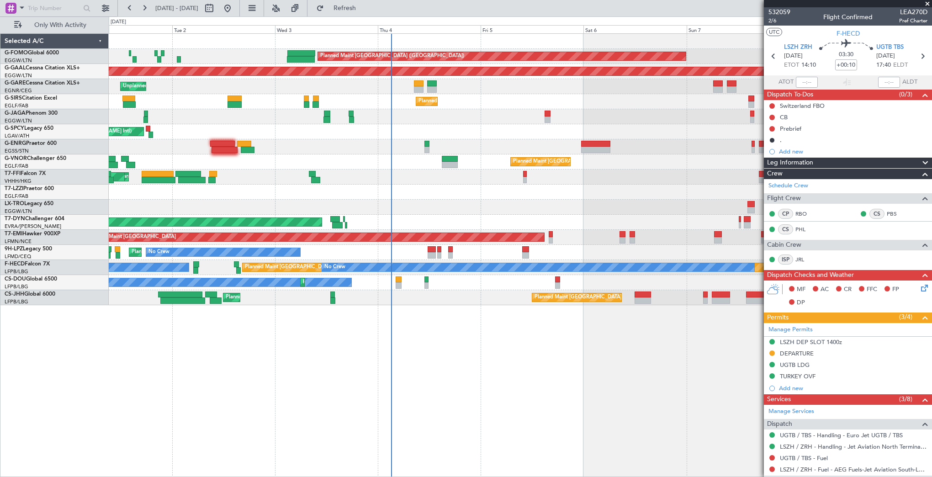
click at [662, 337] on div "Planned Maint London (Luton) Planned Maint Dusseldorf Unplanned Maint Chester P…" at bounding box center [520, 255] width 823 height 444
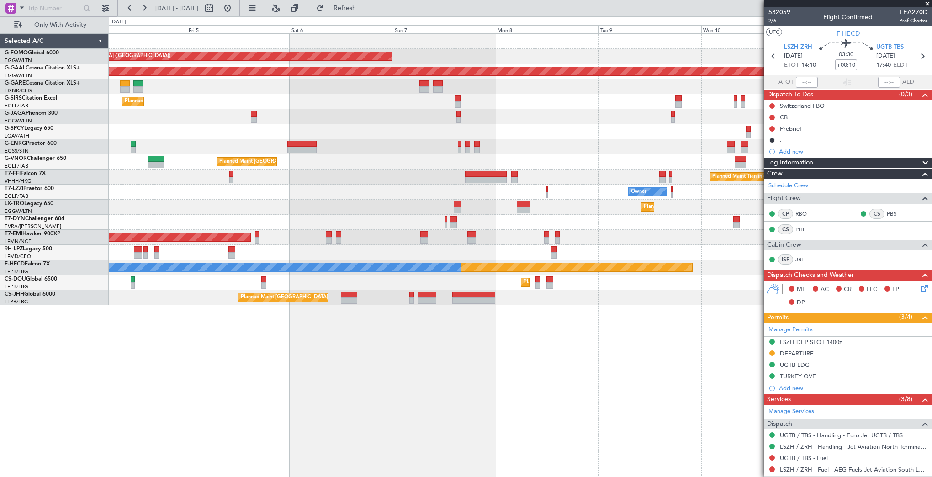
click at [157, 341] on div "Planned Maint London (Luton) Planned Maint Dusseldorf Planned Maint London (Far…" at bounding box center [520, 255] width 823 height 444
click at [214, 347] on div "Planned Maint London (Luton) Planned Maint Dusseldorf Planned Maint London (Far…" at bounding box center [520, 255] width 823 height 444
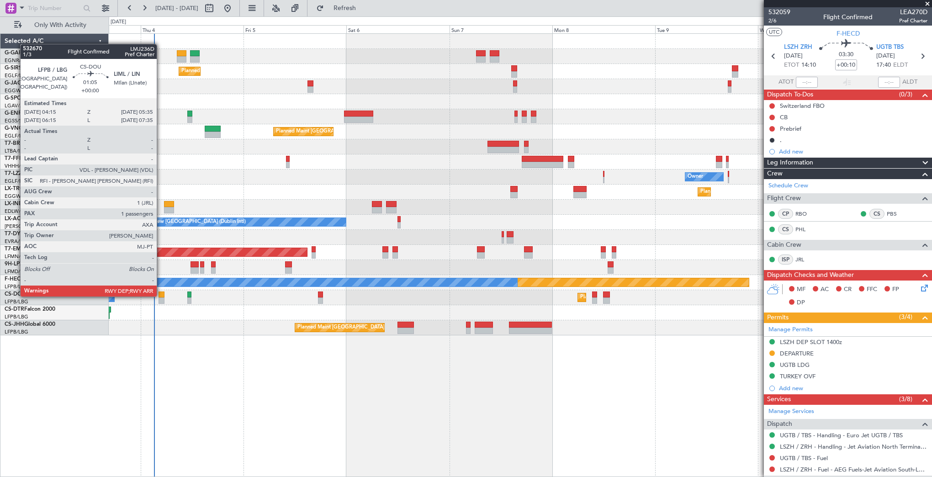
click at [161, 296] on div at bounding box center [162, 294] width 6 height 6
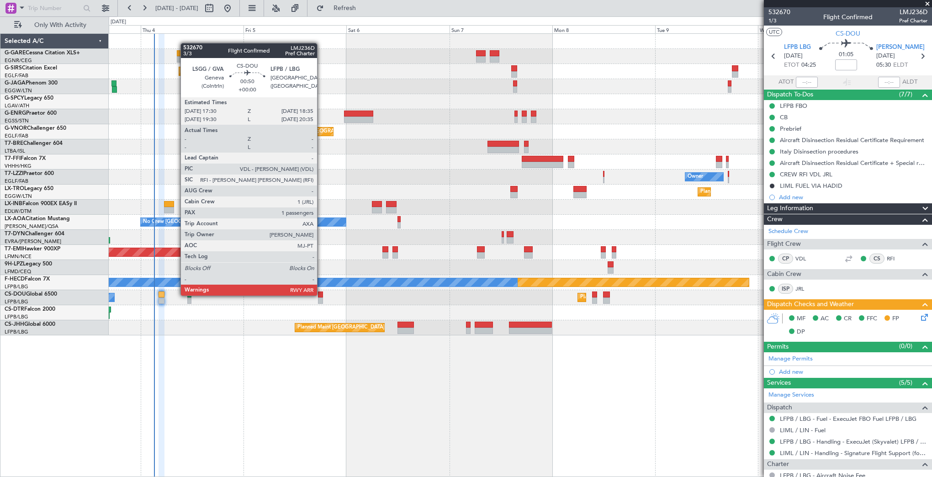
click at [321, 295] on div at bounding box center [320, 294] width 5 height 6
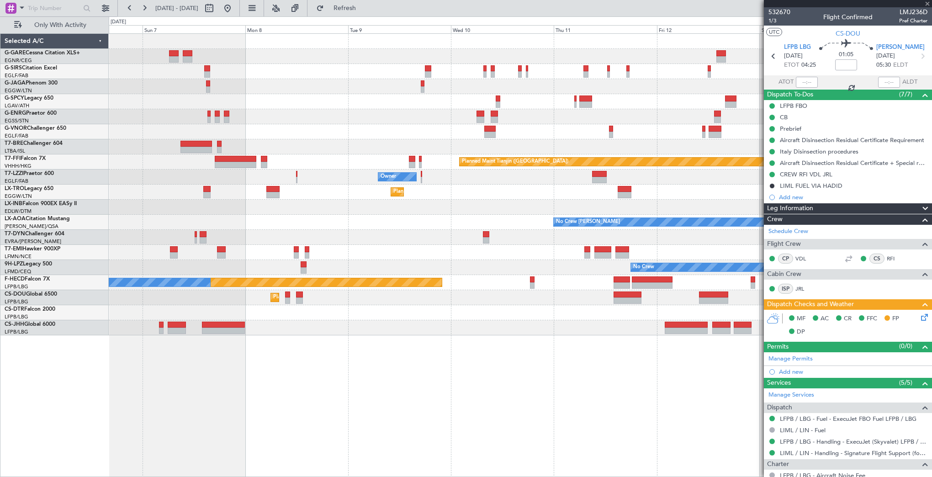
click at [223, 349] on div "Planned Maint [GEOGRAPHIC_DATA] ([GEOGRAPHIC_DATA]) Planned Maint Tianjin ([GEO…" at bounding box center [520, 255] width 823 height 444
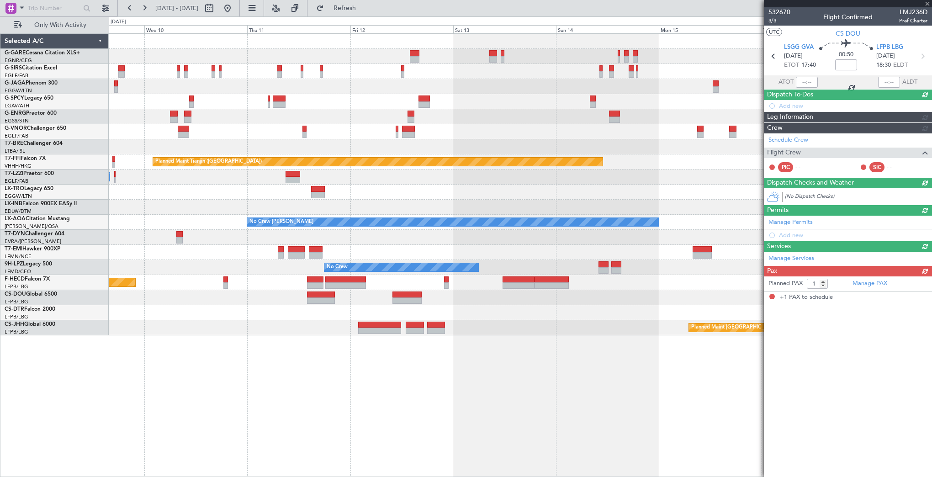
click at [168, 342] on div "Planned Maint Tianjin ([GEOGRAPHIC_DATA]) Owner Planned [GEOGRAPHIC_DATA] No Cr…" at bounding box center [520, 255] width 823 height 444
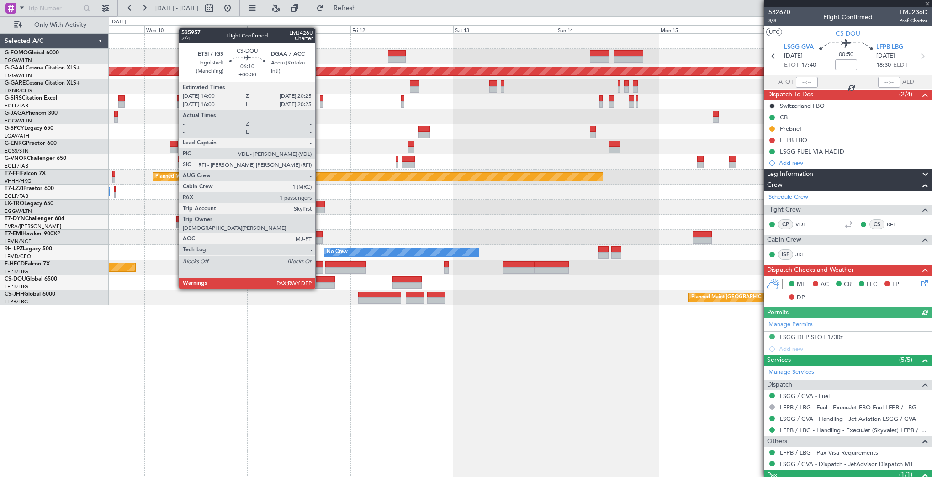
click at [319, 280] on div at bounding box center [321, 279] width 28 height 6
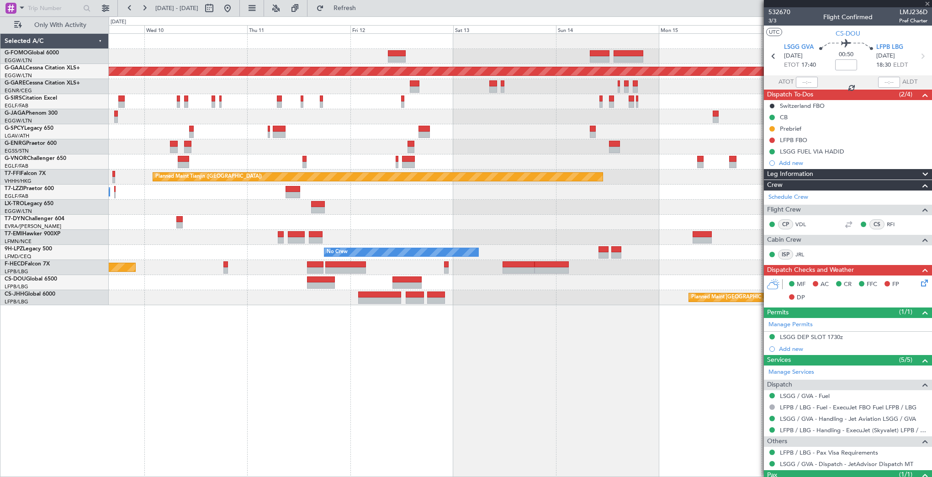
type input "+00:30"
type input "6"
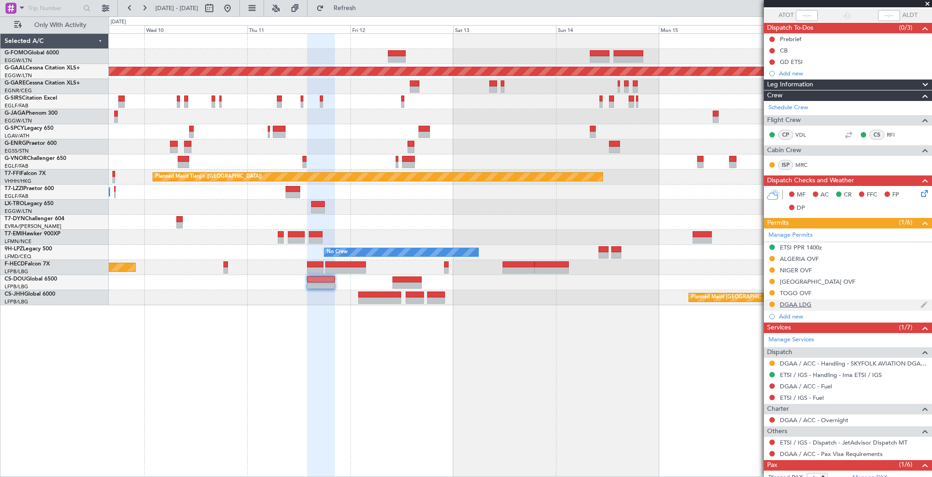
scroll to position [106, 0]
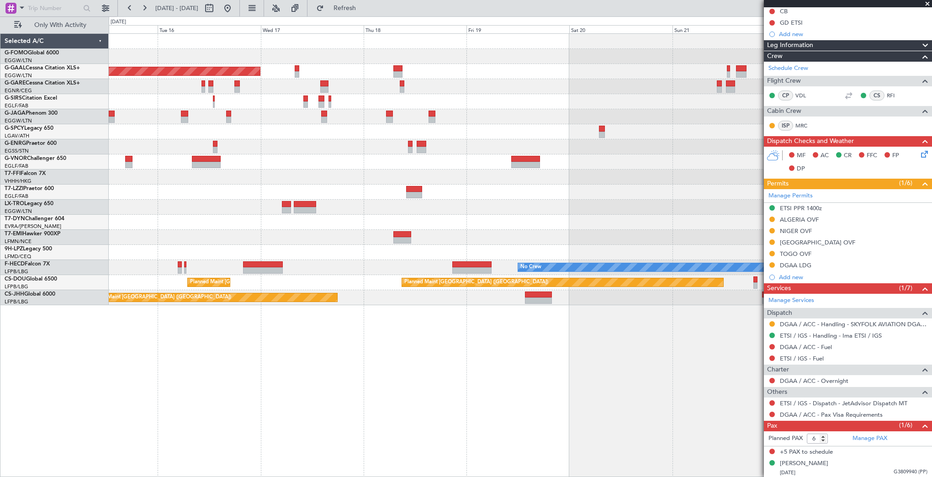
click at [16, 357] on div "Planned Maint Dusseldorf Planned Maint [GEOGRAPHIC_DATA] ([GEOGRAPHIC_DATA]) Pl…" at bounding box center [466, 246] width 932 height 460
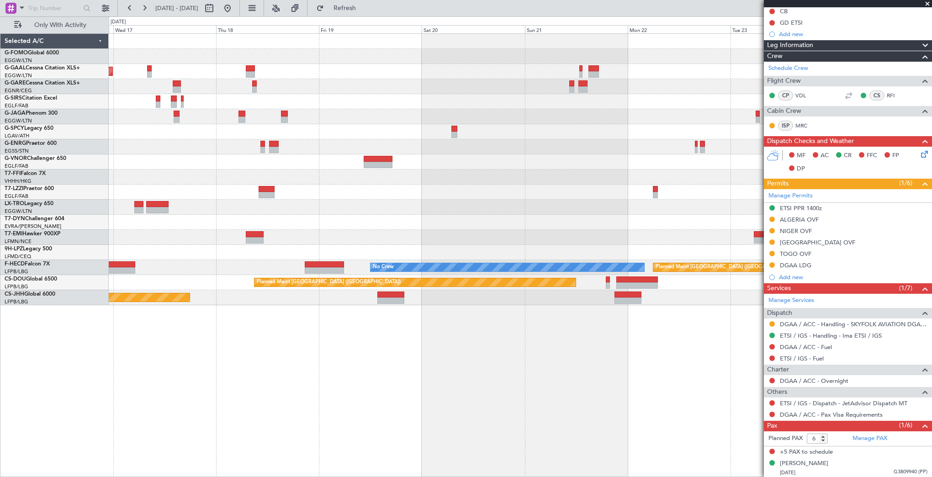
click at [392, 320] on div "Planned Maint Dusseldorf Planned Maint [GEOGRAPHIC_DATA] ([GEOGRAPHIC_DATA]) No…" at bounding box center [520, 255] width 823 height 444
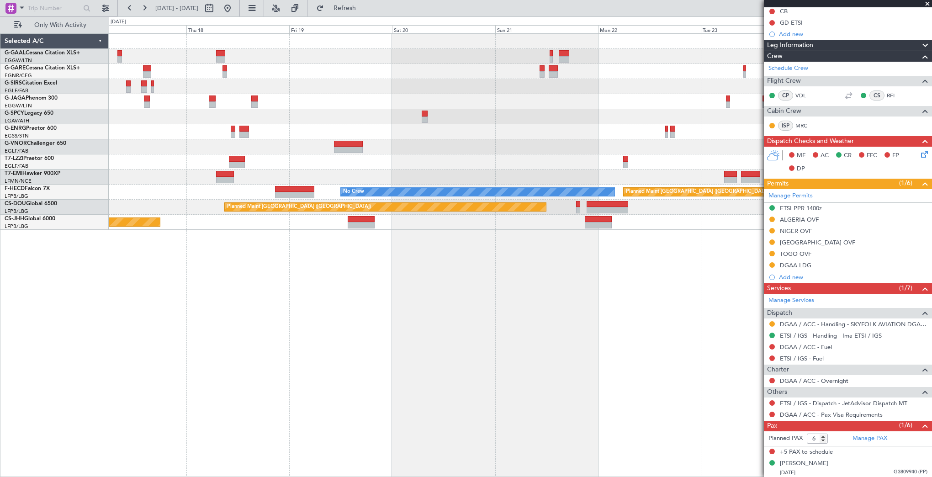
click at [866, 349] on fb-app "[DATE] - [DATE] Refresh Quick Links Only With Activity Planned [GEOGRAPHIC_DATA…" at bounding box center [466, 242] width 932 height 470
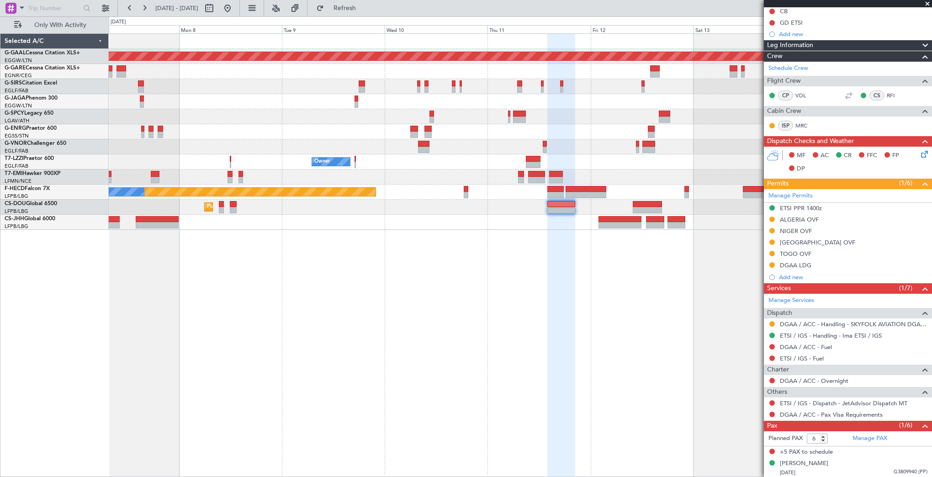
click at [828, 336] on fb-app "[DATE] - [DATE] Refresh Quick Links Only With Activity Planned [GEOGRAPHIC_DATA…" at bounding box center [466, 242] width 932 height 470
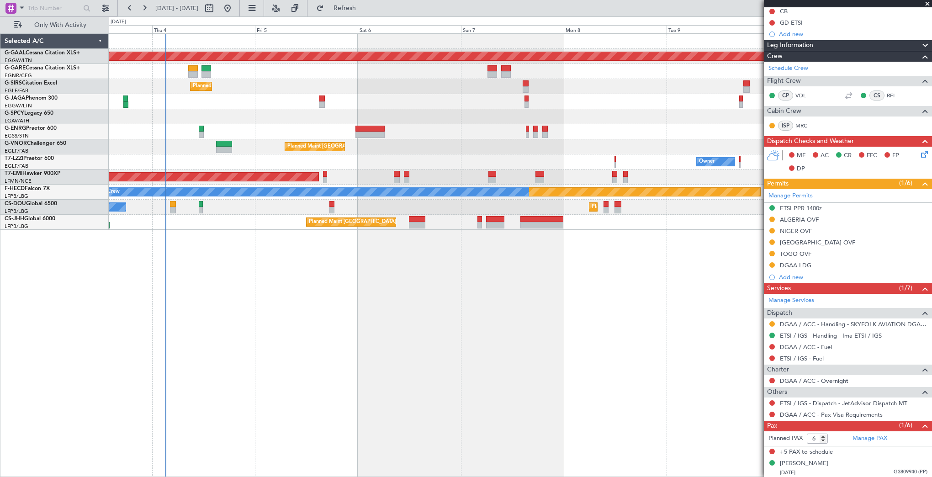
click at [674, 296] on div "Planned Maint Dusseldorf Unplanned Maint [PERSON_NAME] Planned Maint [GEOGRAPHI…" at bounding box center [520, 255] width 823 height 444
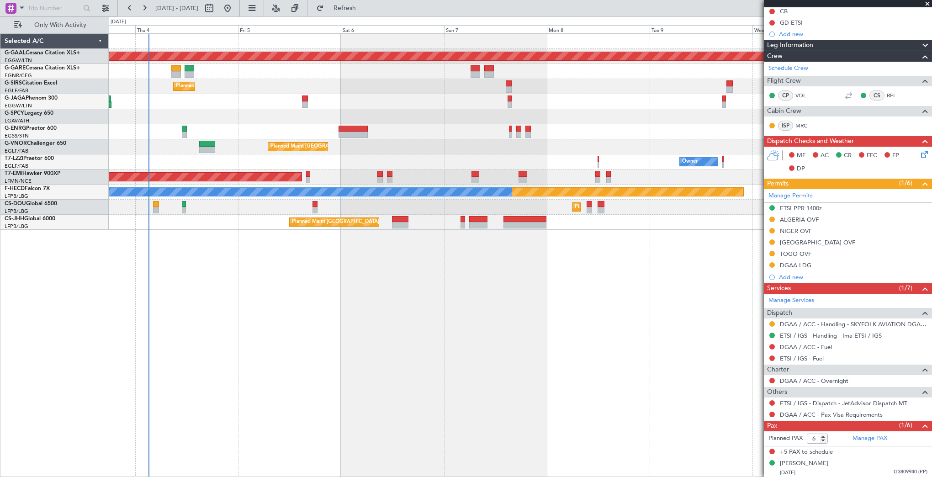
click at [627, 298] on div "Planned Maint Dusseldorf Unplanned Maint [PERSON_NAME] Planned Maint [GEOGRAPHI…" at bounding box center [520, 255] width 823 height 444
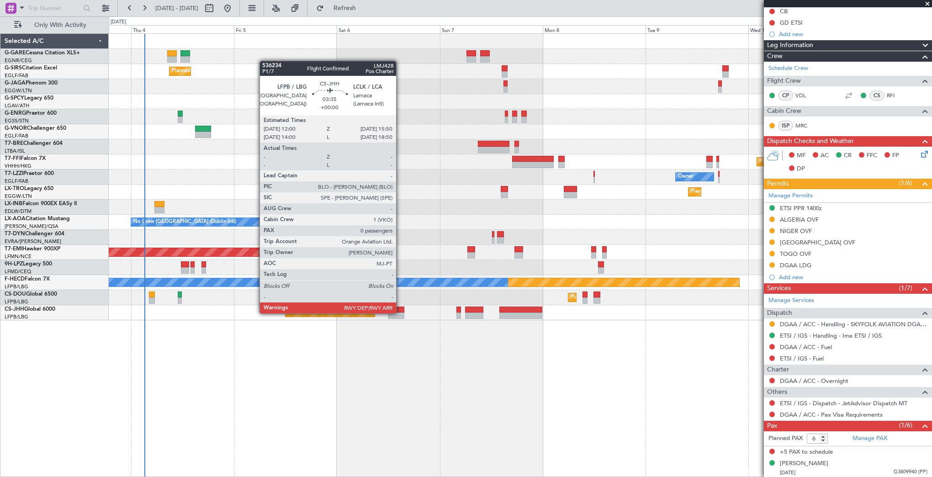
click at [400, 312] on div at bounding box center [396, 315] width 16 height 6
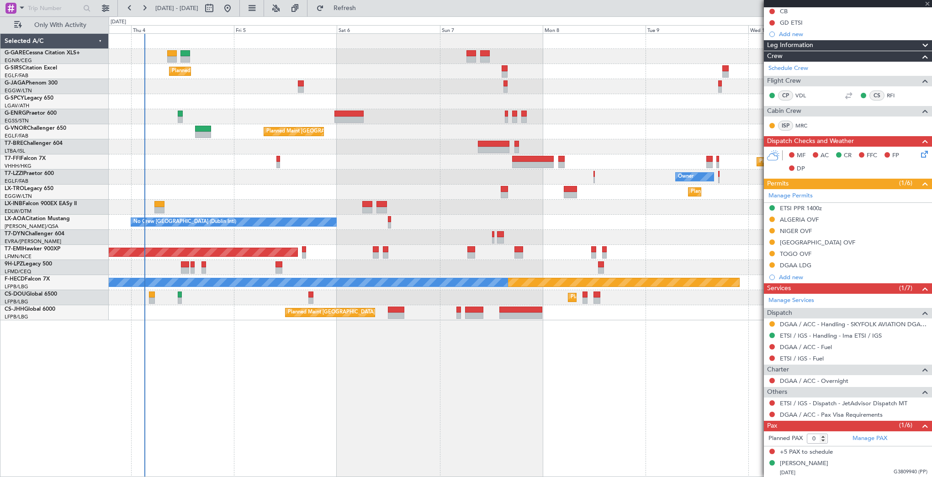
scroll to position [0, 0]
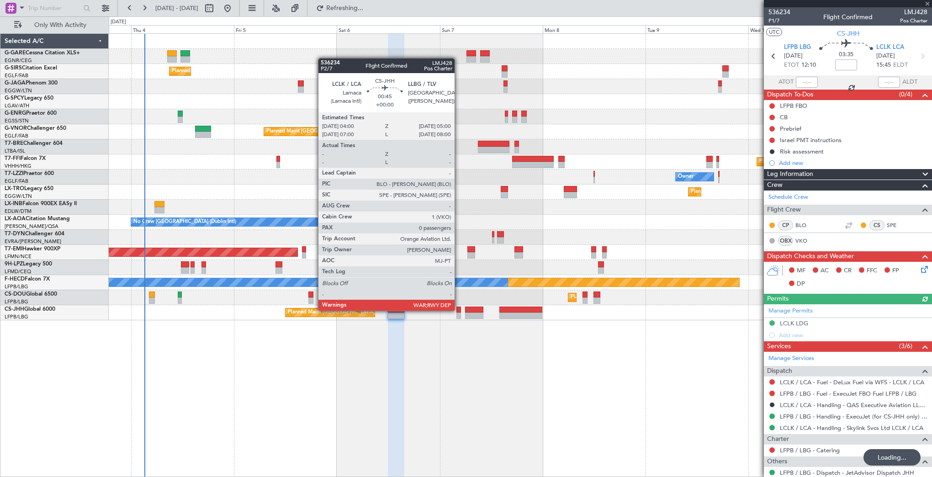
click at [459, 310] on div at bounding box center [458, 310] width 5 height 6
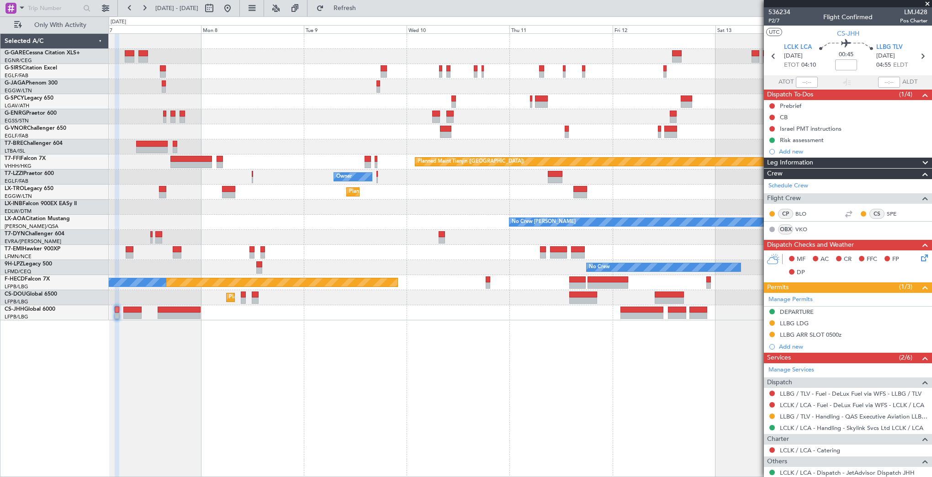
click at [206, 386] on div "Planned Maint [GEOGRAPHIC_DATA] ([GEOGRAPHIC_DATA]) Planned Maint Tianjin ([GEO…" at bounding box center [520, 255] width 823 height 444
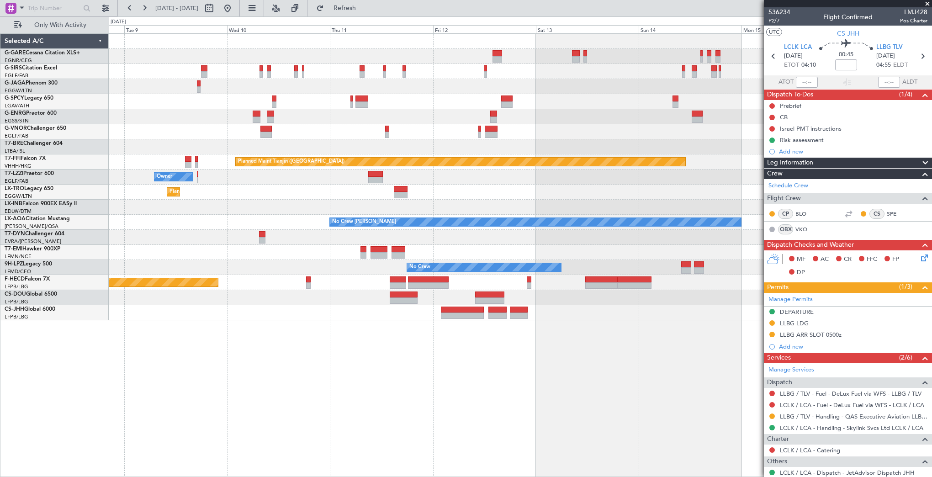
click at [419, 351] on div "Planned Maint Tianjin ([GEOGRAPHIC_DATA]) Owner Planned [GEOGRAPHIC_DATA] No Cr…" at bounding box center [520, 255] width 823 height 444
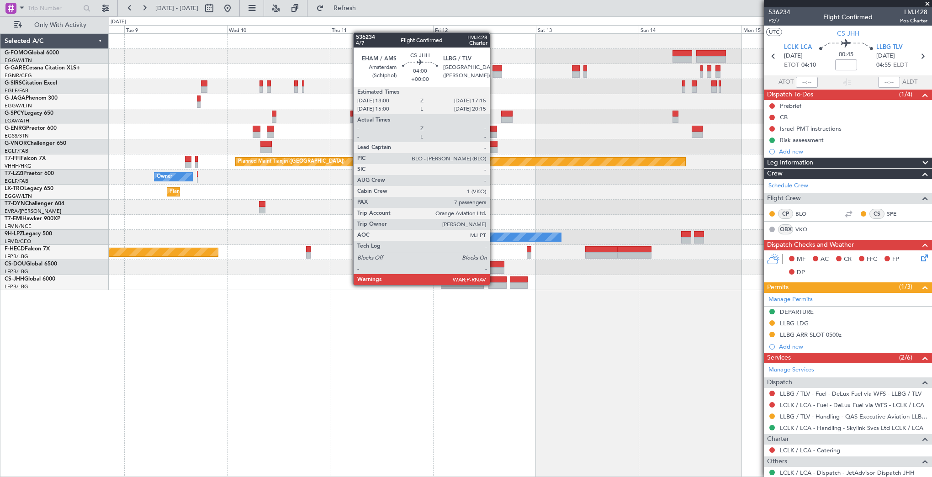
click at [494, 284] on div at bounding box center [497, 285] width 18 height 6
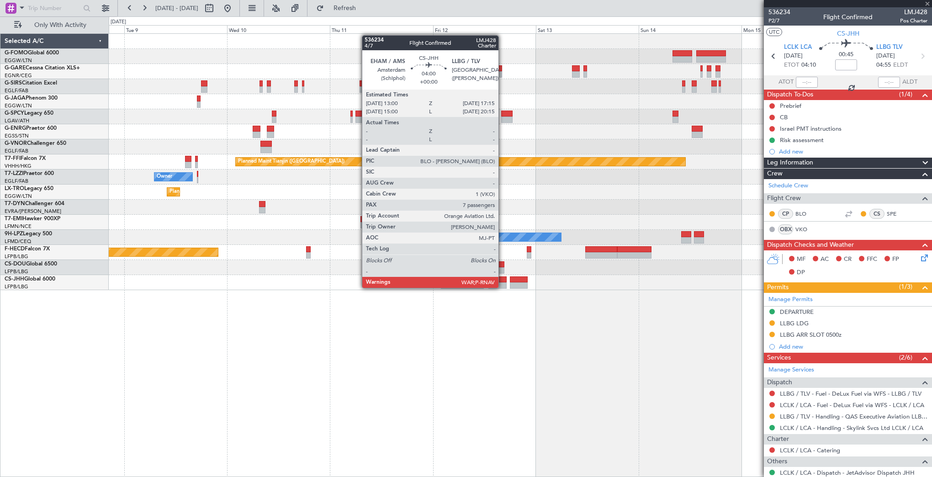
type input "7"
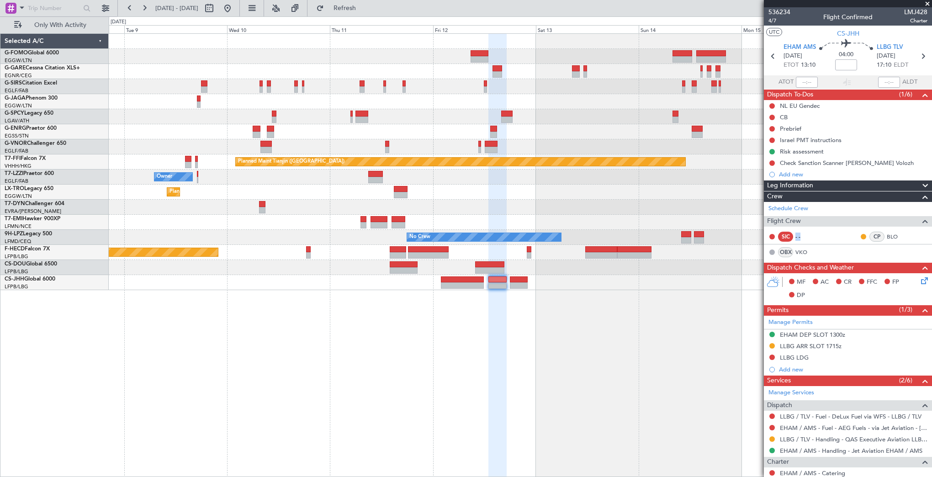
drag, startPoint x: 795, startPoint y: 236, endPoint x: 802, endPoint y: 235, distance: 7.4
click at [802, 235] on div "SIC - -" at bounding box center [792, 237] width 48 height 10
click at [798, 233] on div "- -" at bounding box center [805, 237] width 21 height 8
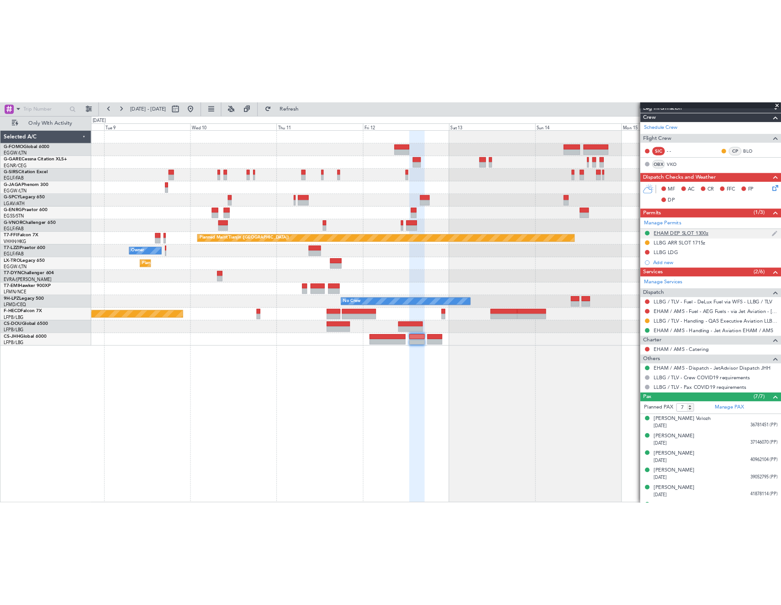
scroll to position [215, 0]
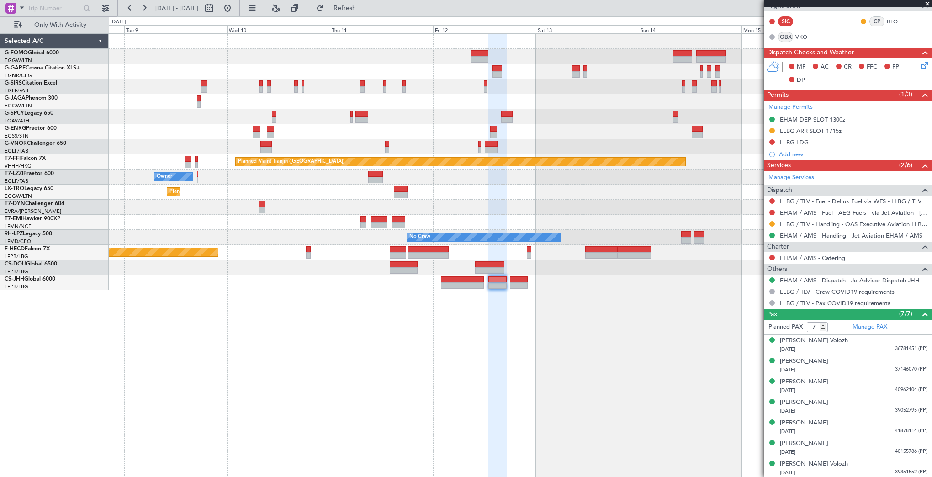
click at [740, 305] on div "Planned Maint [GEOGRAPHIC_DATA] ([GEOGRAPHIC_DATA]) Planned Maint Tianjin ([GEO…" at bounding box center [520, 255] width 823 height 444
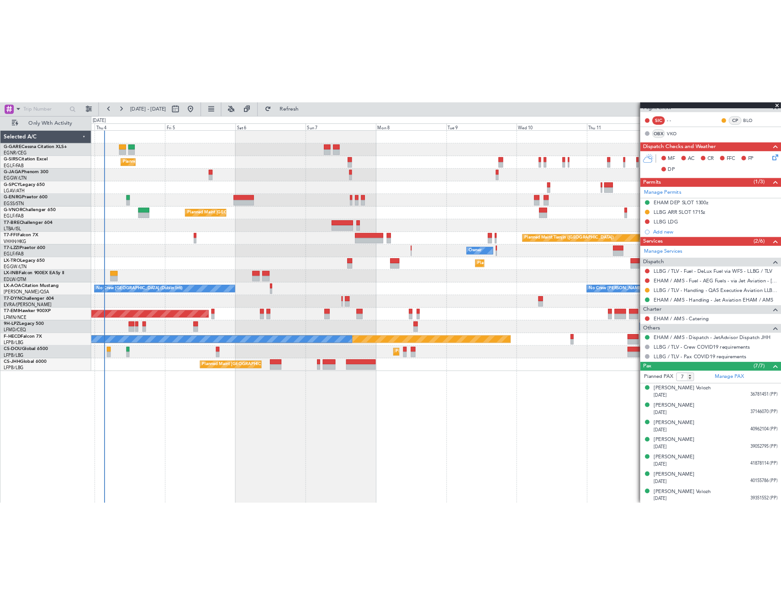
scroll to position [89, 0]
